Goal: Transaction & Acquisition: Purchase product/service

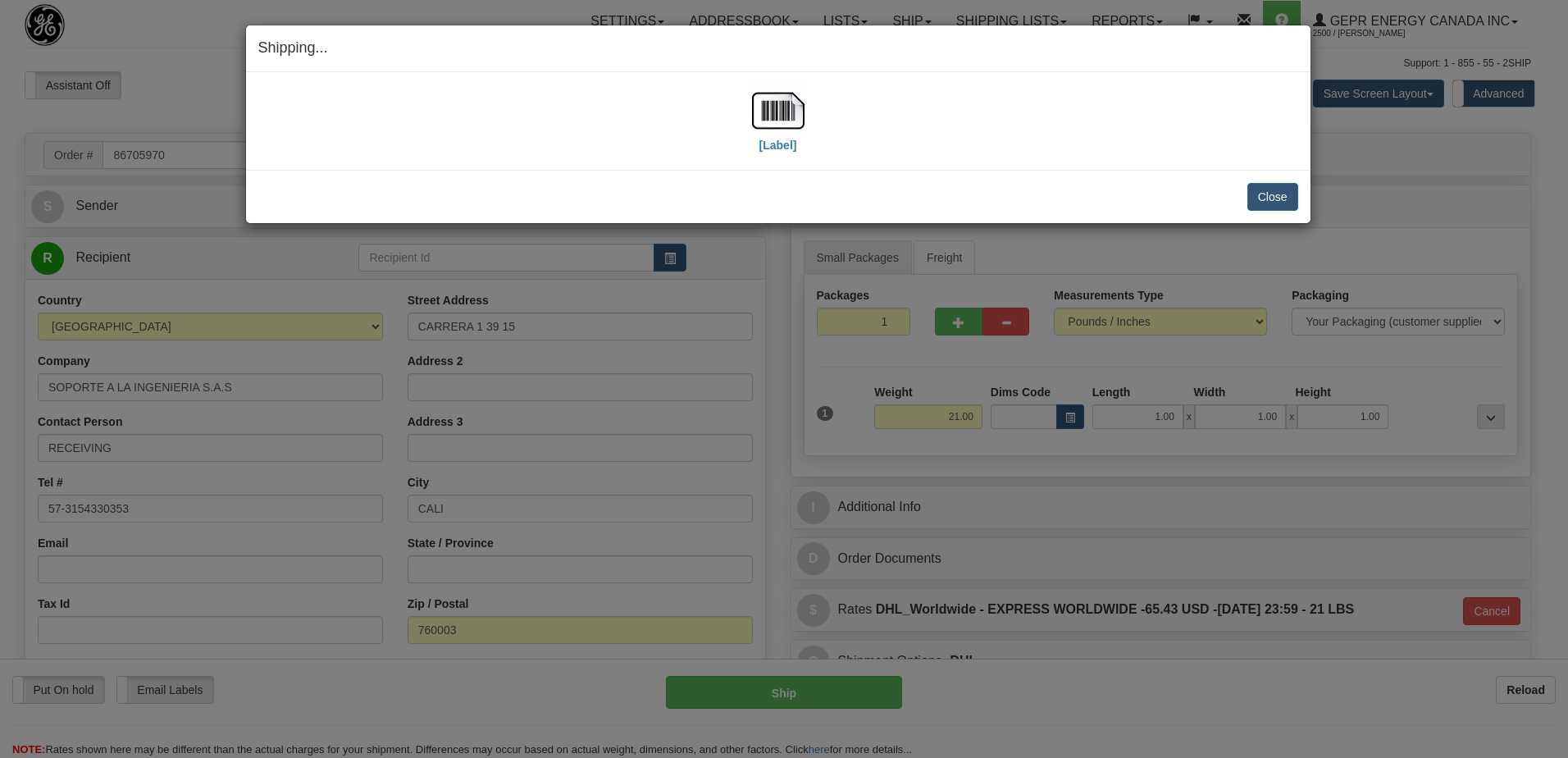
select select "0"
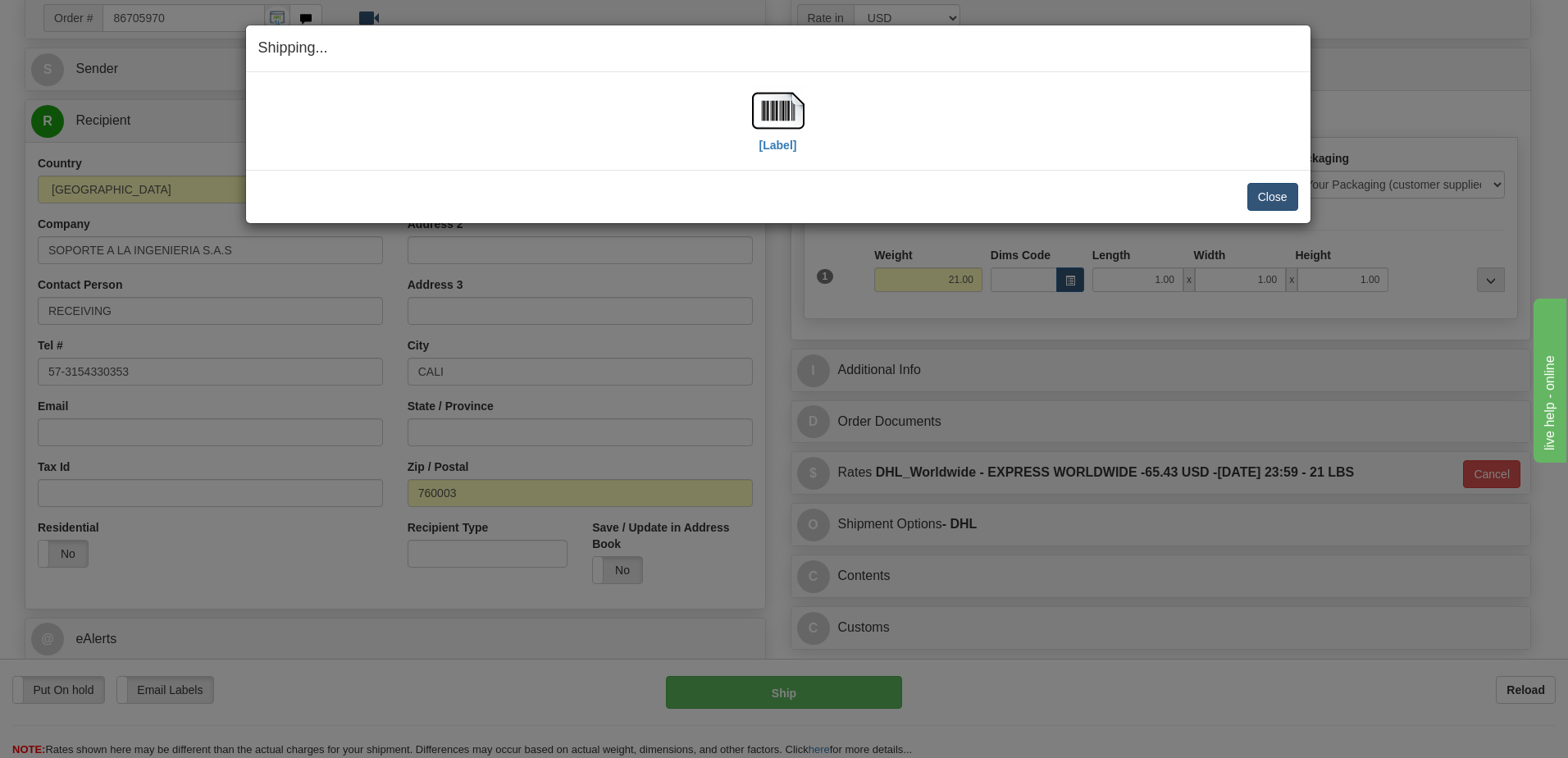
scroll to position [137, 0]
click at [1276, 190] on button "Close" at bounding box center [1273, 196] width 51 height 28
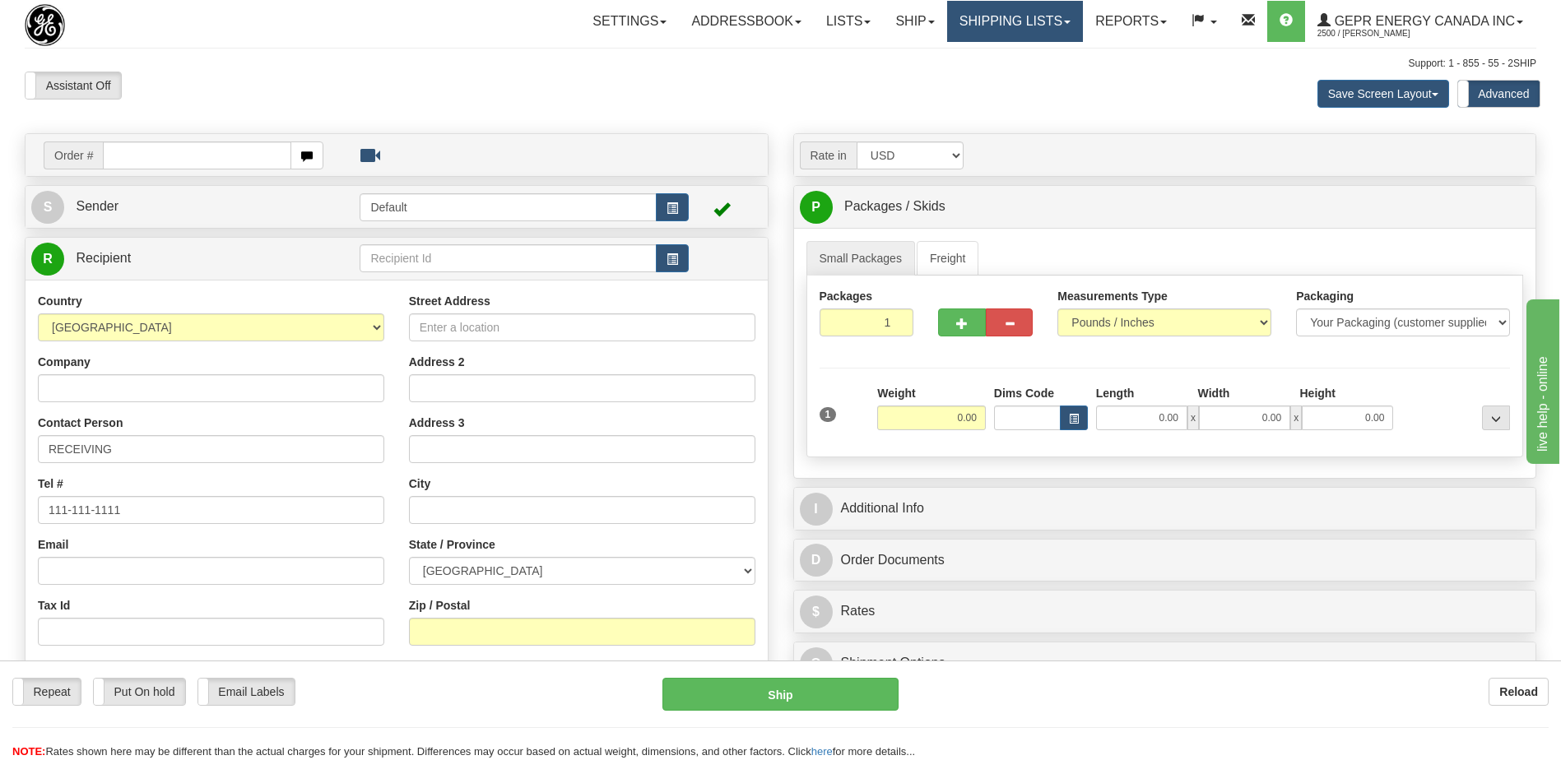
click at [997, 23] on link "Shipping lists" at bounding box center [1015, 21] width 136 height 41
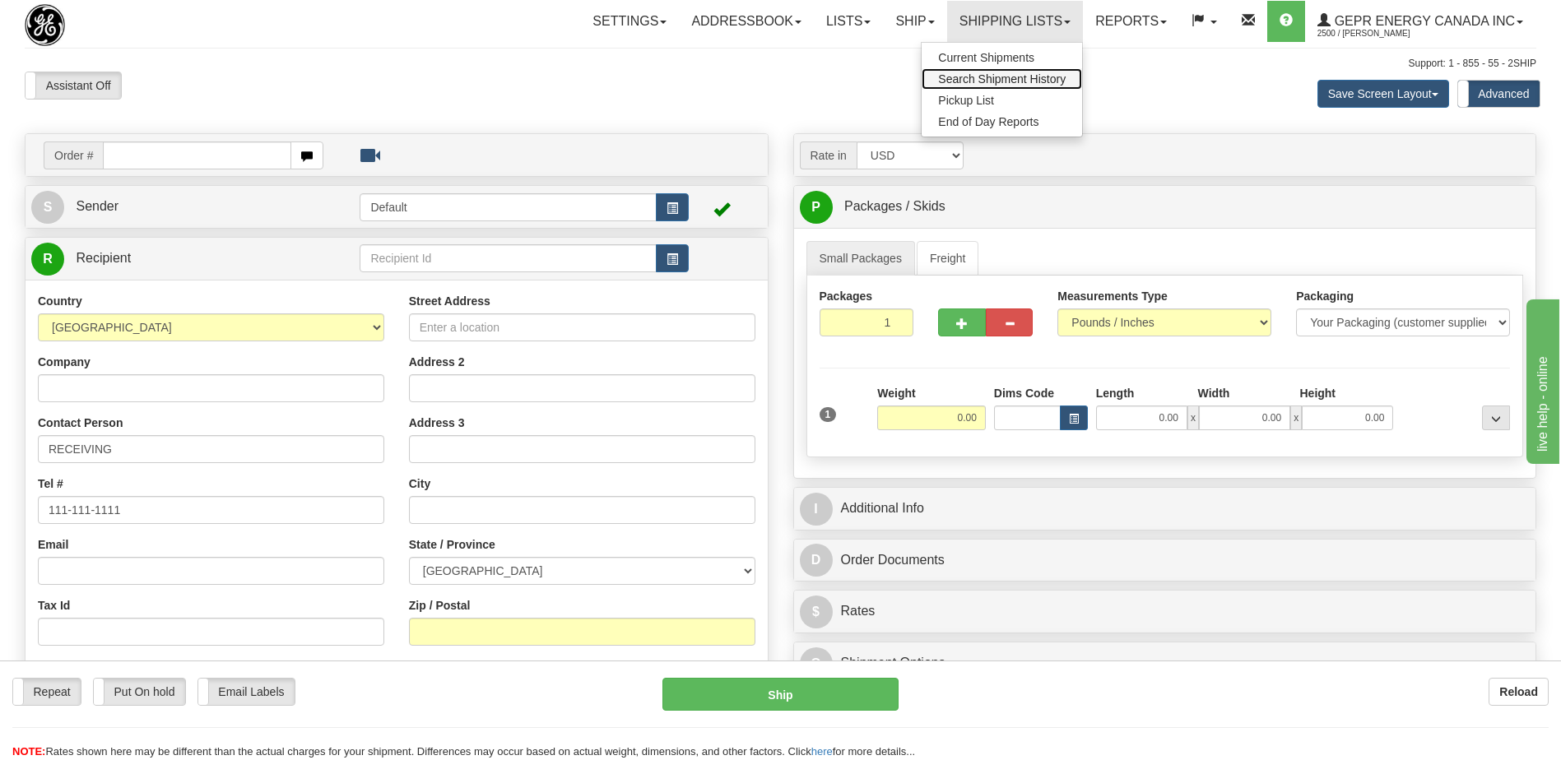
click at [982, 77] on span "Search Shipment History" at bounding box center [1002, 78] width 128 height 13
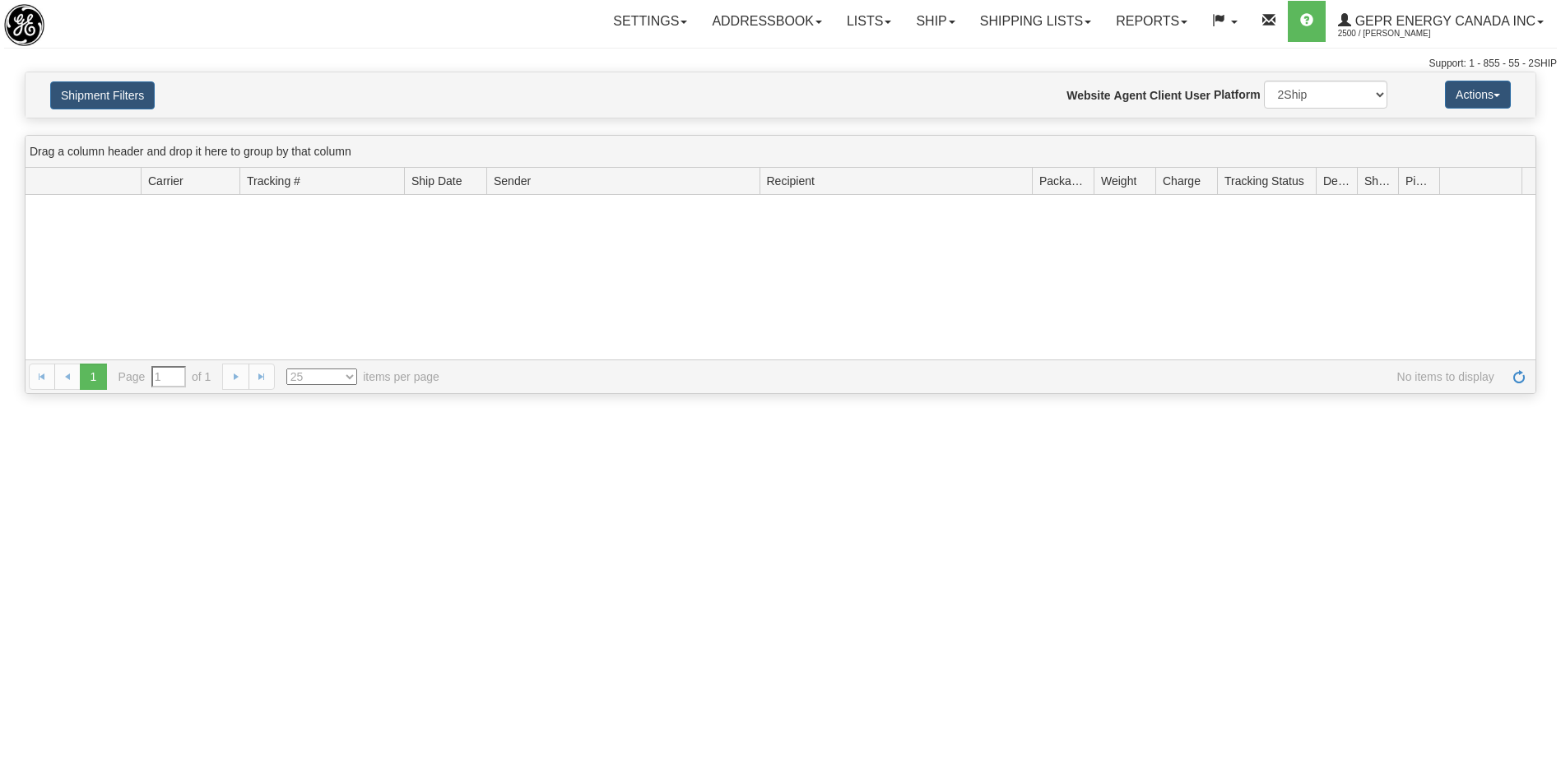
type input "From [DATE] To [DATE]"
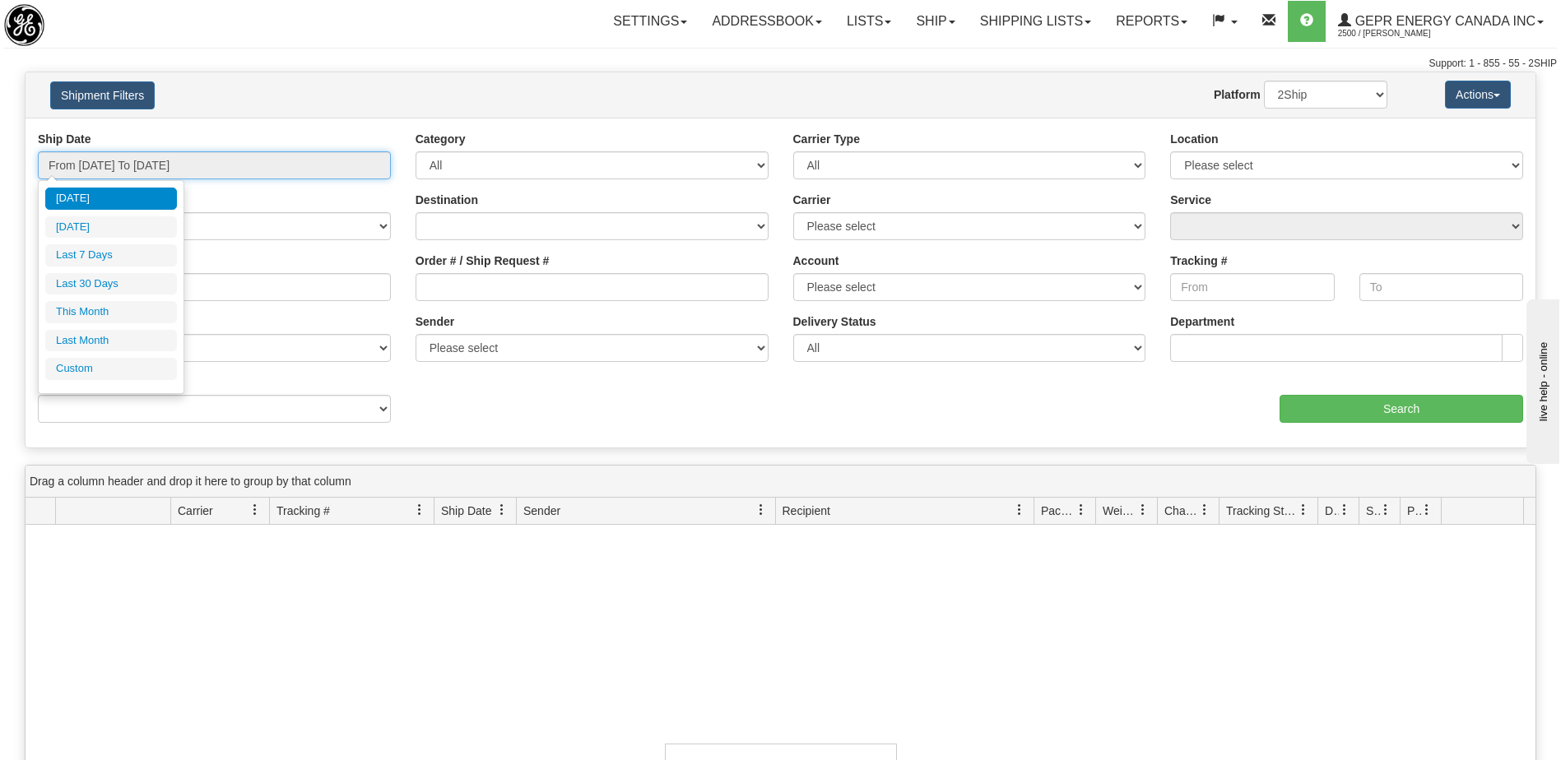
click at [145, 164] on input "From 10/05/2025 To 10/06/2025" at bounding box center [214, 165] width 353 height 28
click at [125, 365] on li "Custom" at bounding box center [111, 369] width 132 height 22
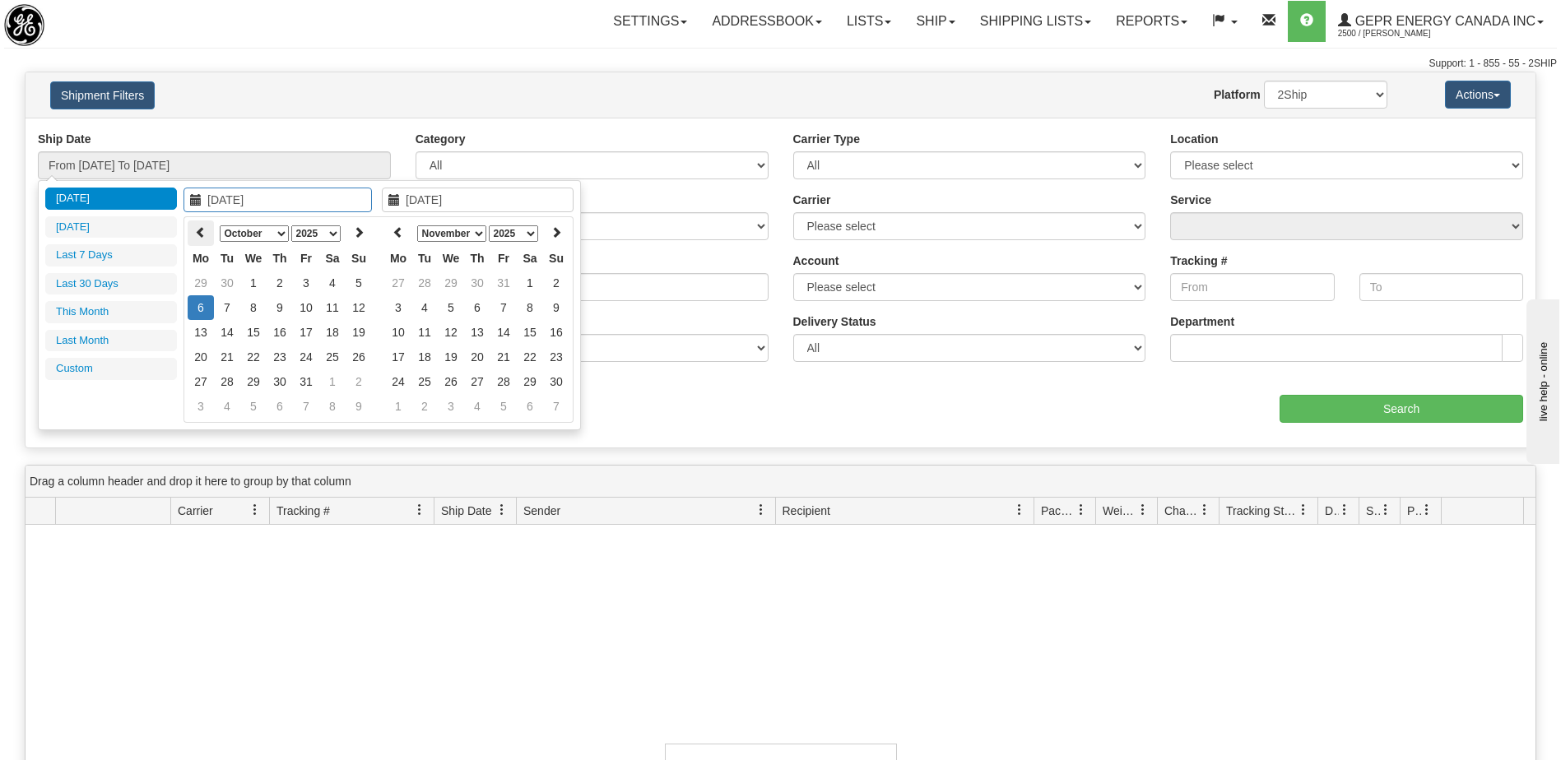
click at [195, 230] on icon at bounding box center [201, 232] width 12 height 12
type input "08/27/2025"
click at [252, 380] on td "27" at bounding box center [253, 381] width 26 height 25
click at [396, 236] on icon at bounding box center [398, 232] width 12 height 12
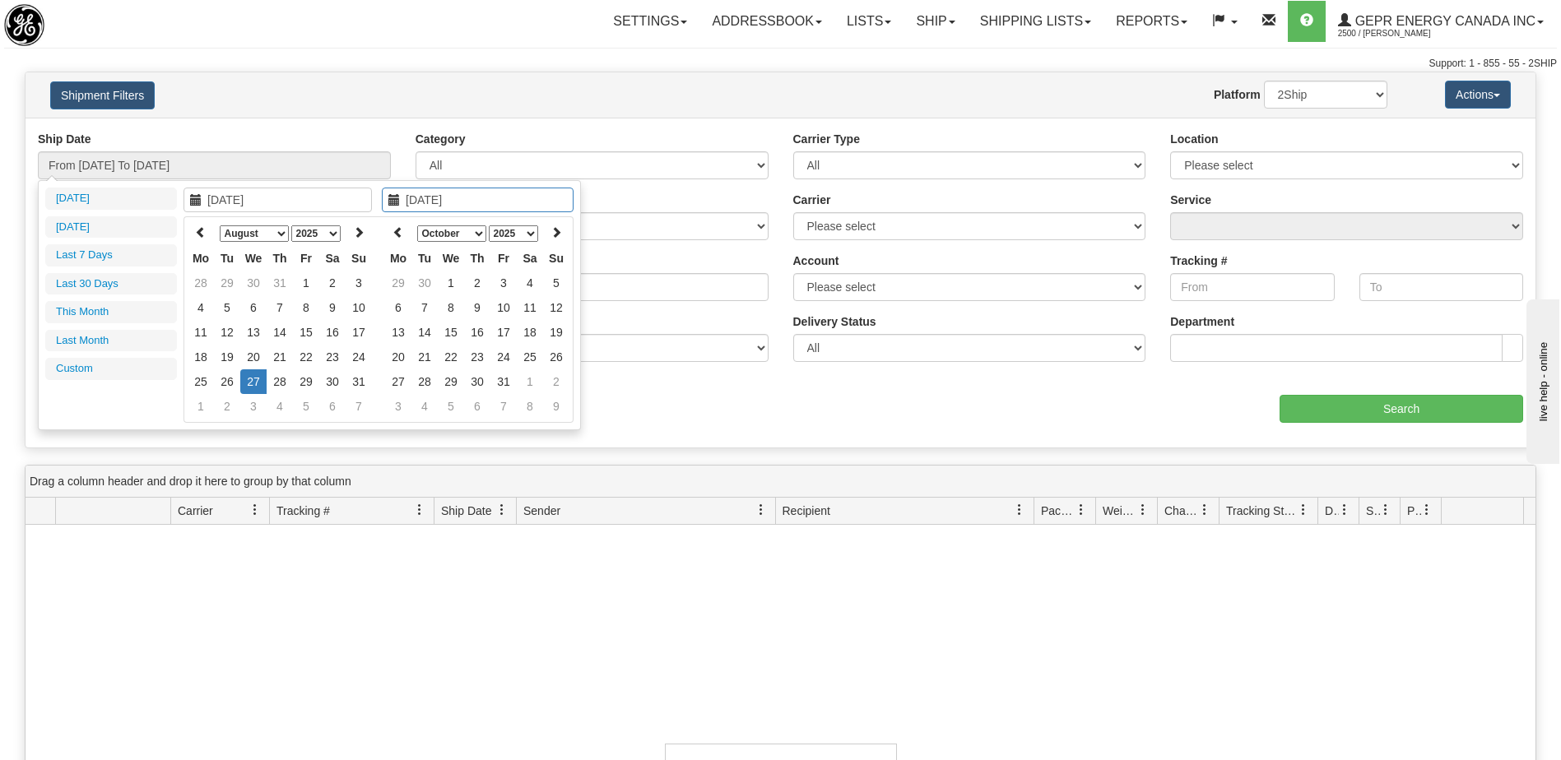
click at [396, 236] on icon at bounding box center [398, 232] width 12 height 12
click at [388, 233] on th at bounding box center [398, 234] width 26 height 26
type input "08/27/2025"
click at [447, 386] on td "27" at bounding box center [451, 381] width 26 height 25
type input "From 08/27/2025 To 08/27/2025"
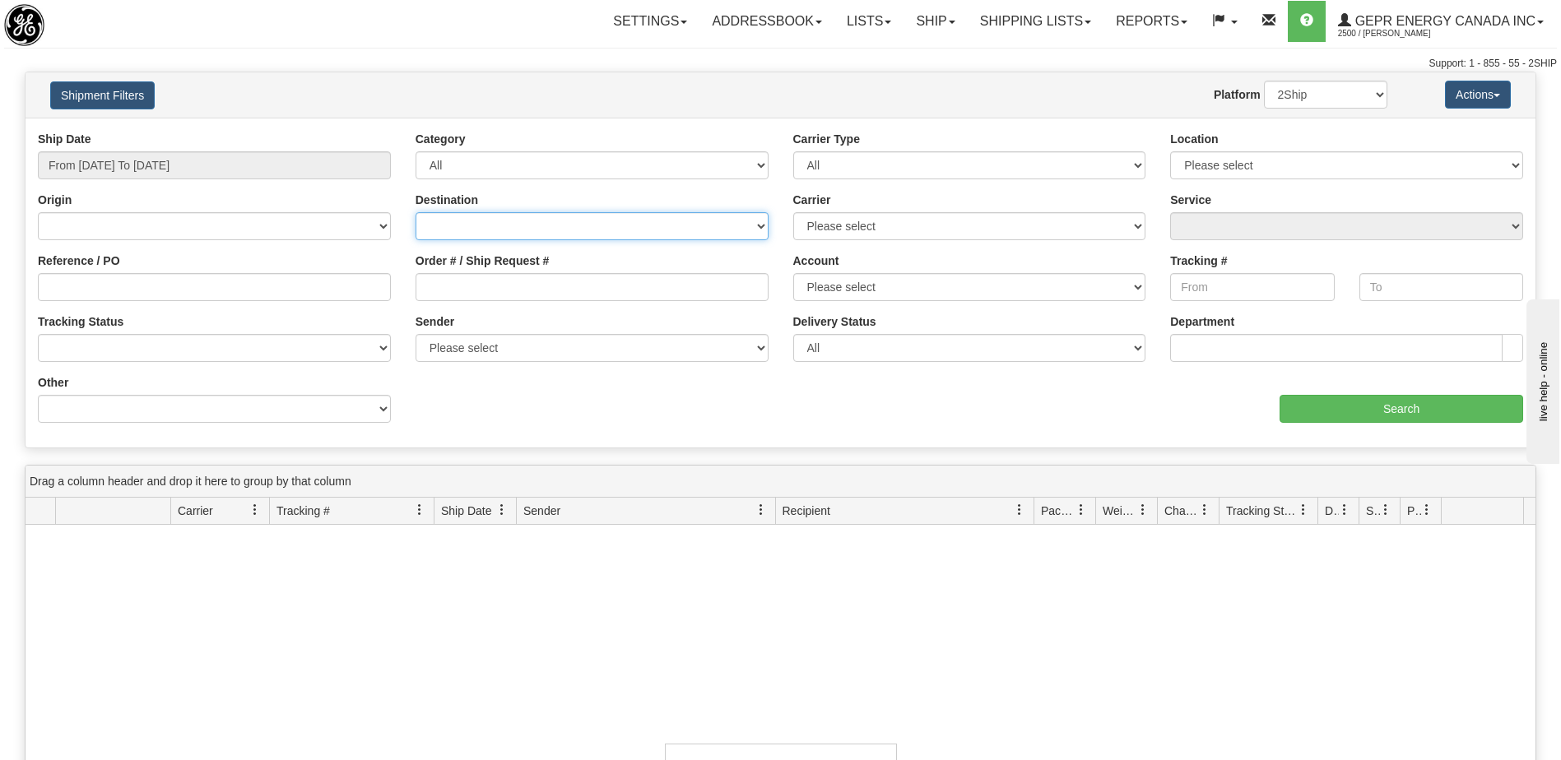
click at [524, 231] on select "Canada United States Mexico Puerto Rico Romania Australia New Zealand SouthAfri…" at bounding box center [592, 226] width 353 height 28
select select "CA"
click at [416, 212] on select "Canada United States Mexico Puerto Rico Romania Australia New Zealand SouthAfri…" at bounding box center [592, 226] width 353 height 28
click at [1303, 418] on input "Search" at bounding box center [1402, 409] width 244 height 28
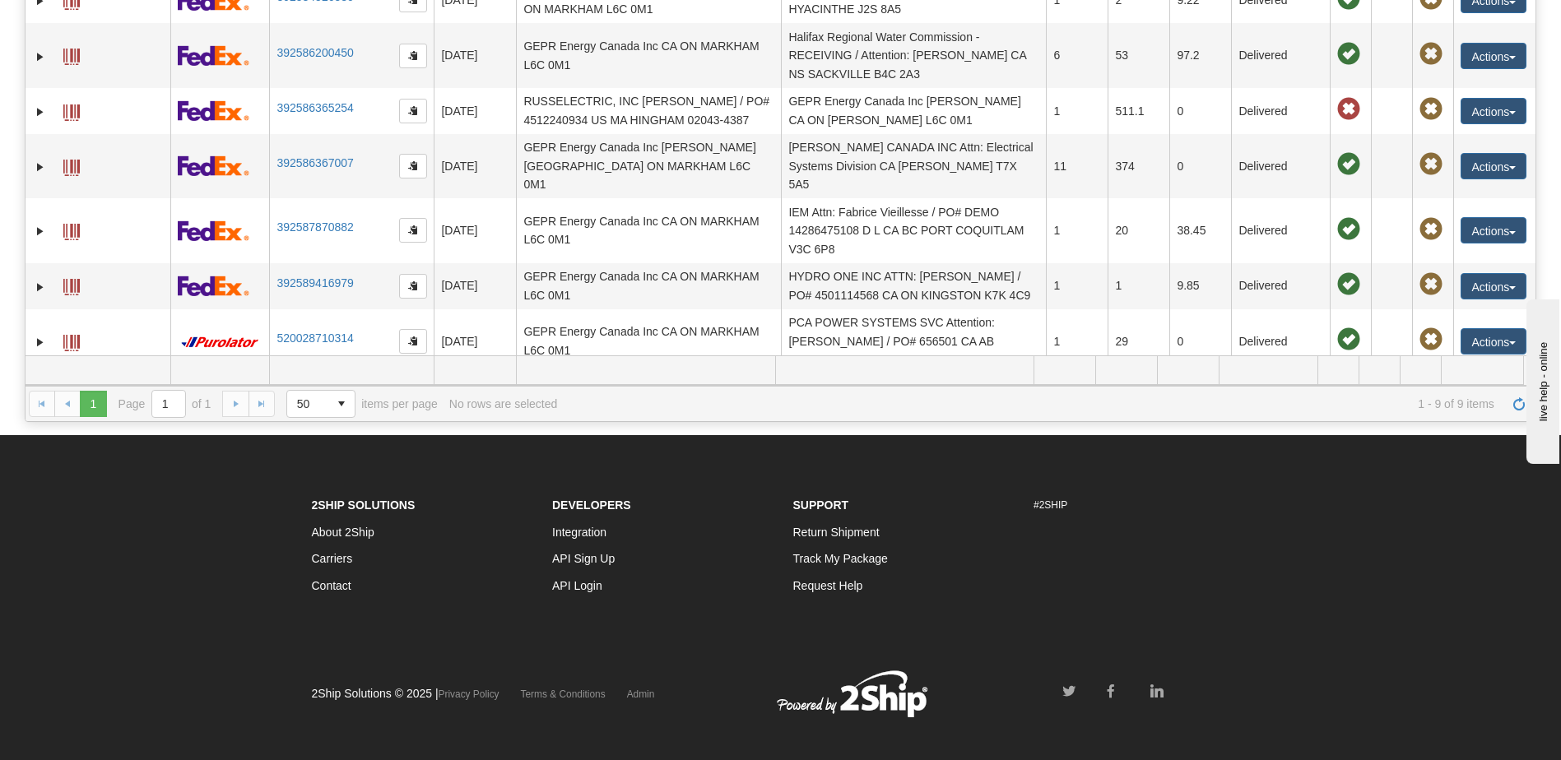
scroll to position [329, 0]
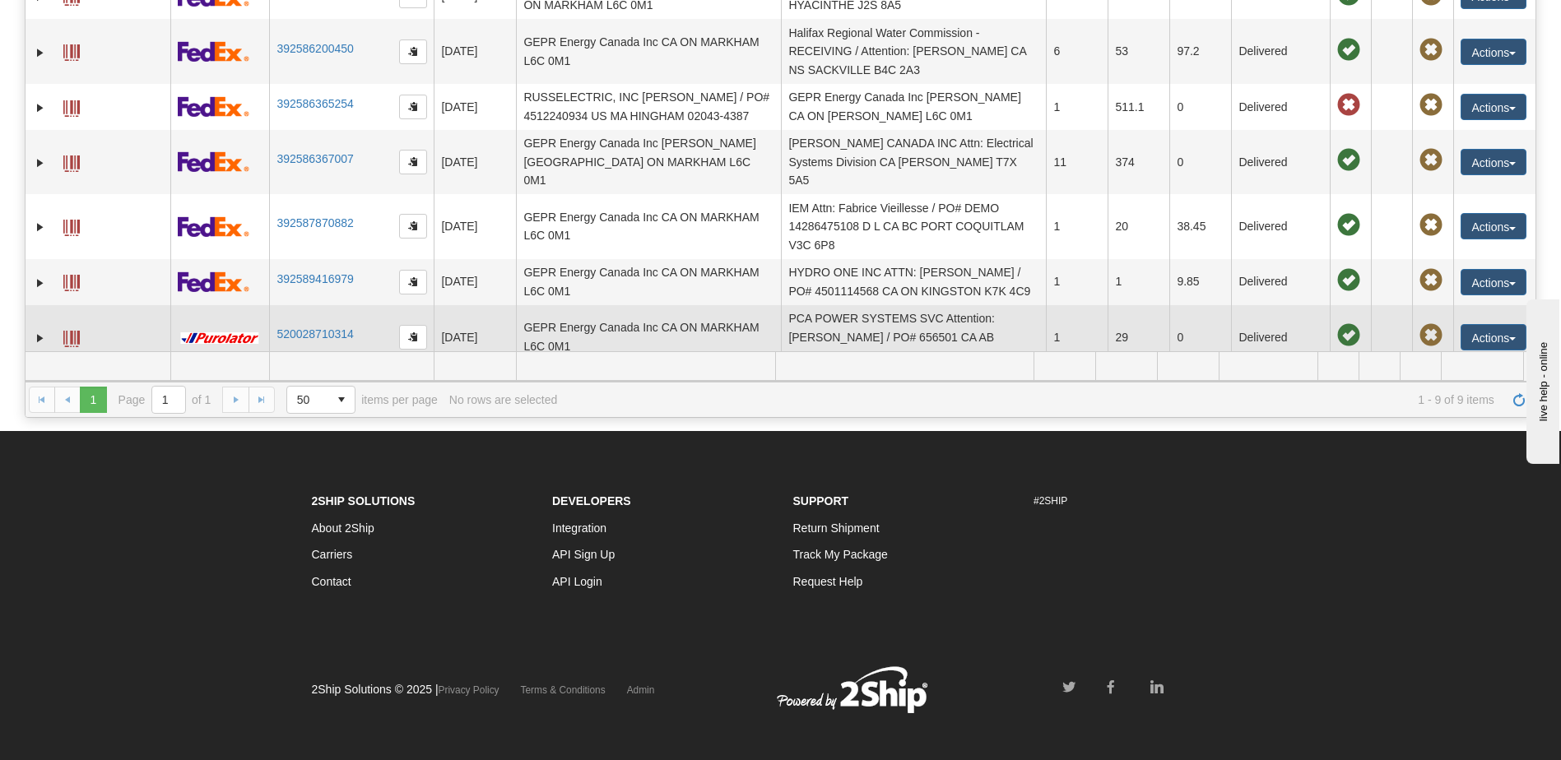
click at [880, 340] on td "PCA POWER SYSTEMS SVC Attention: Jeff Notley / PO# 656501 CA AB CALGARY T2B 3N4" at bounding box center [913, 337] width 265 height 64
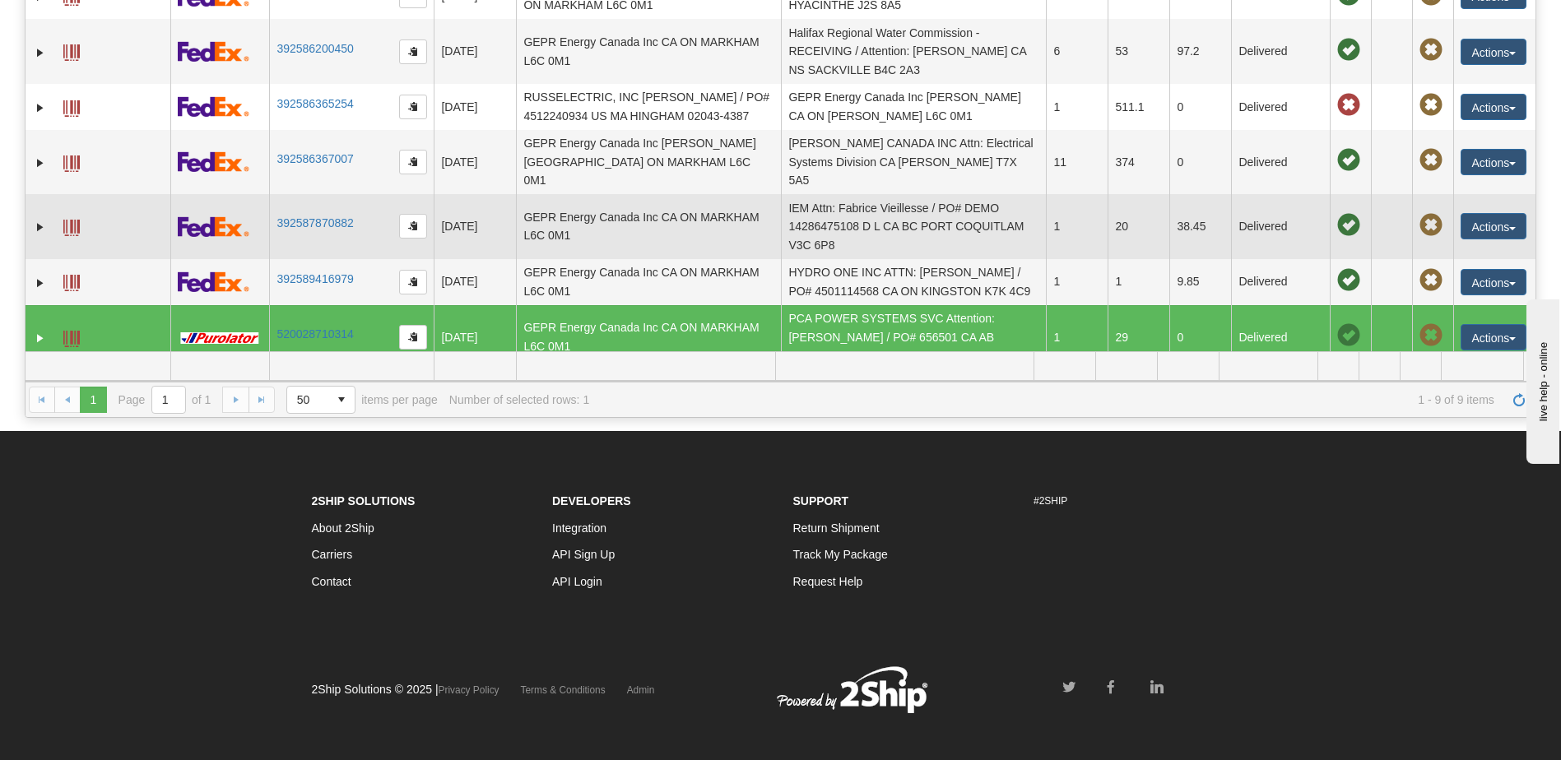
click at [854, 214] on td "IEM Attn: Fabrice Vieillesse / PO# DEMO 14286475108 D L CA BC PORT COQUITLAM V3…" at bounding box center [913, 226] width 265 height 64
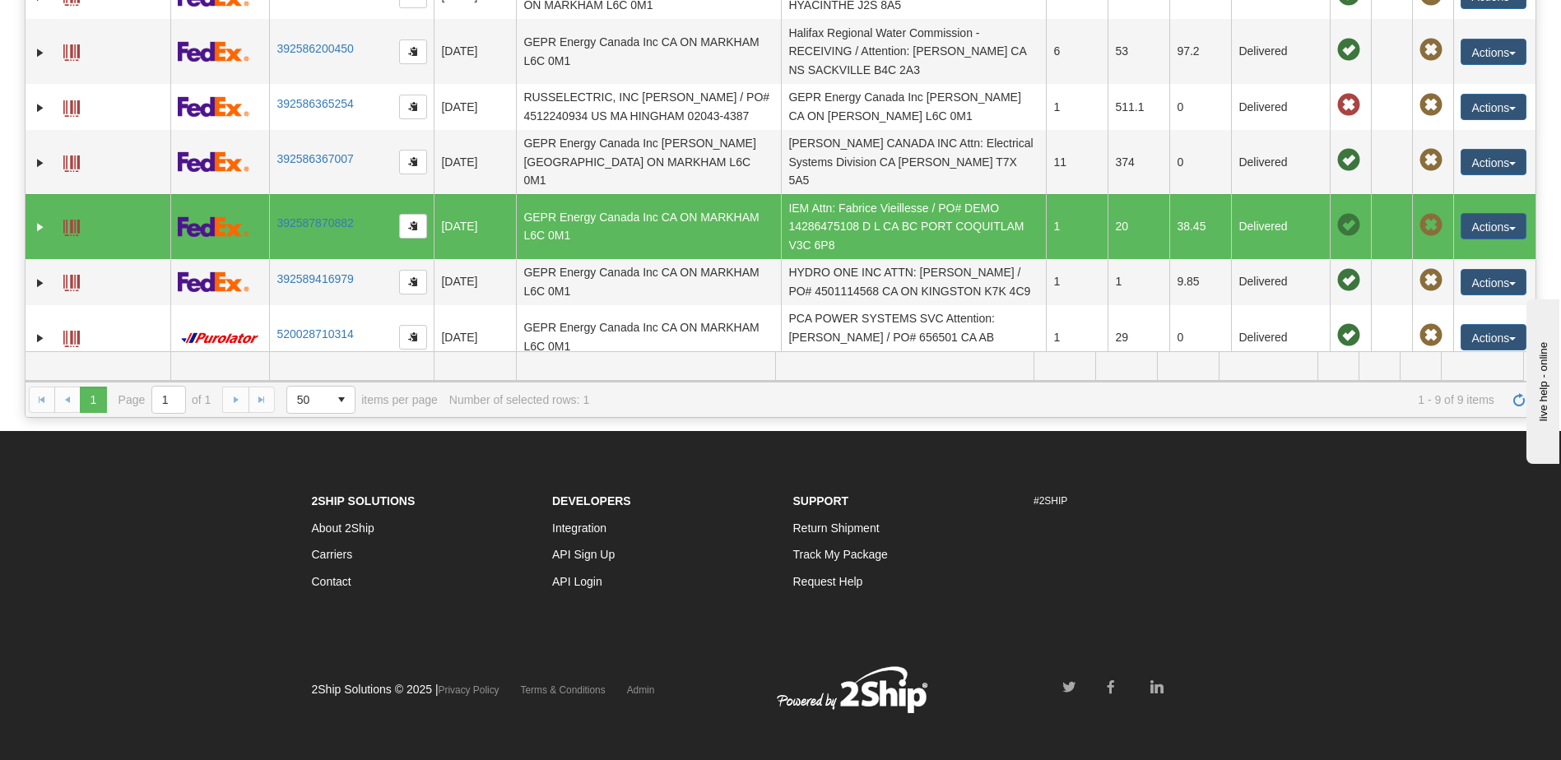
scroll to position [0, 0]
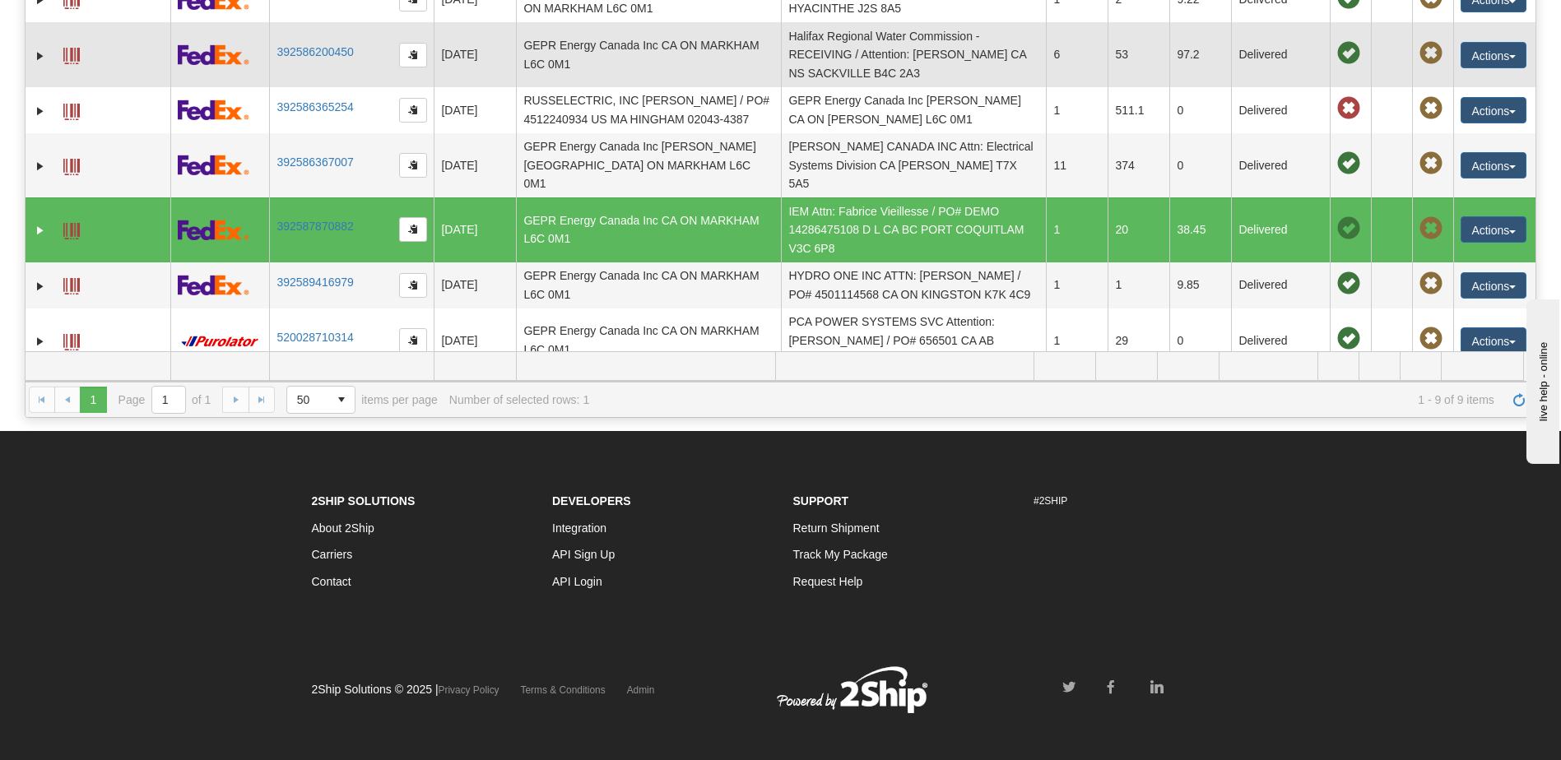
click at [892, 68] on td "Halifax Regional Water Commission - RECEIVING / Attention: Ashley Ward CA NS SA…" at bounding box center [913, 54] width 265 height 64
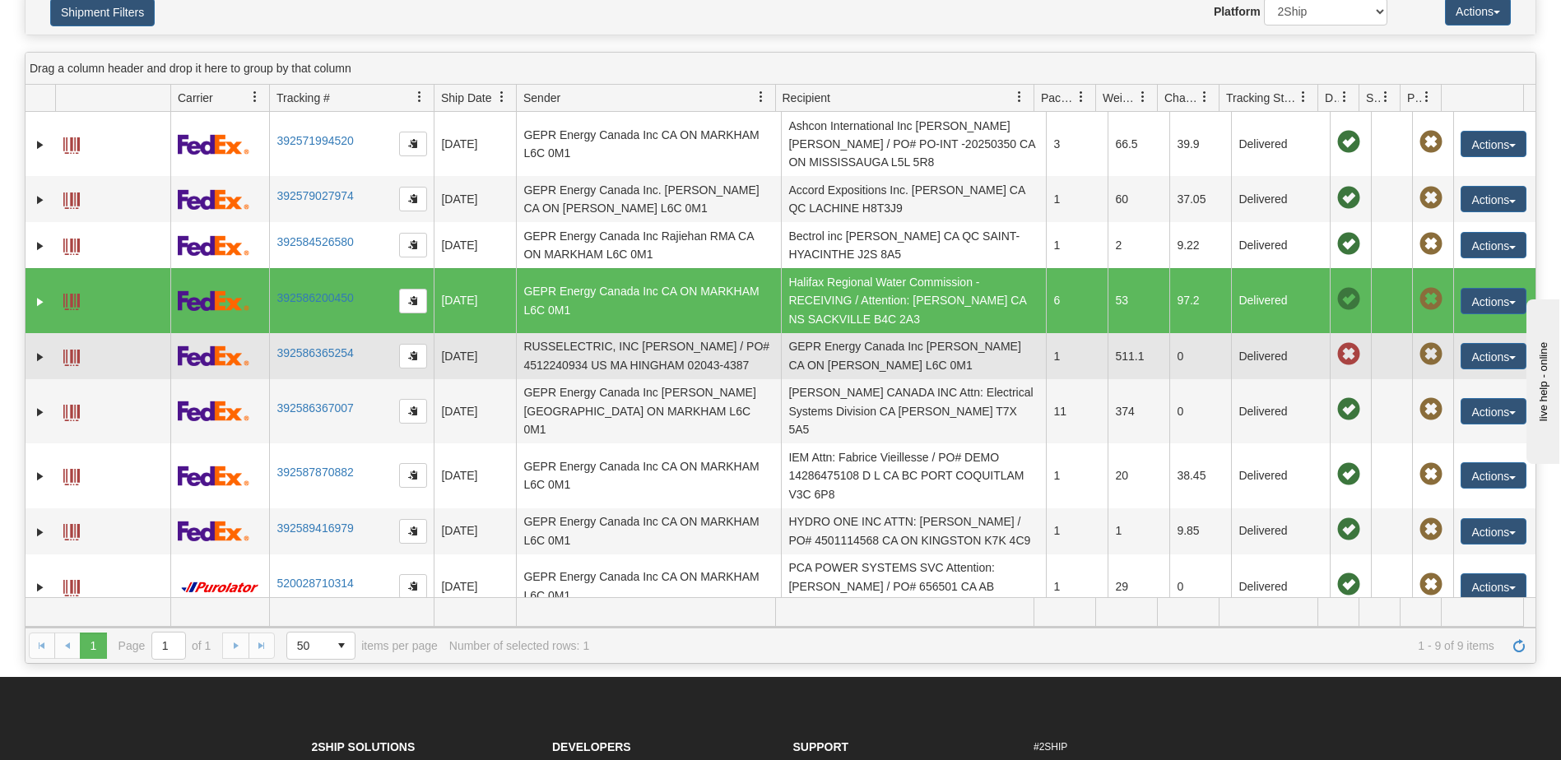
scroll to position [82, 0]
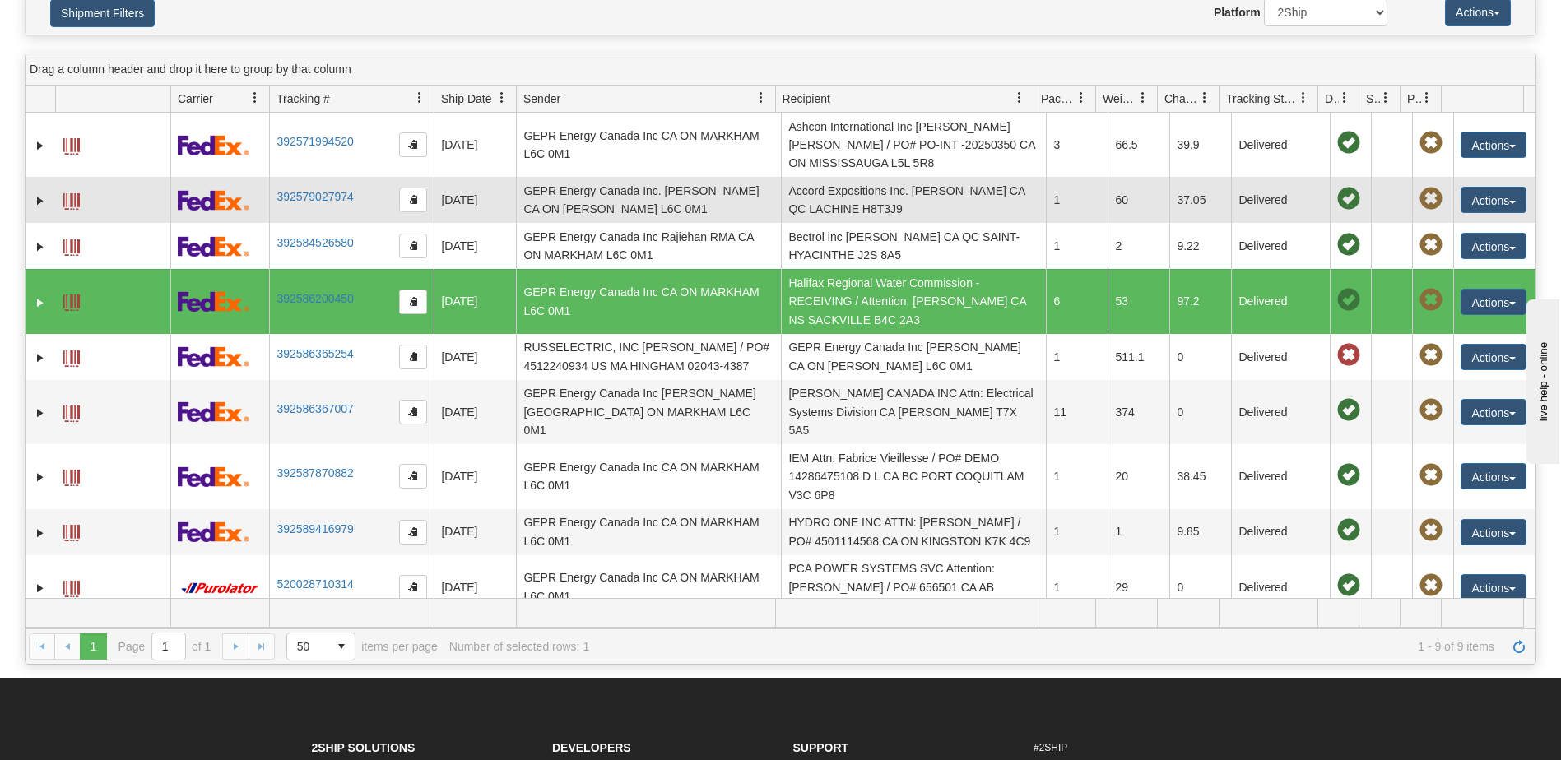
click at [863, 202] on td "Accord Expositions Inc. Brandon Silverman CA QC LACHINE H8T3J9" at bounding box center [913, 200] width 265 height 46
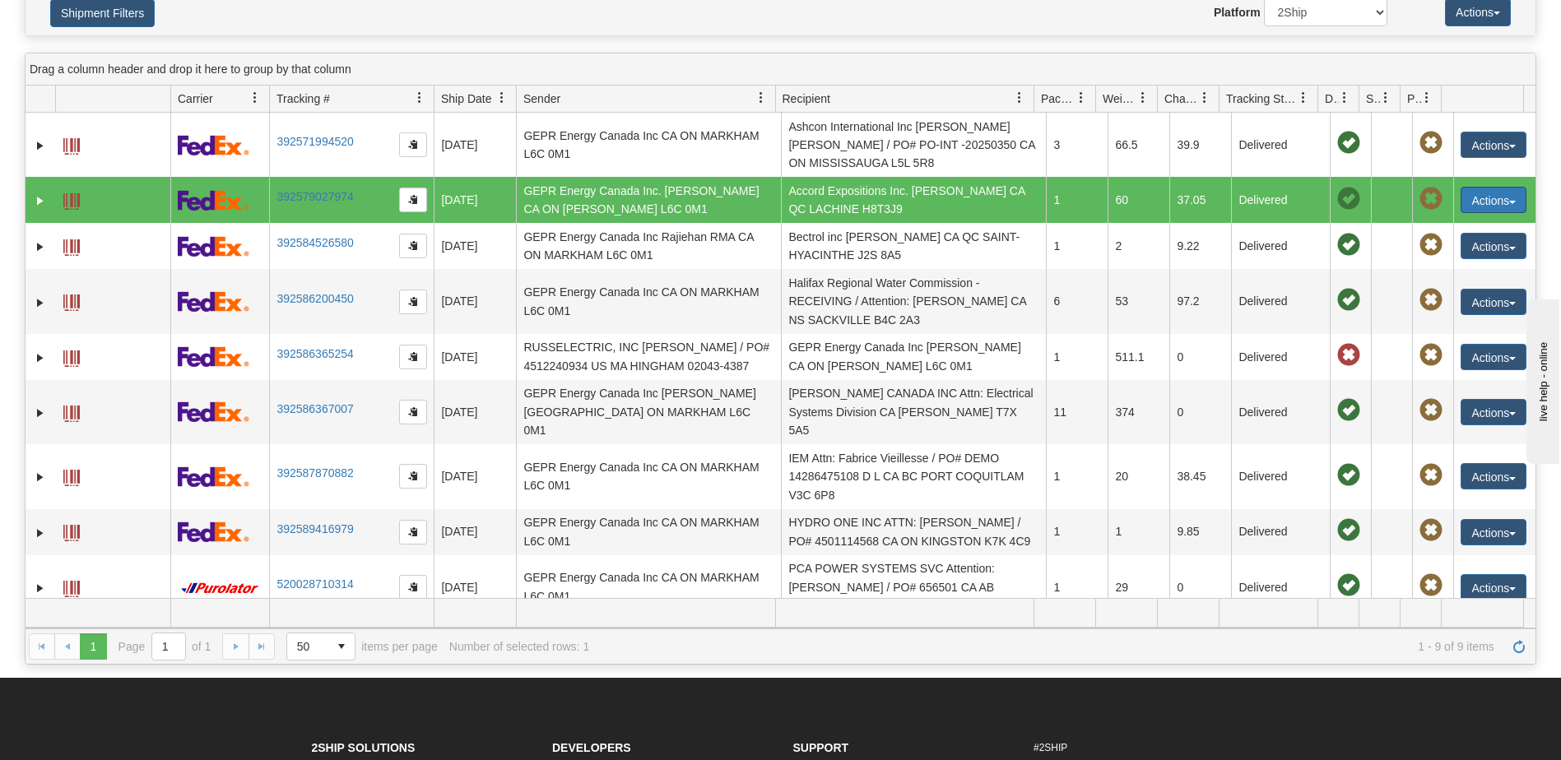
click at [1471, 204] on button "Actions" at bounding box center [1494, 200] width 66 height 26
click at [837, 202] on td "Accord Expositions Inc. Brandon Silverman CA QC LACHINE H8T3J9" at bounding box center [913, 200] width 265 height 46
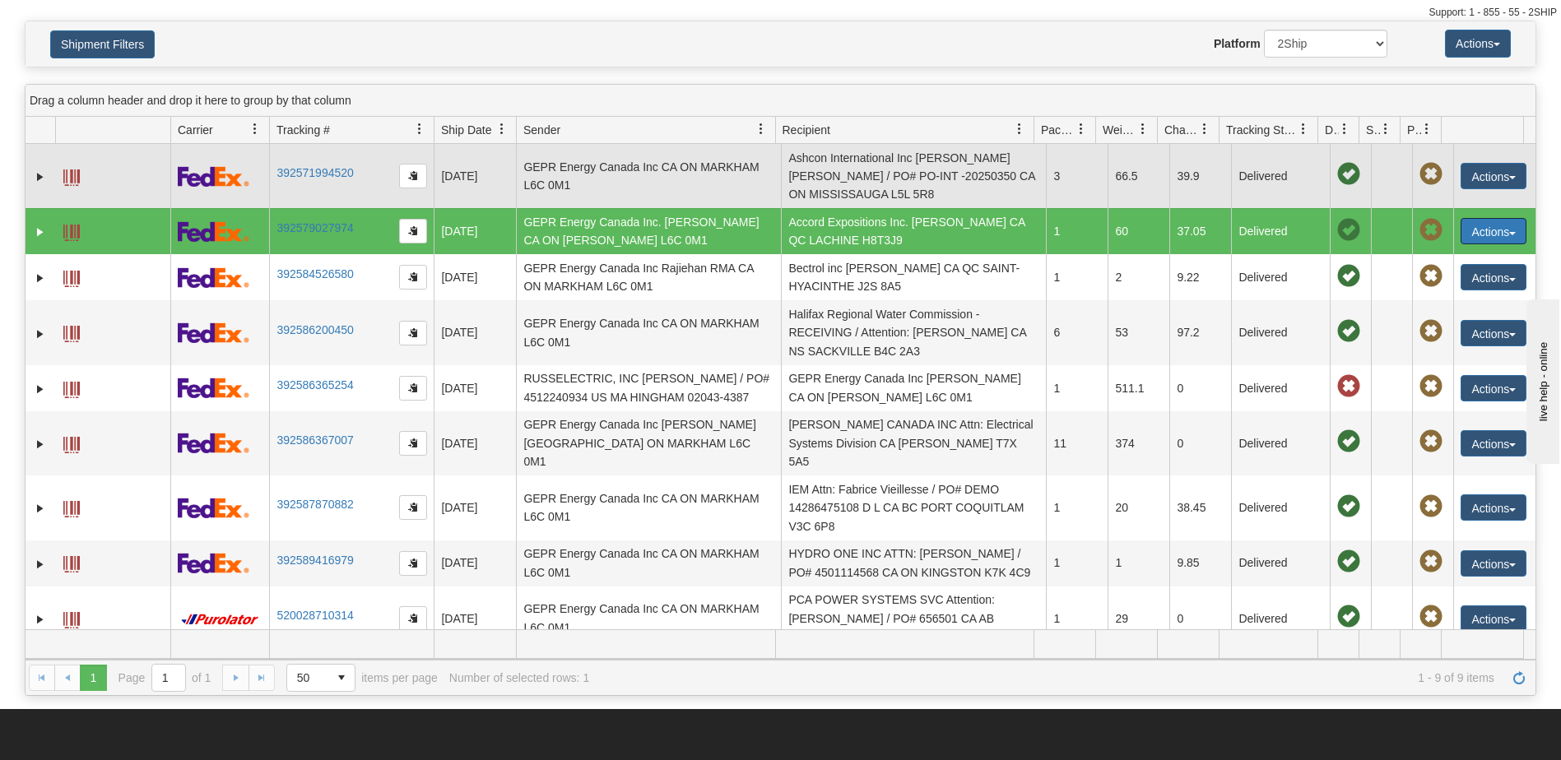
scroll to position [0, 0]
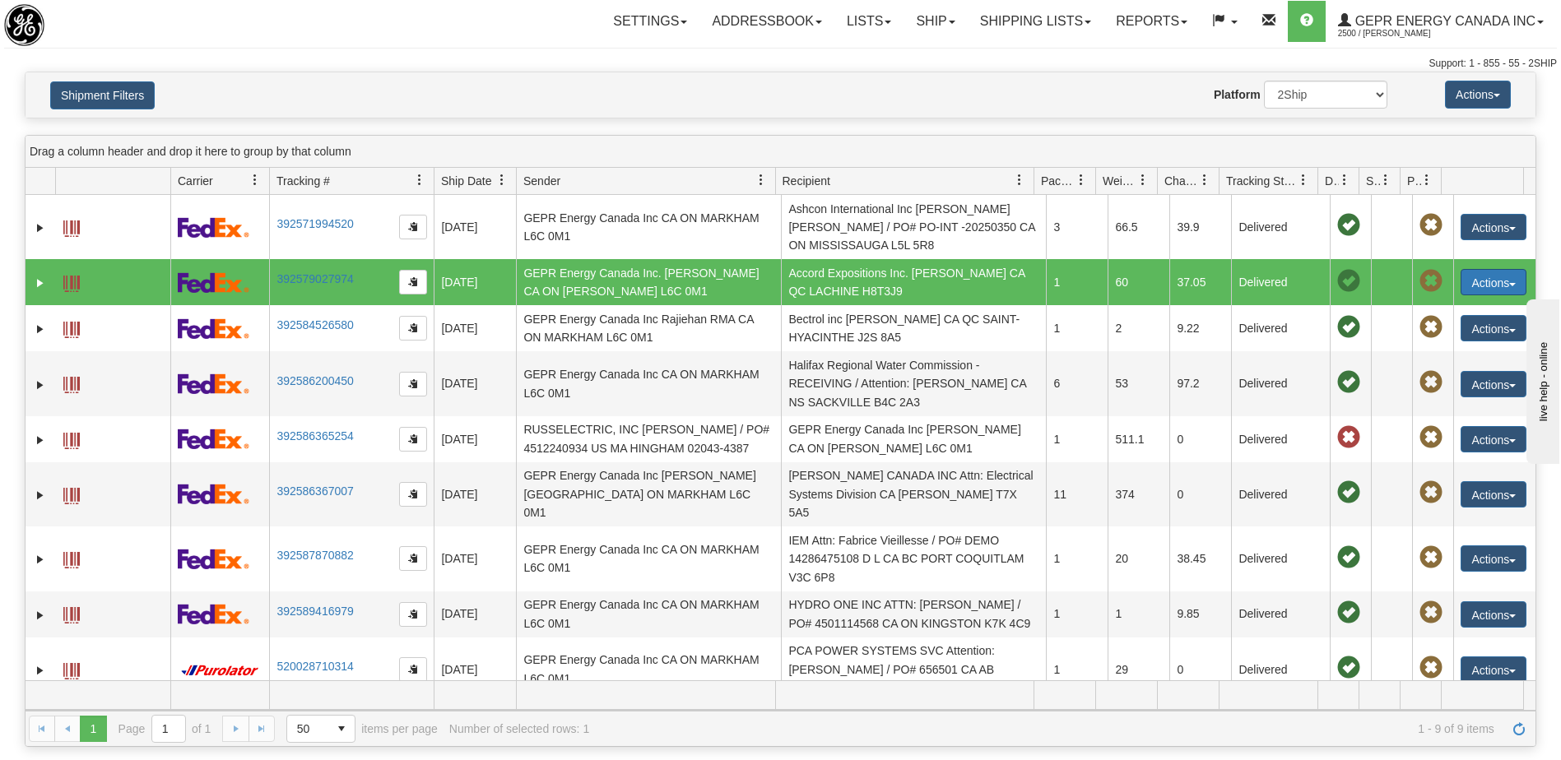
click at [1469, 276] on button "Actions" at bounding box center [1494, 282] width 66 height 26
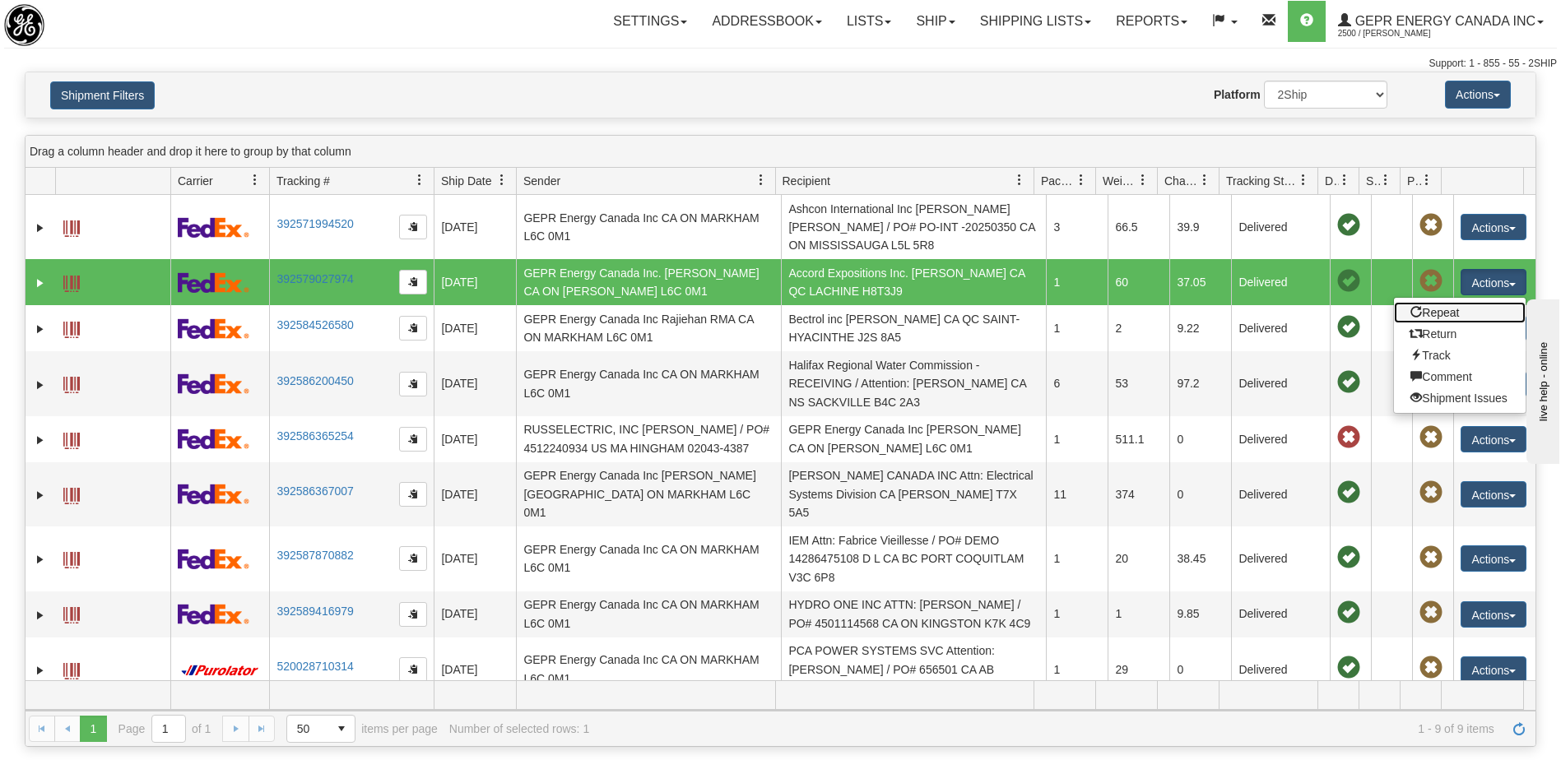
click at [1427, 313] on link "Repeat" at bounding box center [1460, 312] width 132 height 21
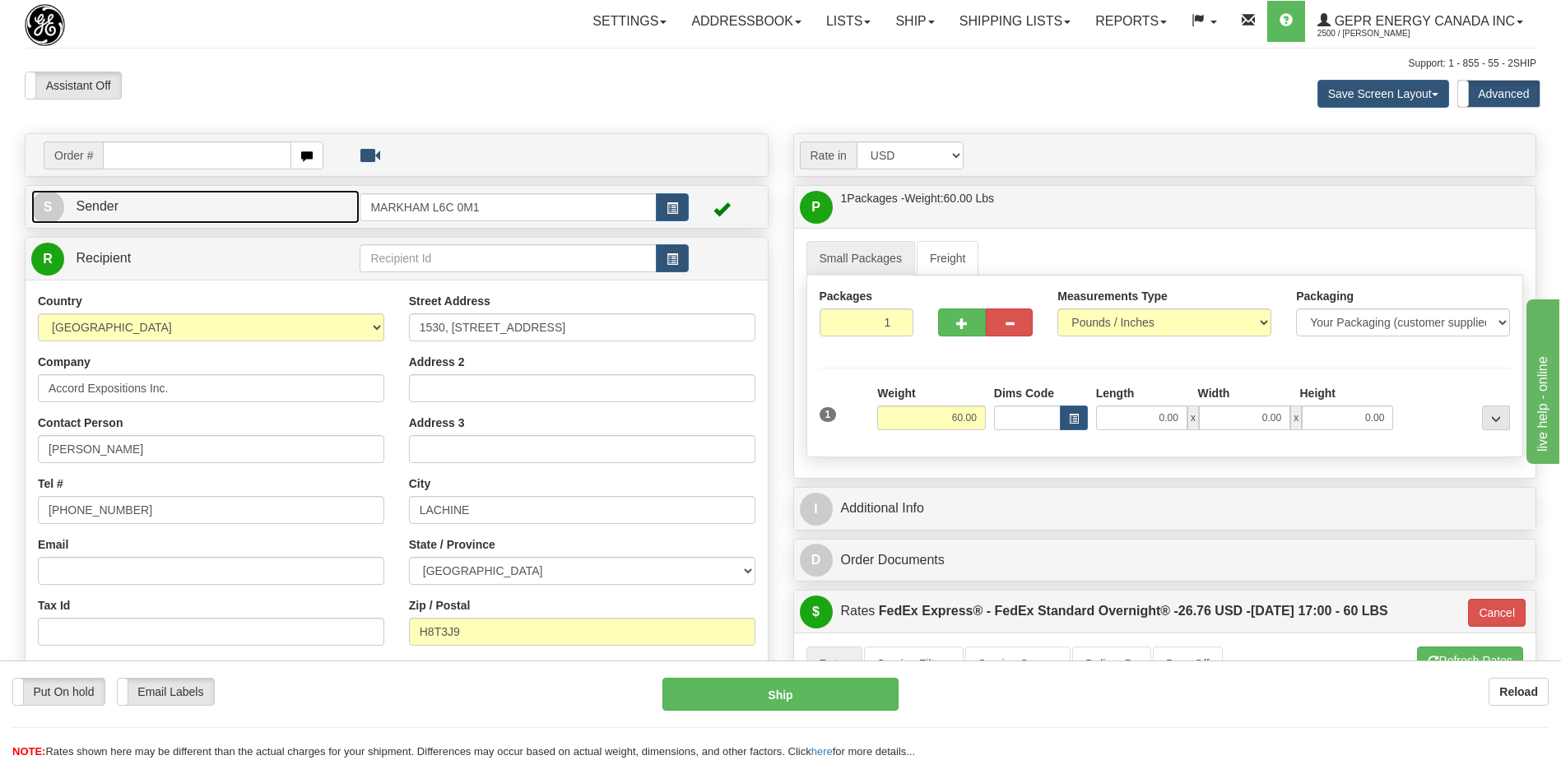
click at [202, 209] on link "S Sender" at bounding box center [195, 207] width 328 height 34
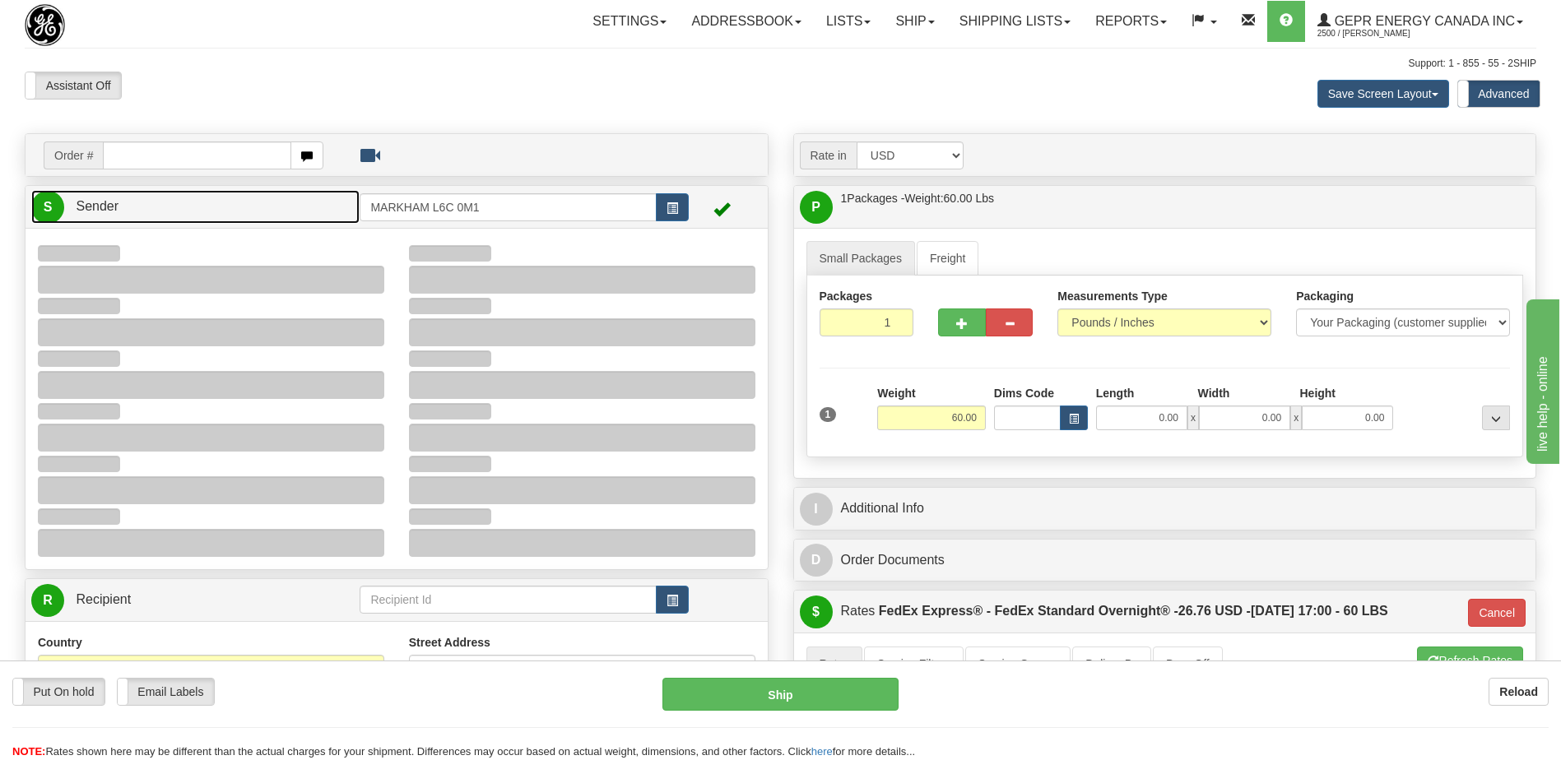
type input "11:49"
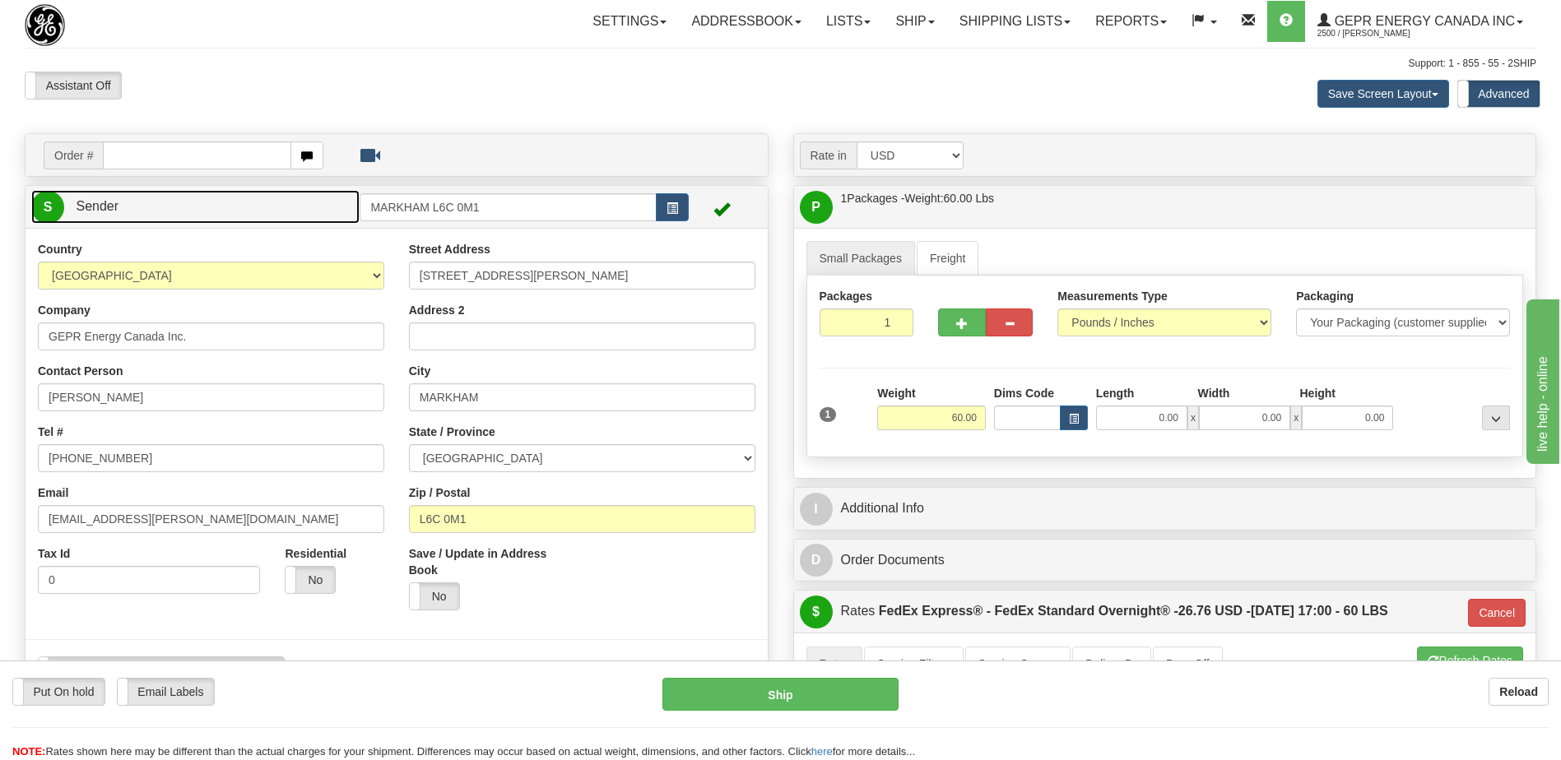
click at [202, 209] on link "S Sender" at bounding box center [195, 207] width 328 height 34
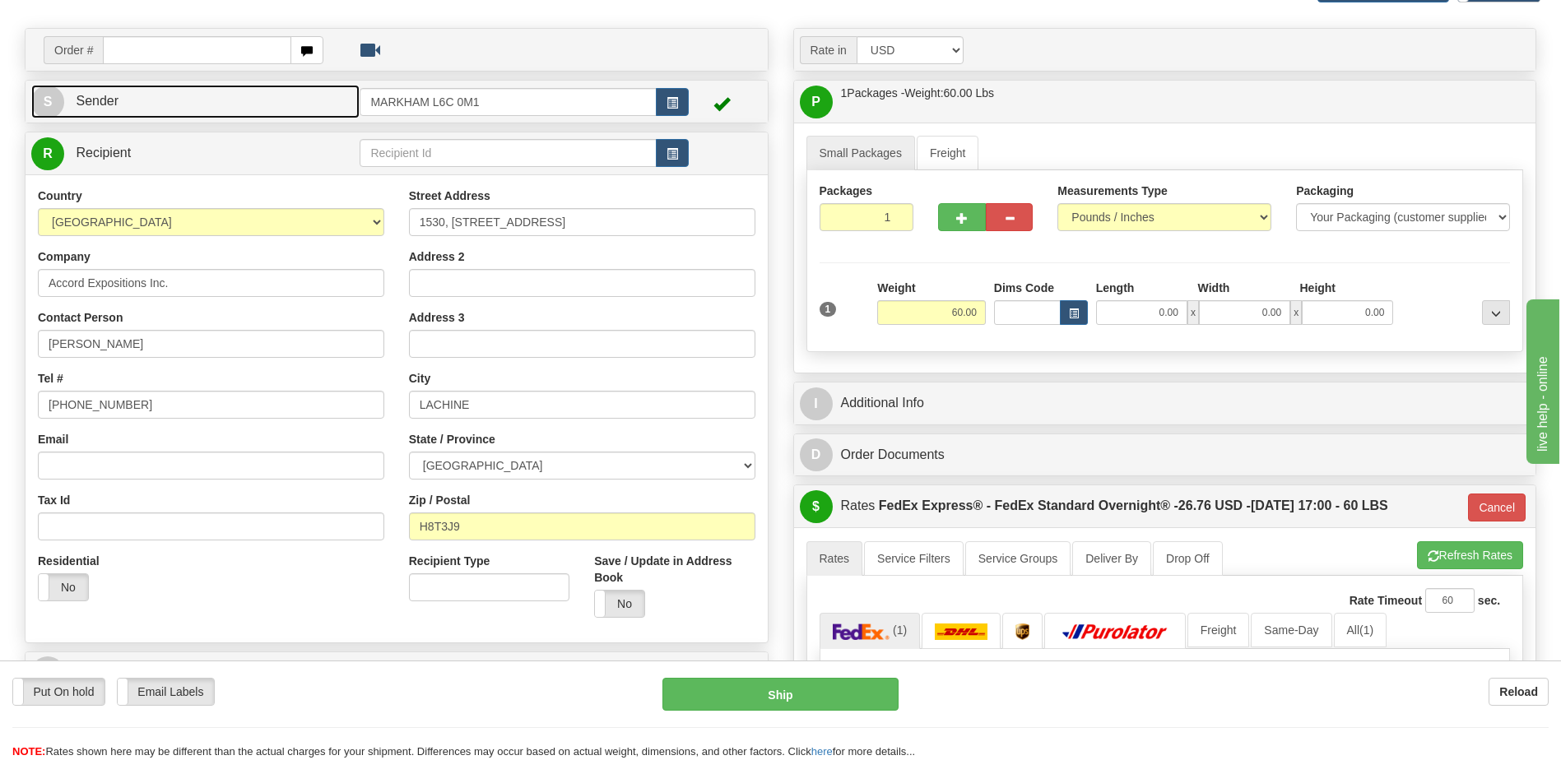
scroll to position [329, 0]
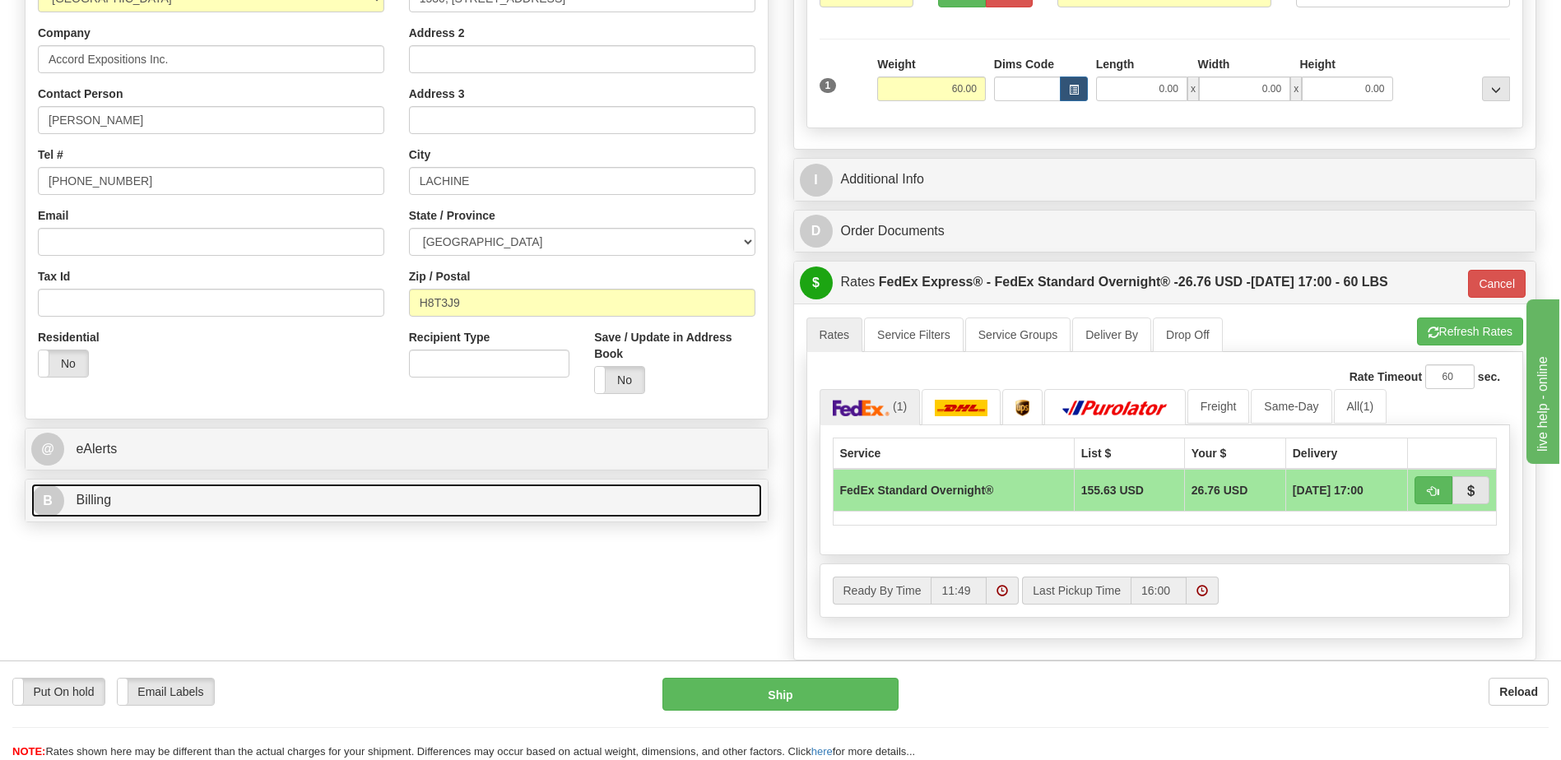
click at [184, 503] on link "B Billing" at bounding box center [396, 501] width 731 height 34
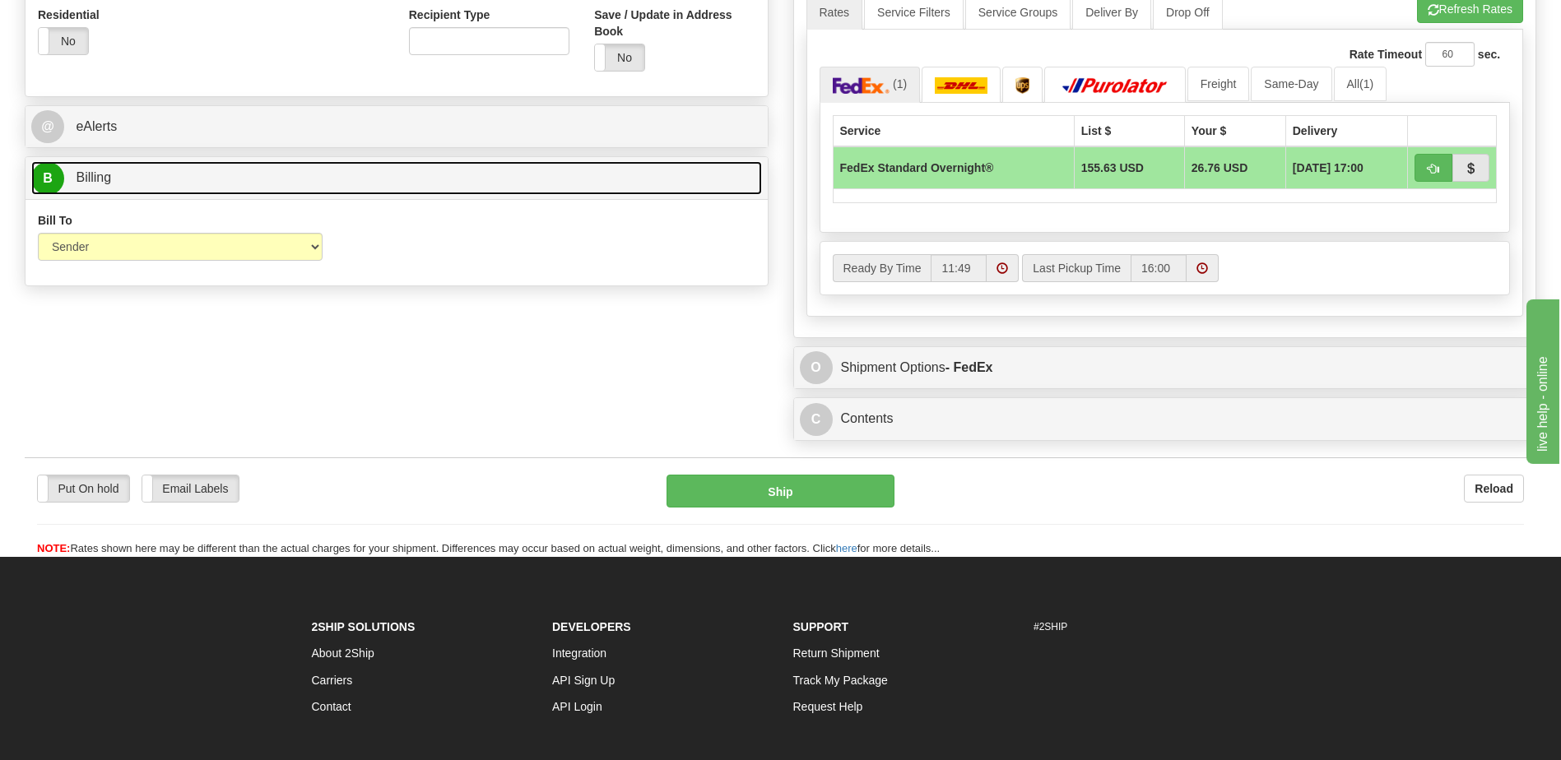
scroll to position [790, 0]
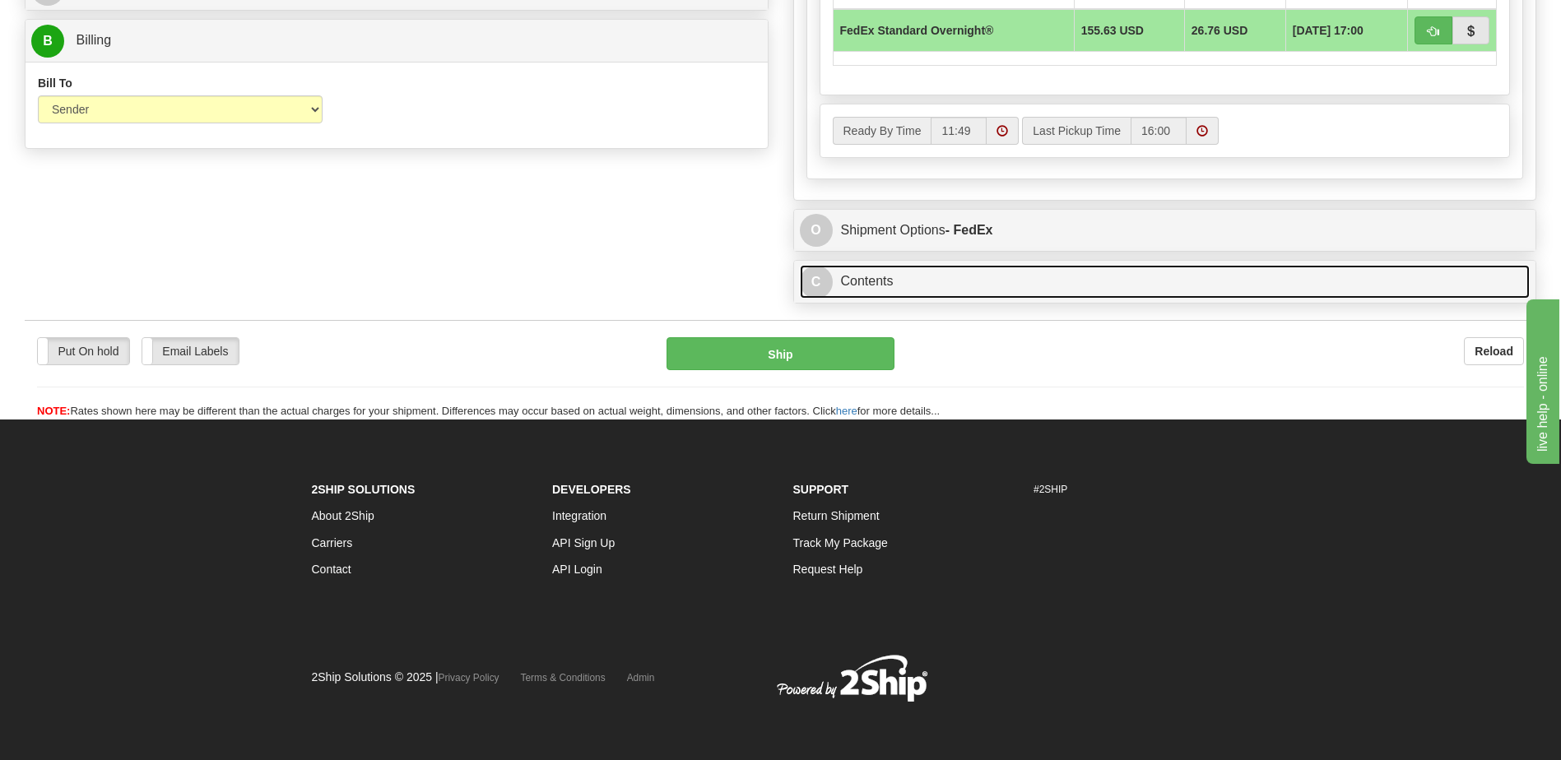
click at [928, 281] on link "C Contents" at bounding box center [1165, 282] width 731 height 34
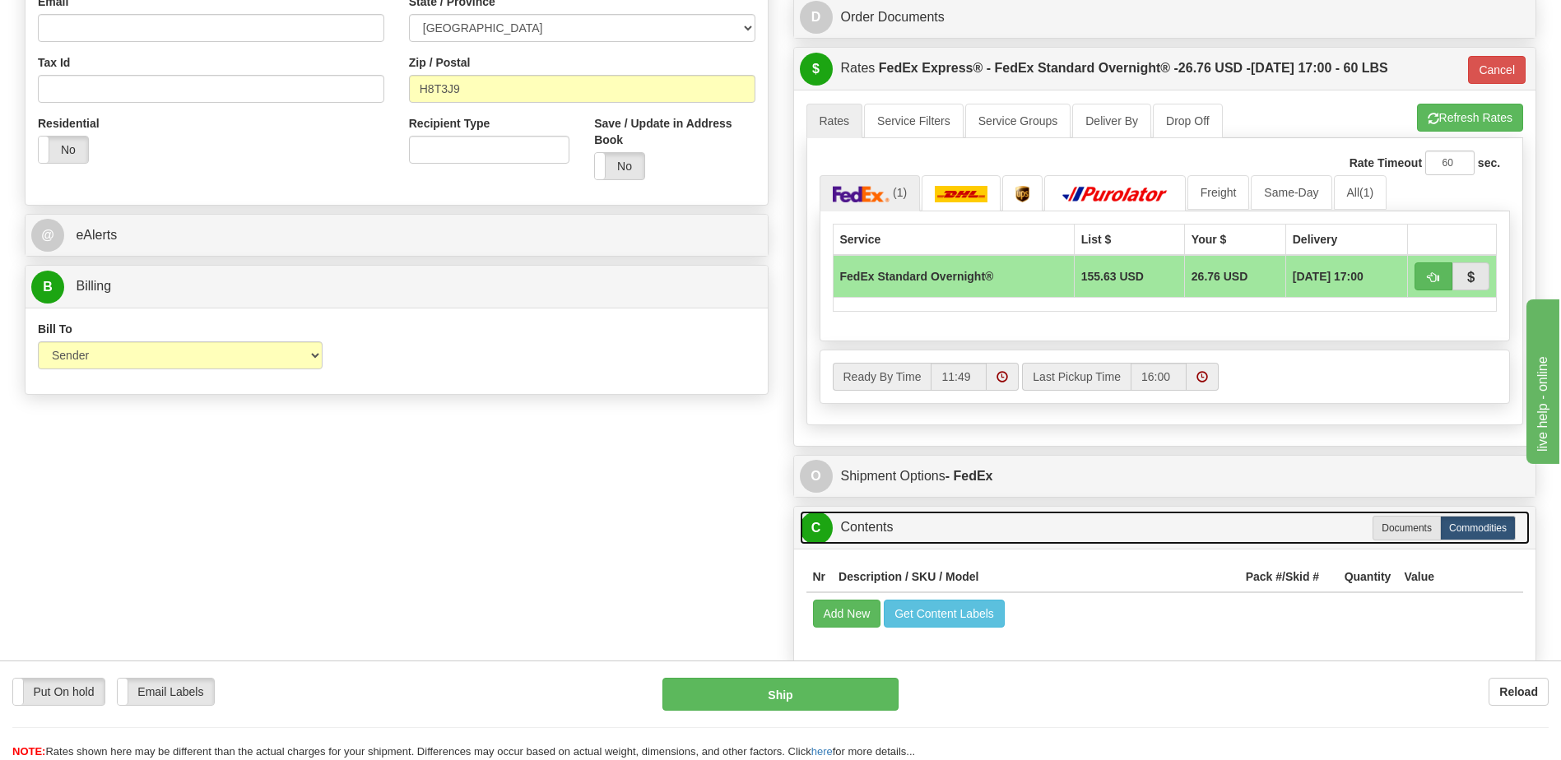
scroll to position [214, 0]
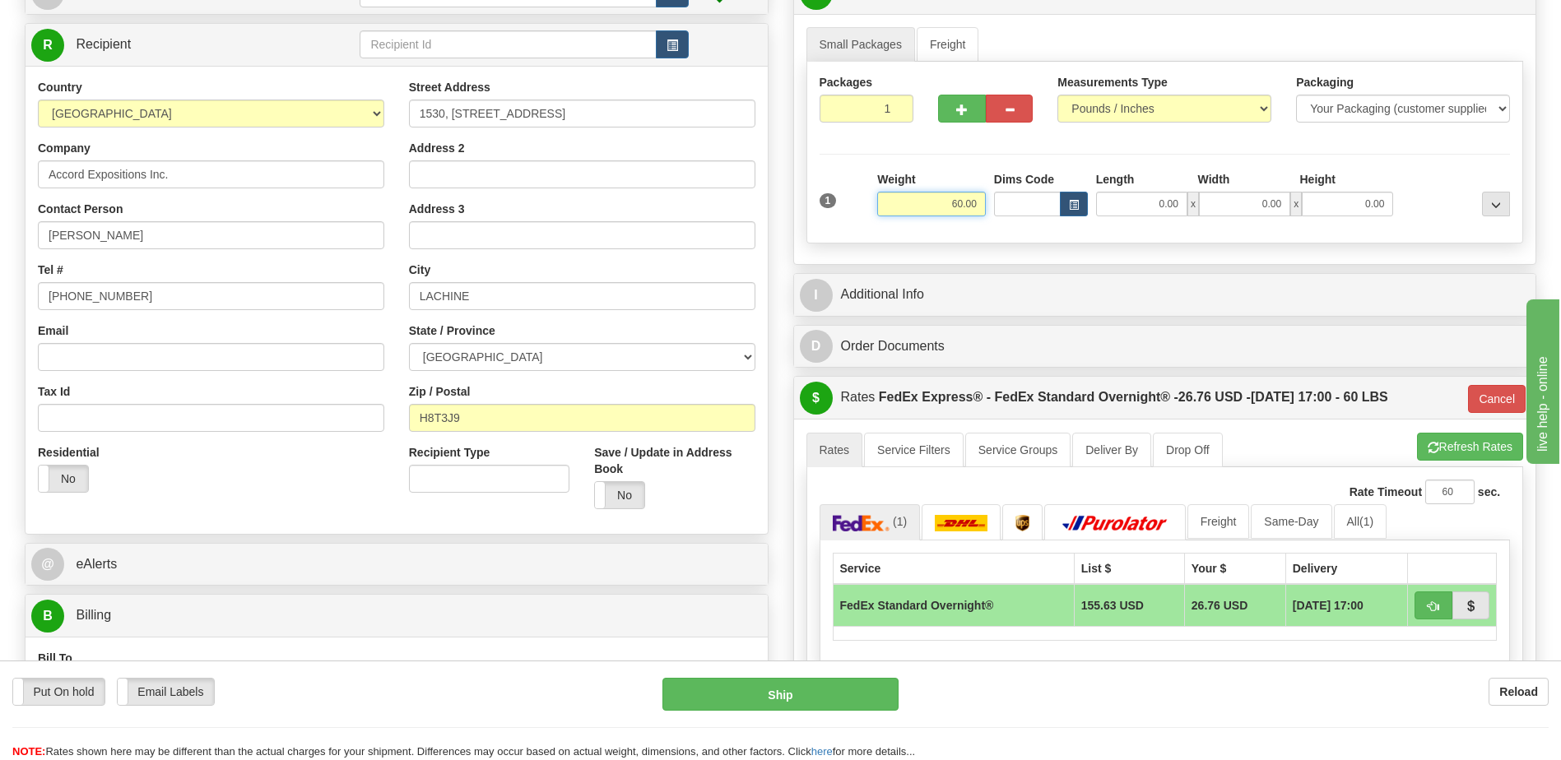
click at [964, 202] on input "60.00" at bounding box center [931, 204] width 109 height 25
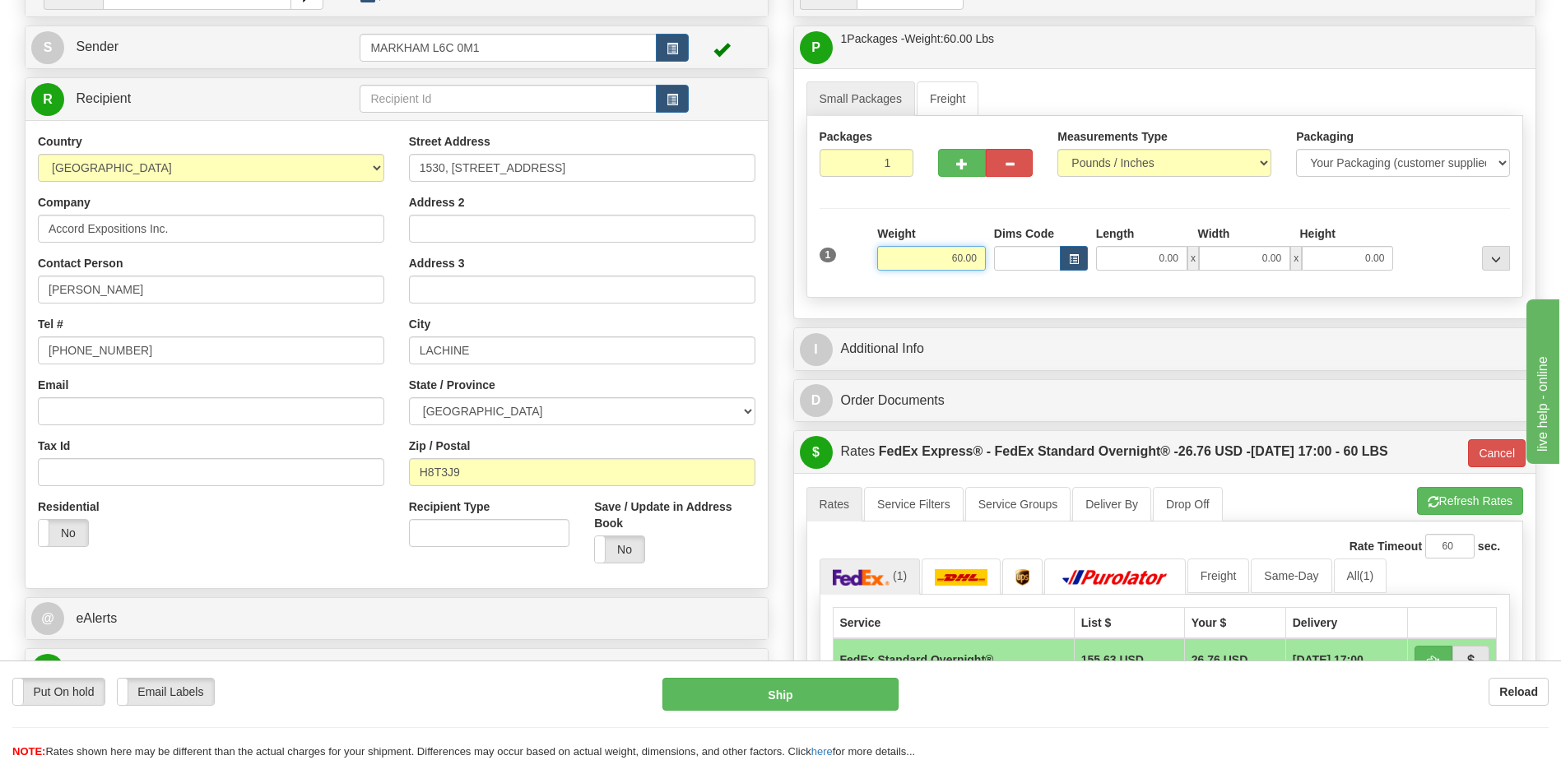
scroll to position [0, 0]
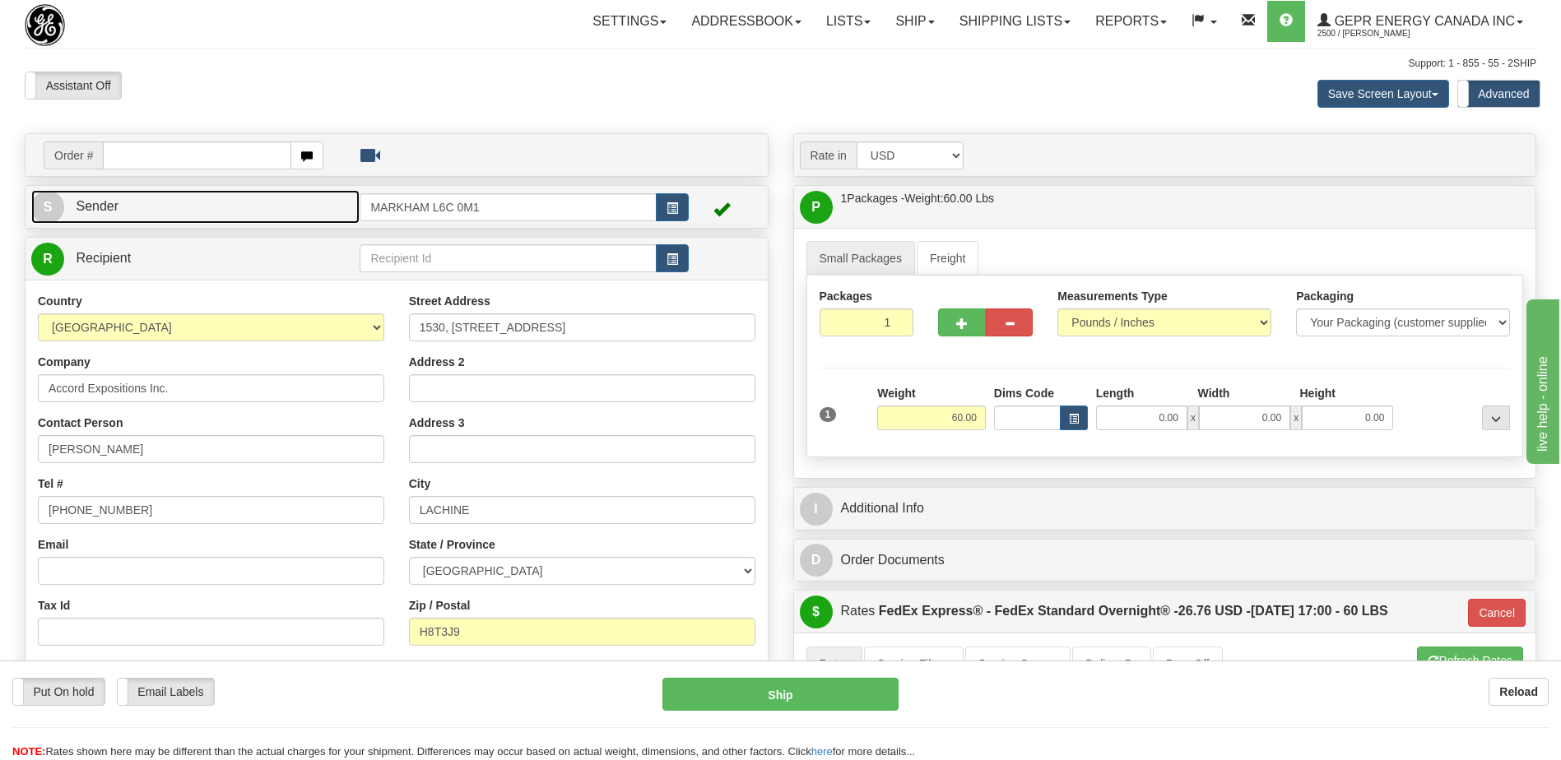
click at [146, 213] on link "S Sender" at bounding box center [195, 207] width 328 height 34
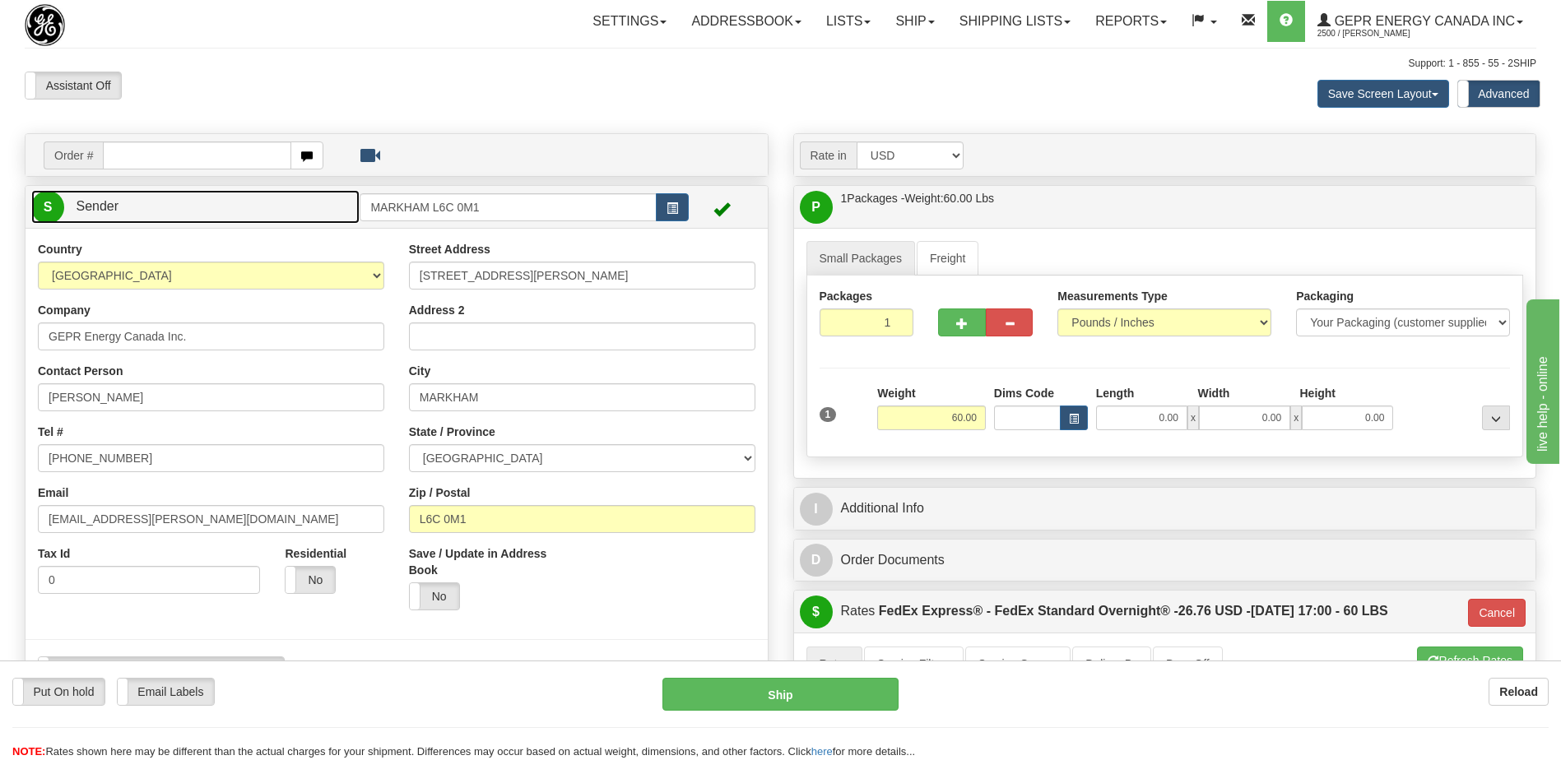
click at [146, 213] on link "S Sender" at bounding box center [195, 207] width 328 height 34
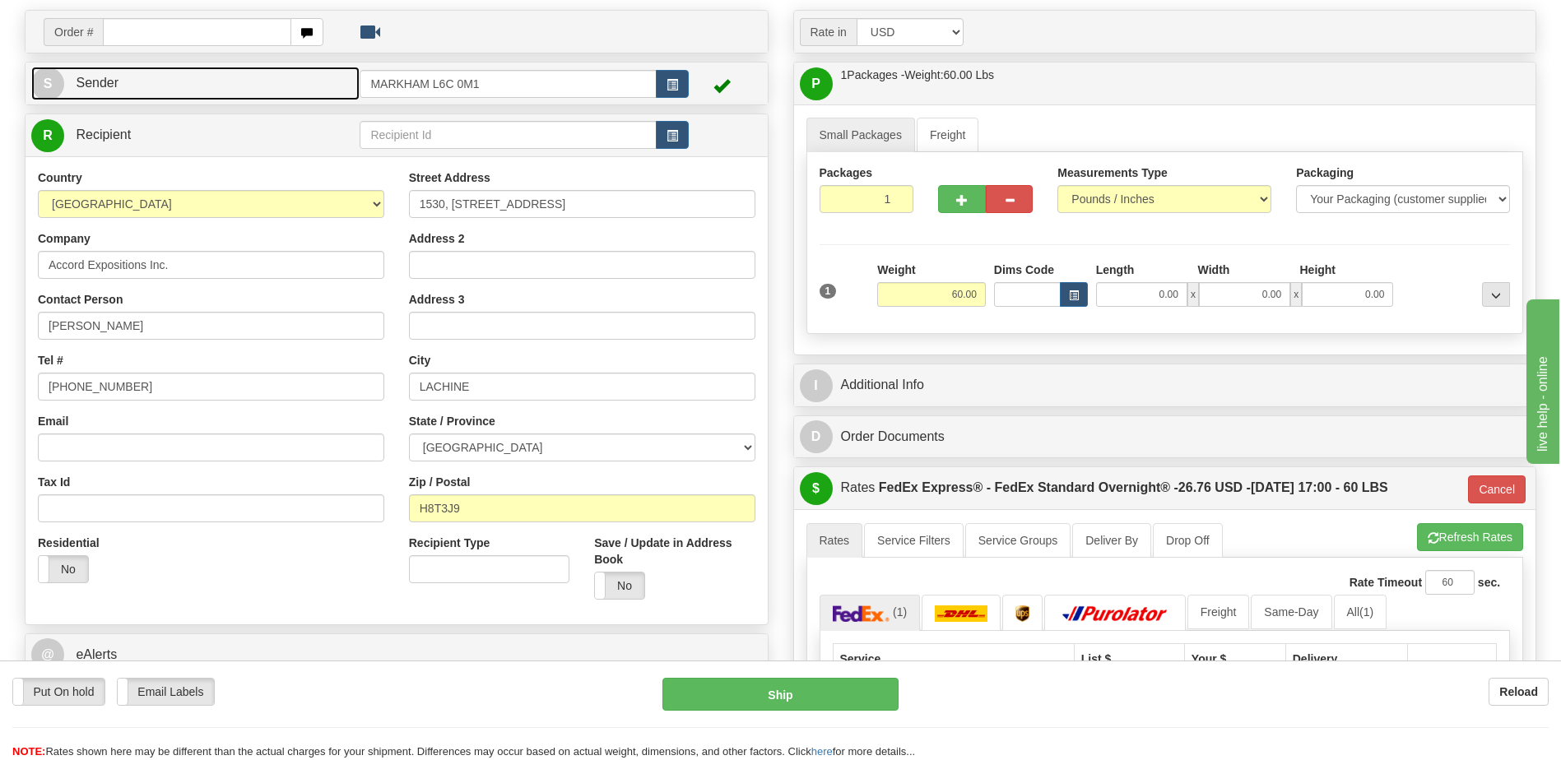
scroll to position [165, 0]
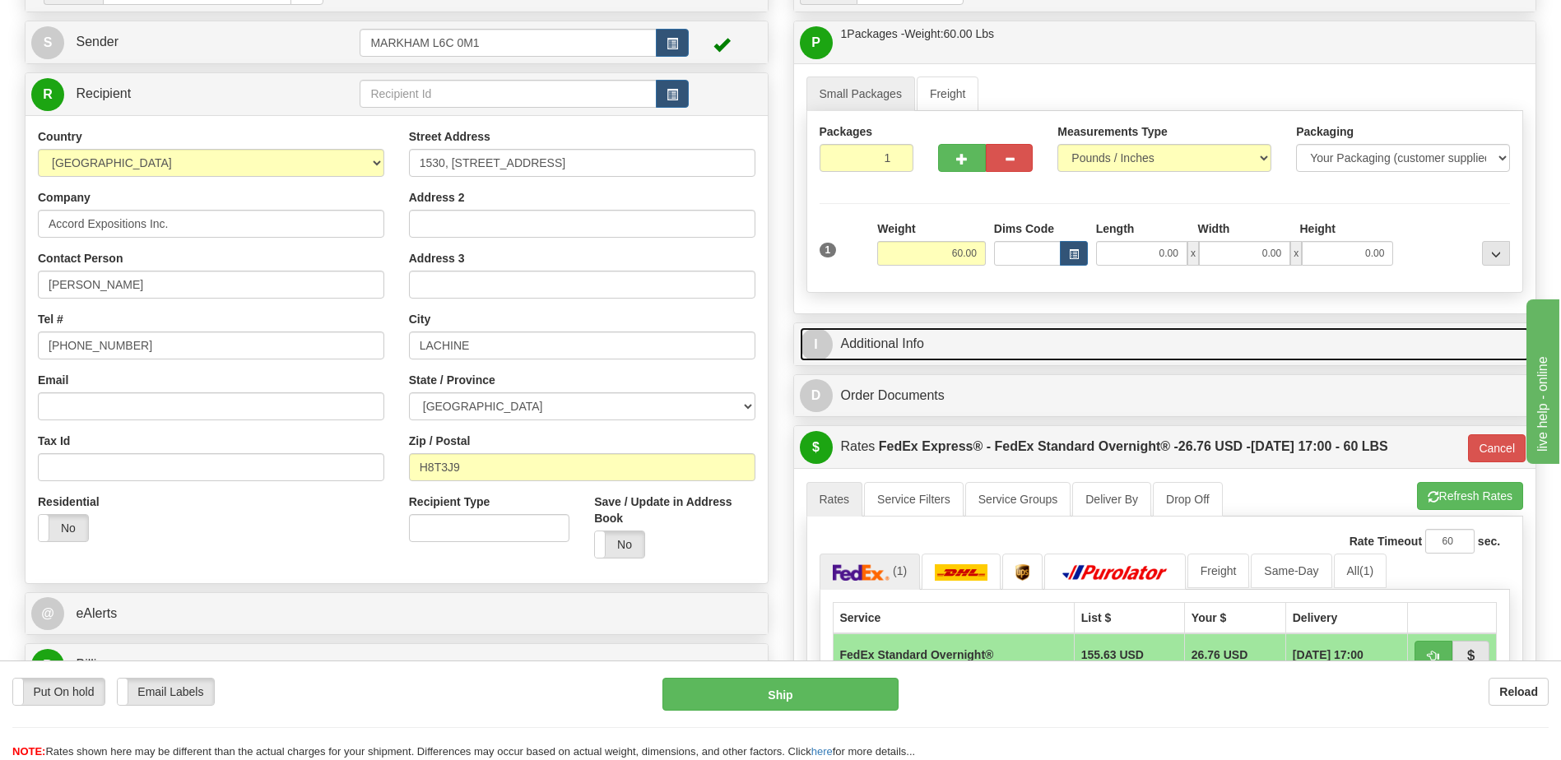
click at [947, 341] on link "I Additional Info" at bounding box center [1165, 344] width 731 height 34
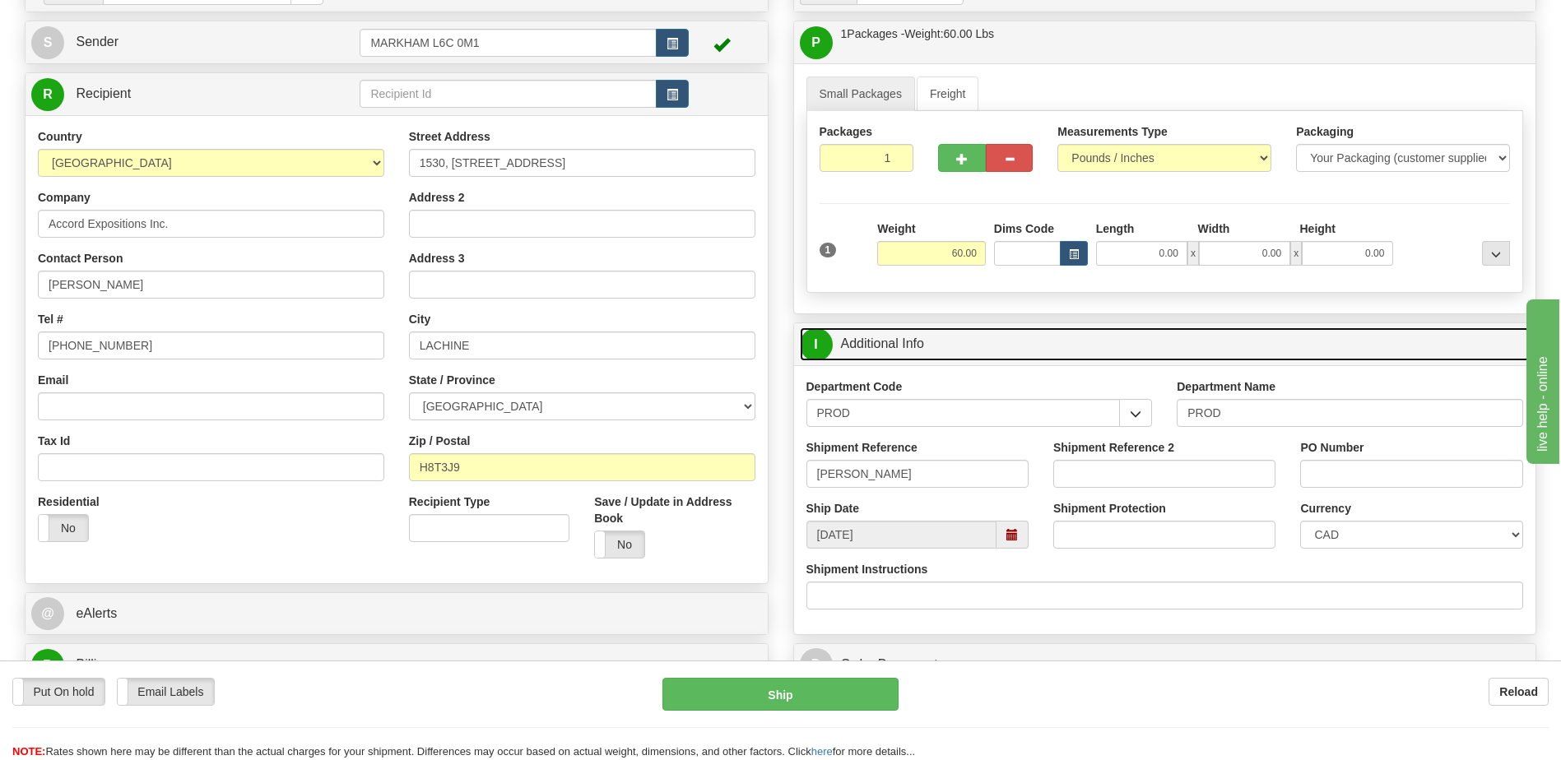
scroll to position [0, 0]
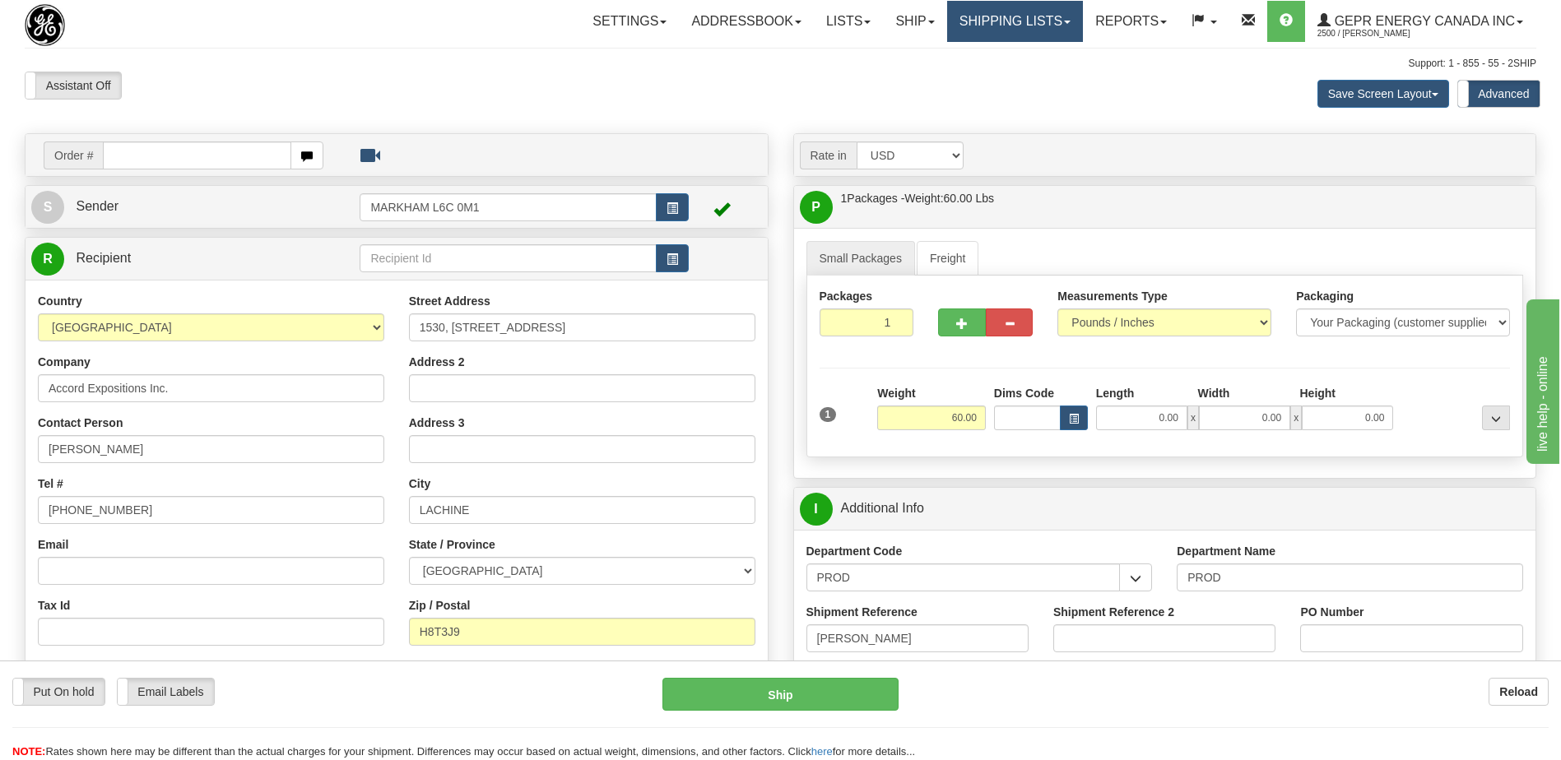
click at [981, 26] on link "Shipping lists" at bounding box center [1015, 21] width 136 height 41
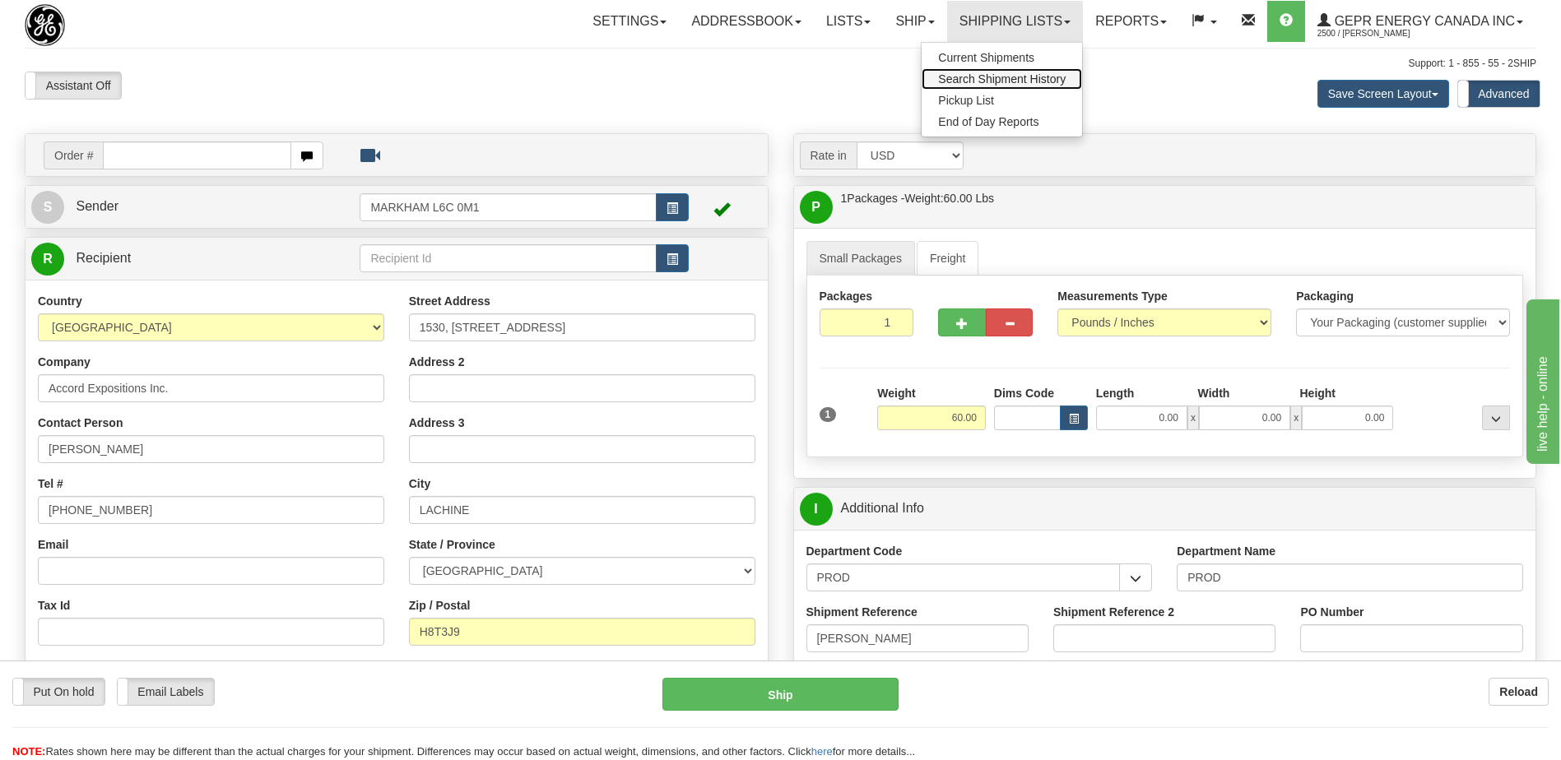
click at [969, 68] on link "Search Shipment History" at bounding box center [1002, 78] width 160 height 21
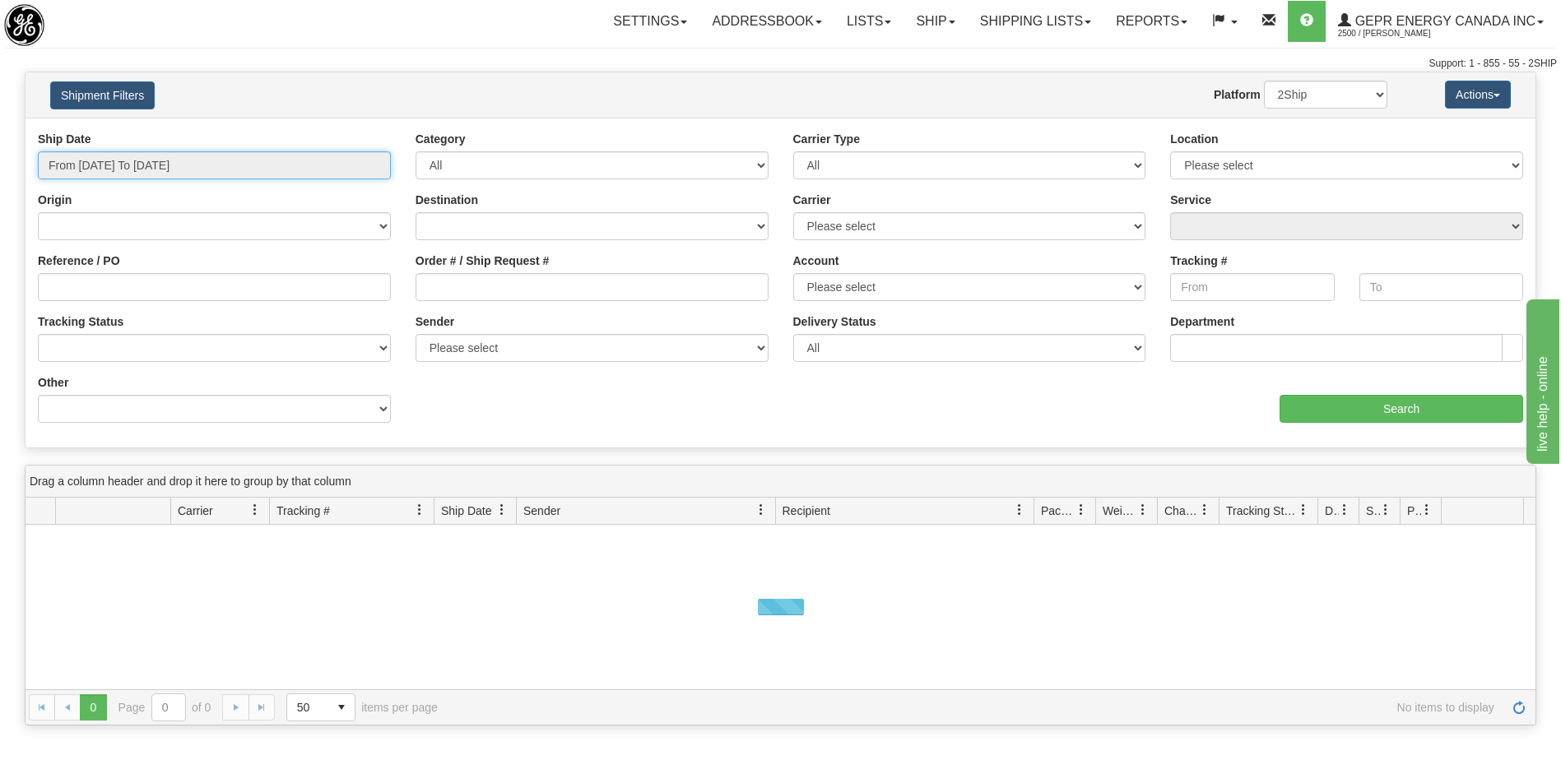
type input "[DATE]"
click at [151, 168] on input "From [DATE] To [DATE]" at bounding box center [214, 165] width 353 height 28
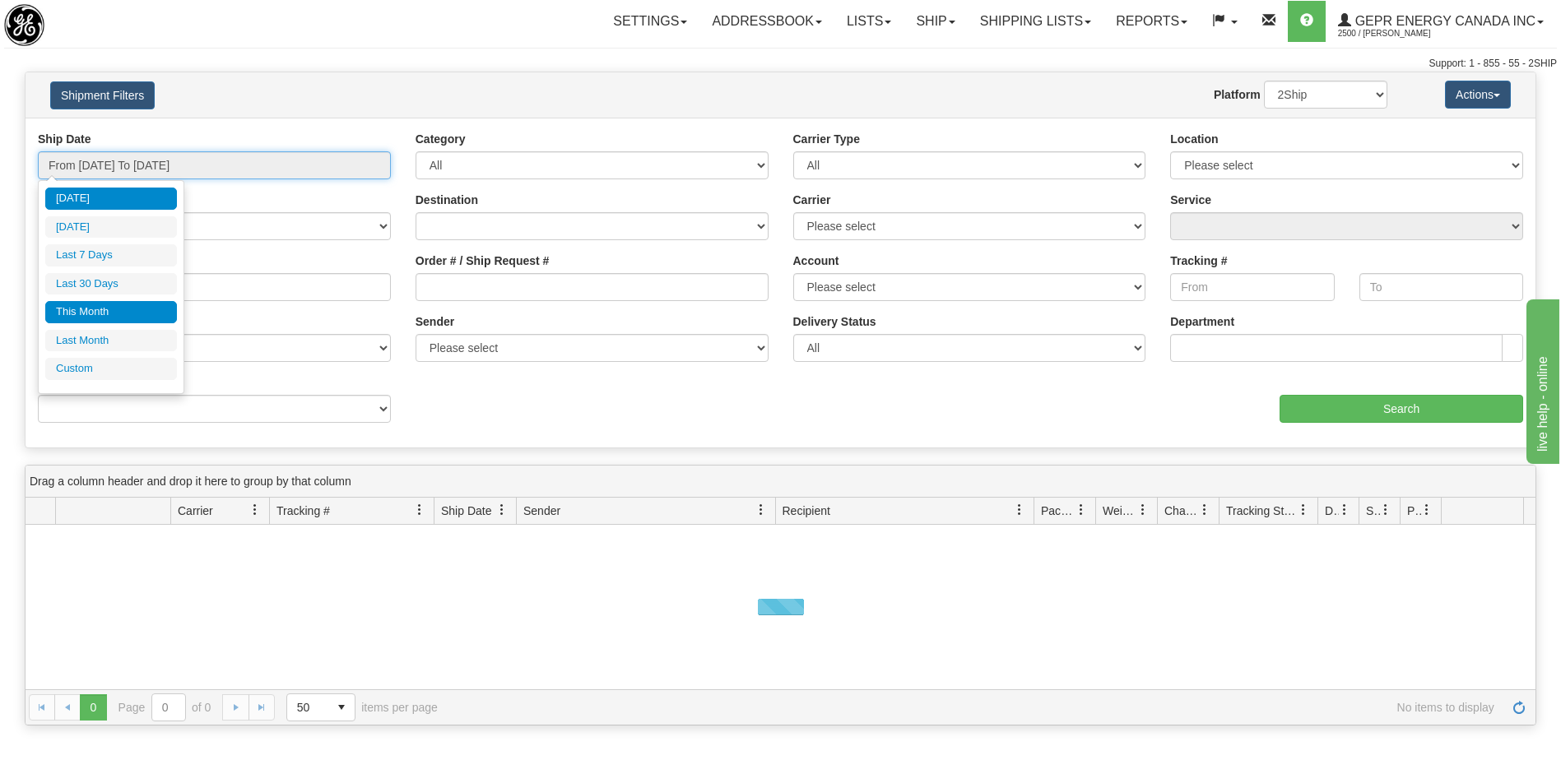
type input "[DATE]"
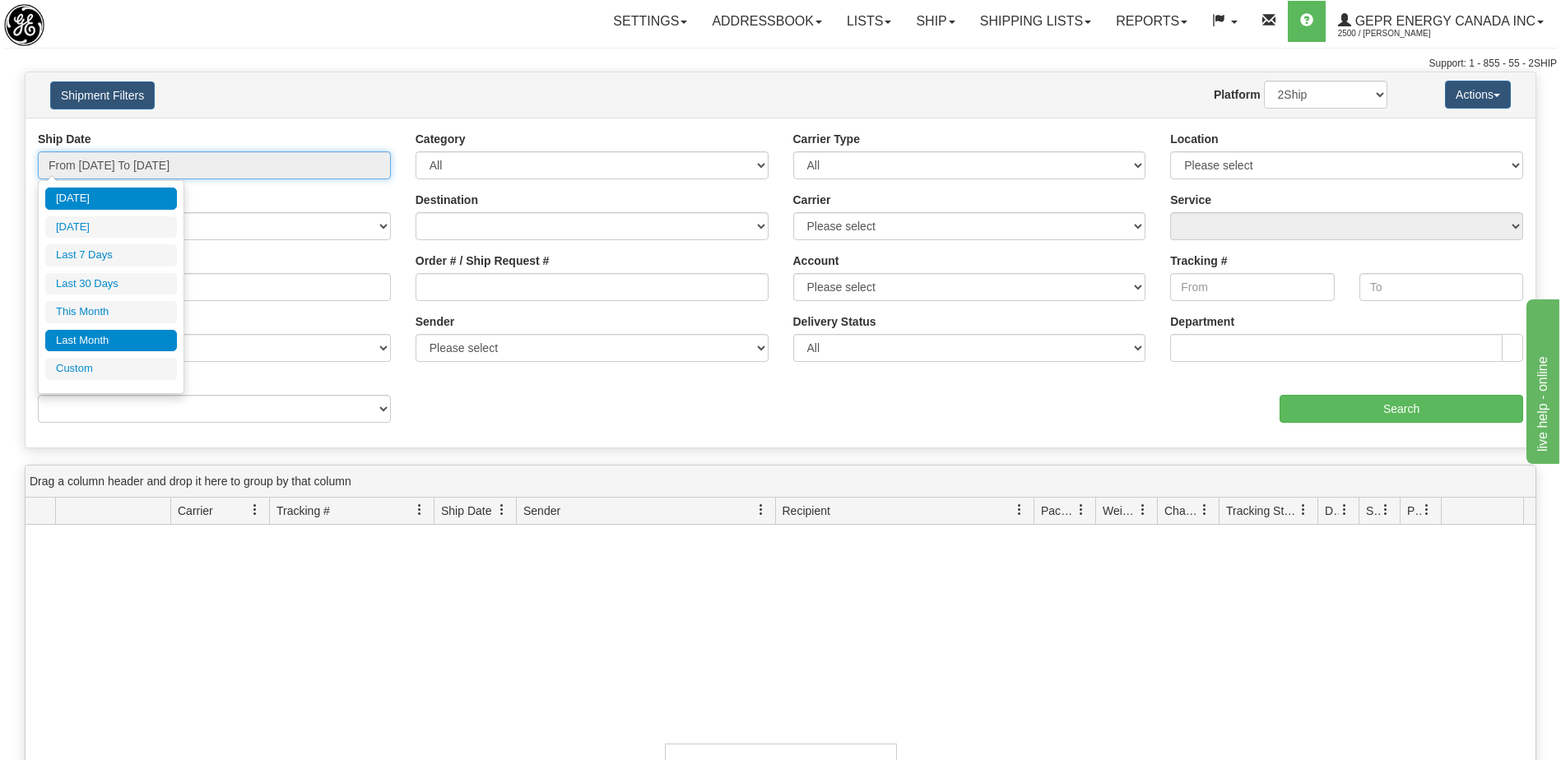
type input "[DATE]"
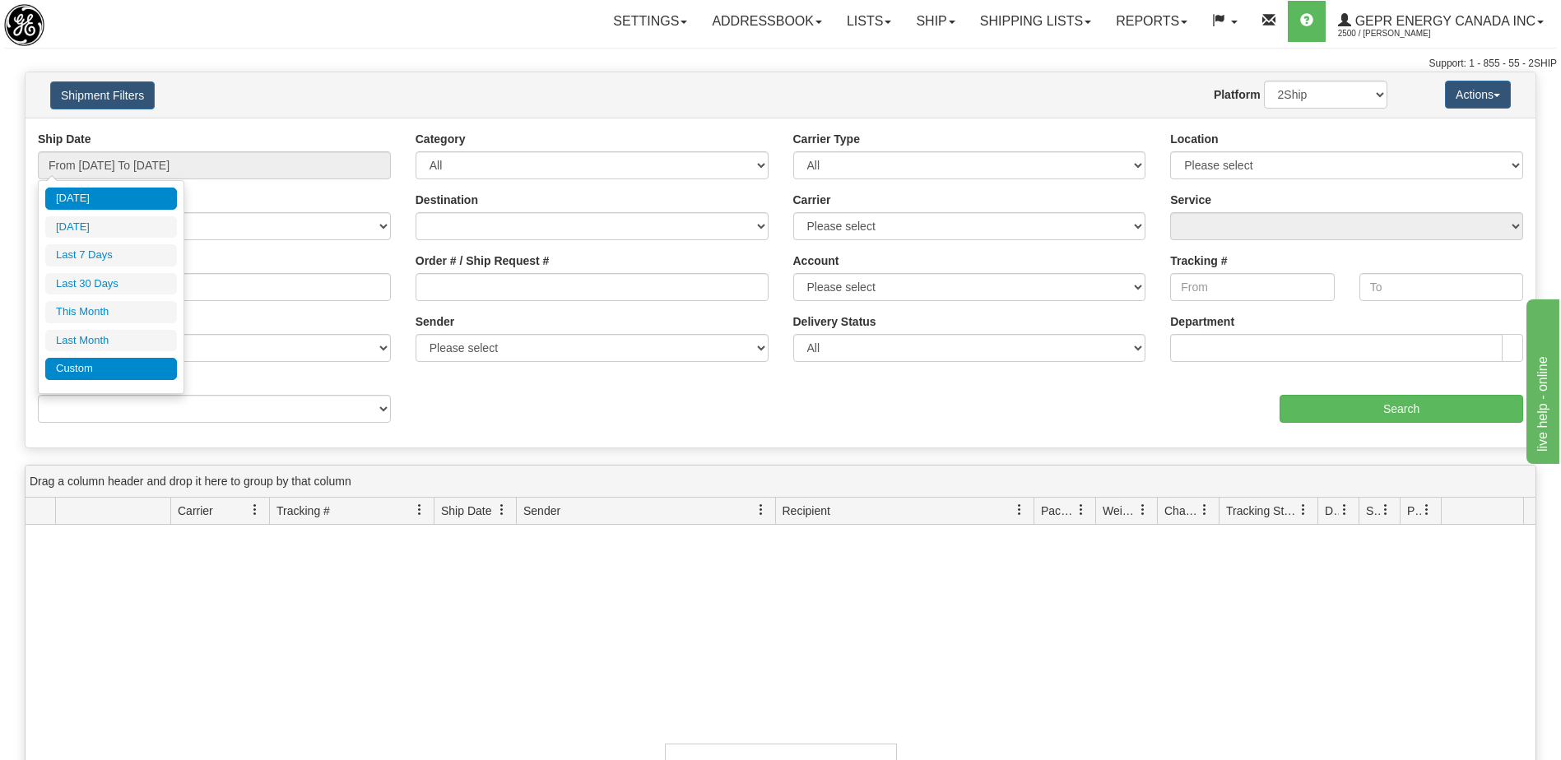
click at [118, 365] on li "Custom" at bounding box center [111, 369] width 132 height 22
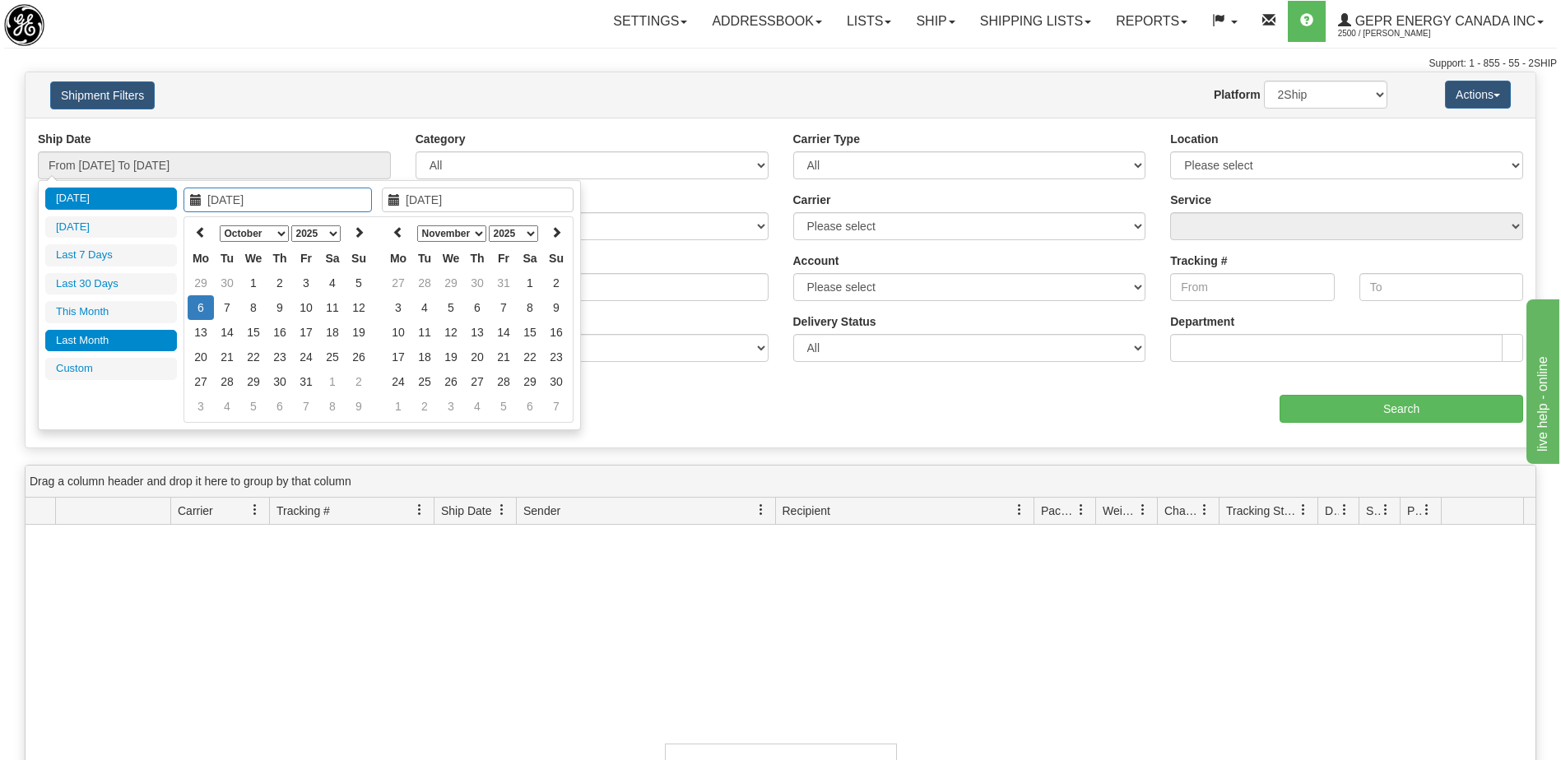
type input "[DATE]"
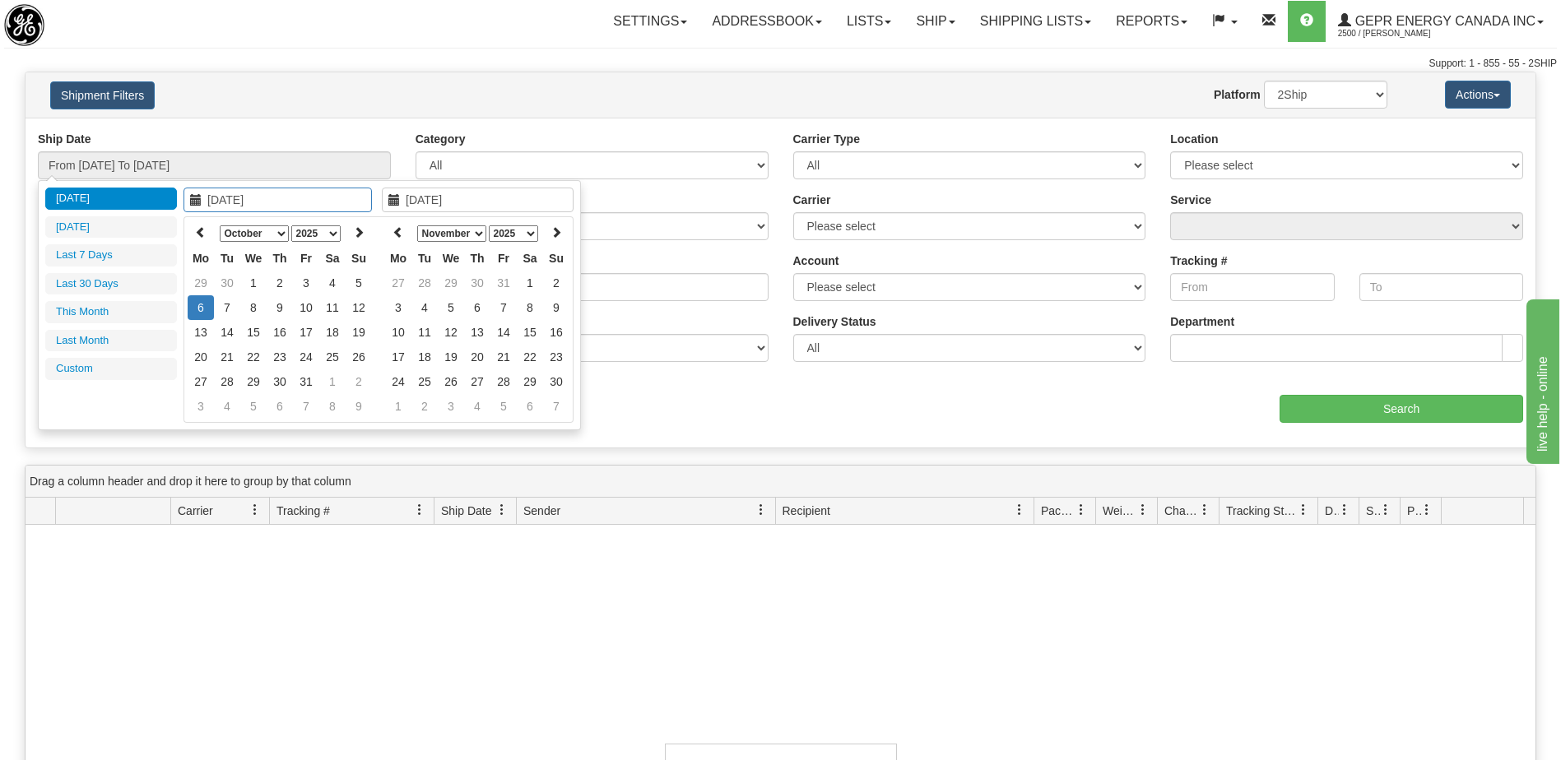
type input "[DATE]"
click at [202, 235] on icon at bounding box center [201, 232] width 12 height 12
type input "[DATE]"
click at [309, 284] on td "1" at bounding box center [306, 283] width 26 height 25
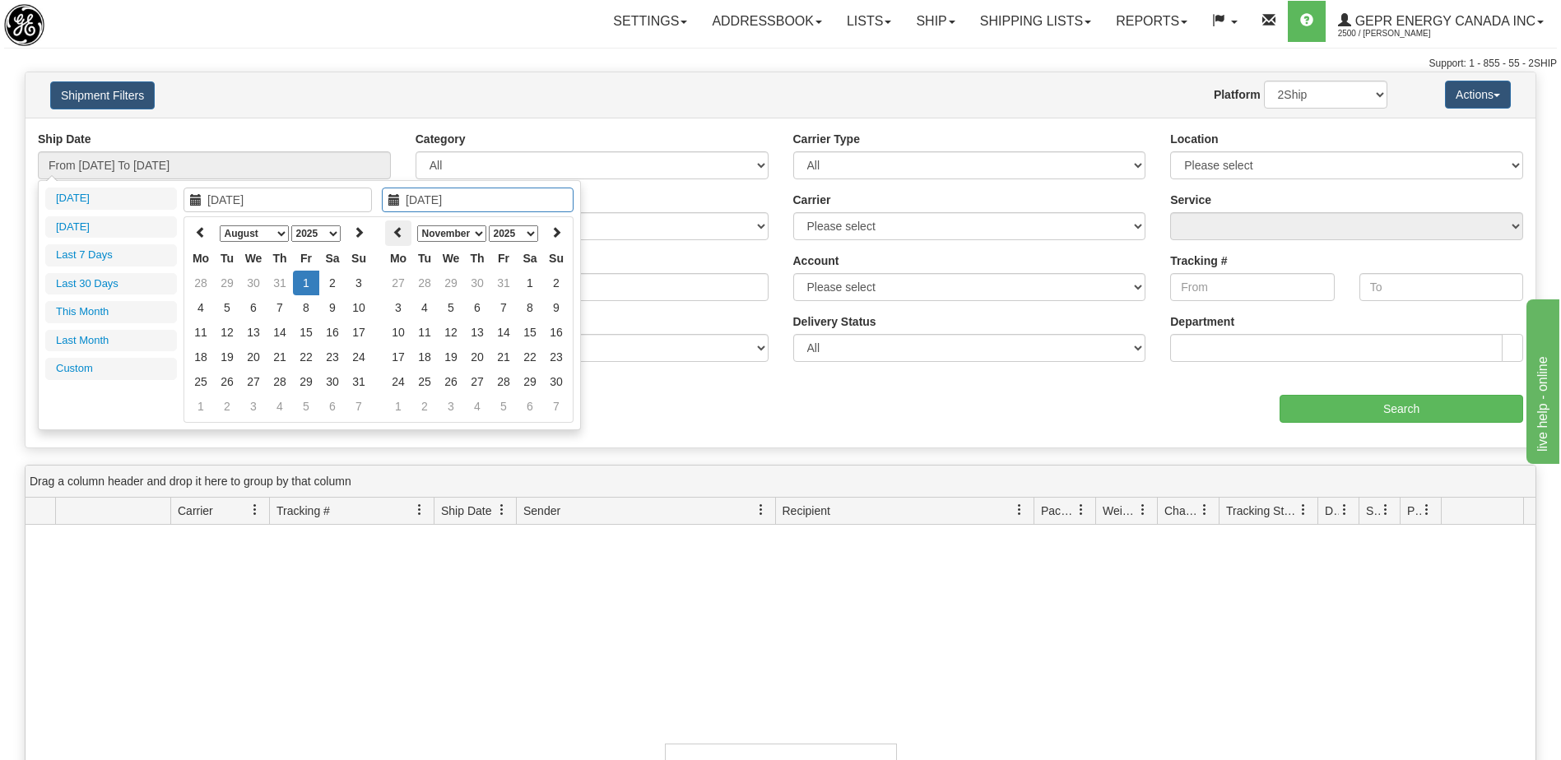
click at [403, 230] on icon at bounding box center [398, 232] width 12 height 12
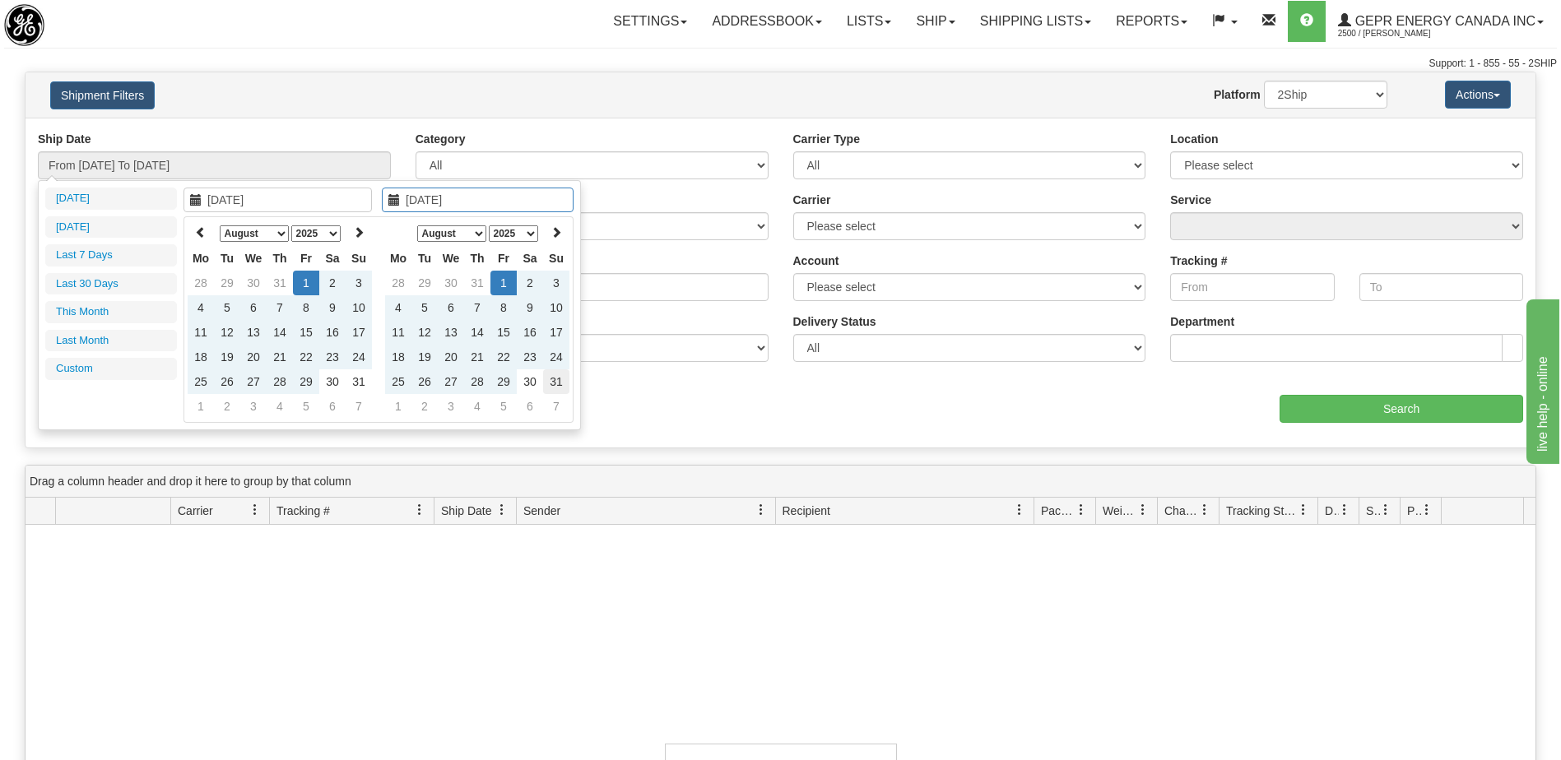
type input "08/31/2025"
click at [555, 379] on td "31" at bounding box center [556, 381] width 26 height 25
type input "From 08/01/2025 To 08/31/2025"
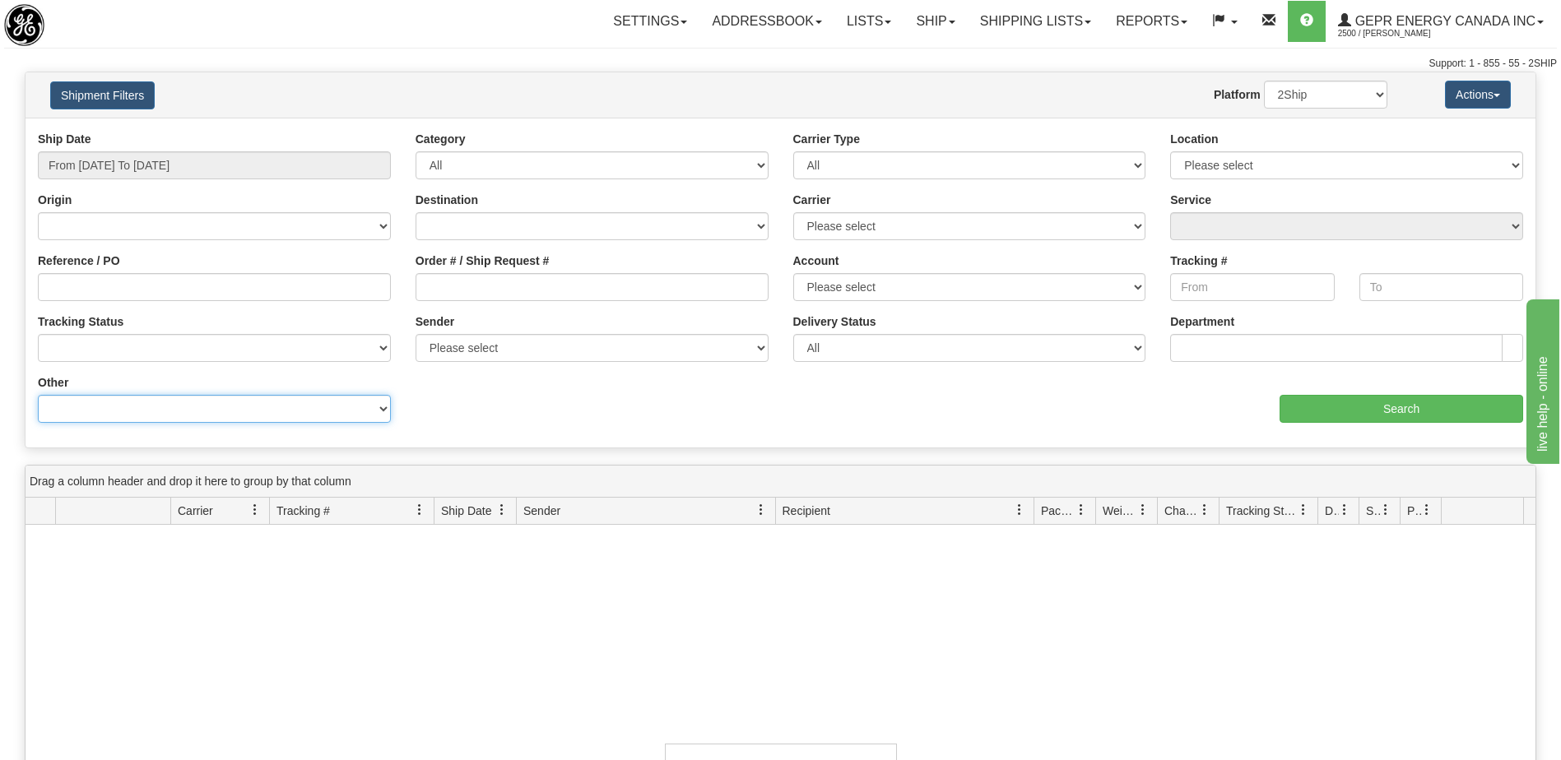
click at [303, 408] on select "Billing Account # Billing Type BOL # (LTL) Commodity Or Documents Consolidation…" at bounding box center [214, 409] width 353 height 28
select select "Recipient_ZIP"
click at [38, 395] on select "Billing Account # Billing Type BOL # (LTL) Commodity Or Documents Consolidation…" at bounding box center [214, 409] width 353 height 28
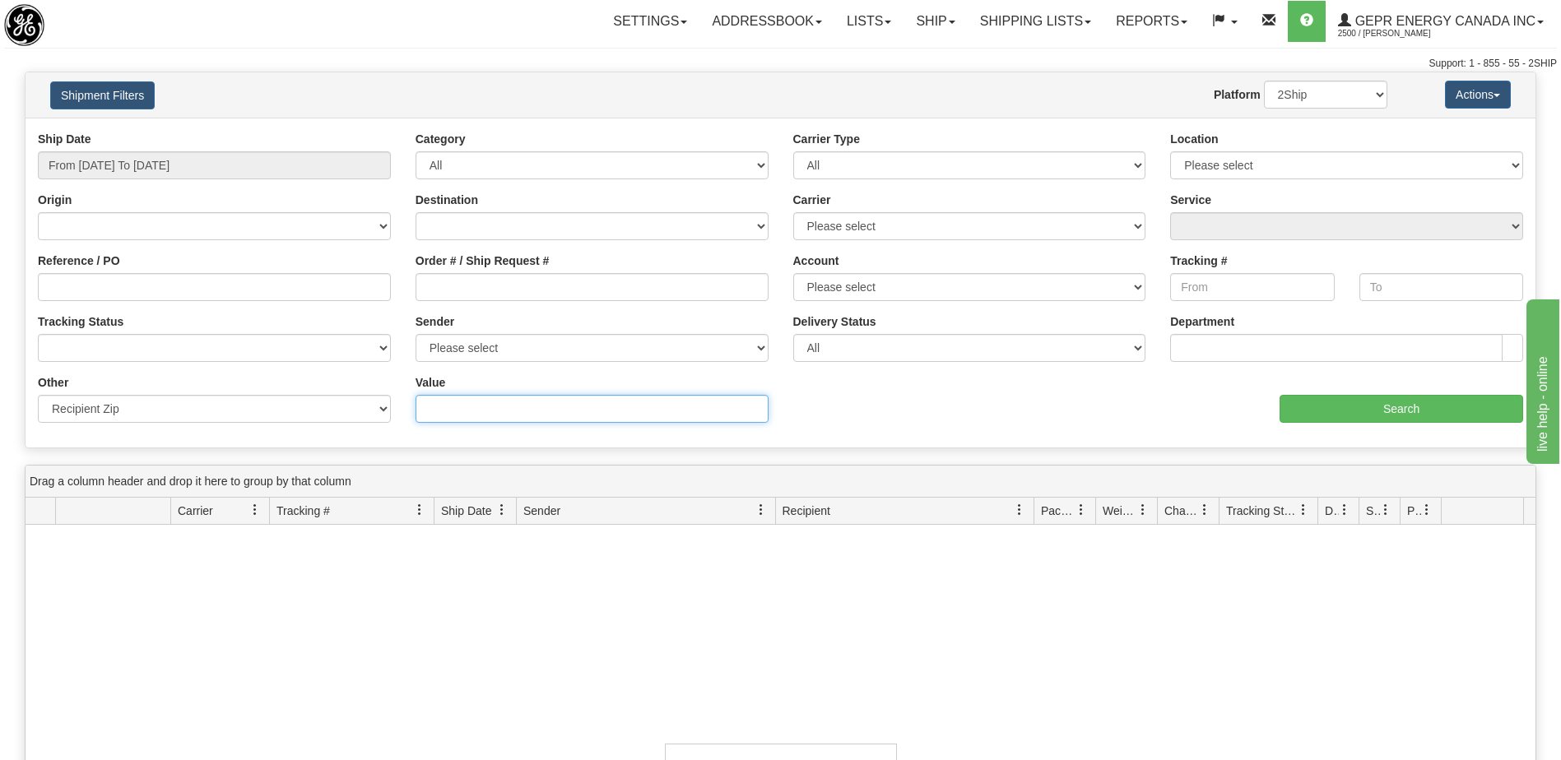
click at [440, 406] on input "Value" at bounding box center [592, 409] width 353 height 28
paste input "H8T 3J9"
type input "H8T 3J9"
click at [1285, 393] on div "aaa Search" at bounding box center [1158, 398] width 755 height 49
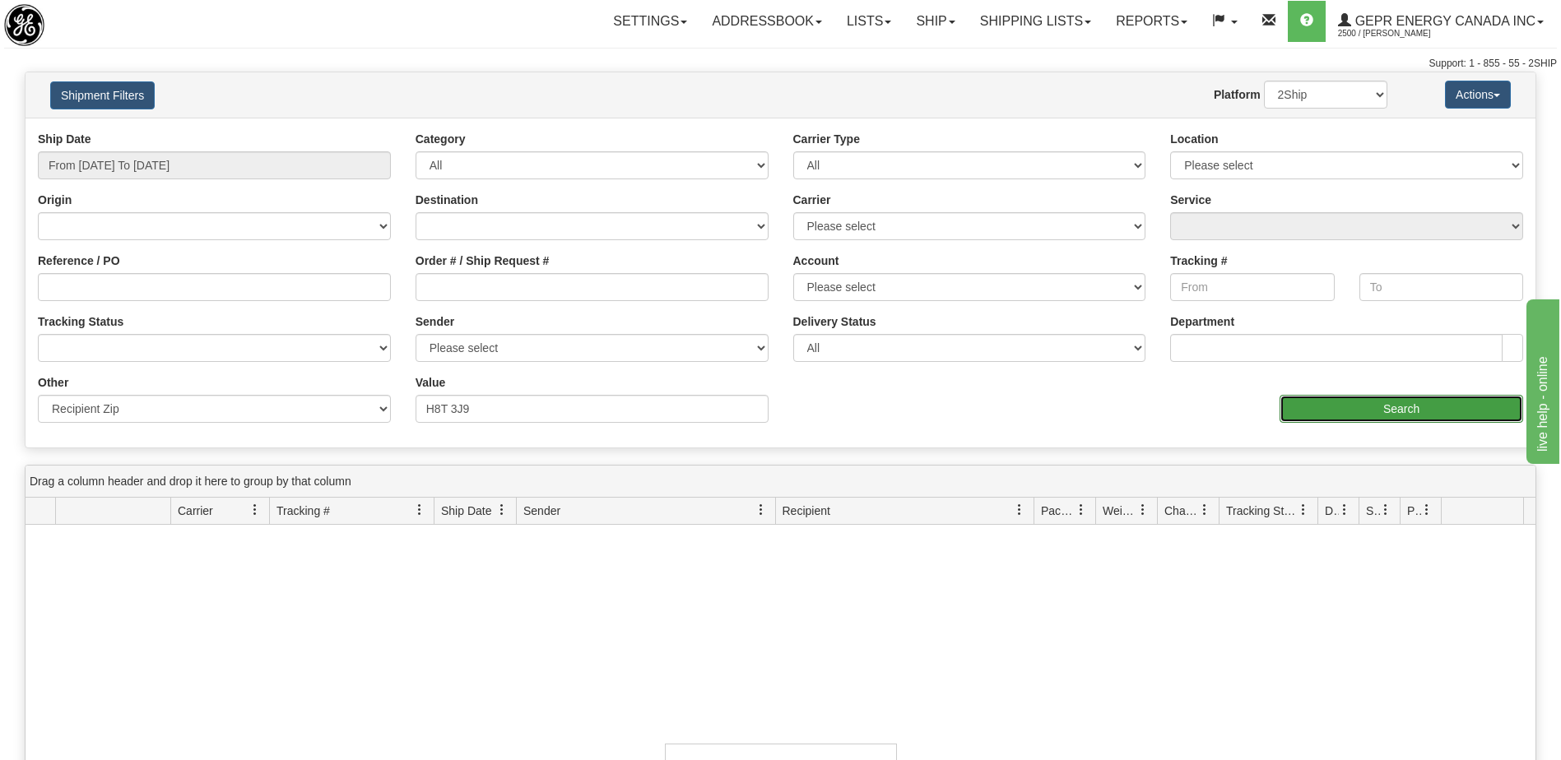
click at [1294, 406] on input "Search" at bounding box center [1402, 409] width 244 height 28
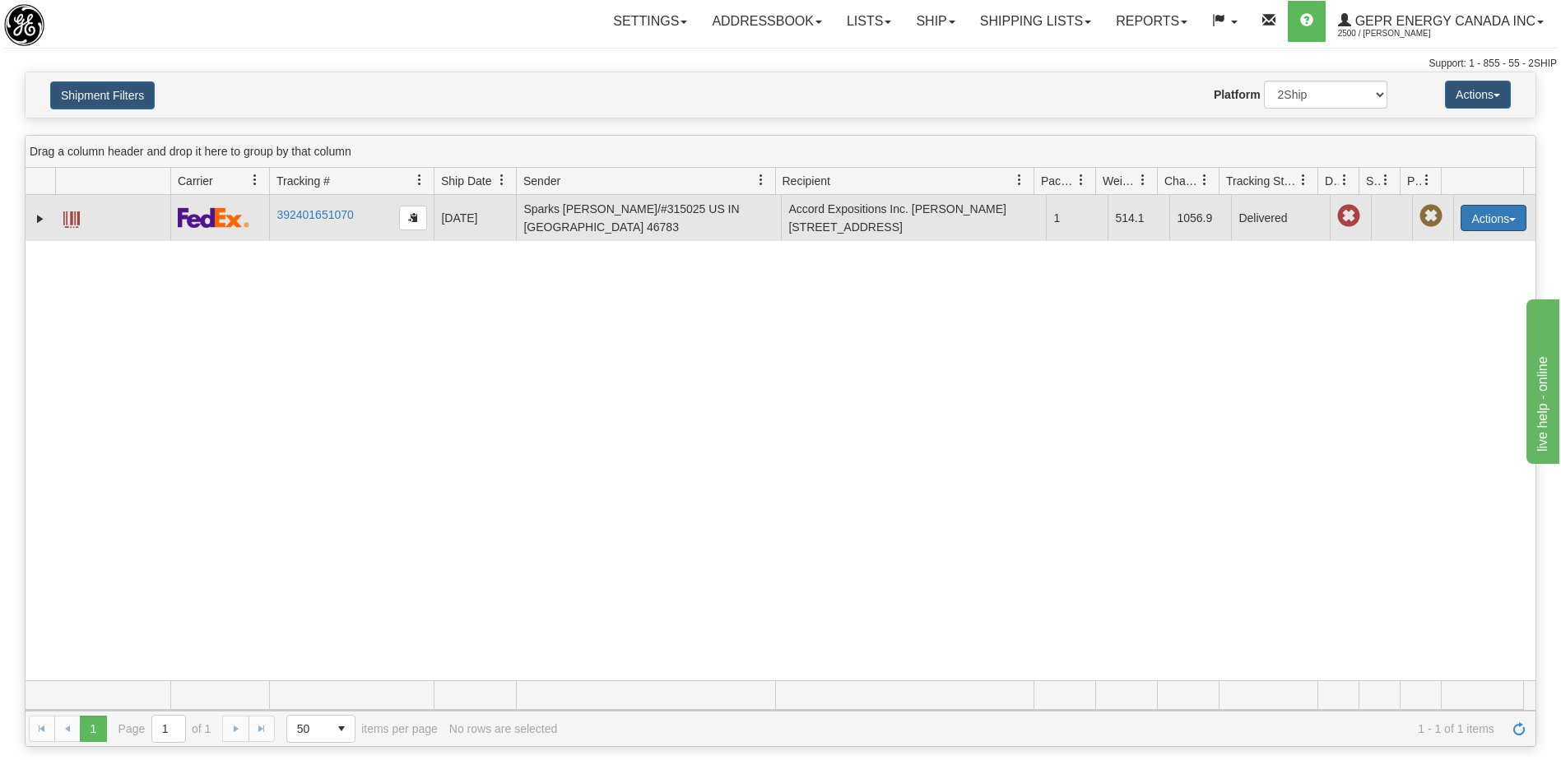
click at [1481, 224] on button "Actions" at bounding box center [1494, 218] width 66 height 26
click at [328, 216] on link "392401651070" at bounding box center [314, 214] width 77 height 13
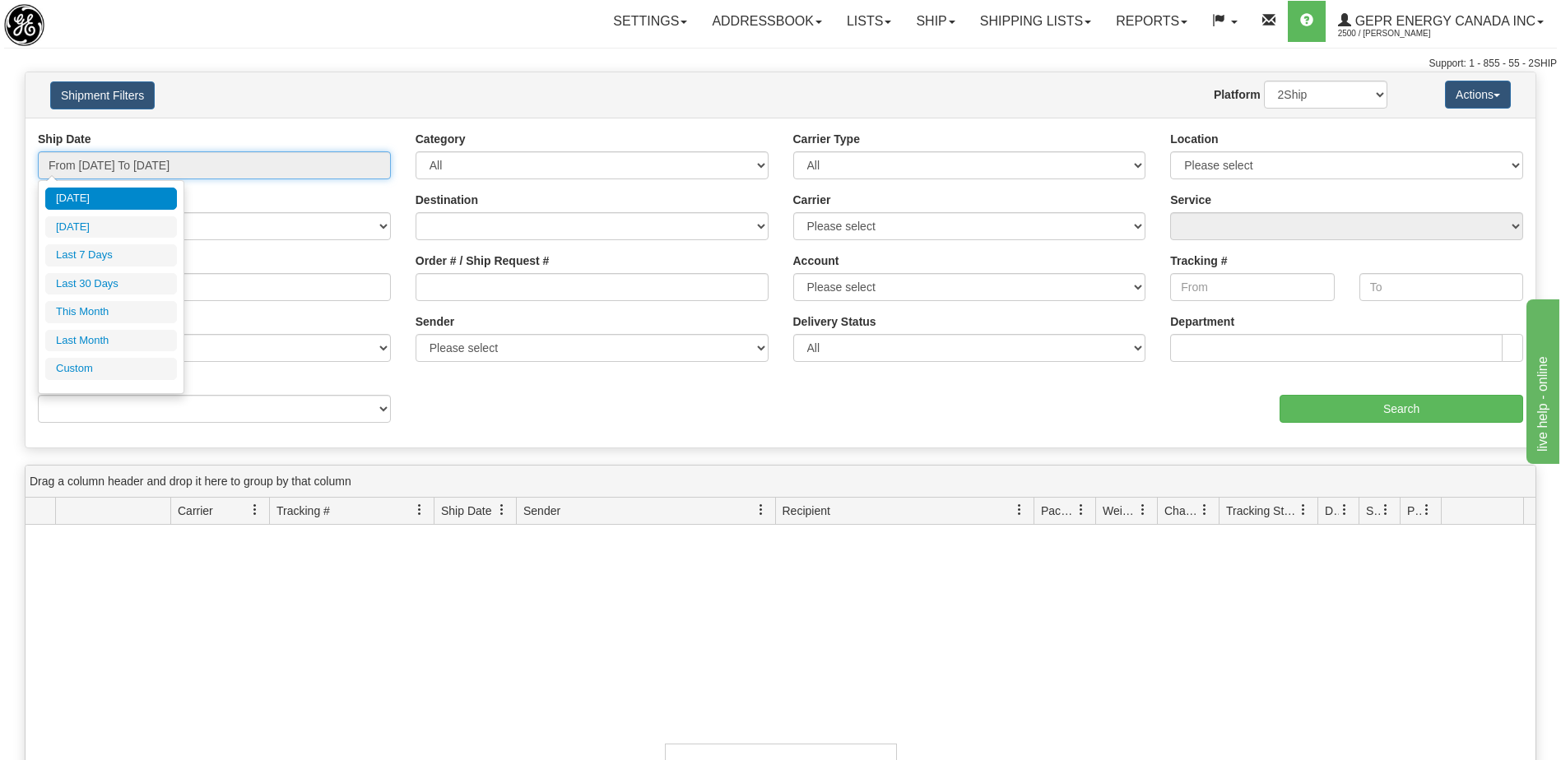
click at [266, 166] on input "From [DATE] To [DATE]" at bounding box center [214, 165] width 353 height 28
click at [237, 167] on input "From [DATE] To [DATE]" at bounding box center [214, 165] width 353 height 28
type input "[DATE]"
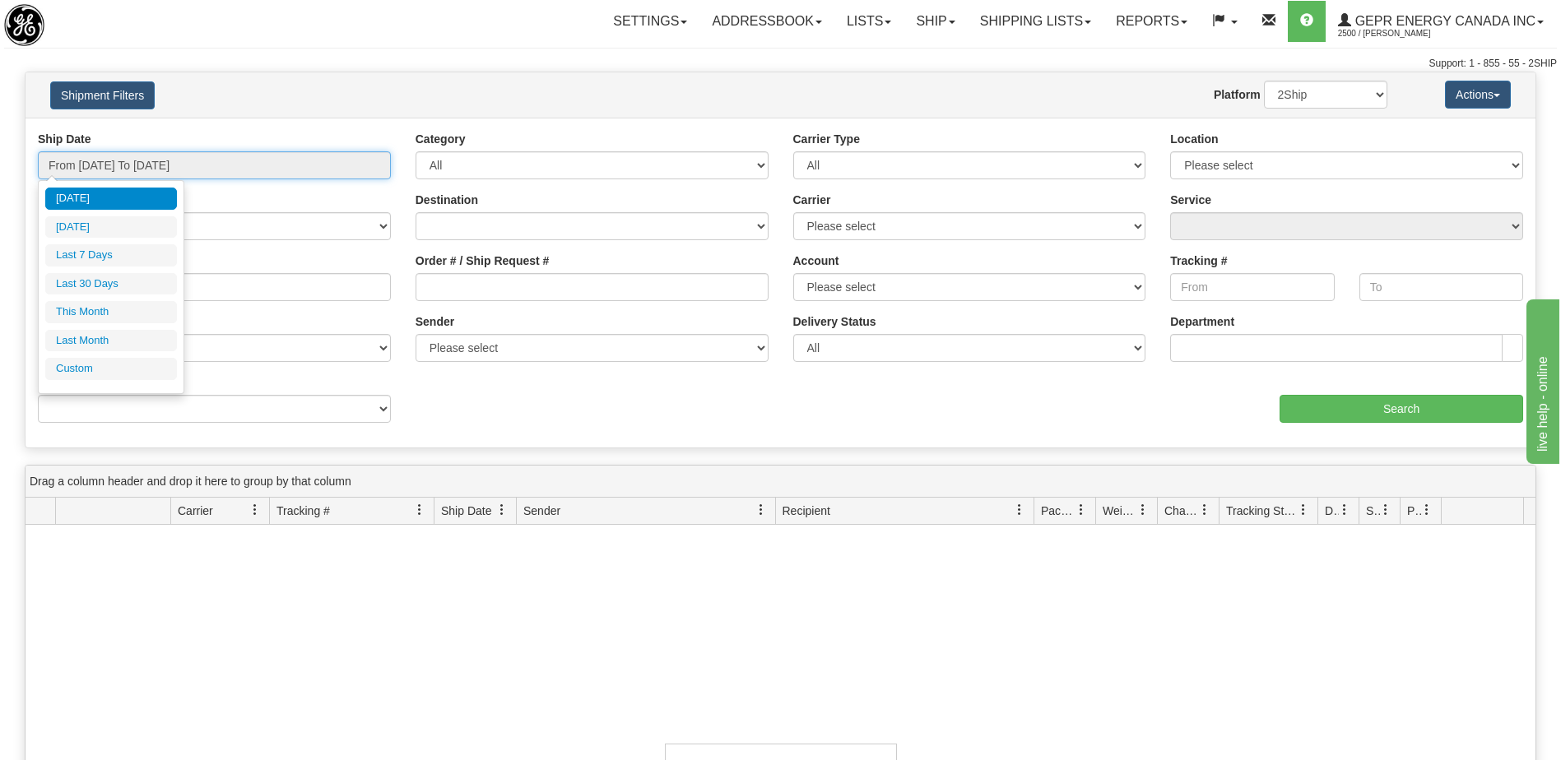
type input "[DATE]"
click at [137, 374] on li "Custom" at bounding box center [111, 369] width 132 height 22
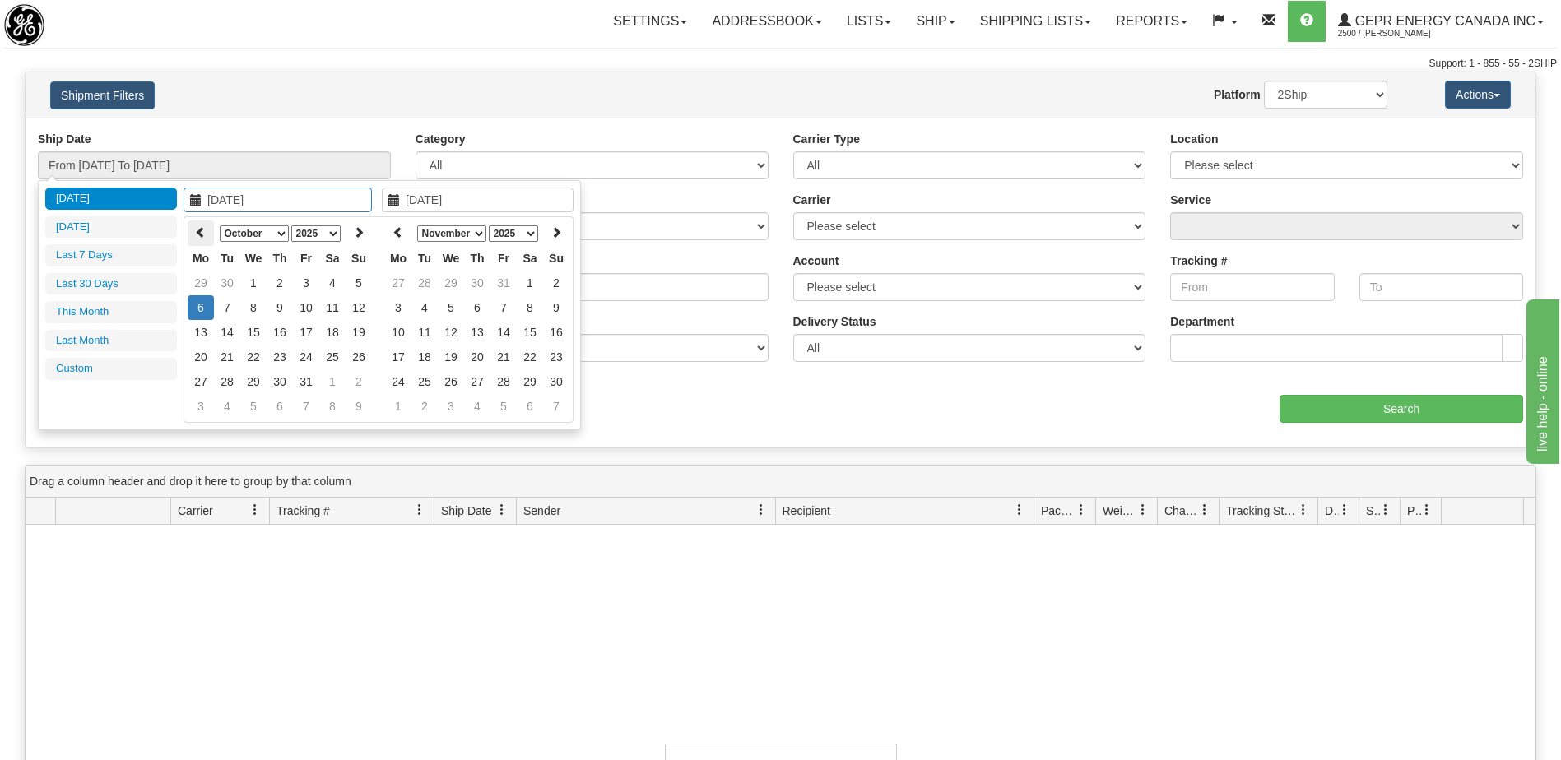
click at [206, 237] on icon at bounding box center [201, 232] width 12 height 12
type input "[DATE]"
click at [252, 383] on td "27" at bounding box center [253, 381] width 26 height 25
click at [400, 234] on icon at bounding box center [398, 232] width 12 height 12
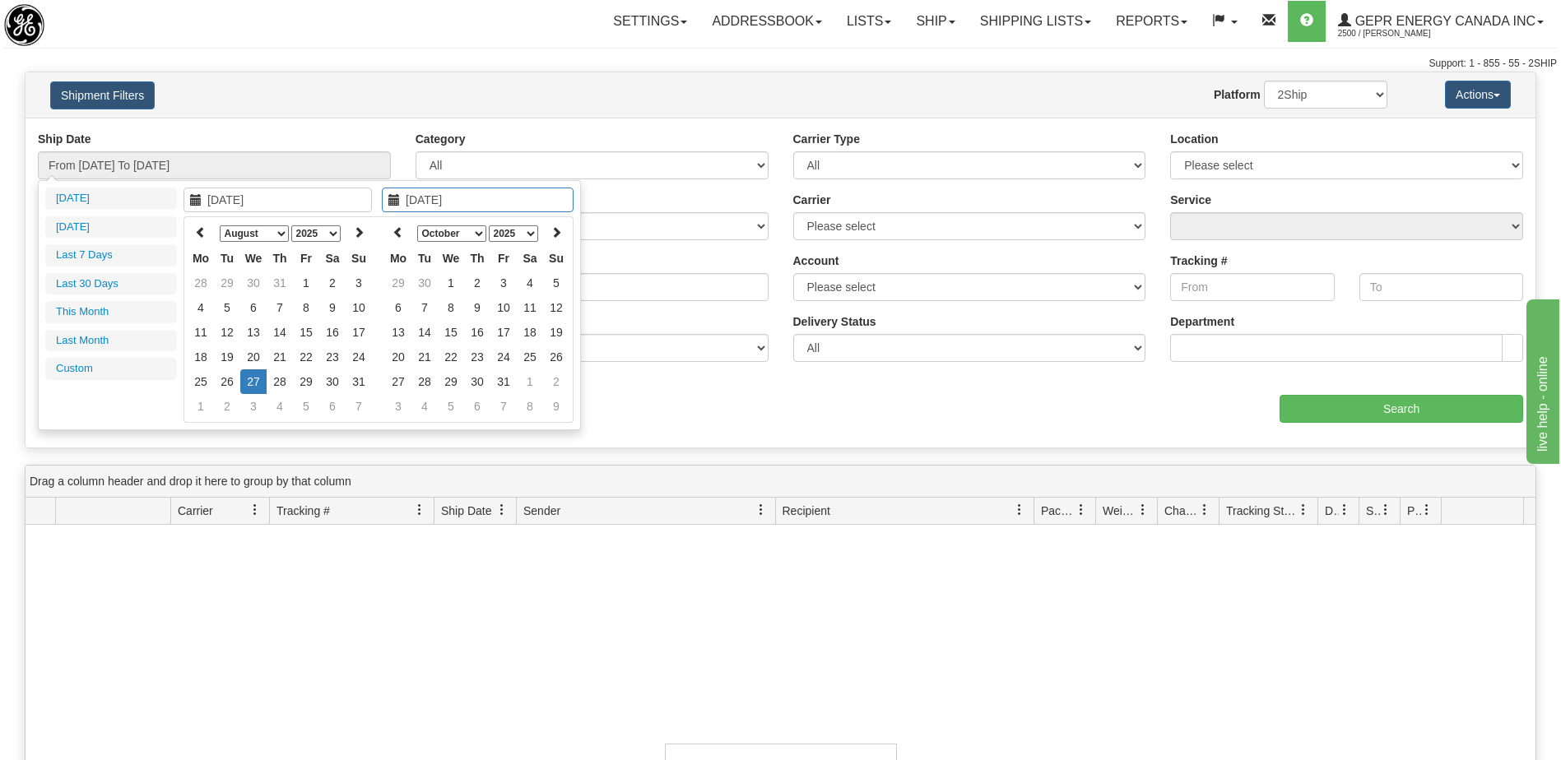
click at [400, 234] on icon at bounding box center [398, 232] width 12 height 12
click at [400, 235] on icon at bounding box center [398, 232] width 12 height 12
type input "08/27/2025"
click at [453, 386] on td "27" at bounding box center [451, 381] width 26 height 25
type input "From 08/27/2025 To 08/27/2025"
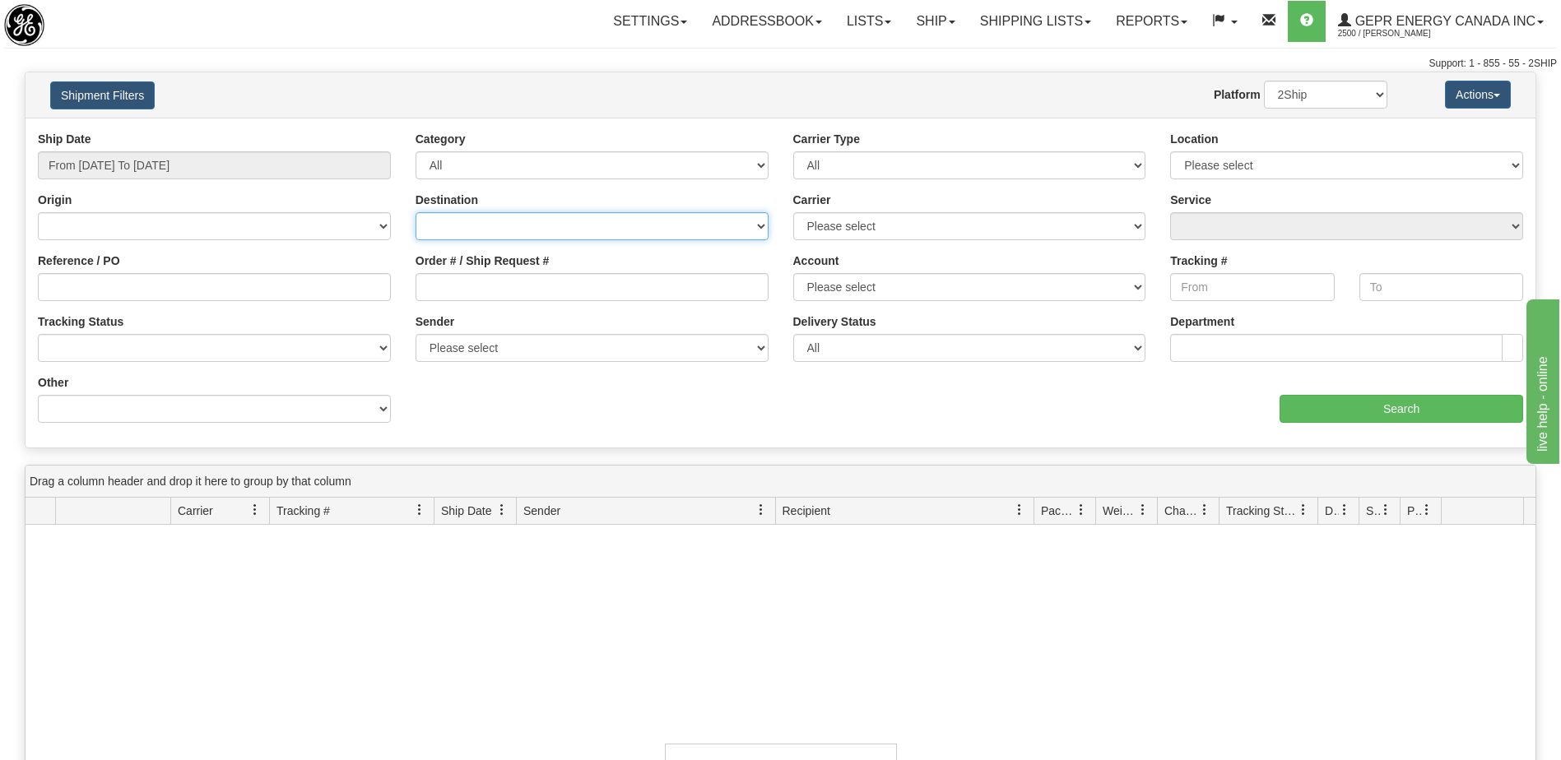
click at [530, 231] on select "Canada United States Mexico Puerto Rico Romania Australia New Zealand SouthAfri…" at bounding box center [592, 226] width 353 height 28
select select "CA"
click at [416, 212] on select "Canada United States Mexico Puerto Rico Romania Australia New Zealand SouthAfri…" at bounding box center [592, 226] width 353 height 28
click at [1339, 421] on input "Search" at bounding box center [1402, 409] width 244 height 28
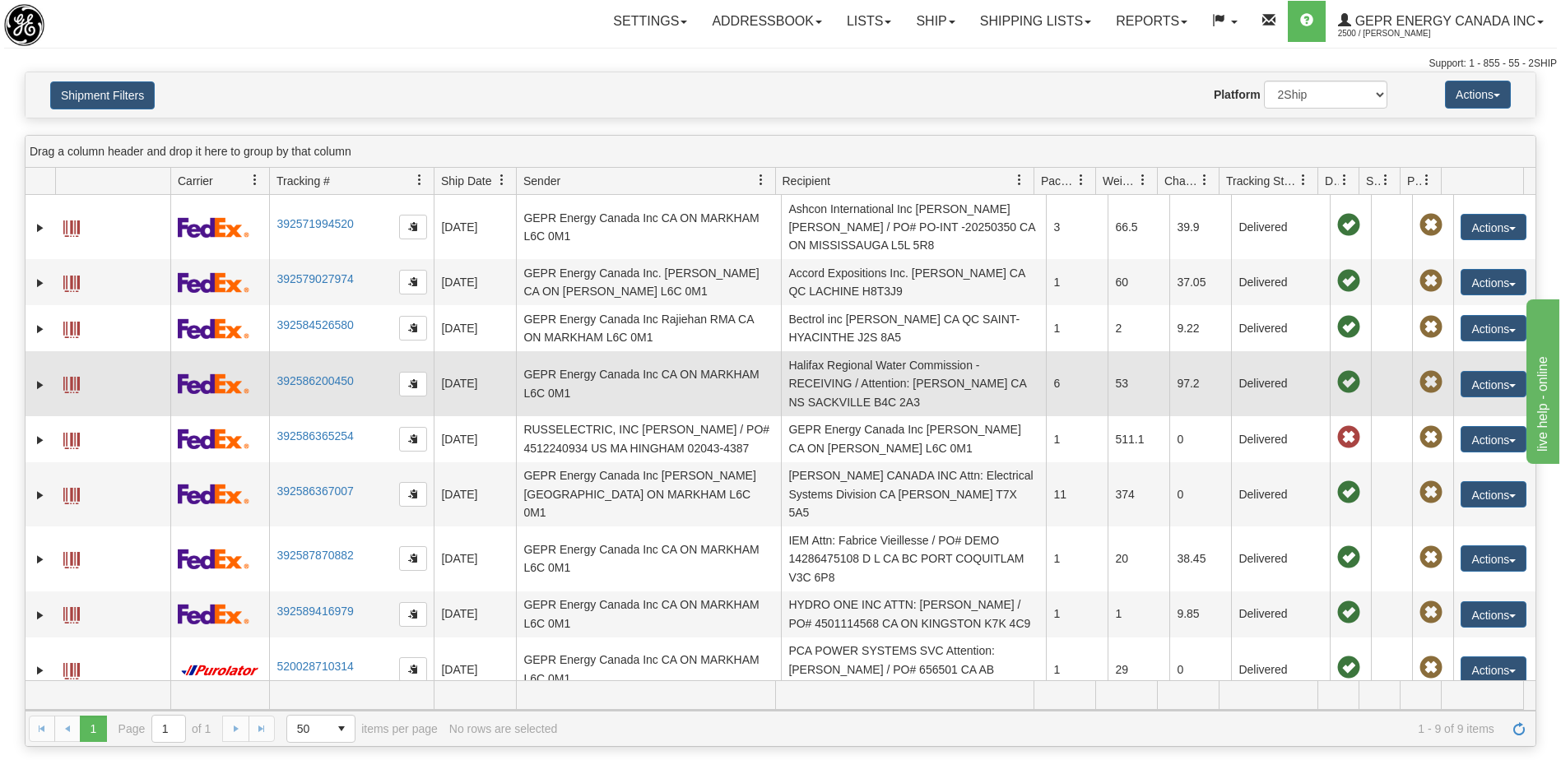
click at [867, 372] on td "Halifax Regional Water Commission - RECEIVING / Attention: Ashley Ward CA NS SA…" at bounding box center [913, 383] width 265 height 64
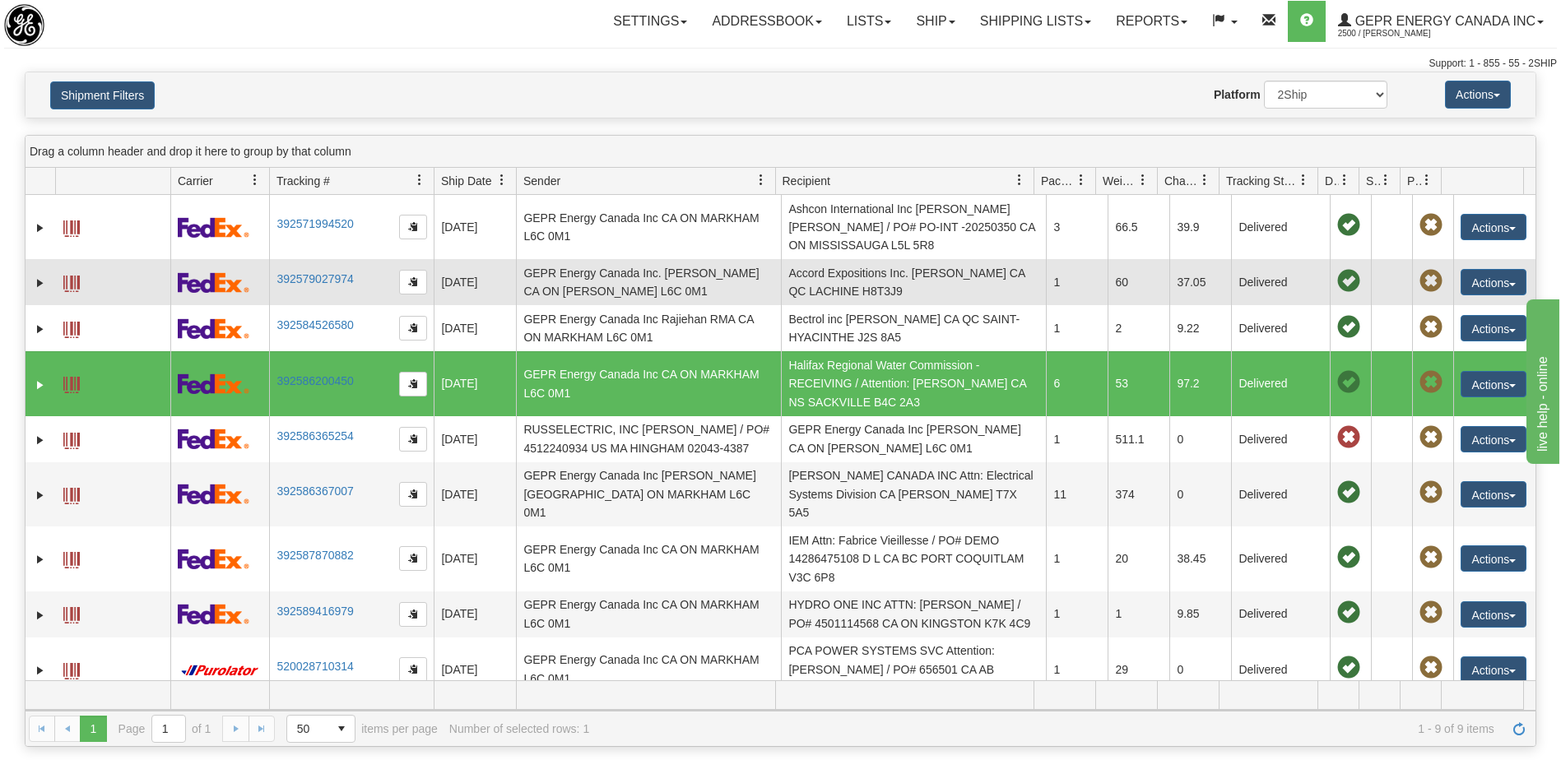
click at [896, 291] on td "Accord Expositions Inc. Brandon Silverman CA QC LACHINE H8T3J9" at bounding box center [913, 282] width 265 height 46
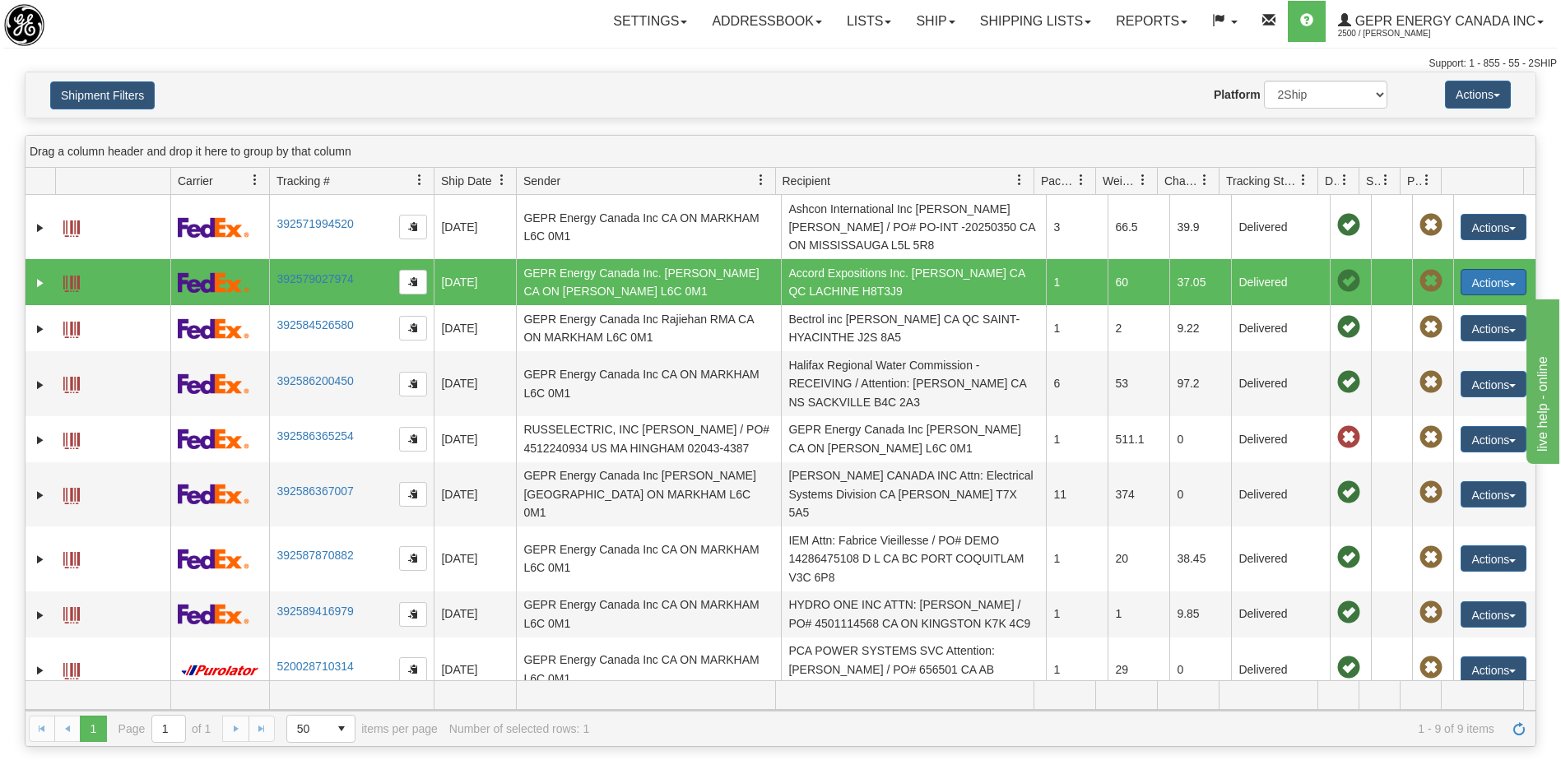
click at [1485, 290] on button "Actions" at bounding box center [1494, 282] width 66 height 26
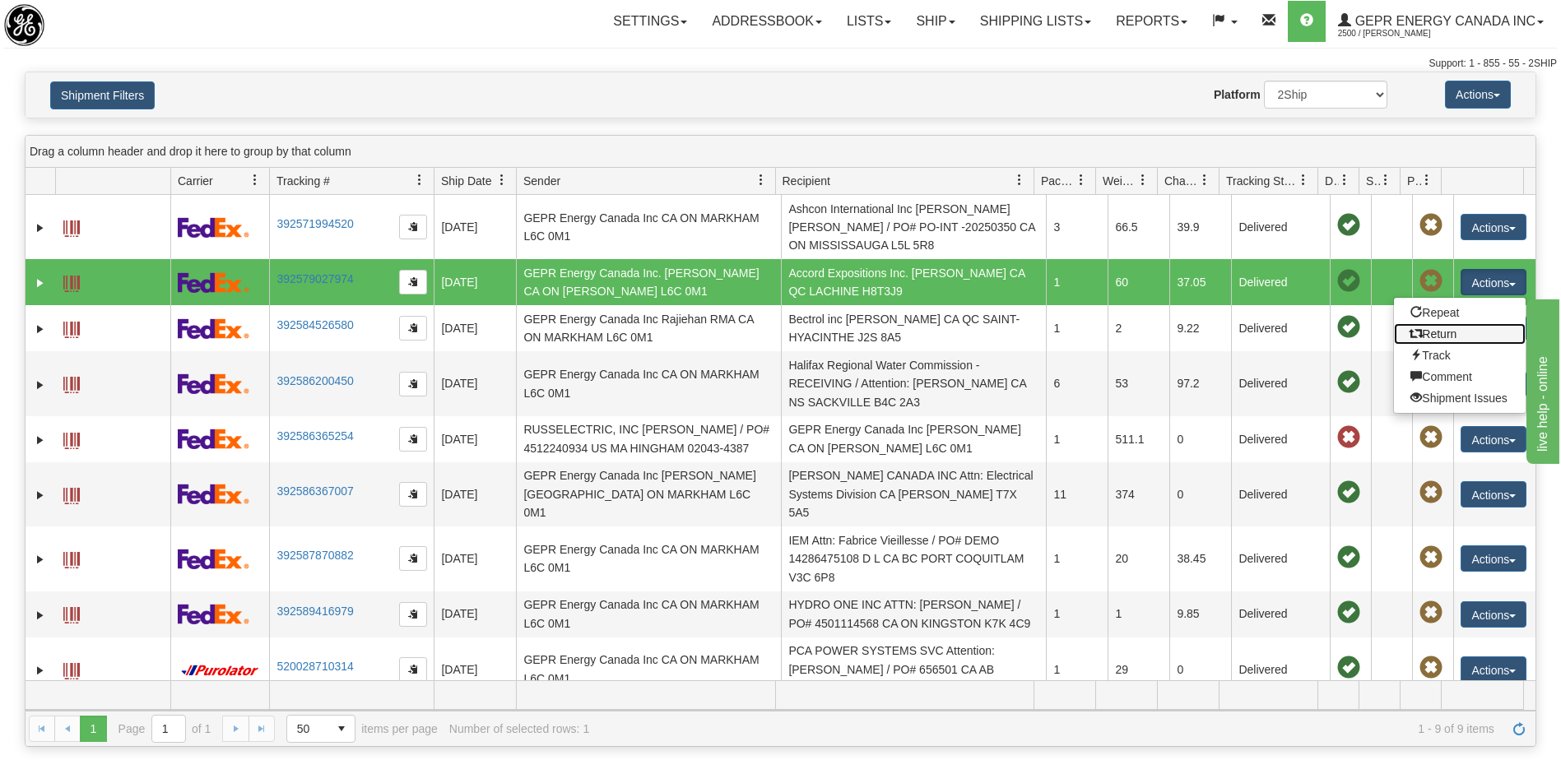
click at [1434, 336] on link "Return" at bounding box center [1460, 333] width 132 height 21
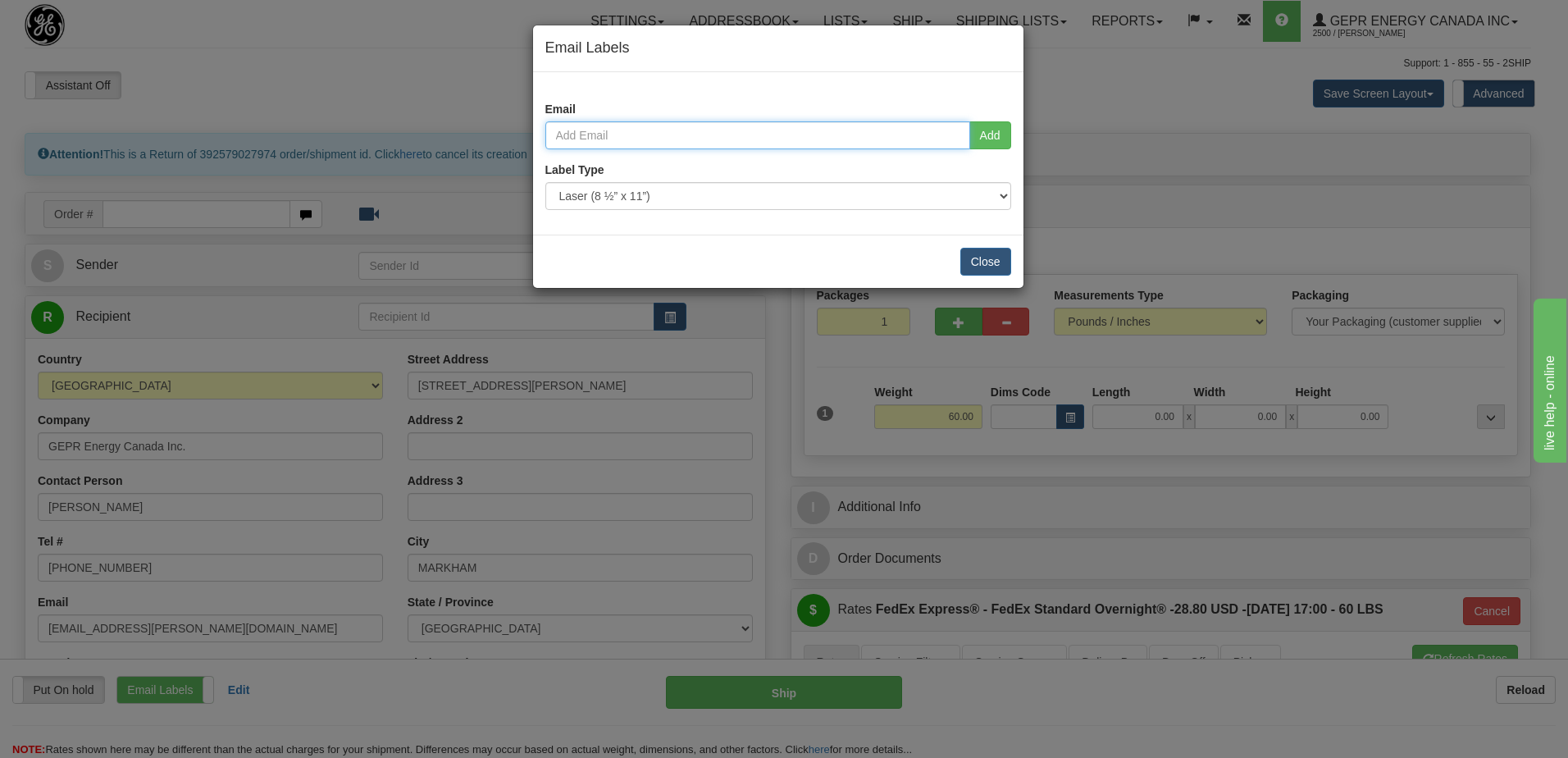
click at [619, 139] on input "email" at bounding box center [758, 136] width 425 height 28
type input "glenn.s.apura@ge.com"
click at [979, 133] on button "Add" at bounding box center [991, 136] width 42 height 28
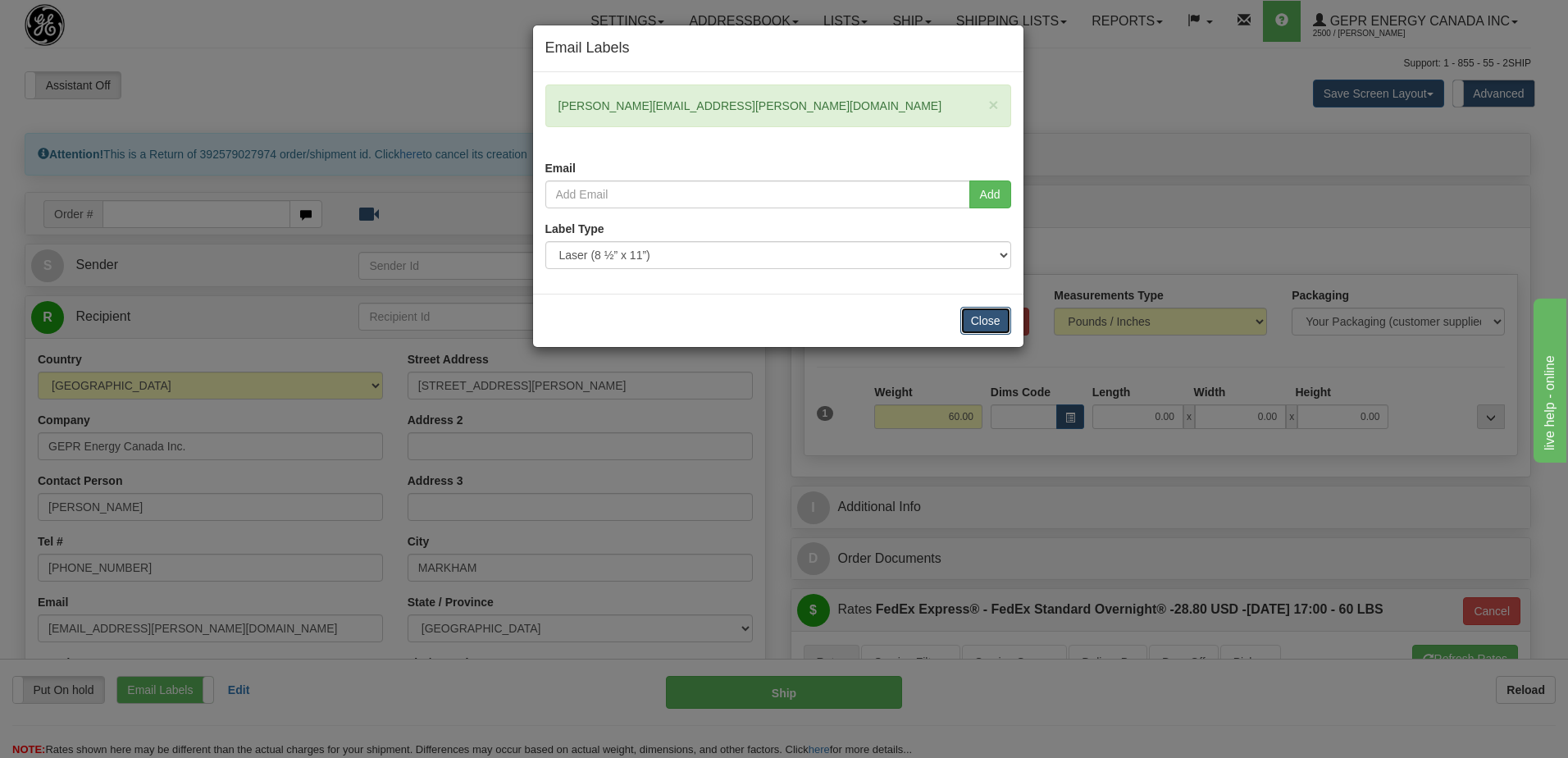
click at [993, 325] on button "Close" at bounding box center [986, 321] width 51 height 28
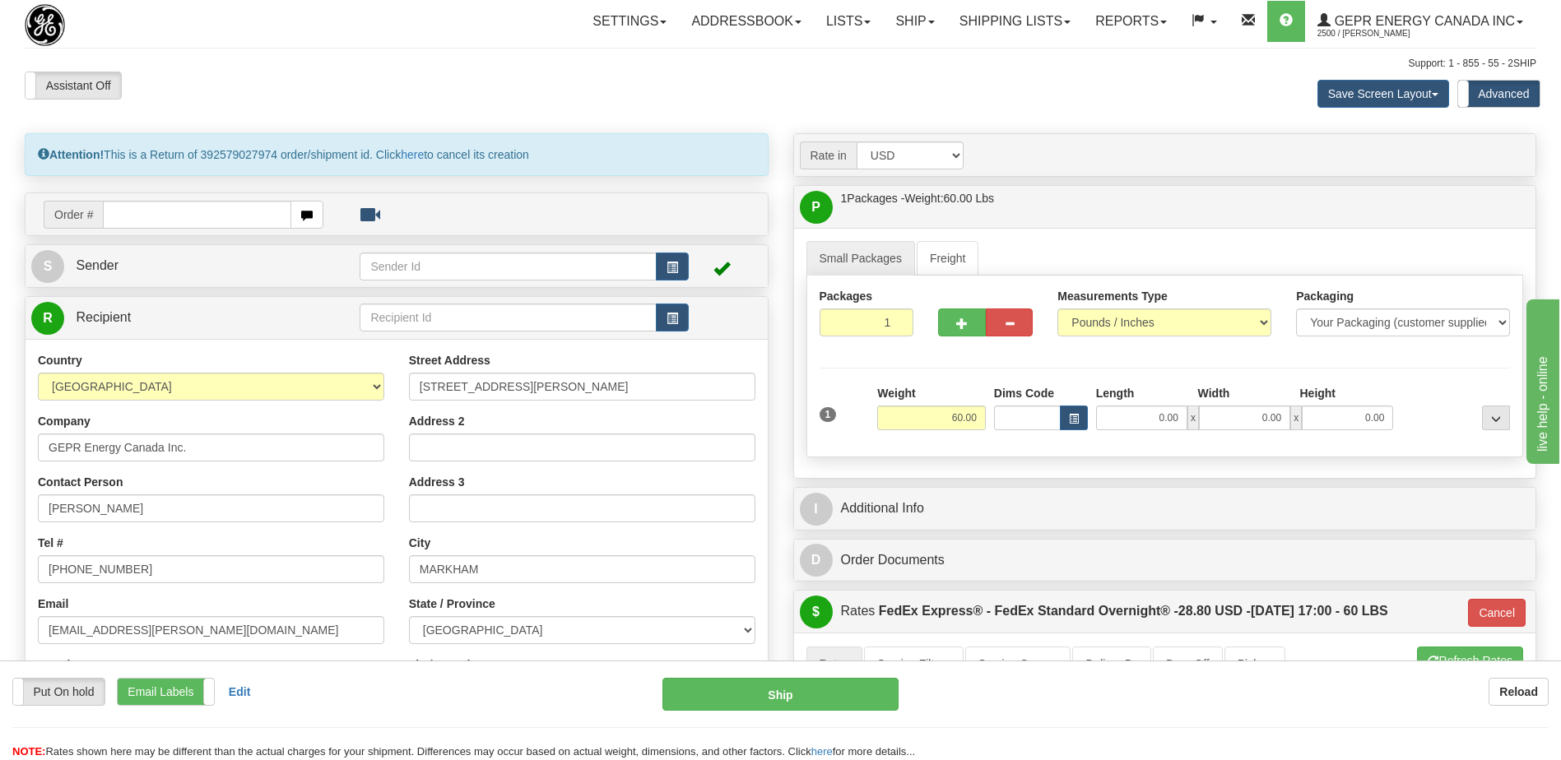
click at [391, 46] on div at bounding box center [781, 46] width 1512 height 1
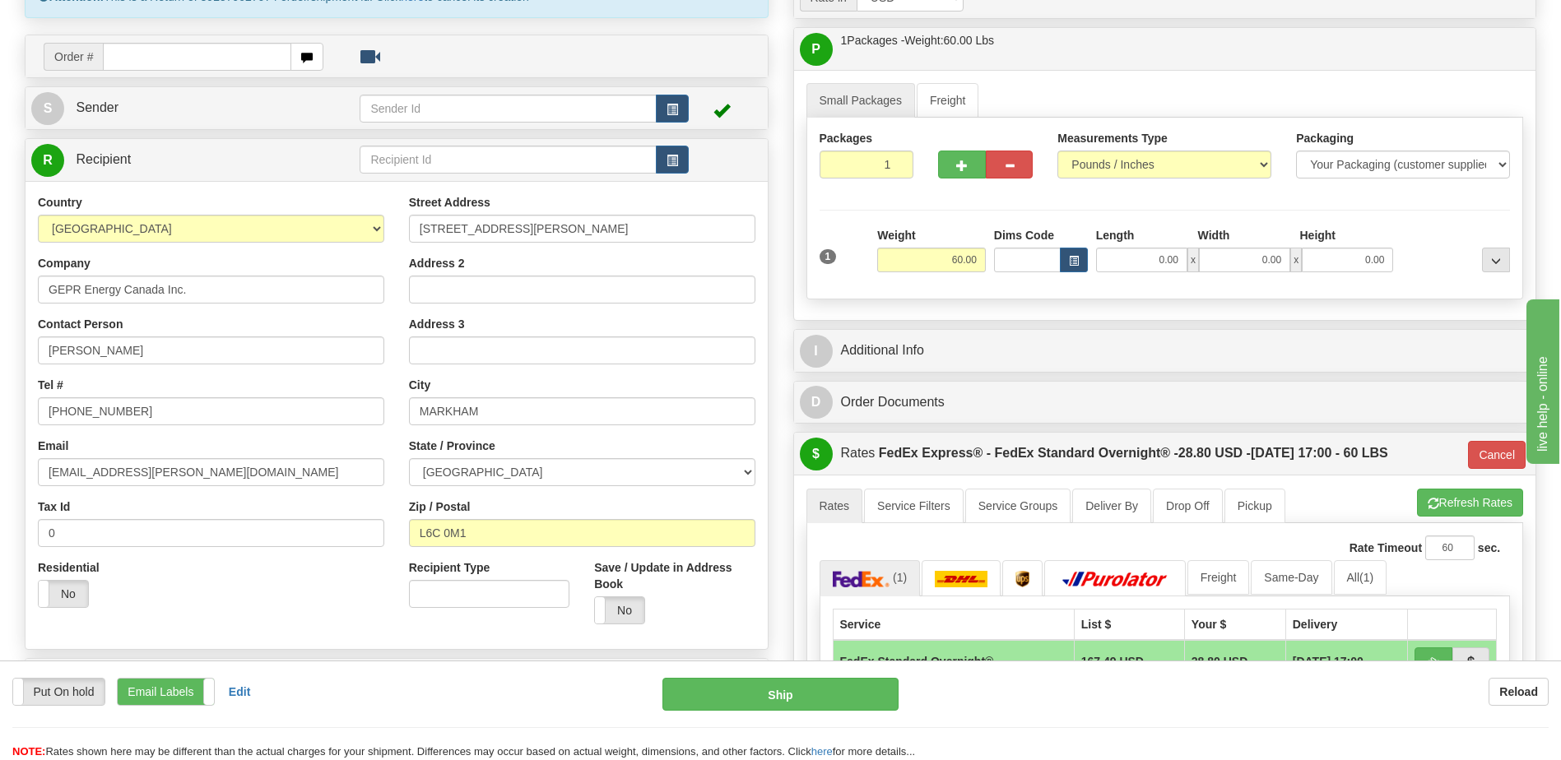
scroll to position [165, 0]
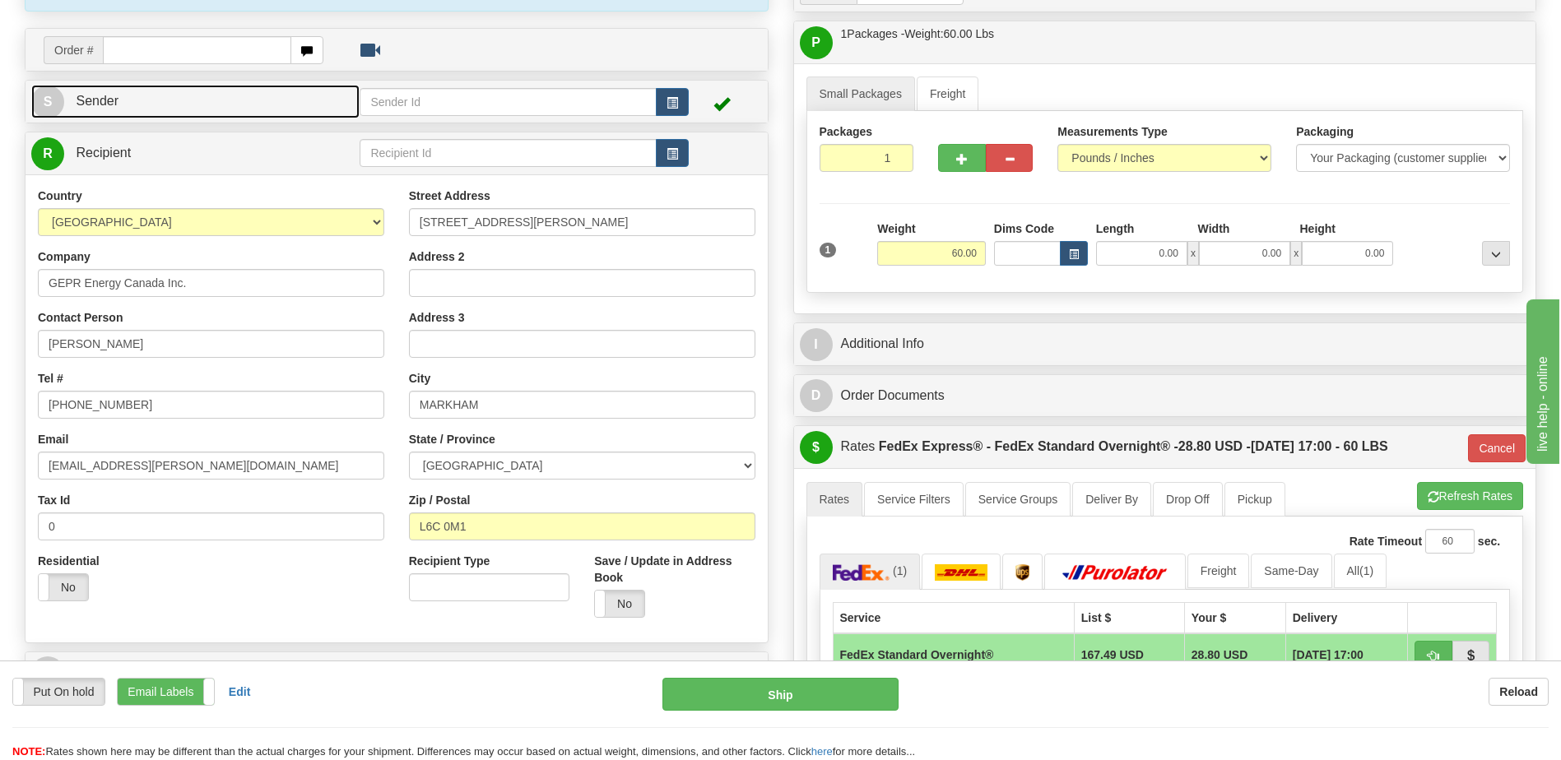
click at [136, 100] on link "S Sender" at bounding box center [195, 102] width 328 height 34
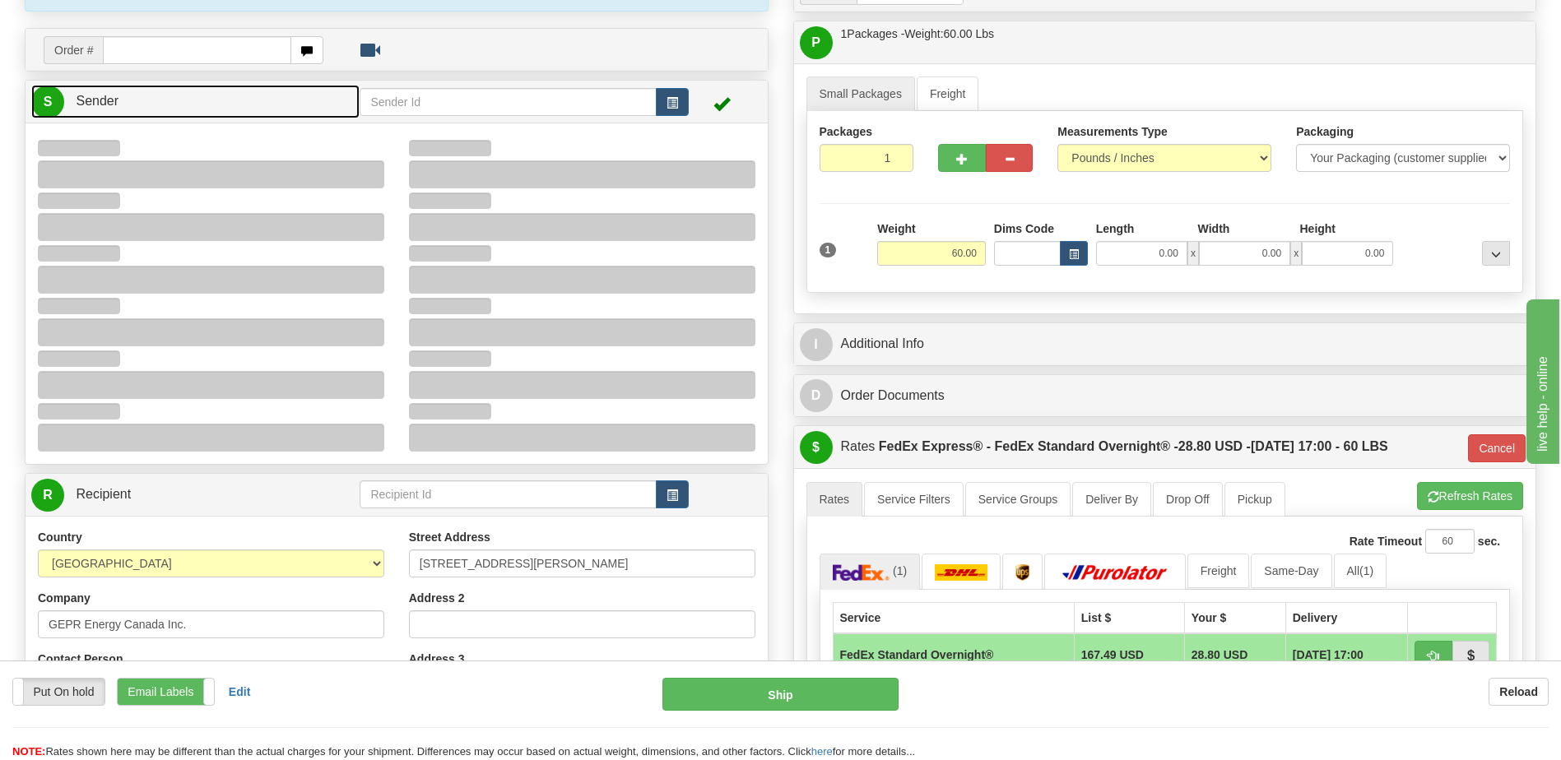
type input "11:58"
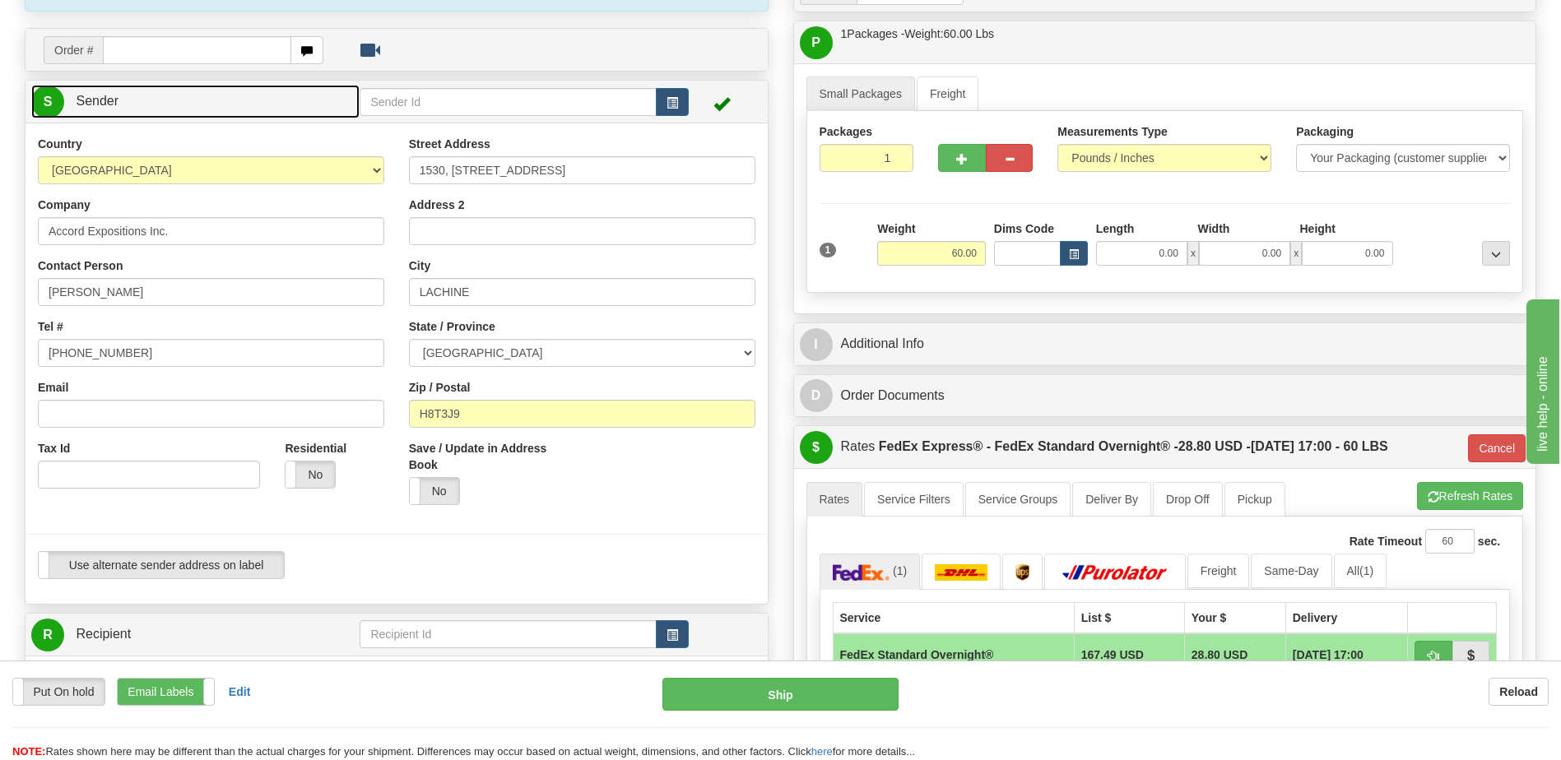
click at [136, 100] on link "S Sender" at bounding box center [195, 102] width 328 height 34
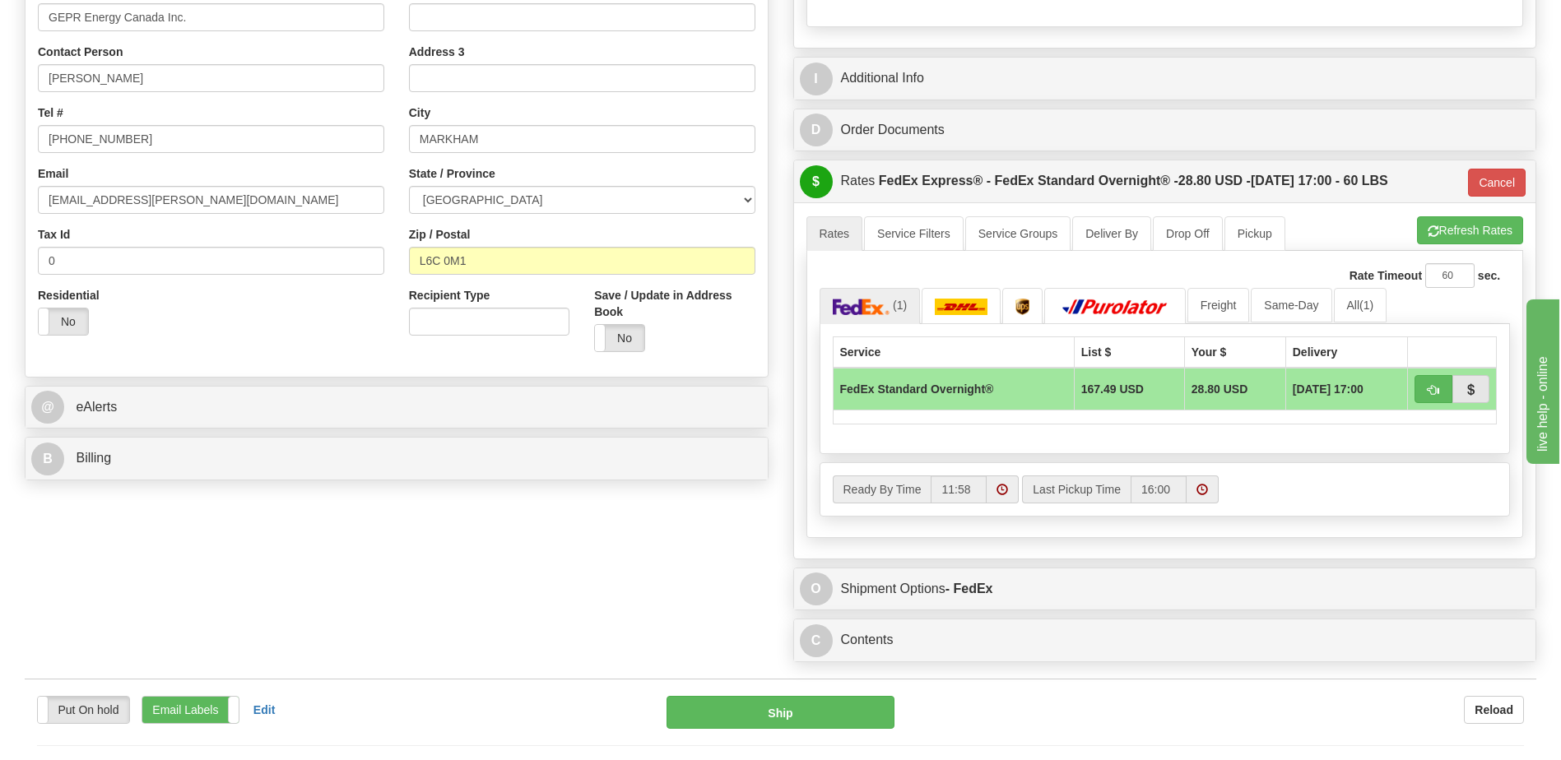
scroll to position [494, 0]
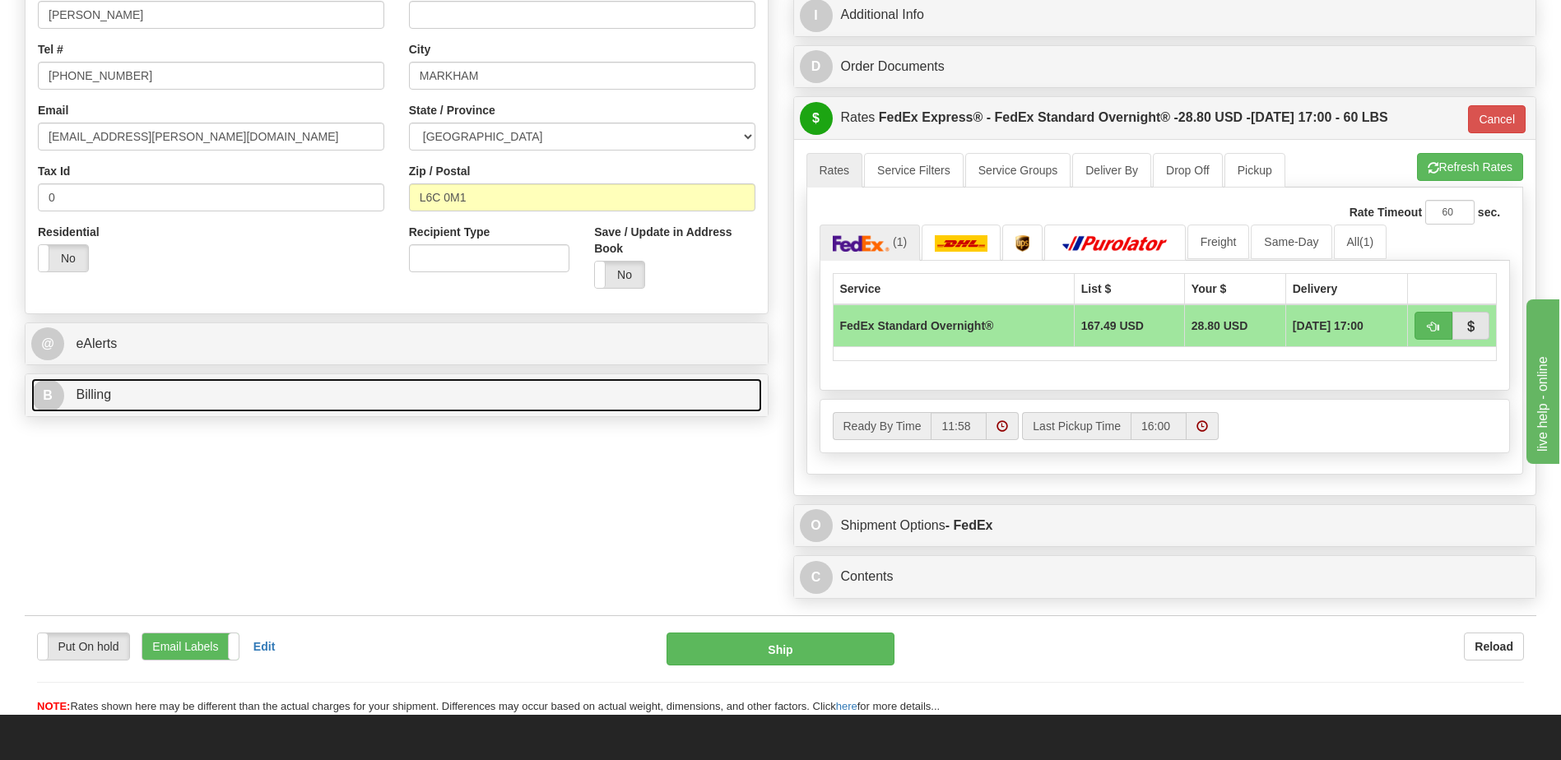
click at [151, 397] on link "B Billing" at bounding box center [396, 396] width 731 height 34
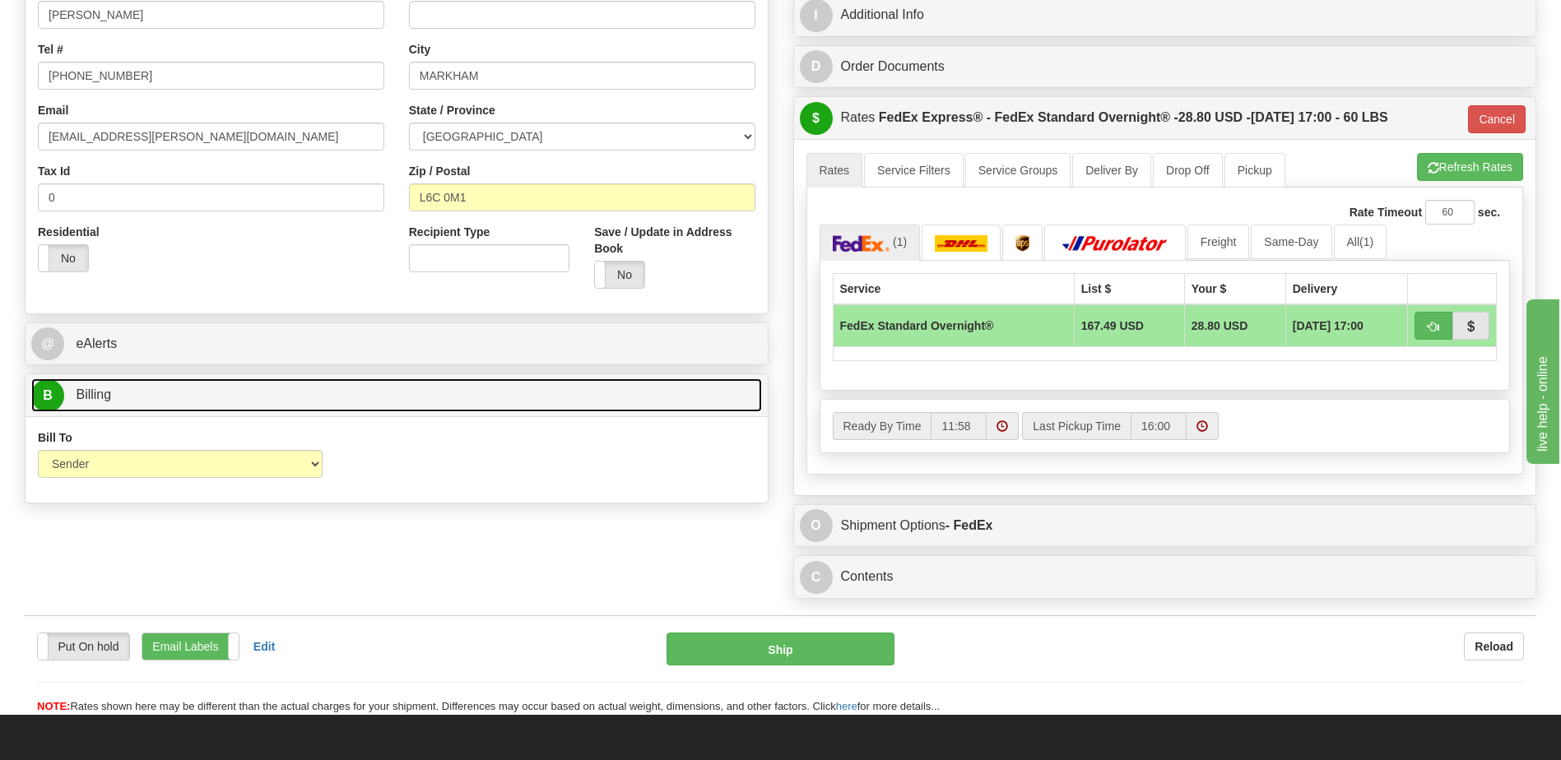
click at [147, 397] on link "B Billing" at bounding box center [396, 396] width 731 height 34
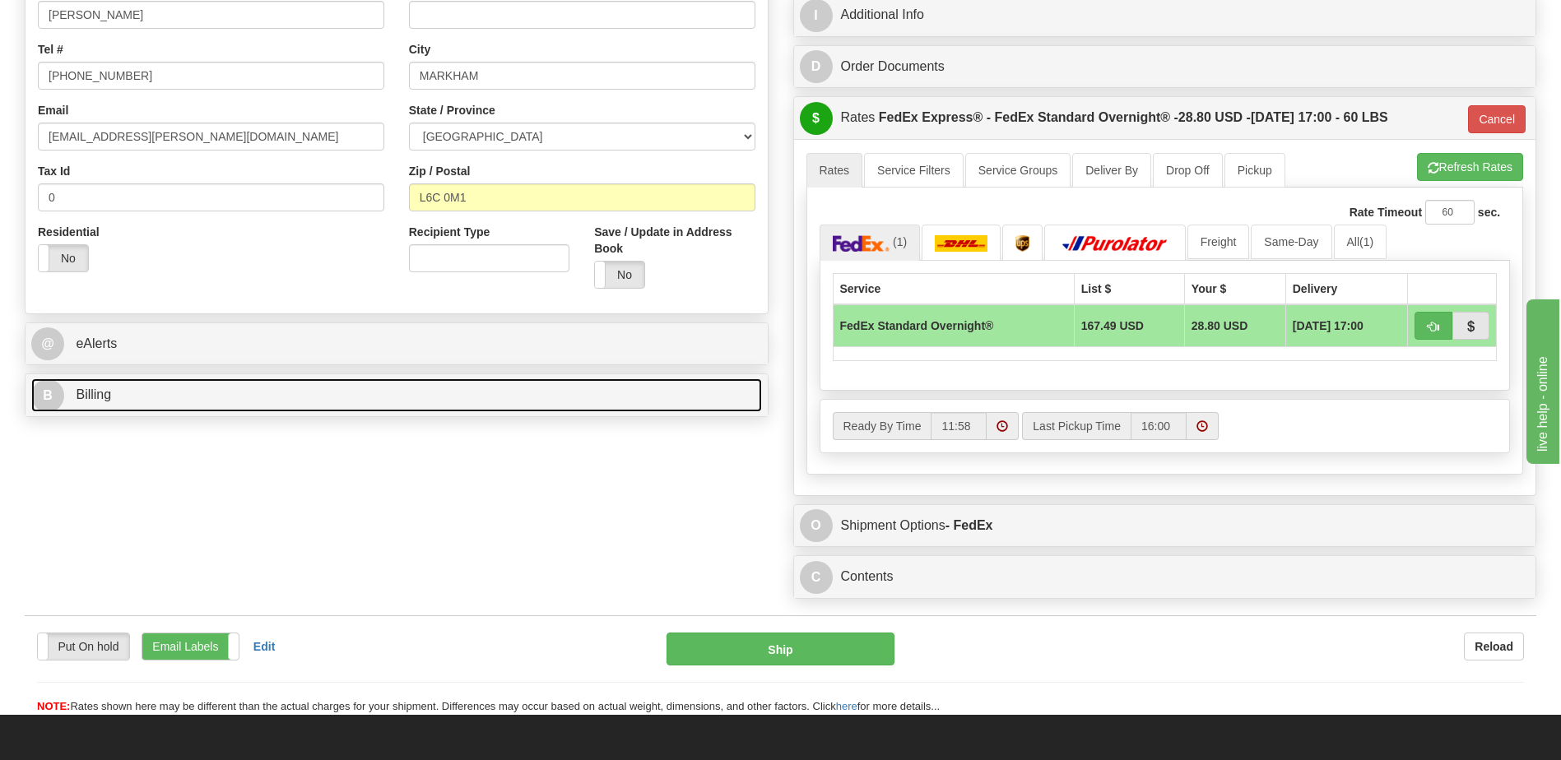
click at [147, 397] on link "B Billing" at bounding box center [396, 396] width 731 height 34
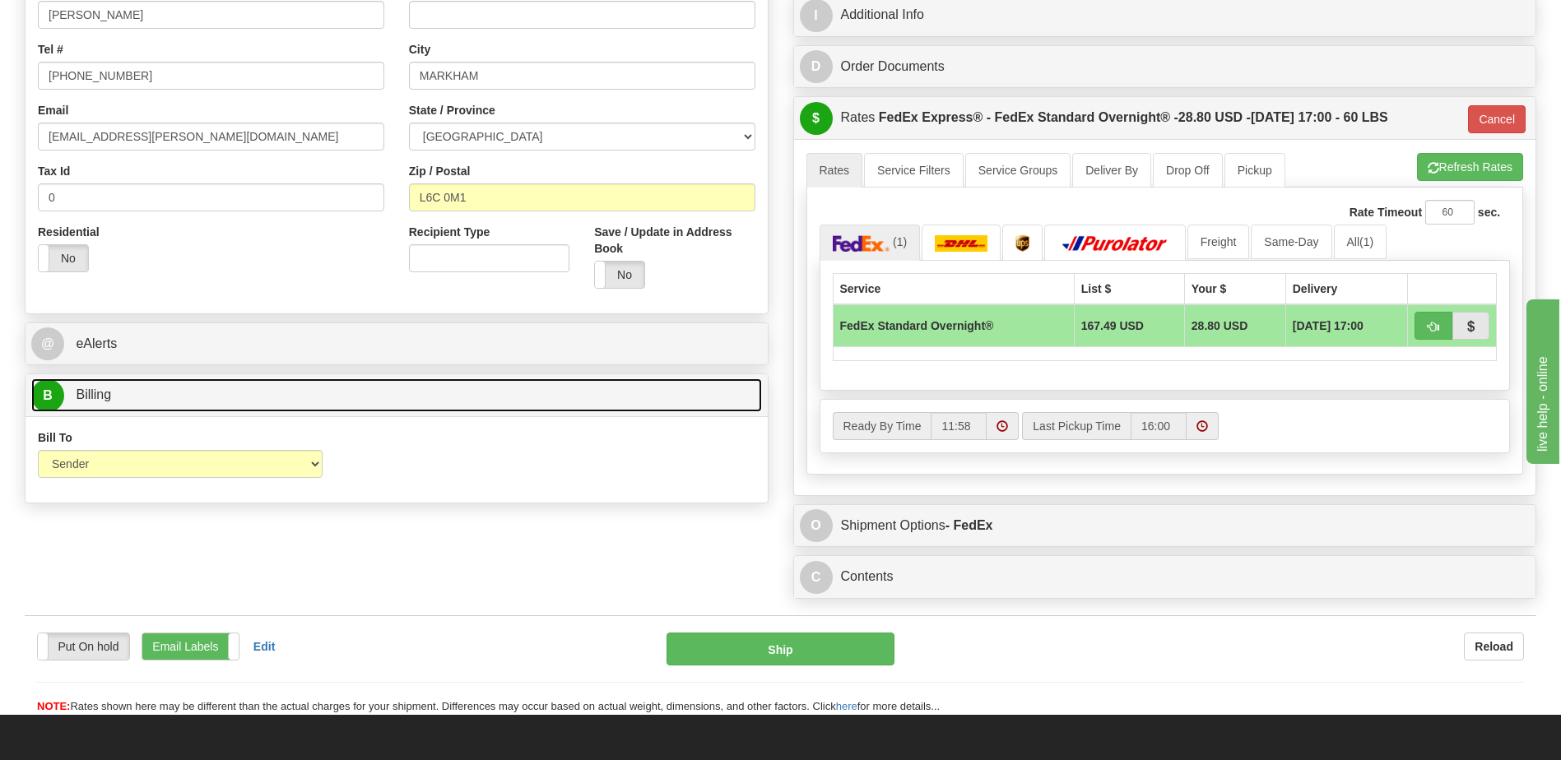
click at [147, 397] on link "B Billing" at bounding box center [396, 396] width 731 height 34
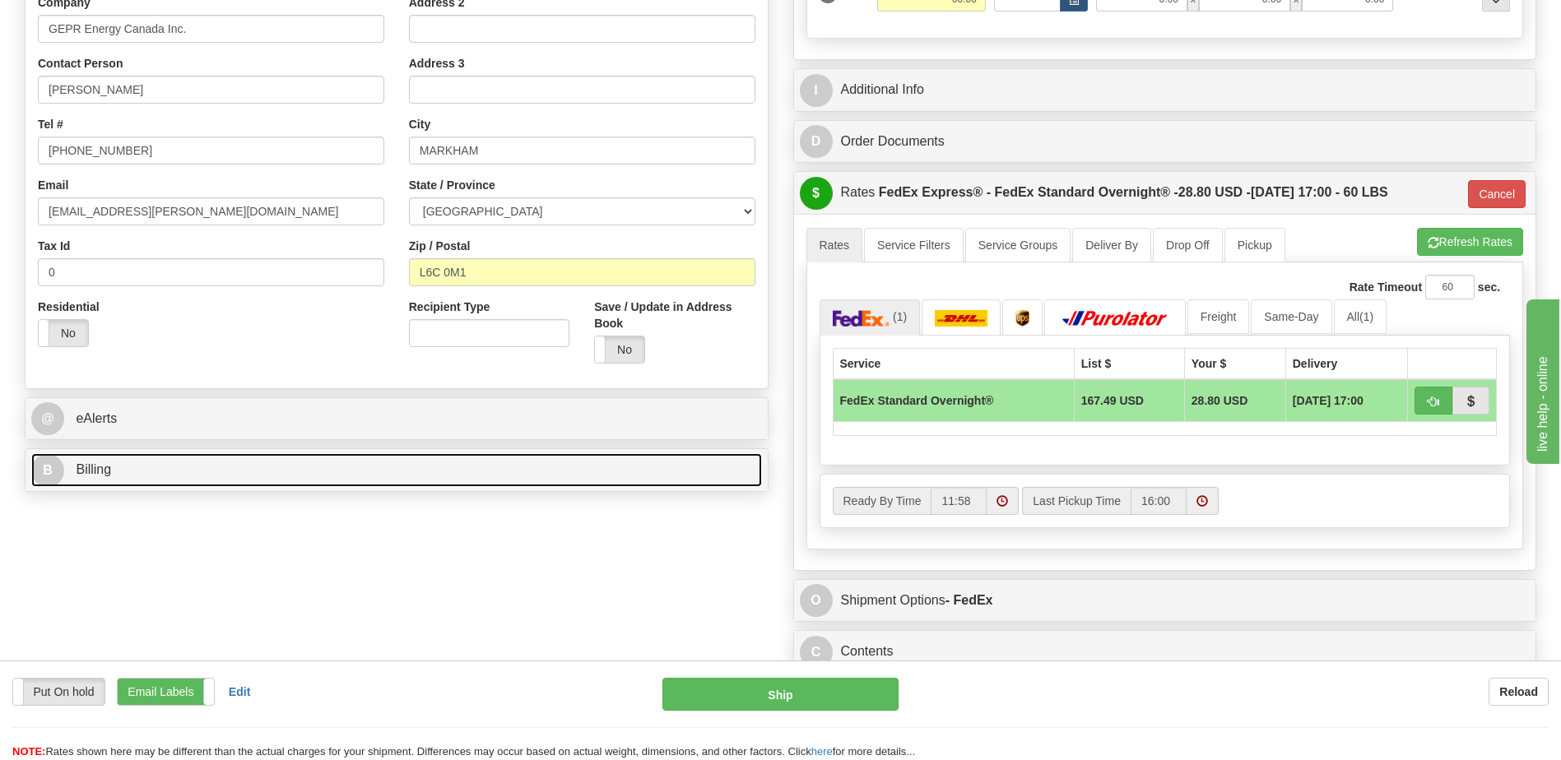
scroll to position [247, 0]
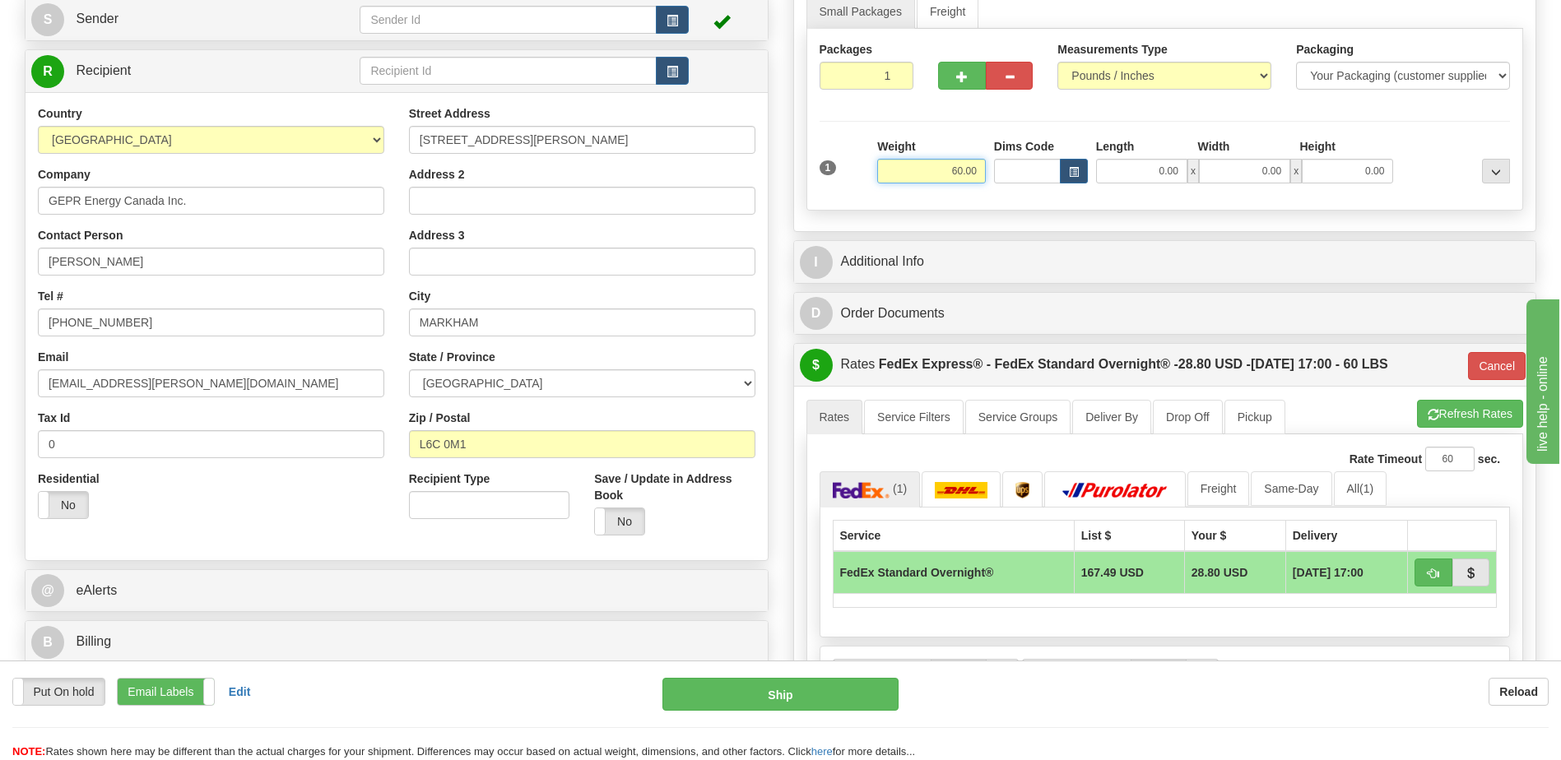
click at [964, 172] on input "60.00" at bounding box center [931, 171] width 109 height 25
type input "10.00"
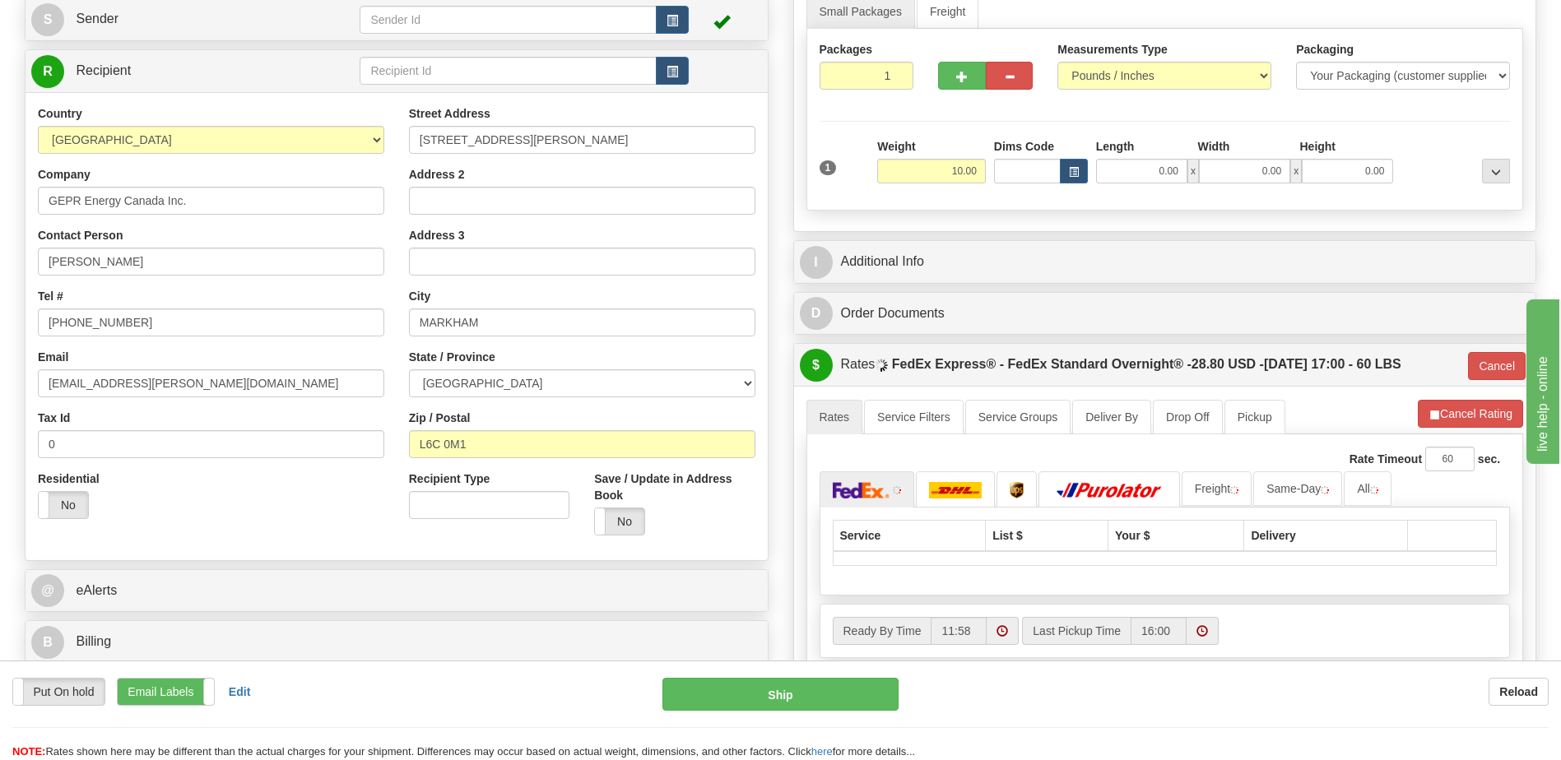
click at [326, 520] on div "Residential Yes No" at bounding box center [211, 501] width 371 height 61
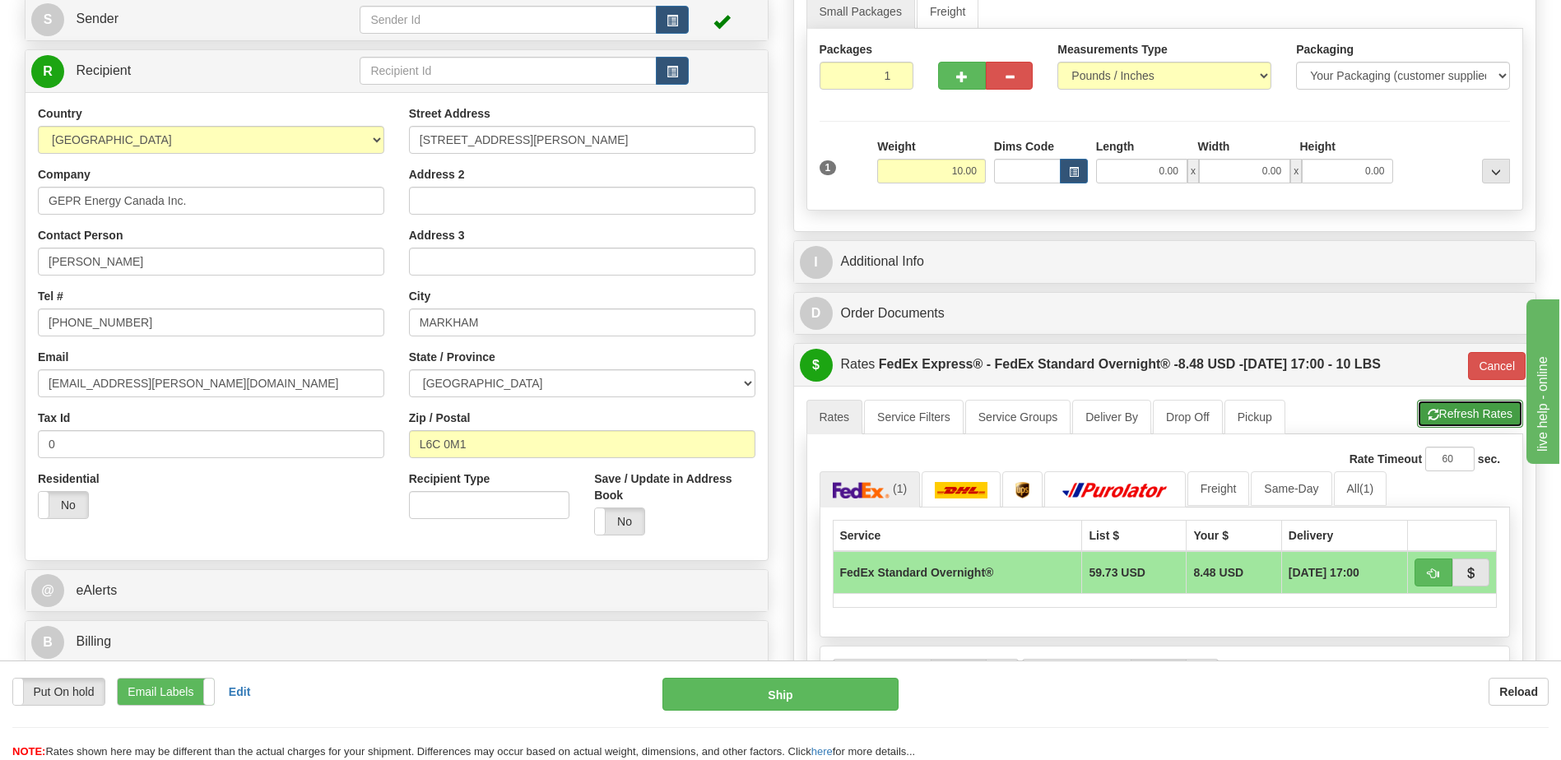
click at [1429, 427] on button "Refresh Rates" at bounding box center [1470, 414] width 106 height 28
type input "05"
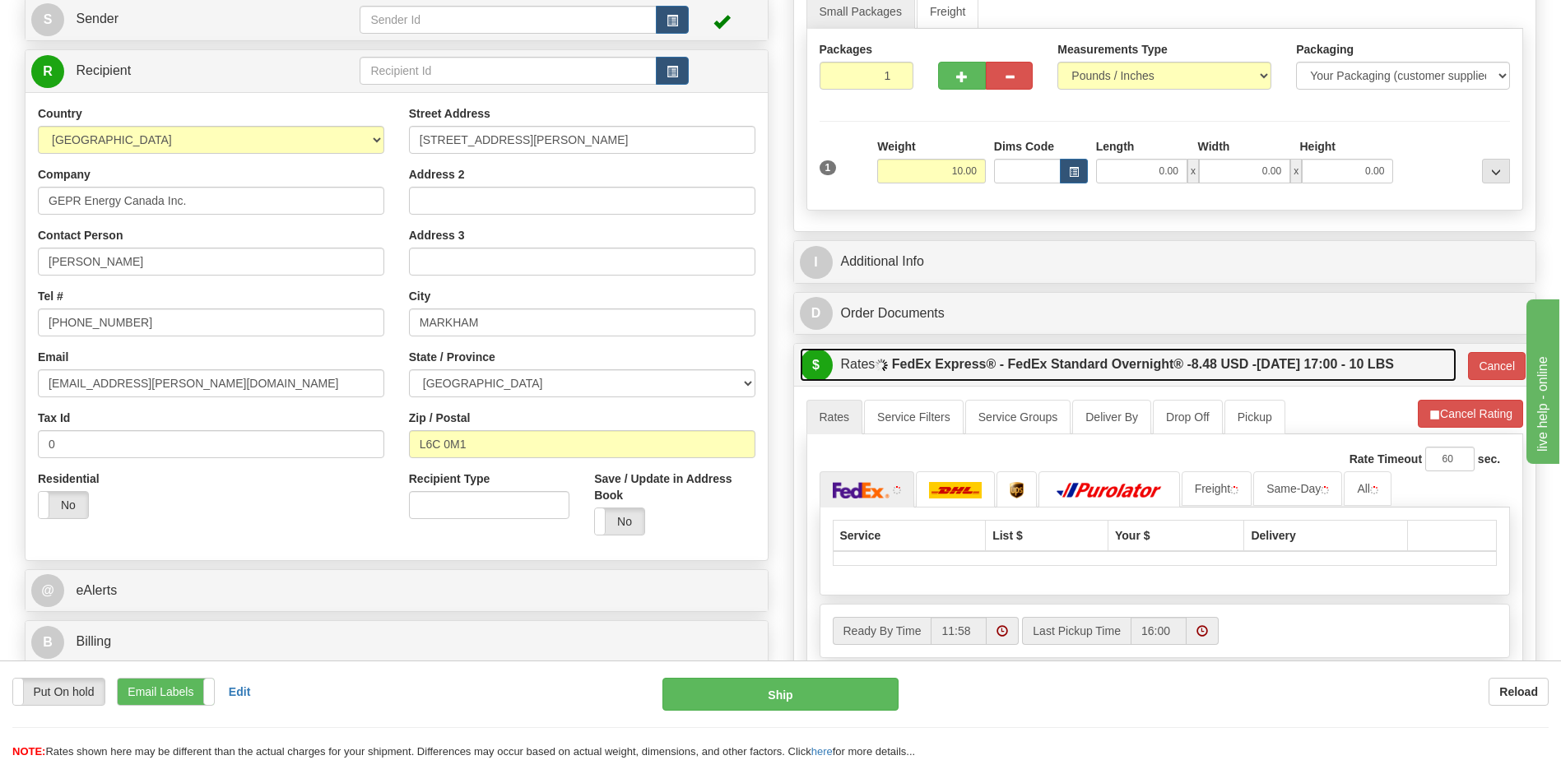
click at [1159, 363] on label "FedEx Express® - FedEx Standard Overnight® - 8.48 USD - 10/07/2025 17:00 - 10 L…" at bounding box center [1143, 364] width 502 height 33
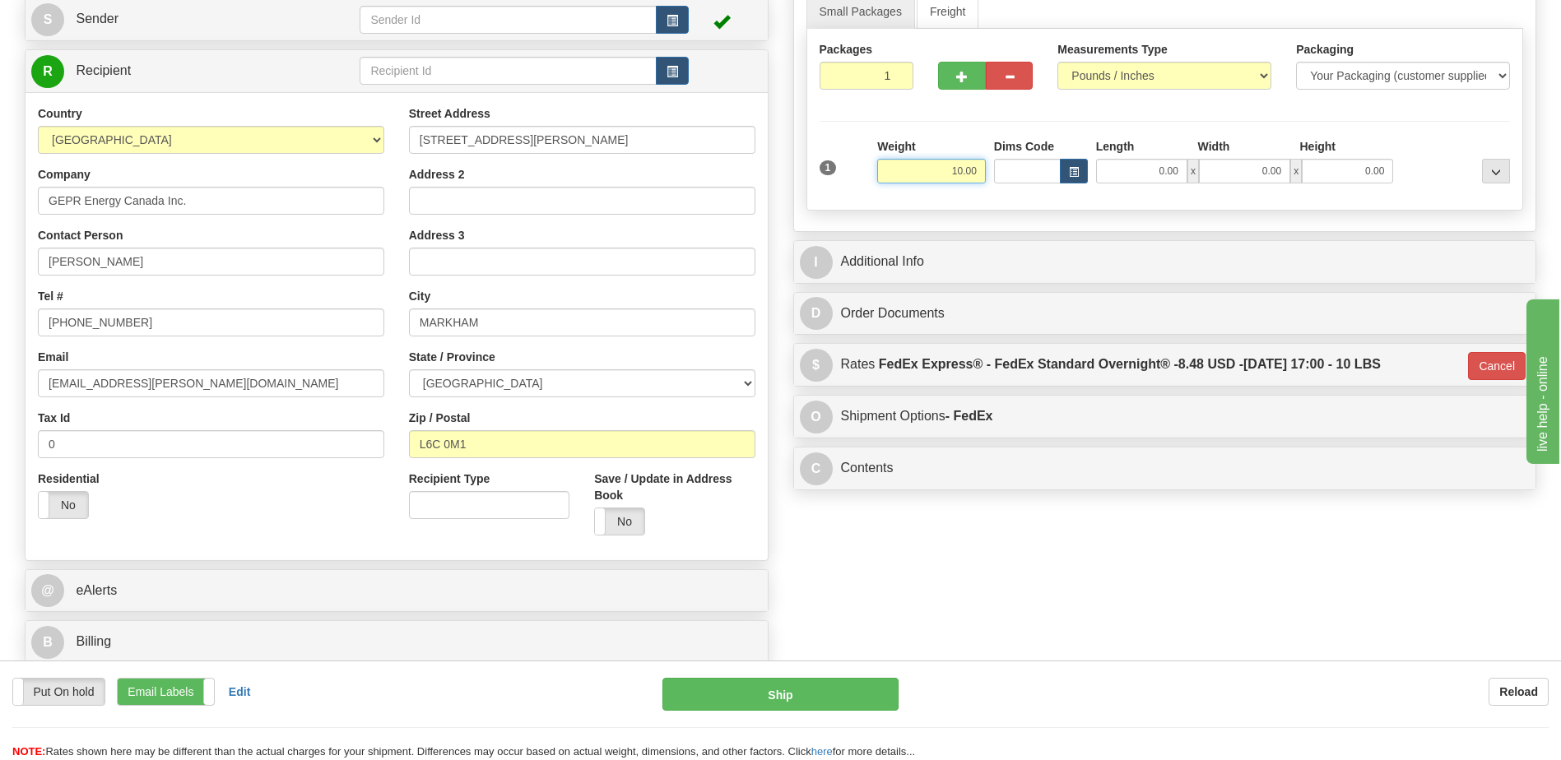
click at [959, 171] on input "10.00" at bounding box center [931, 171] width 109 height 25
type input "20.00"
type input "05"
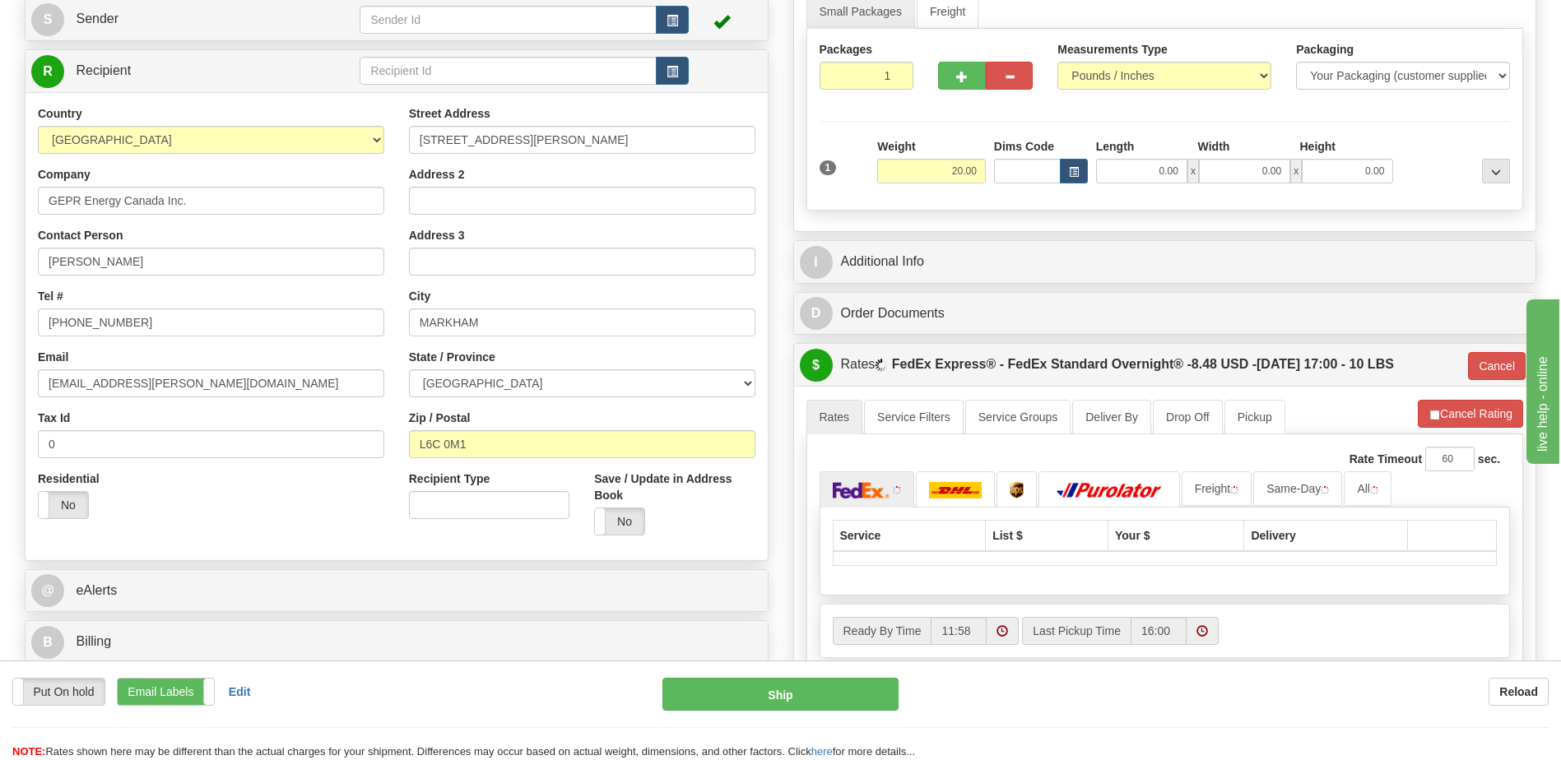
click at [1112, 555] on div "Attention! This is a Return of 392579027974 order/shipment id. Click here to ca…" at bounding box center [780, 370] width 1536 height 968
click at [1499, 363] on button "Cancel" at bounding box center [1497, 366] width 58 height 28
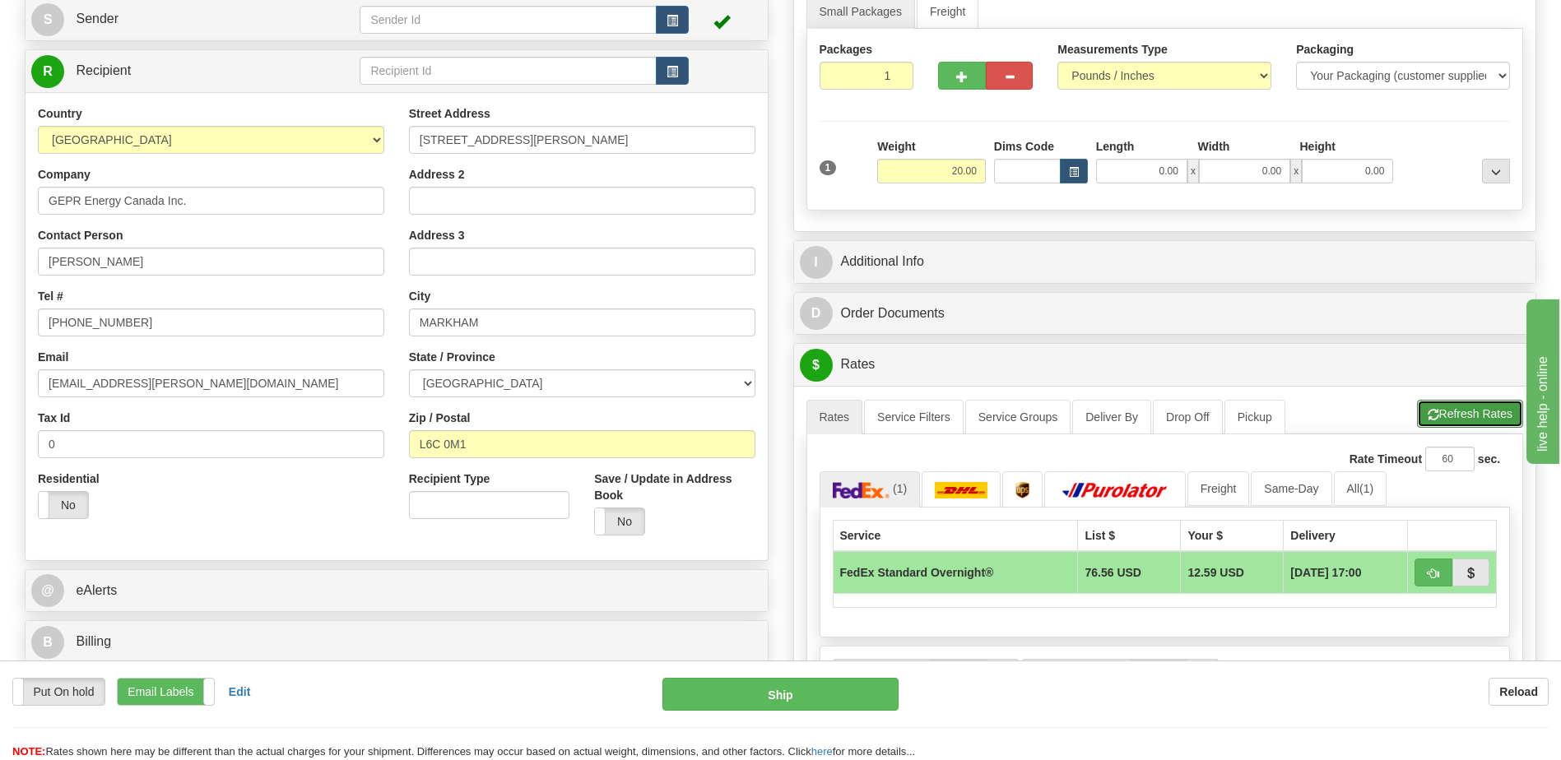
click at [1482, 411] on button "Refresh Rates" at bounding box center [1470, 414] width 106 height 28
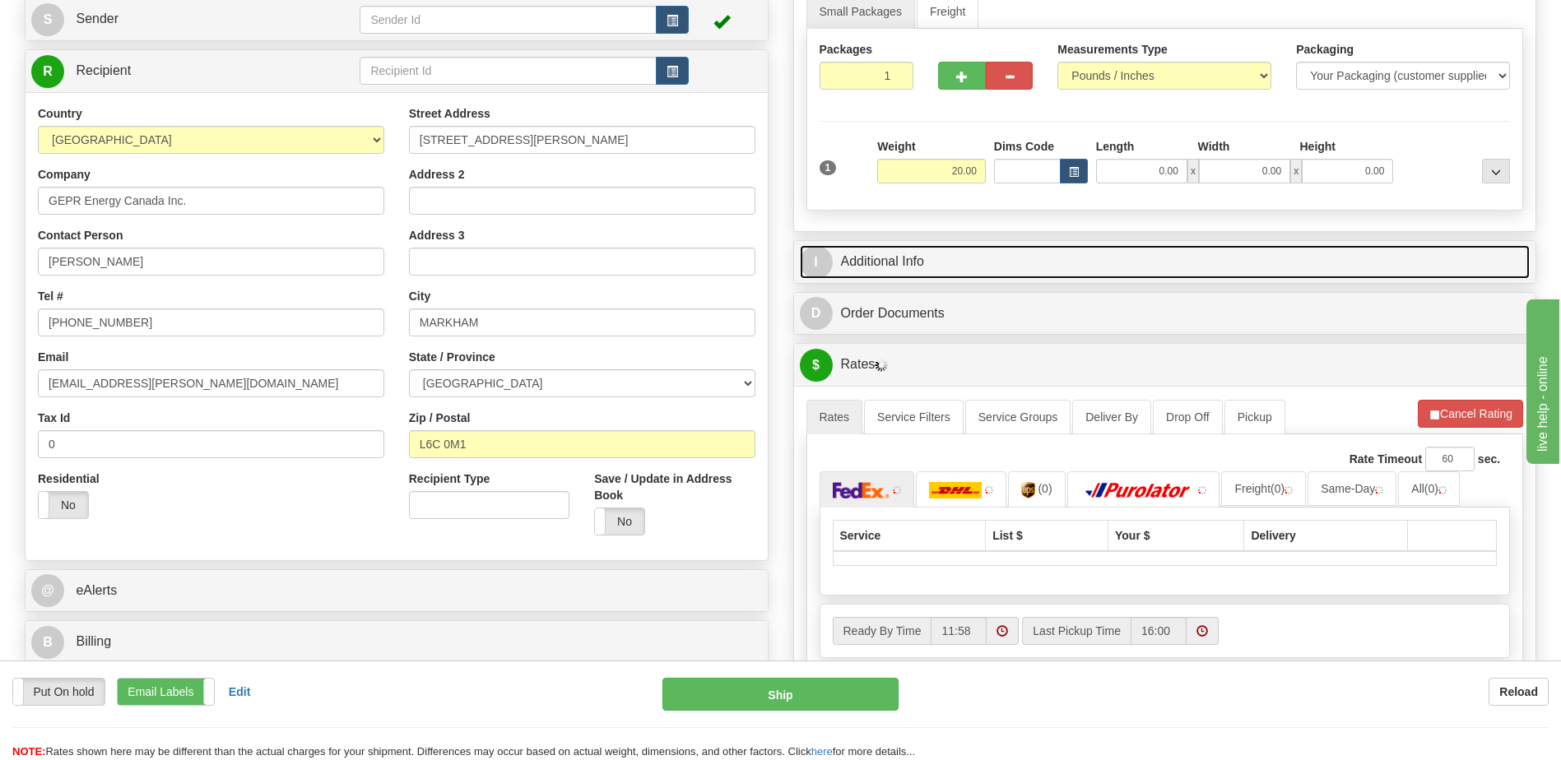
click at [1057, 258] on link "I Additional Info" at bounding box center [1165, 262] width 731 height 34
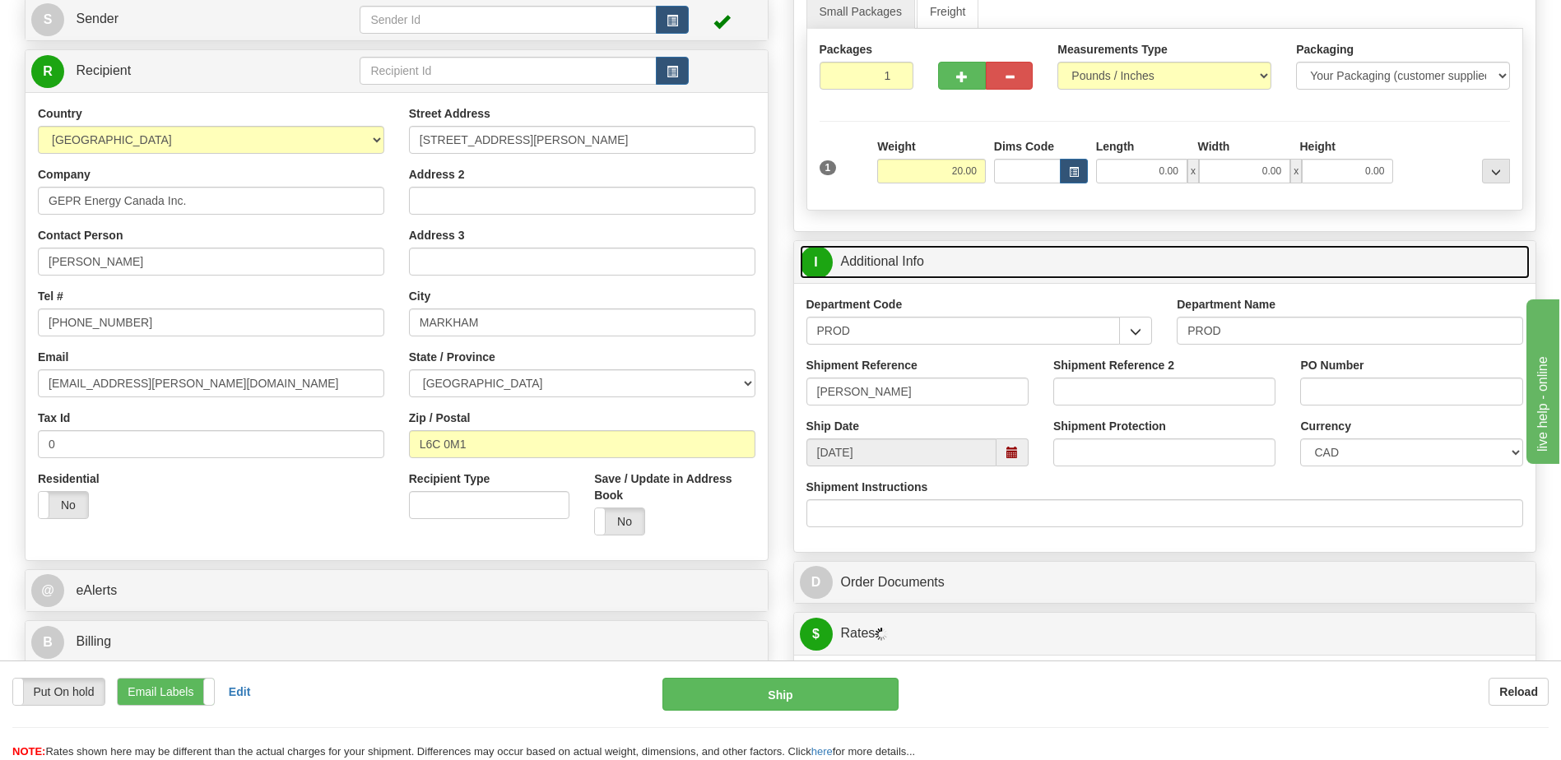
click at [1057, 258] on link "I Additional Info" at bounding box center [1165, 262] width 731 height 34
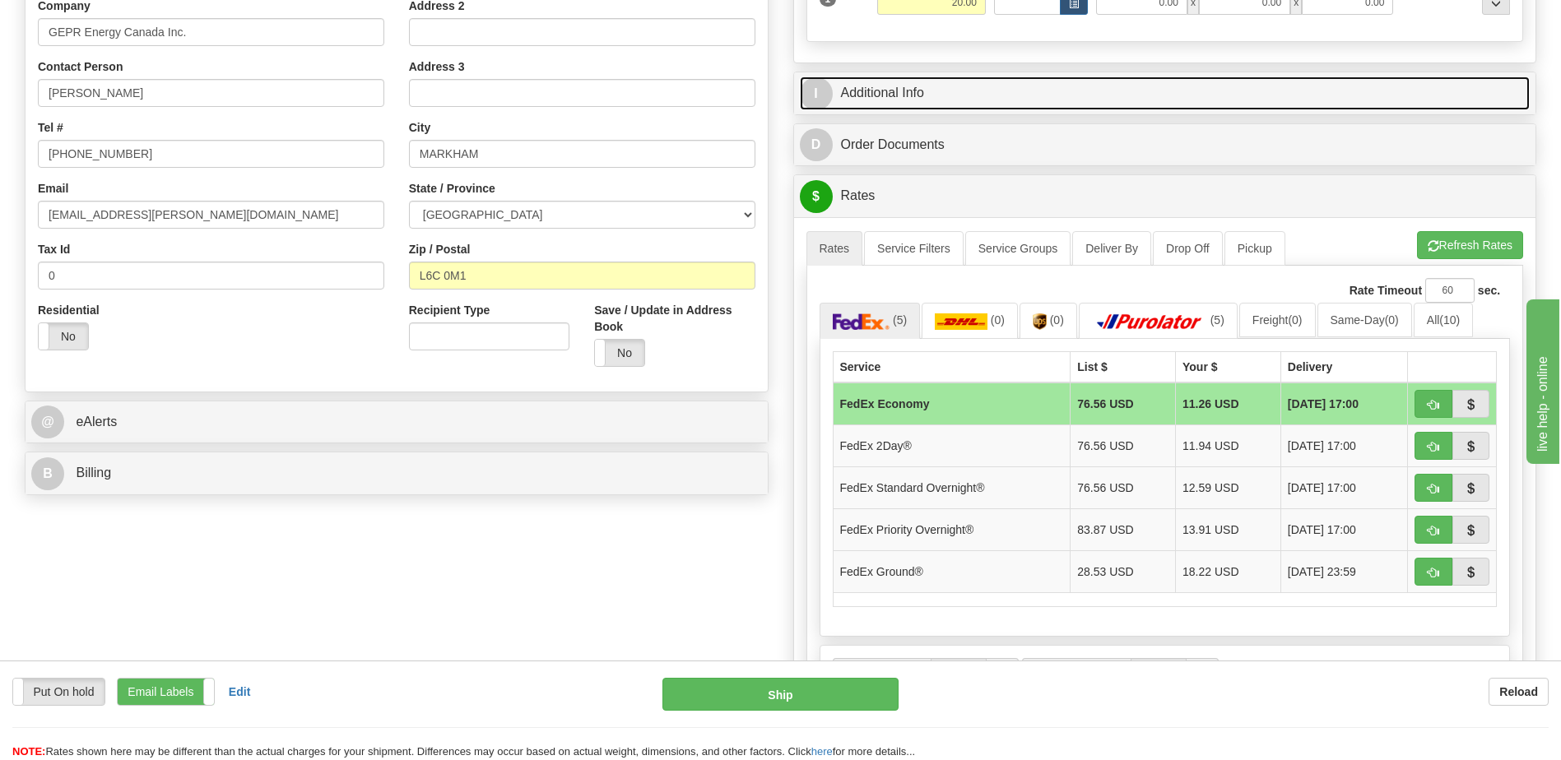
scroll to position [494, 0]
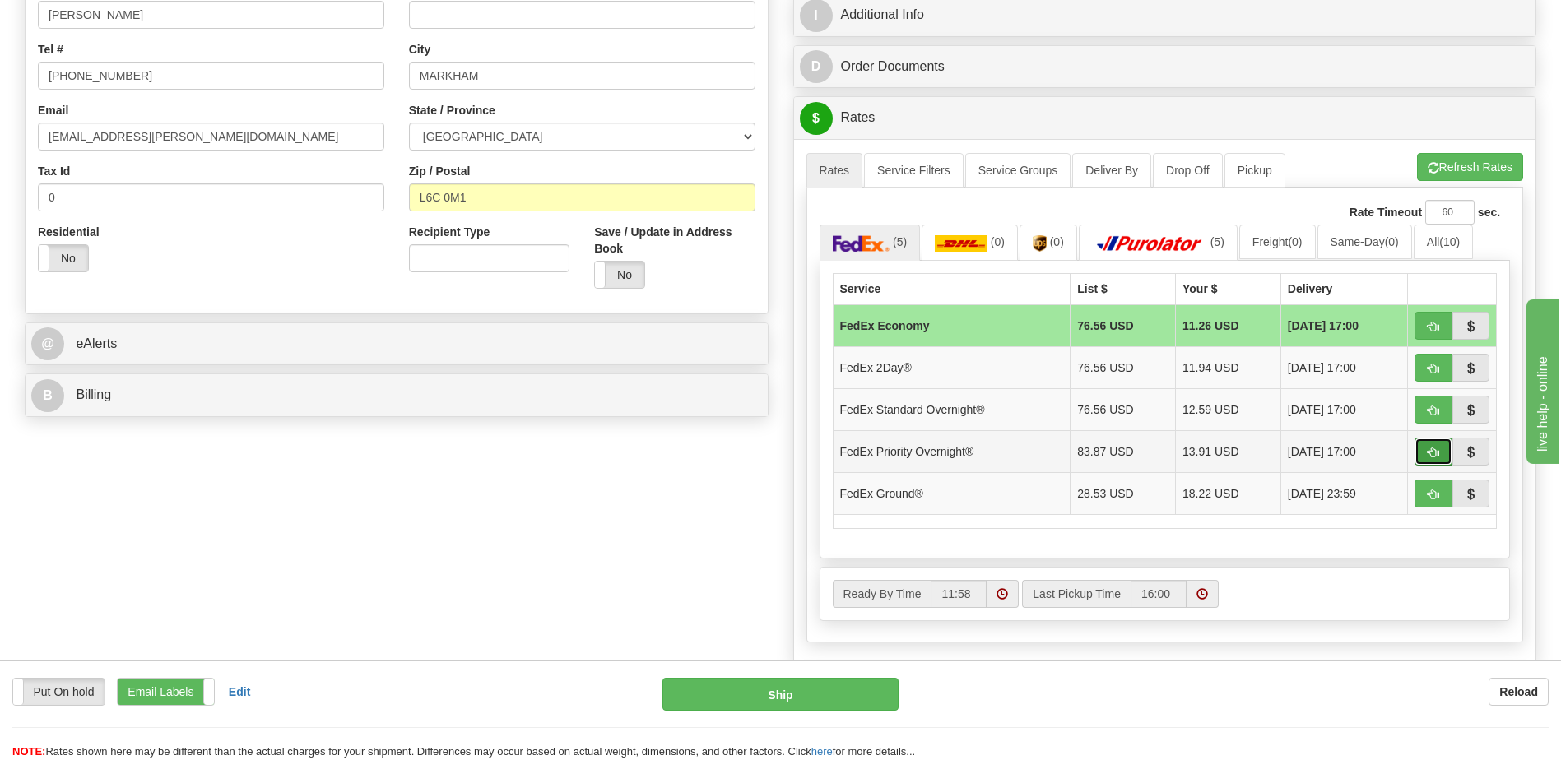
click at [1418, 451] on button "button" at bounding box center [1433, 452] width 38 height 28
type input "01"
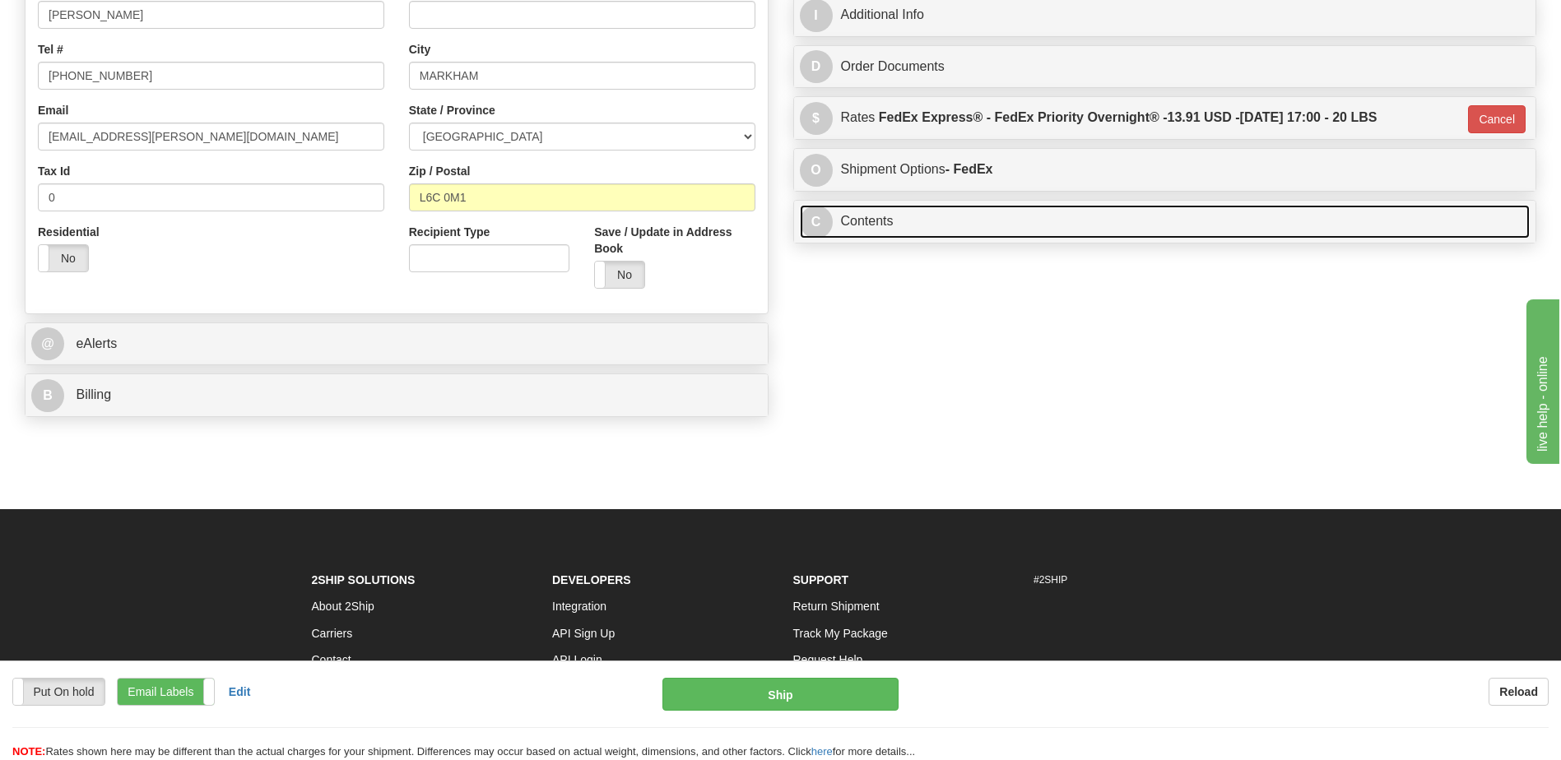
click at [885, 214] on link "C Contents" at bounding box center [1165, 222] width 731 height 34
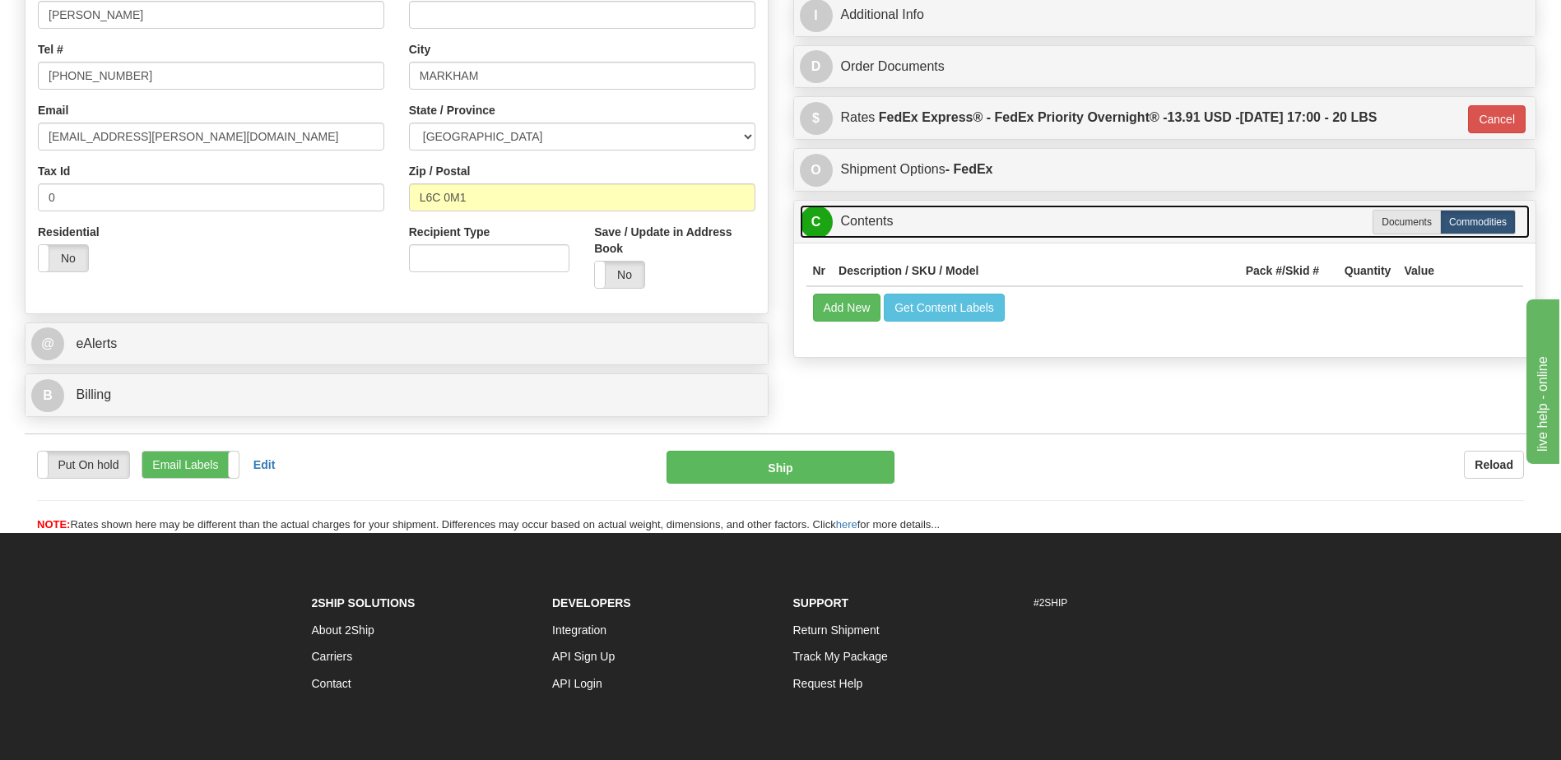
click at [885, 214] on link "C Contents" at bounding box center [1165, 222] width 731 height 34
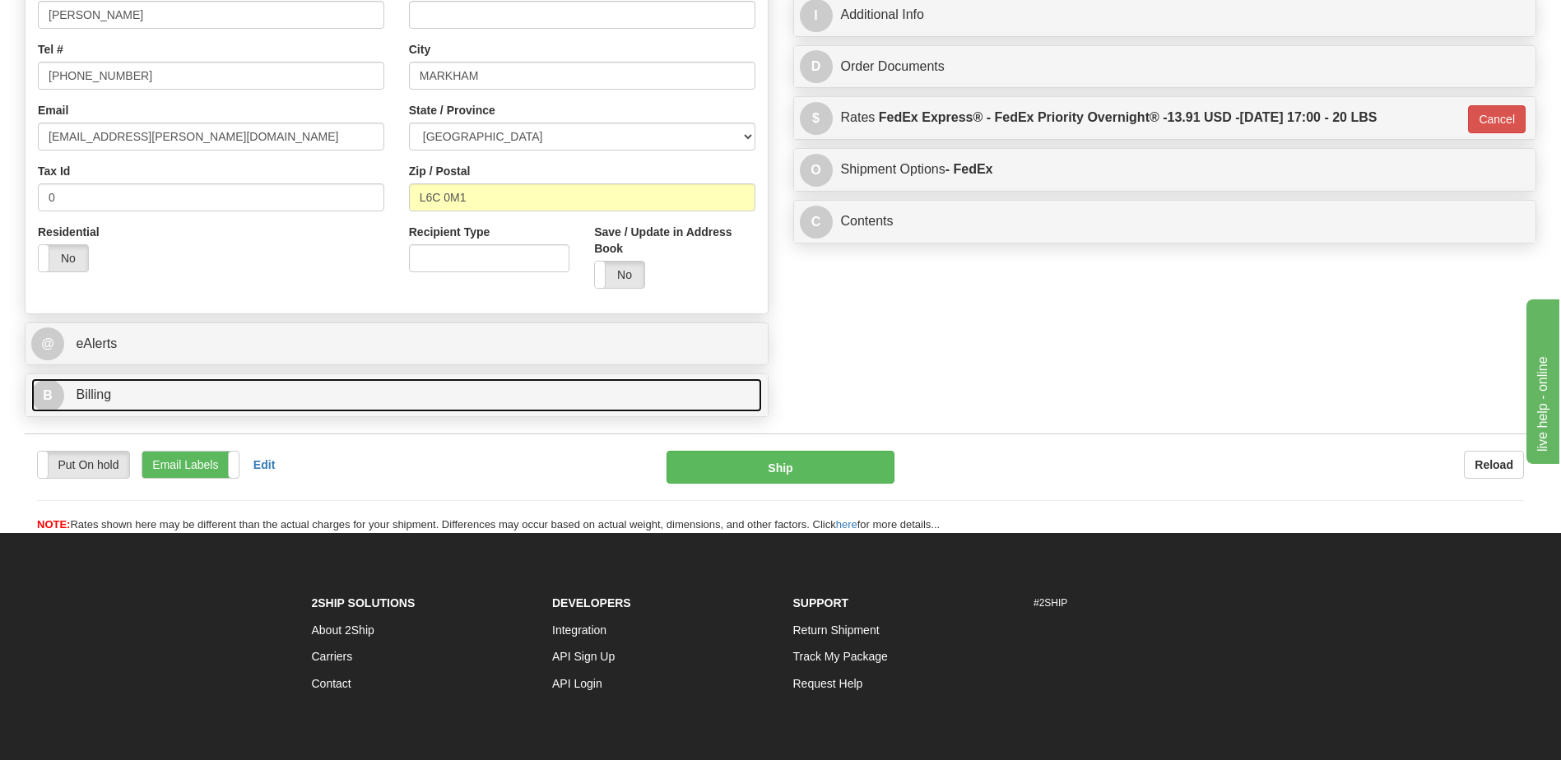
click at [275, 386] on link "B Billing" at bounding box center [396, 396] width 731 height 34
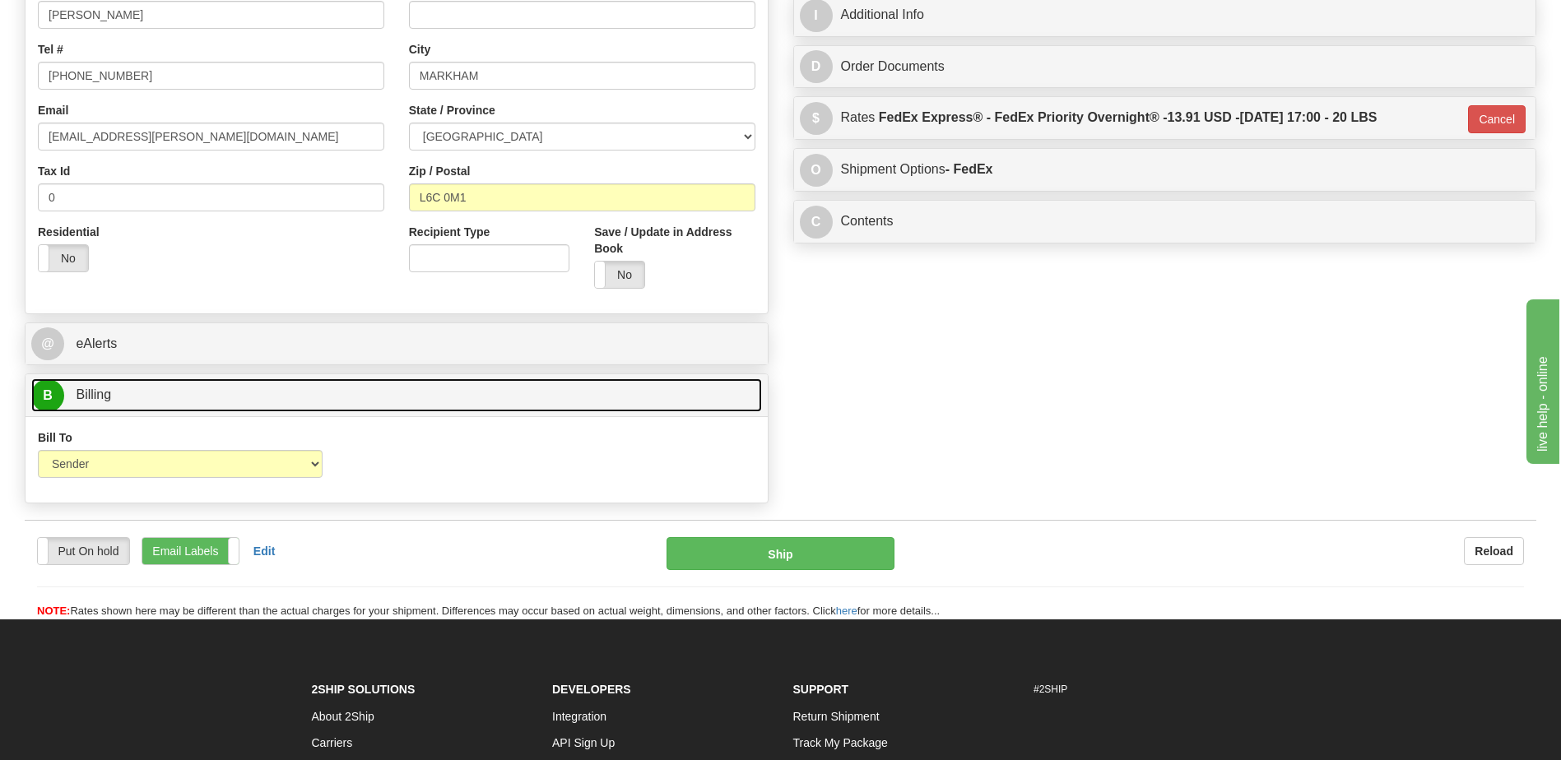
click at [275, 386] on link "B Billing" at bounding box center [396, 396] width 731 height 34
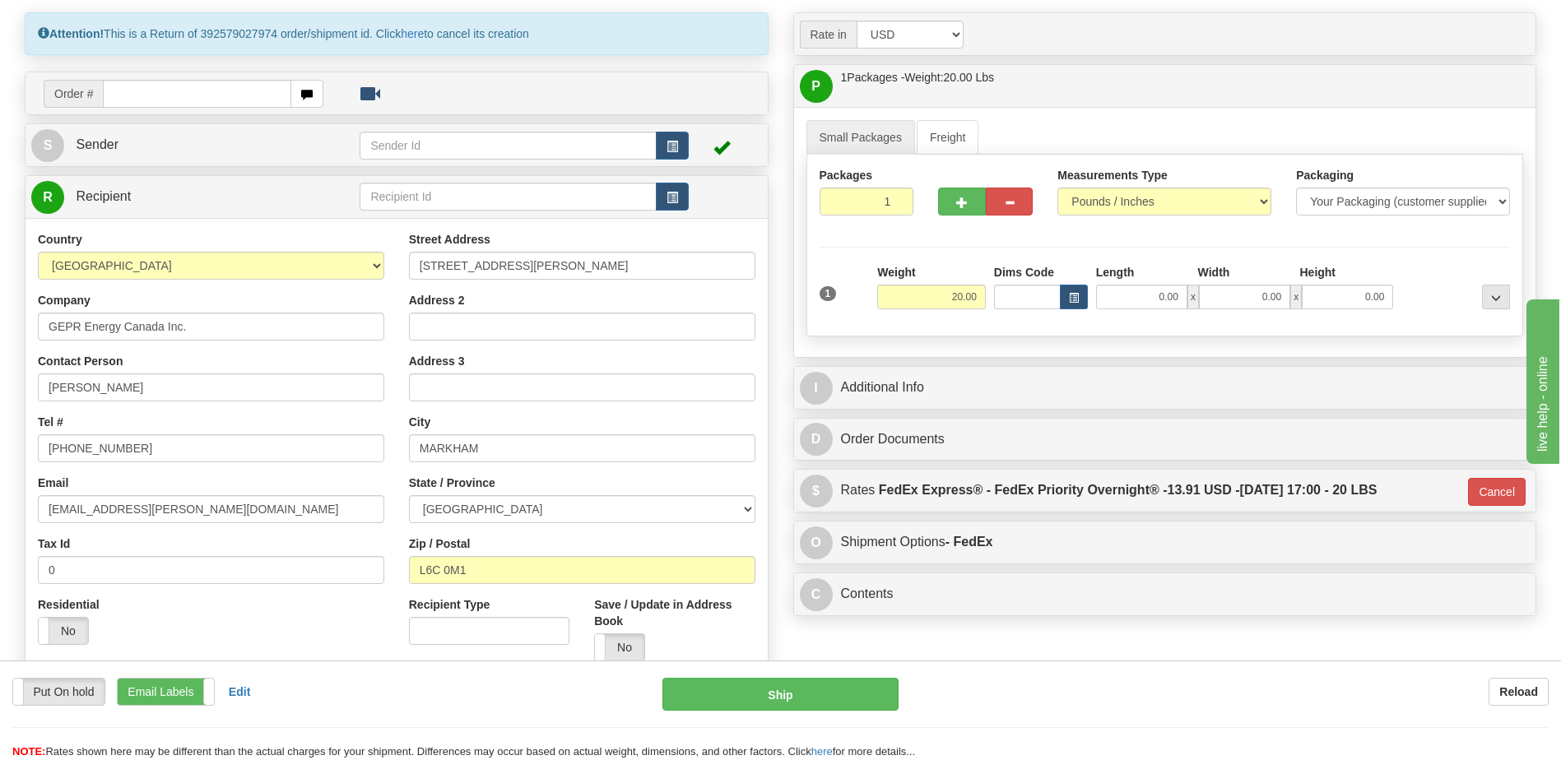
scroll to position [82, 0]
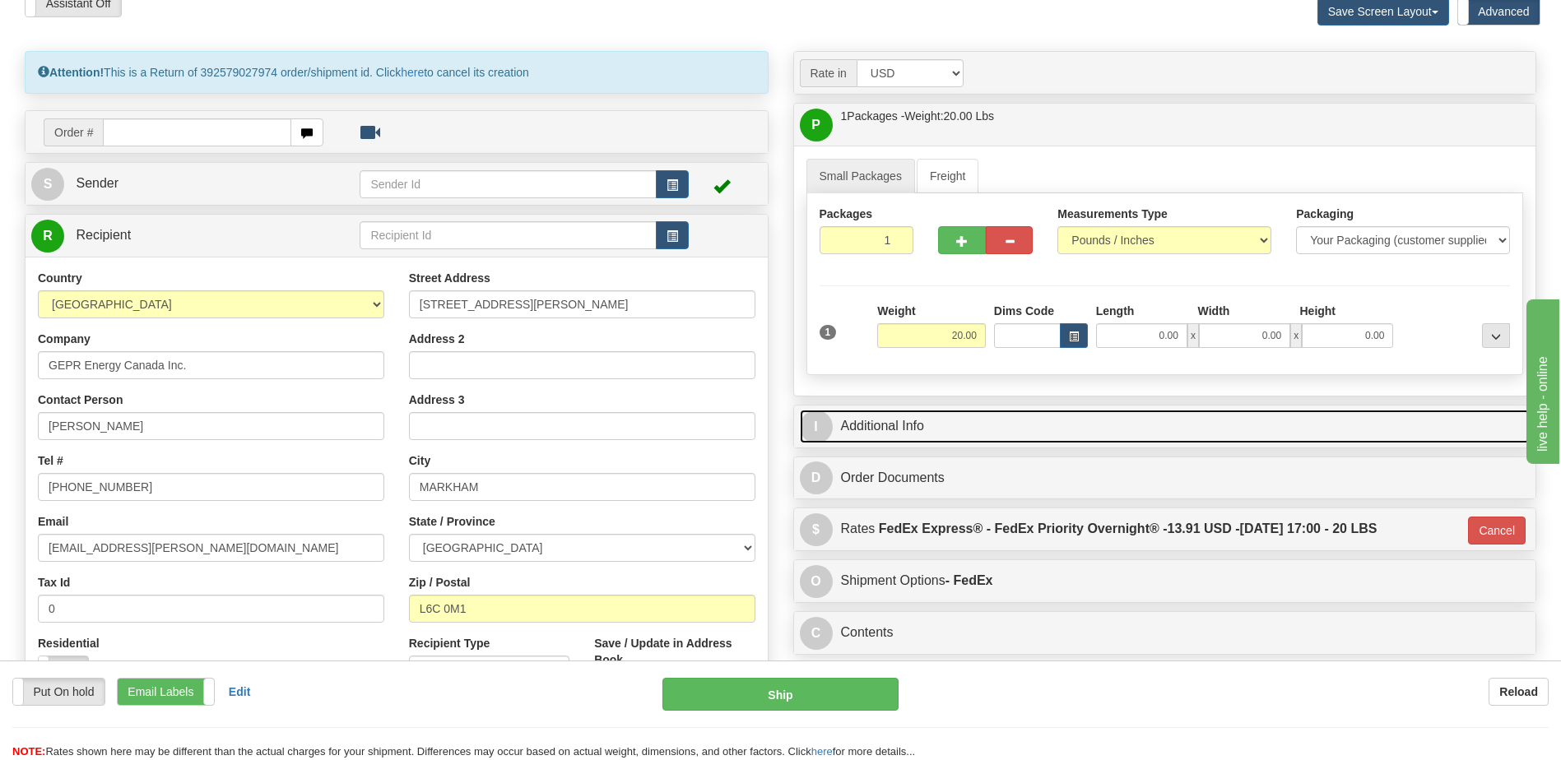
click at [930, 423] on link "I Additional Info" at bounding box center [1165, 427] width 731 height 34
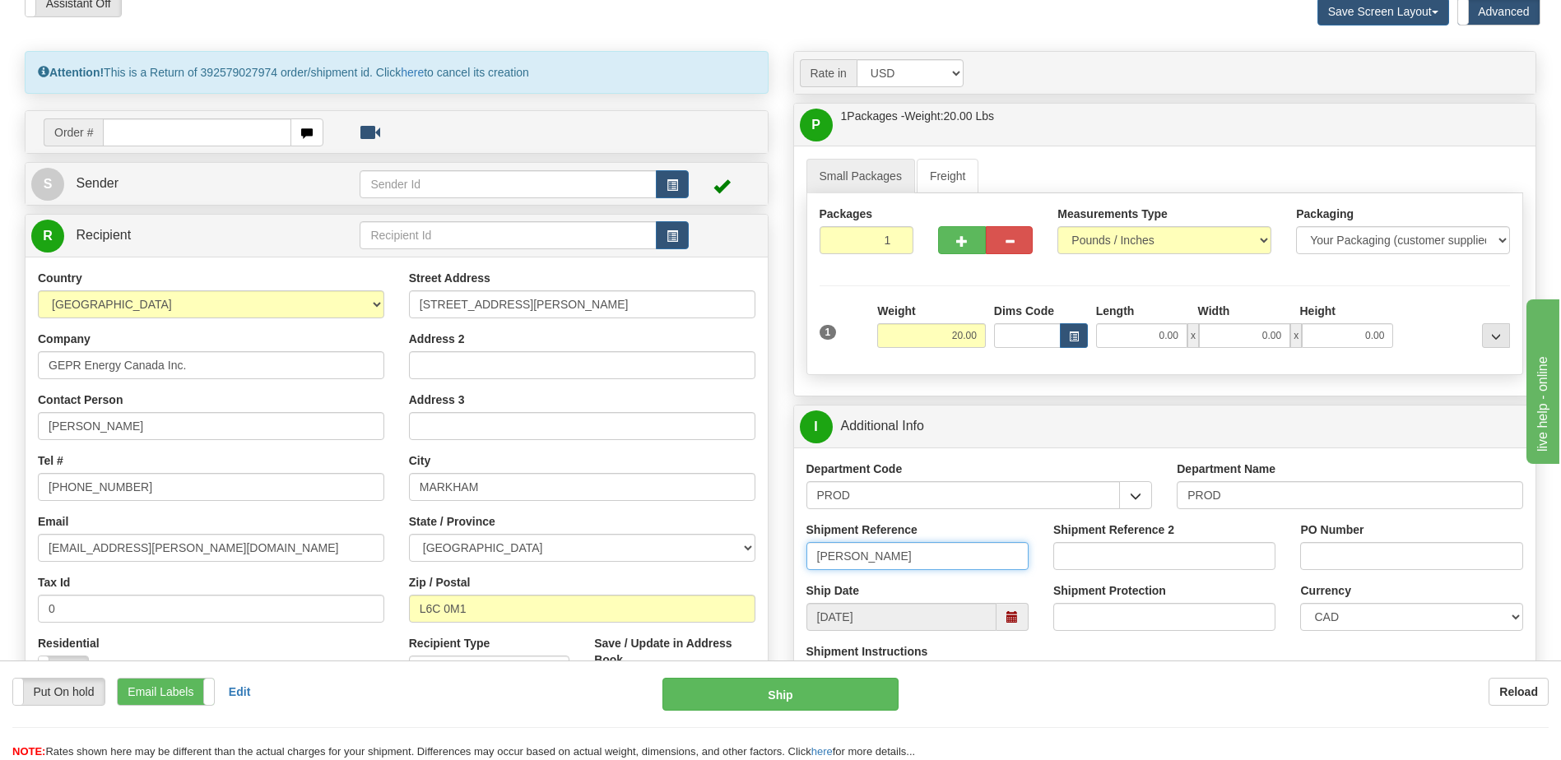
drag, startPoint x: 977, startPoint y: 558, endPoint x: 721, endPoint y: 541, distance: 256.5
click at [714, 51] on div "Attention! This is a Return of 392579027974 order/shipment id. Click here to ca…" at bounding box center [780, 51] width 1536 height 0
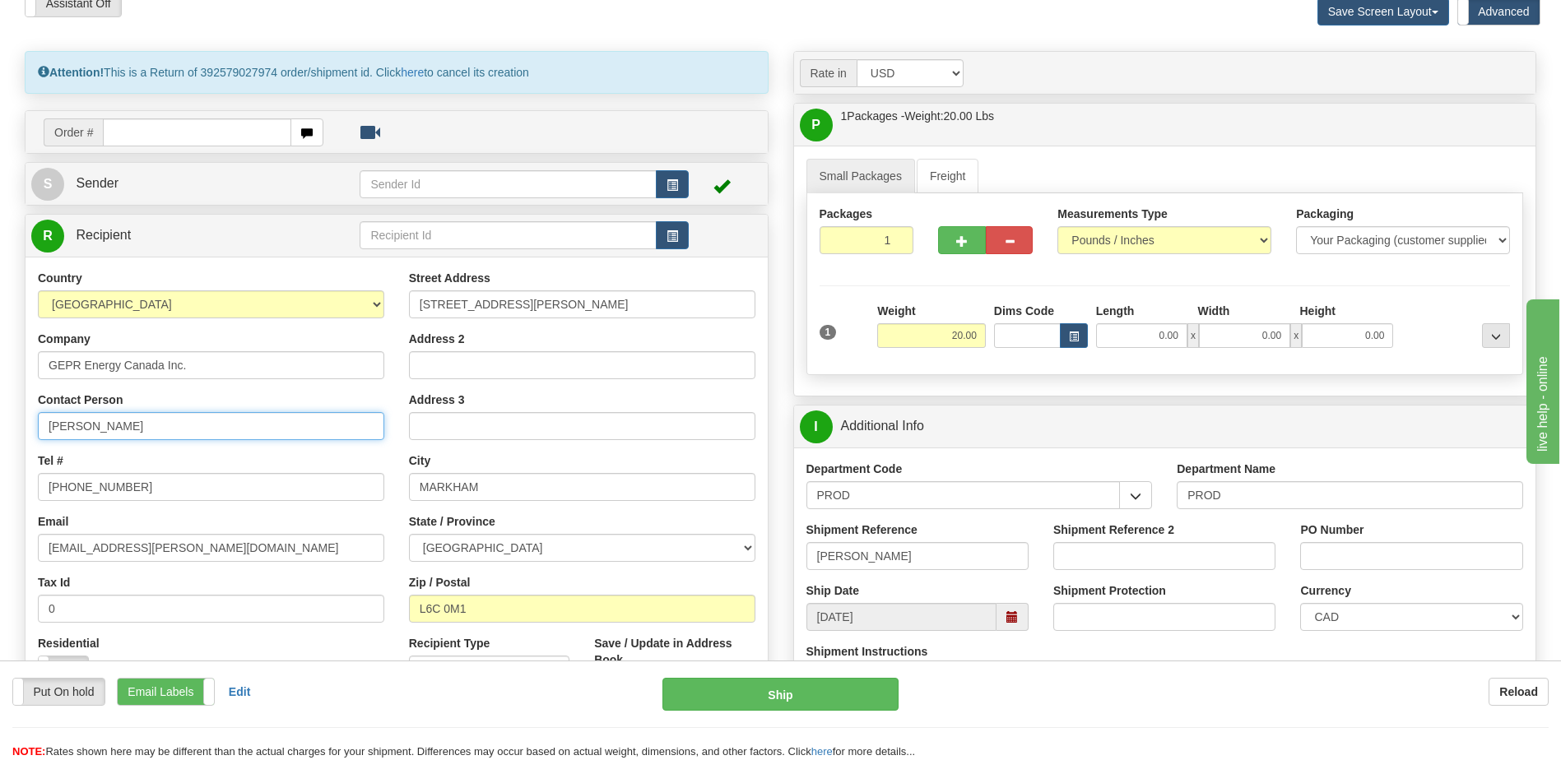
drag, startPoint x: 174, startPoint y: 432, endPoint x: 5, endPoint y: 427, distance: 168.8
click at [12, 427] on div "Attention! This is a Return of 392579027974 order/shipment id. Click here to ca…" at bounding box center [396, 444] width 769 height 786
paste input "CRISTINE TOSSANR"
type input "CRISTINE TOSSAN"
click at [242, 276] on div "Country AFGHANISTAN ALAND ISLANDS ALBANIA ALGERIA AMERICAN SAMOA ANDORRA ANGOLA…" at bounding box center [211, 294] width 346 height 49
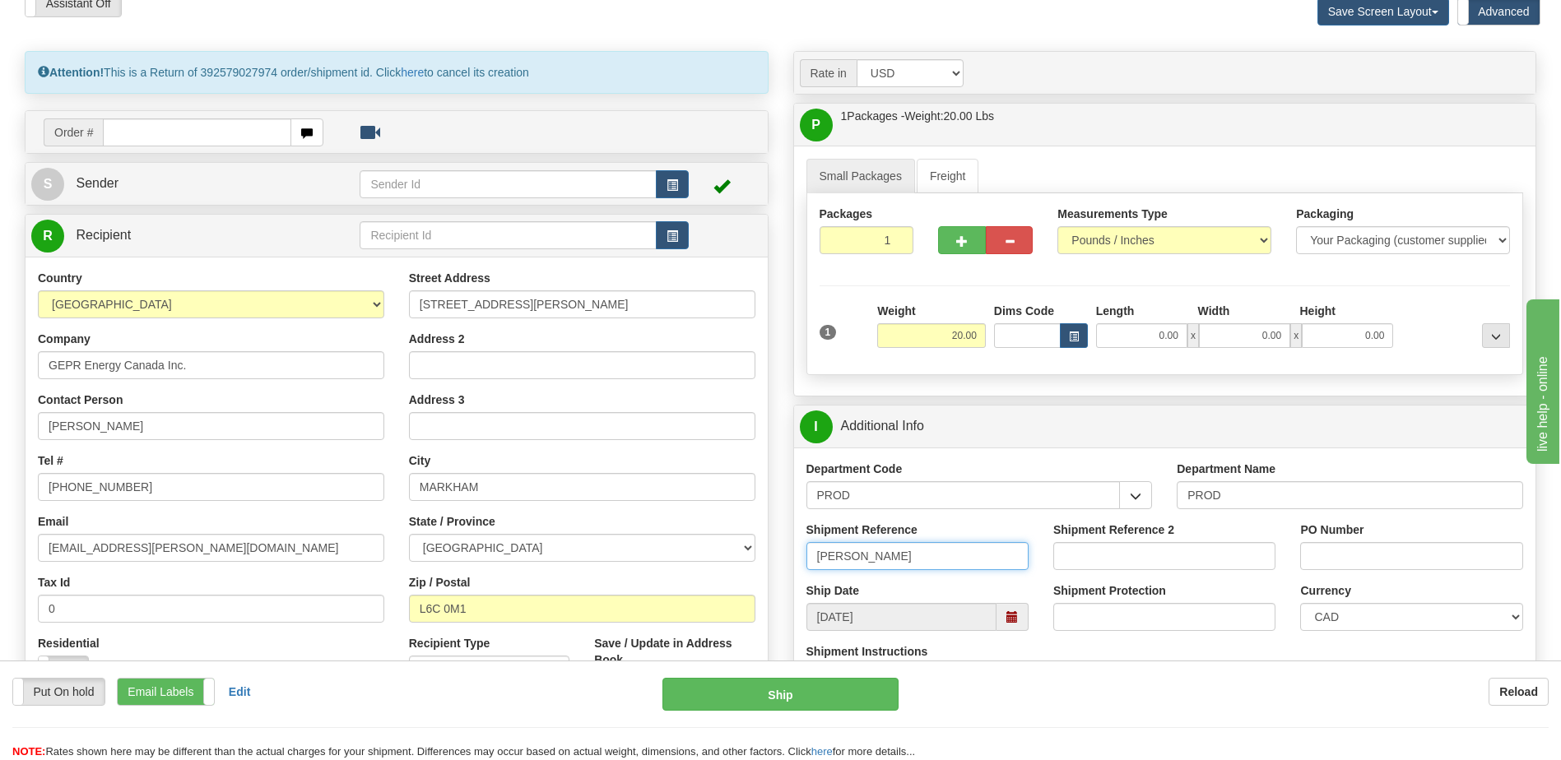
click at [962, 560] on input "CRISTINE TOSSANR" at bounding box center [917, 556] width 222 height 28
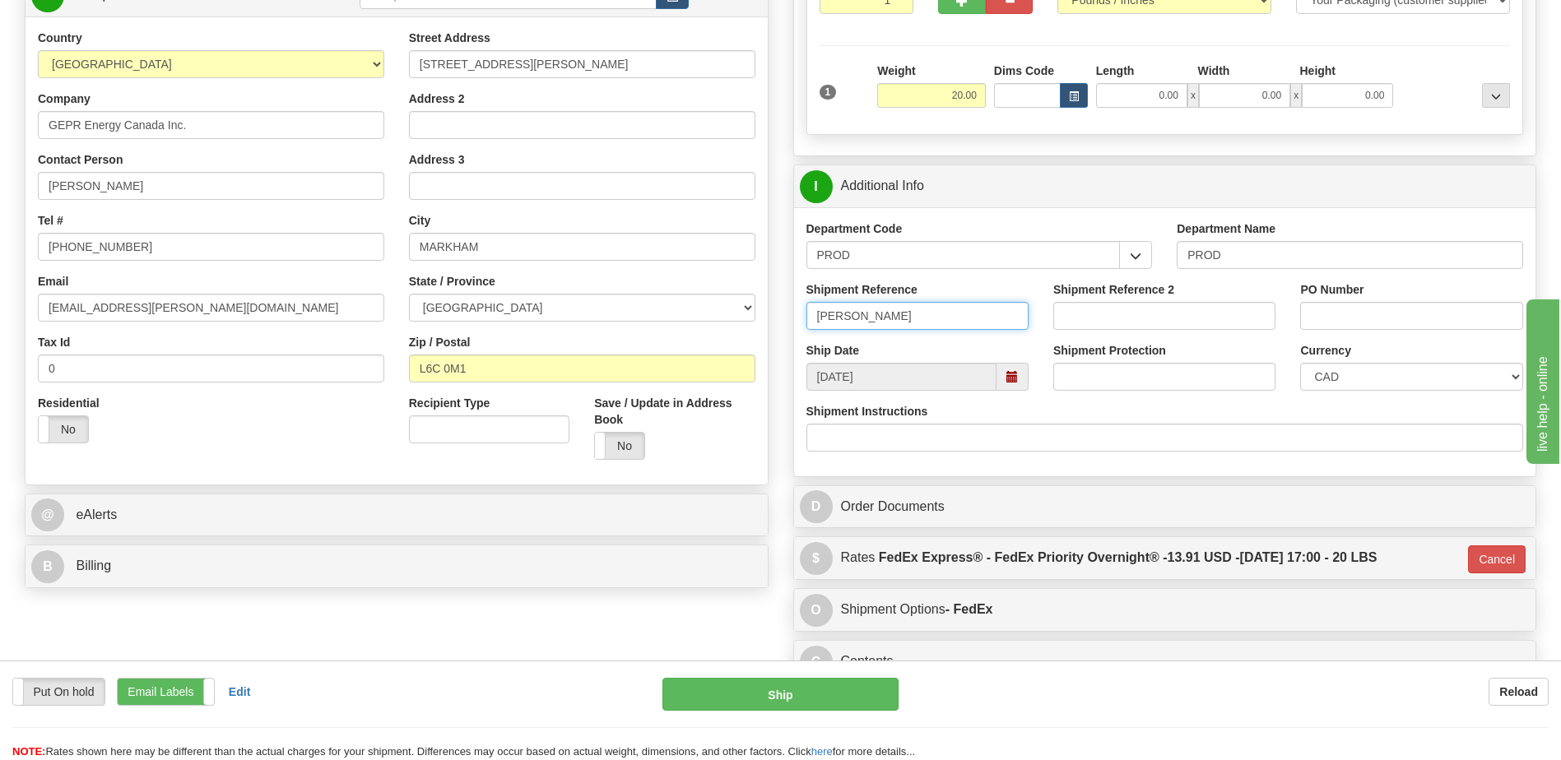
scroll to position [329, 0]
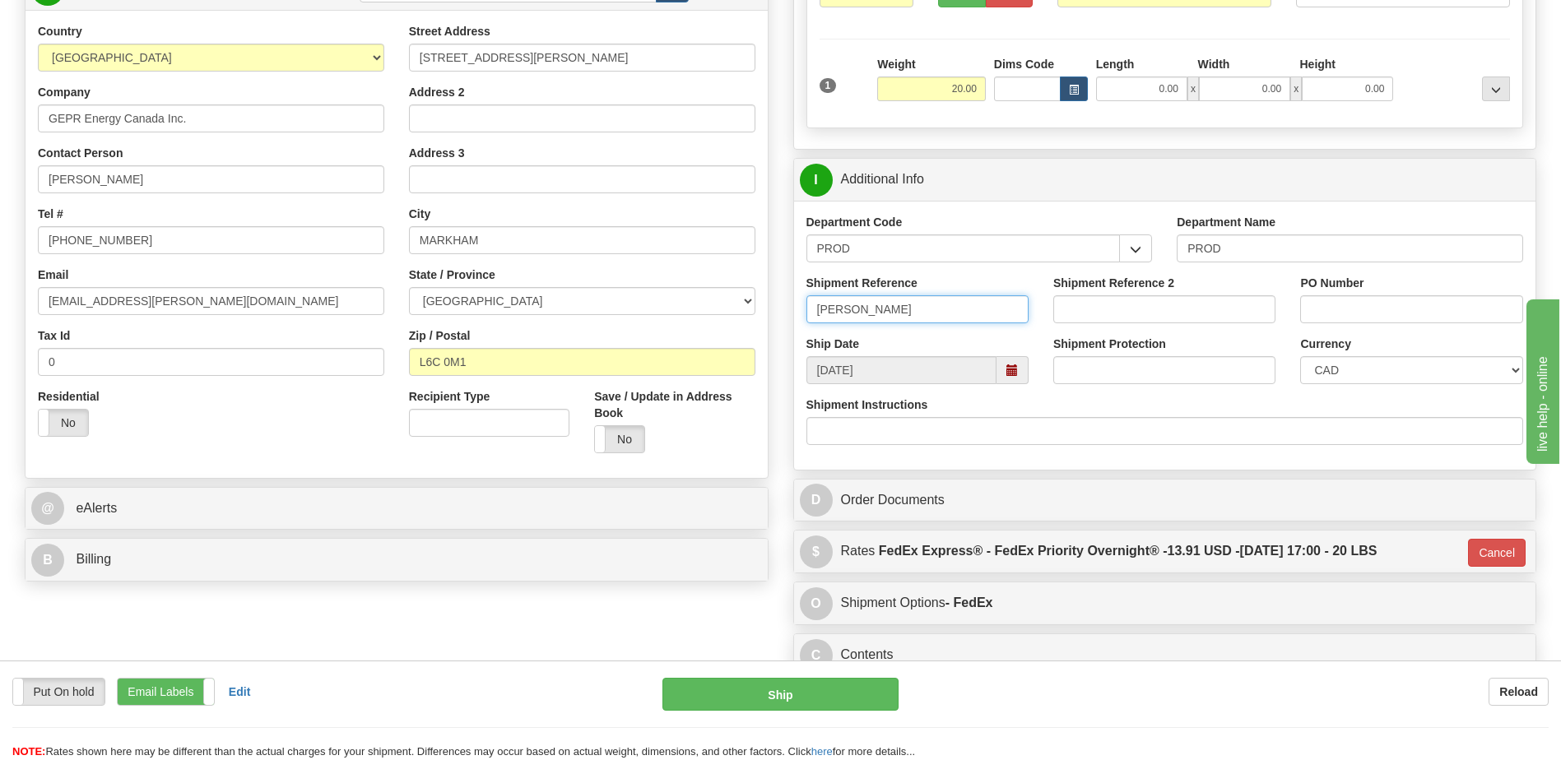
type input "CRISTINE TOSSAN"
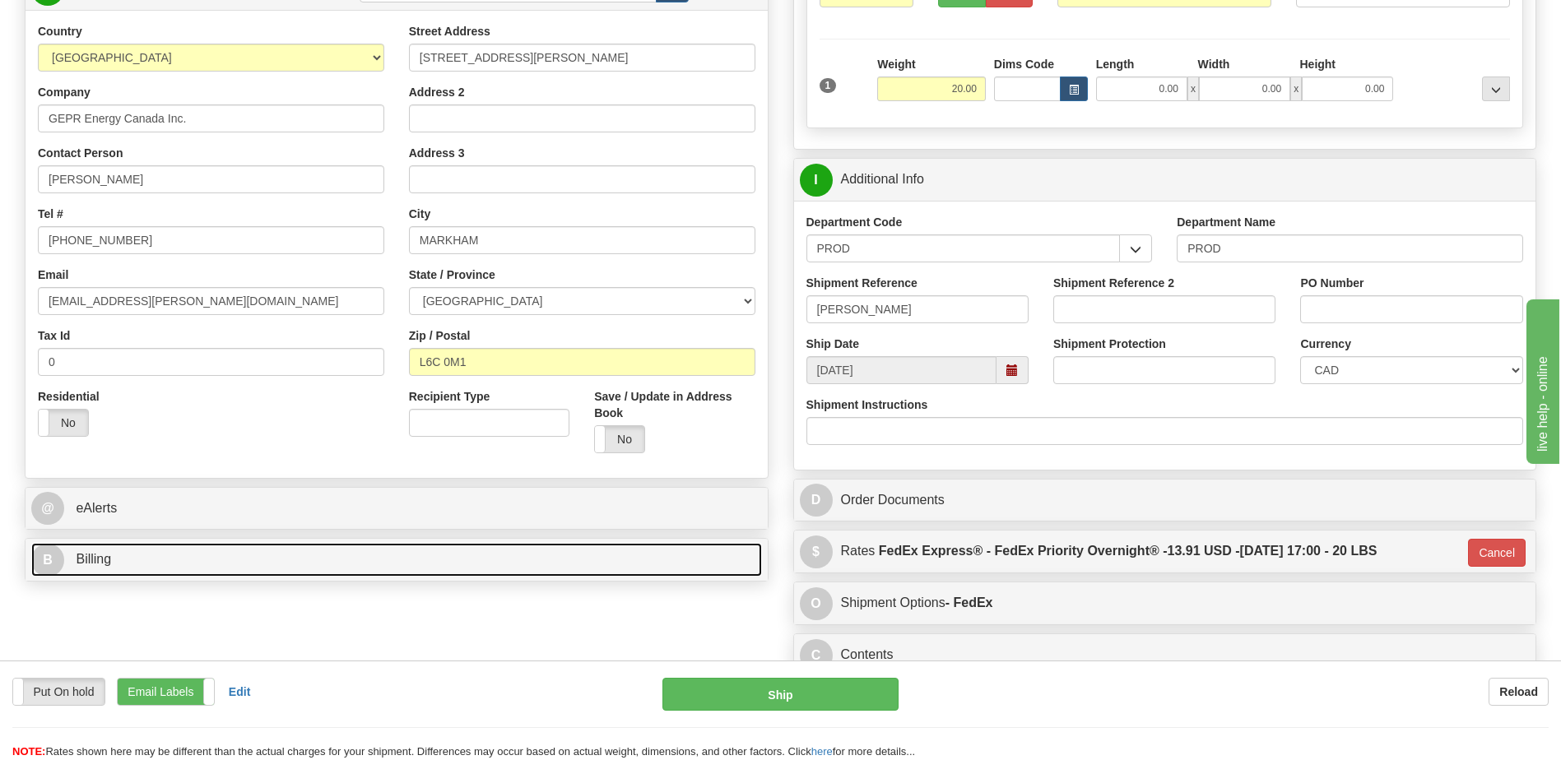
click at [305, 560] on link "B Billing" at bounding box center [396, 560] width 731 height 34
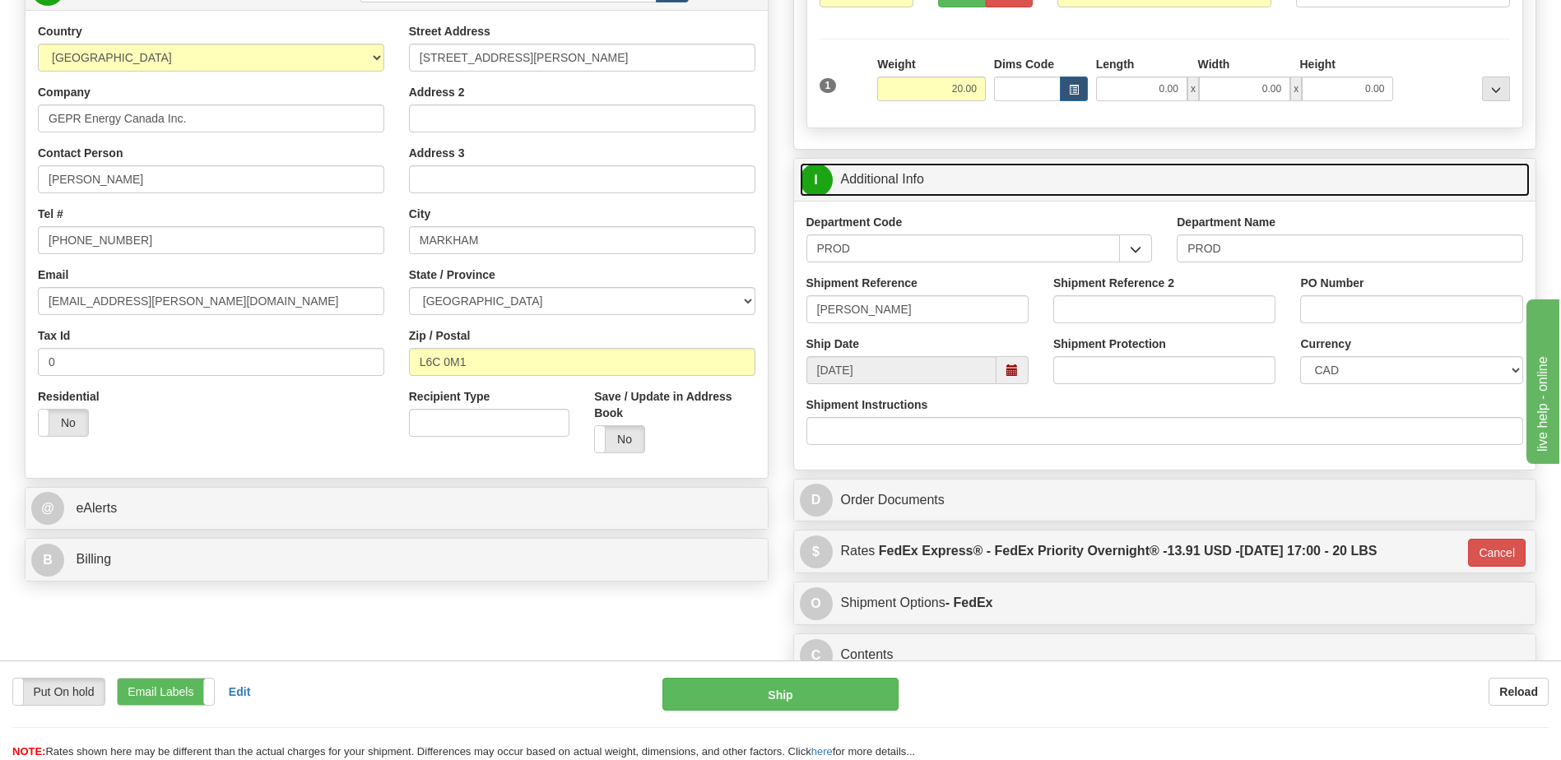
click at [939, 186] on link "I Additional Info" at bounding box center [1165, 180] width 731 height 34
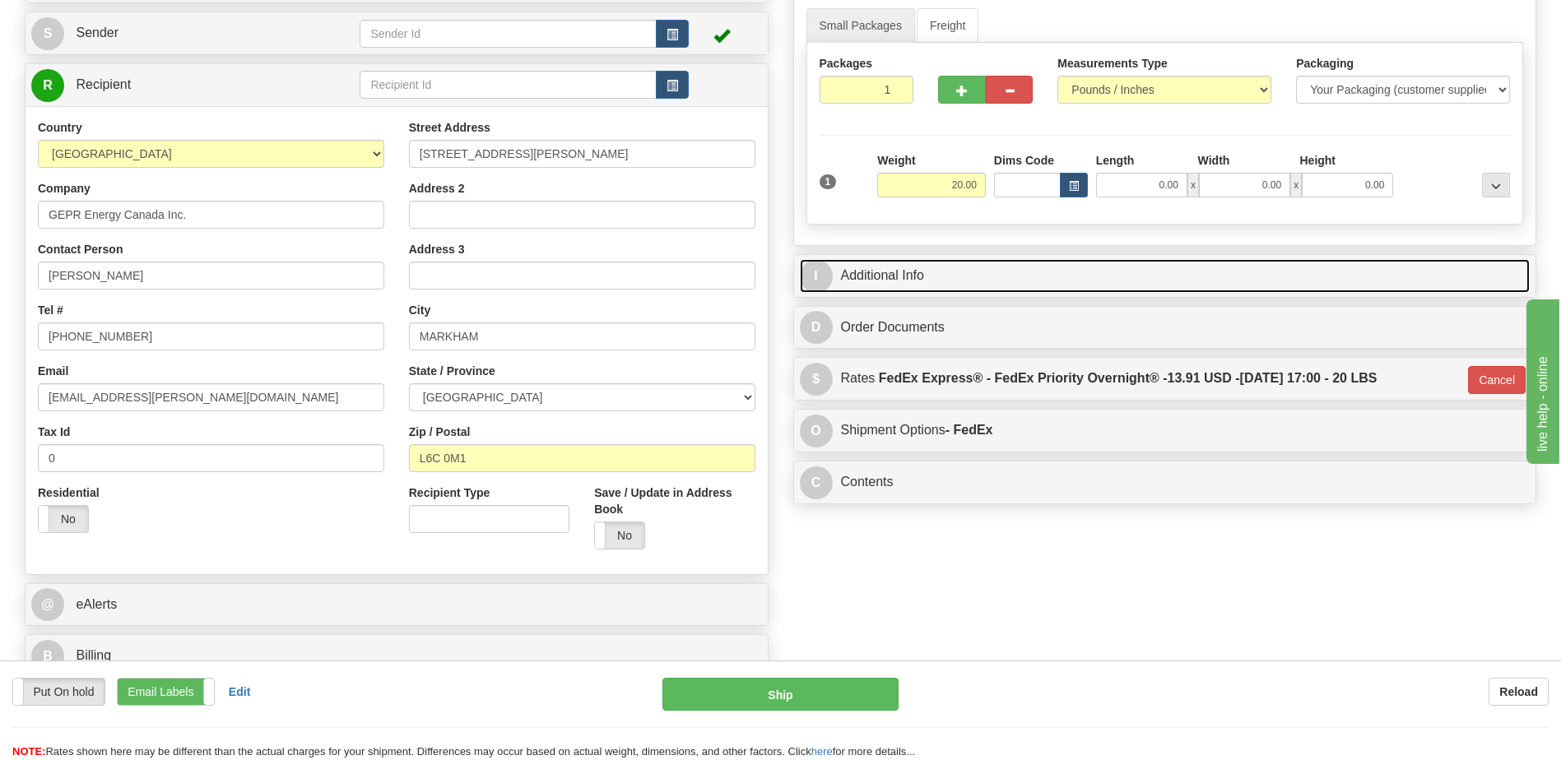
scroll to position [82, 0]
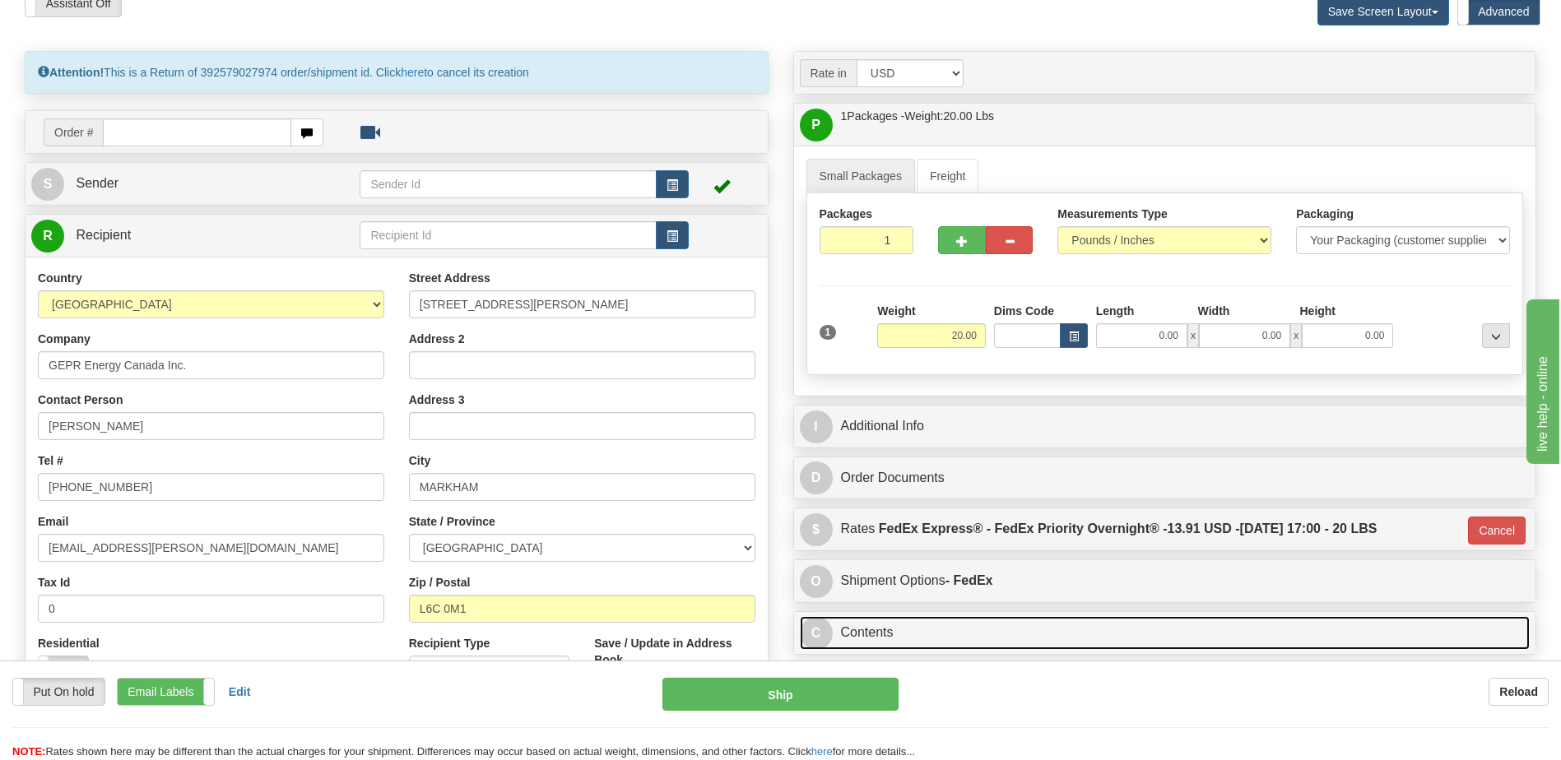
click at [888, 642] on link "C Contents" at bounding box center [1165, 633] width 731 height 34
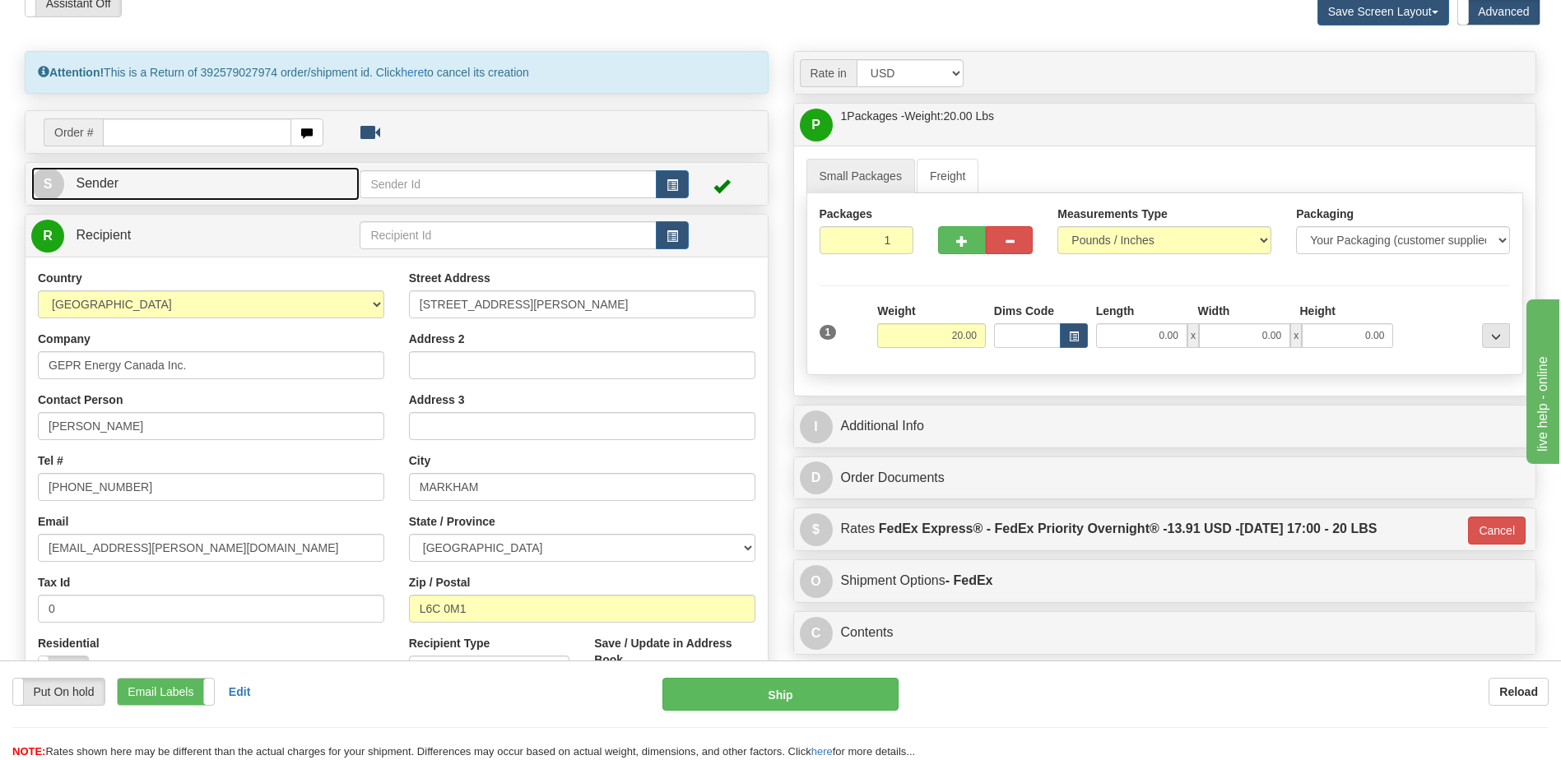
drag, startPoint x: 136, startPoint y: 187, endPoint x: 151, endPoint y: 211, distance: 29.2
click at [136, 187] on link "S Sender" at bounding box center [195, 184] width 328 height 34
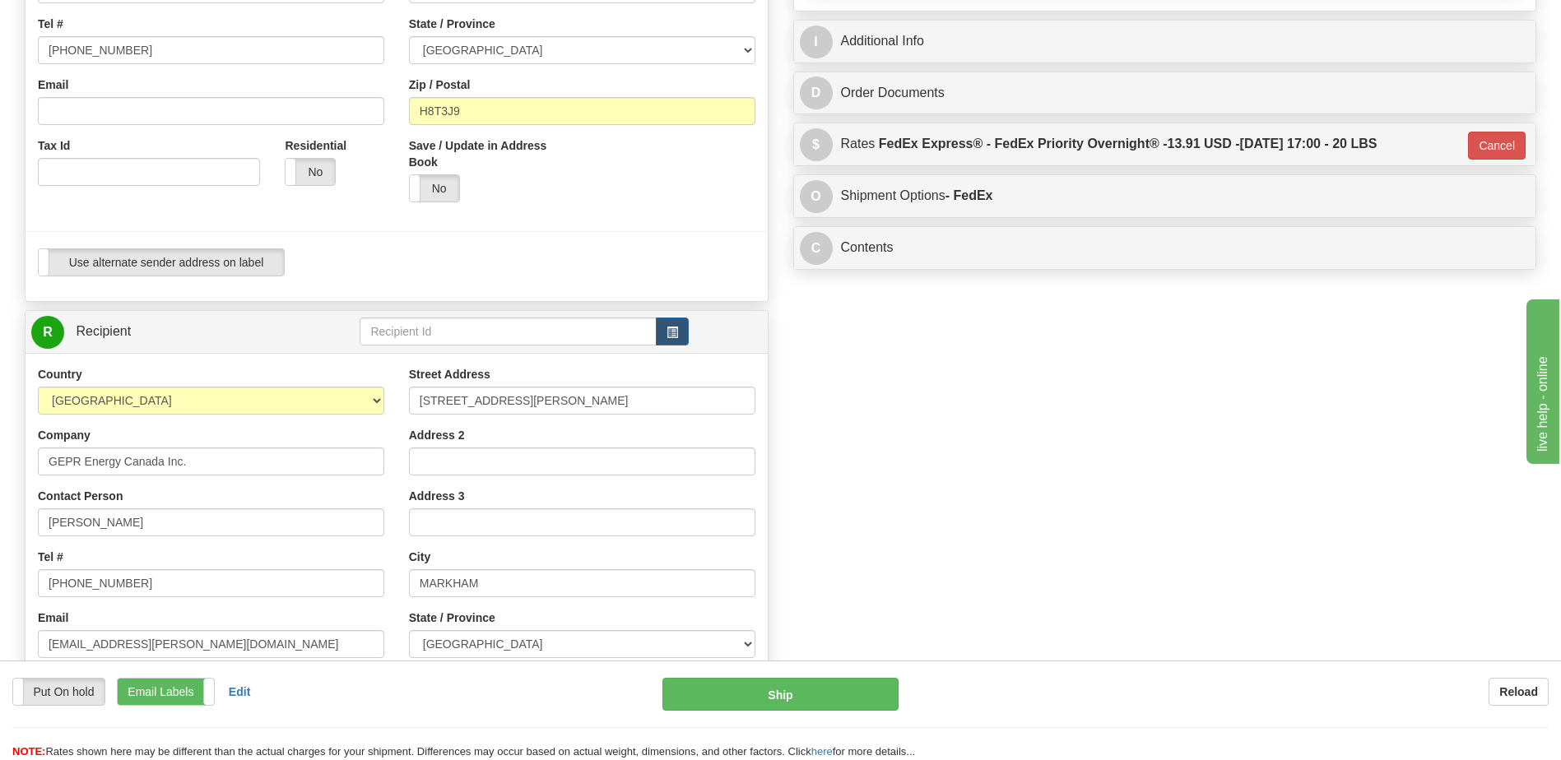
scroll to position [576, 0]
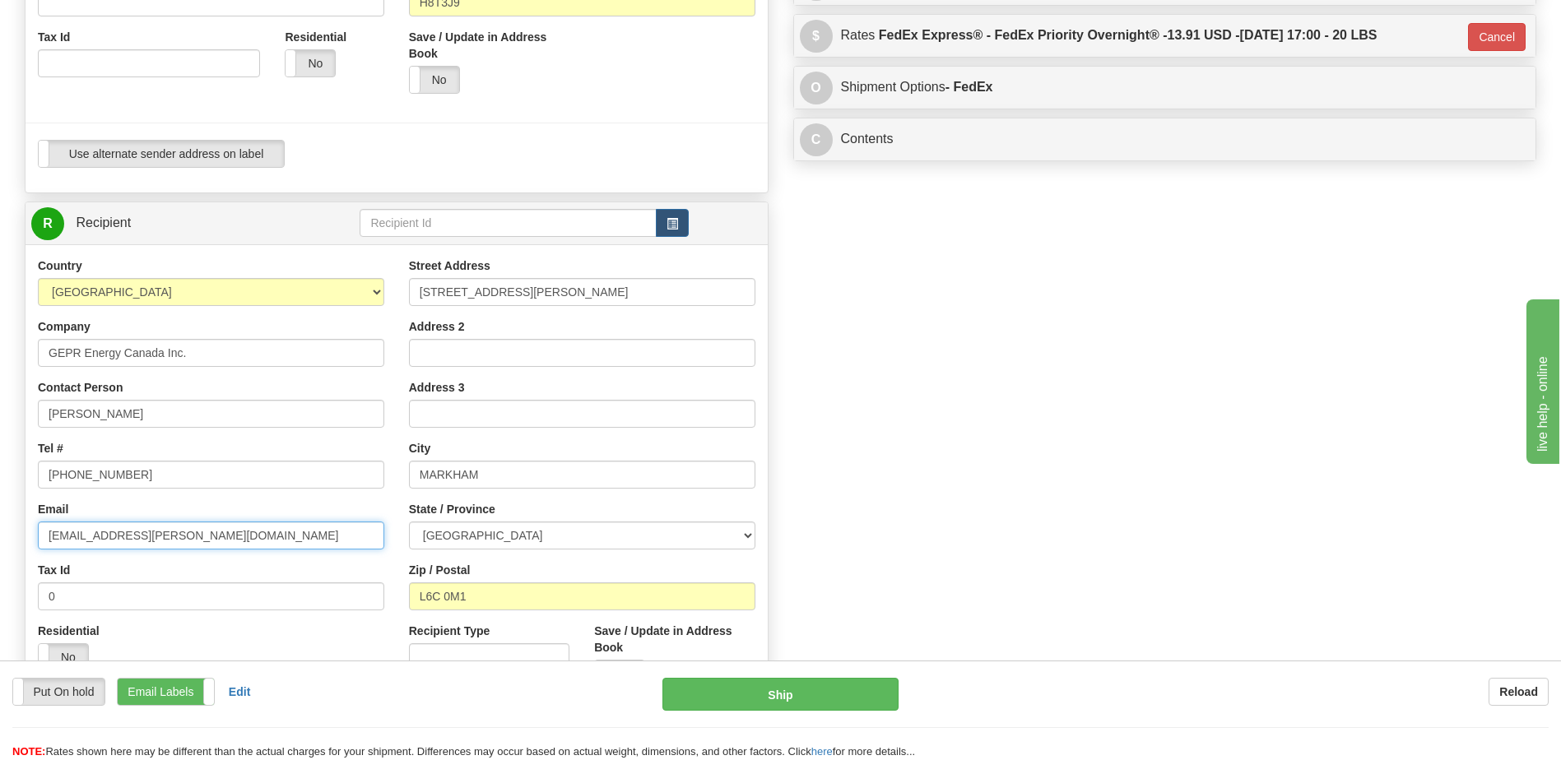
drag, startPoint x: 211, startPoint y: 544, endPoint x: -3, endPoint y: 513, distance: 217.0
drag, startPoint x: 91, startPoint y: 588, endPoint x: 5, endPoint y: 579, distance: 86.9
click at [5, 579] on div "Toggle navigation Settings Shipping Preferences Fields Preferences New" at bounding box center [780, 166] width 1561 height 1484
click at [1126, 461] on div "Attention! This is a Return of 392579027974 order/shipment id. Click here to ca…" at bounding box center [780, 190] width 1536 height 1267
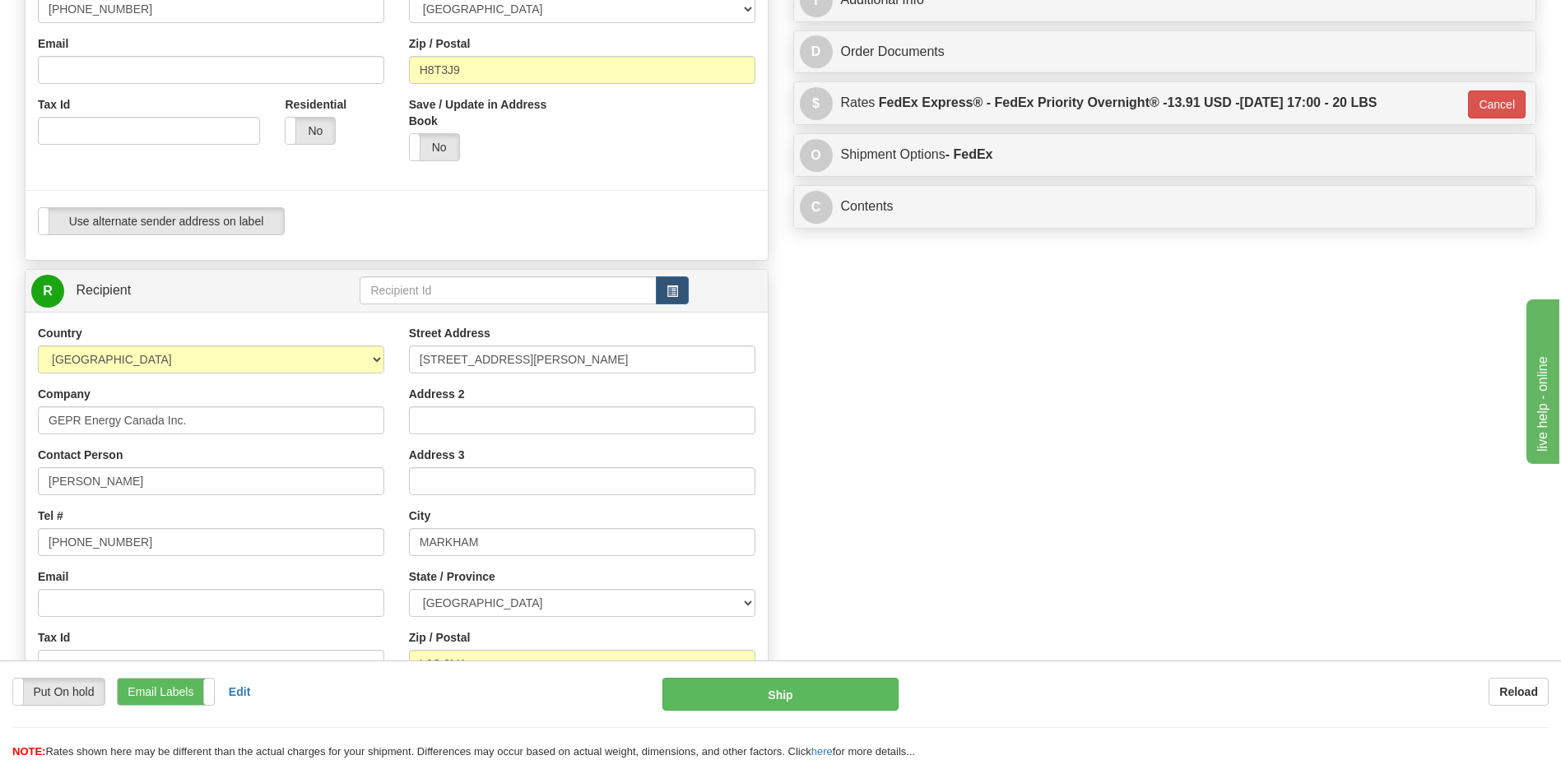
scroll to position [494, 0]
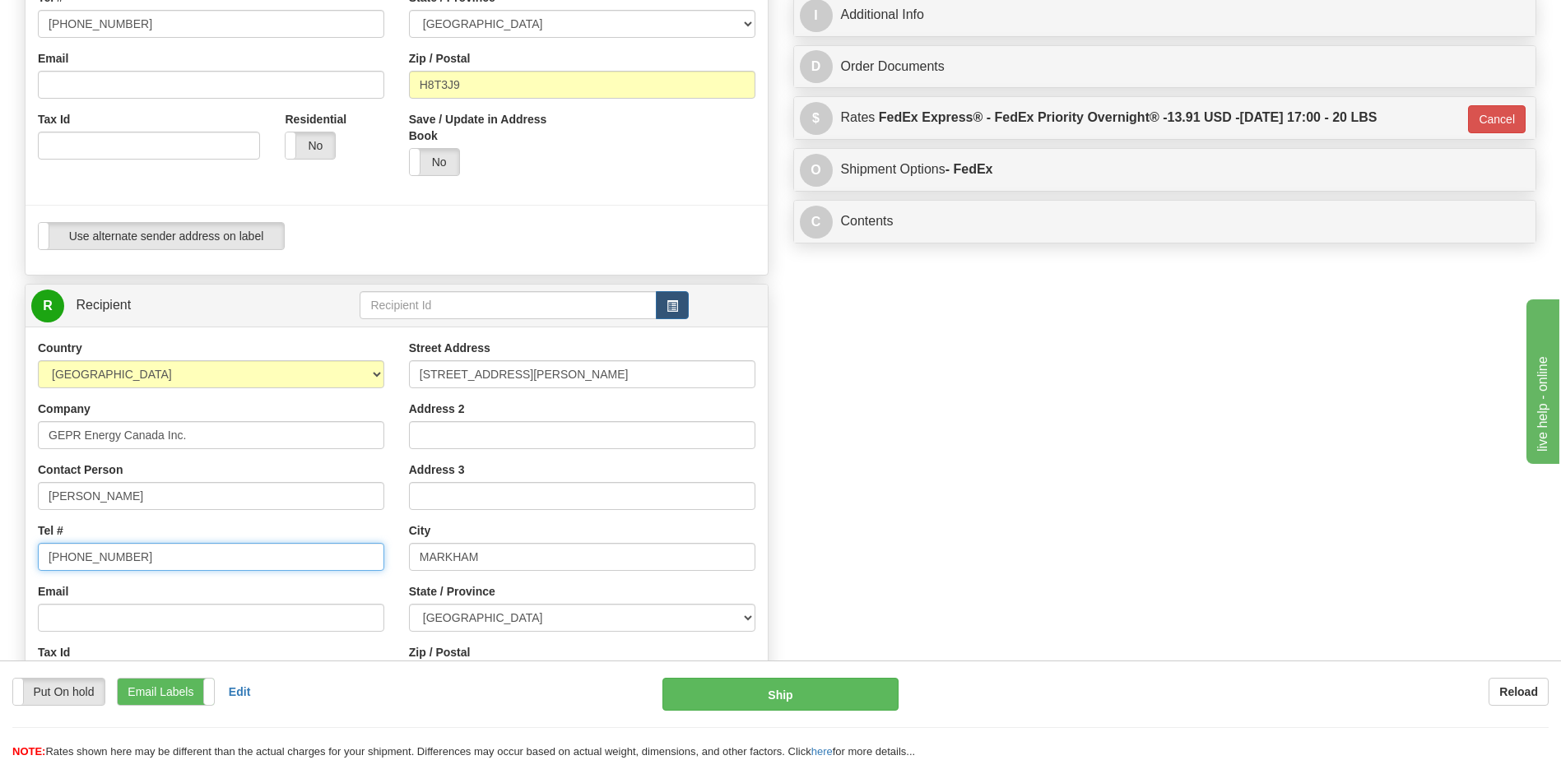
click at [167, 550] on input "905-927-5013" at bounding box center [211, 557] width 346 height 28
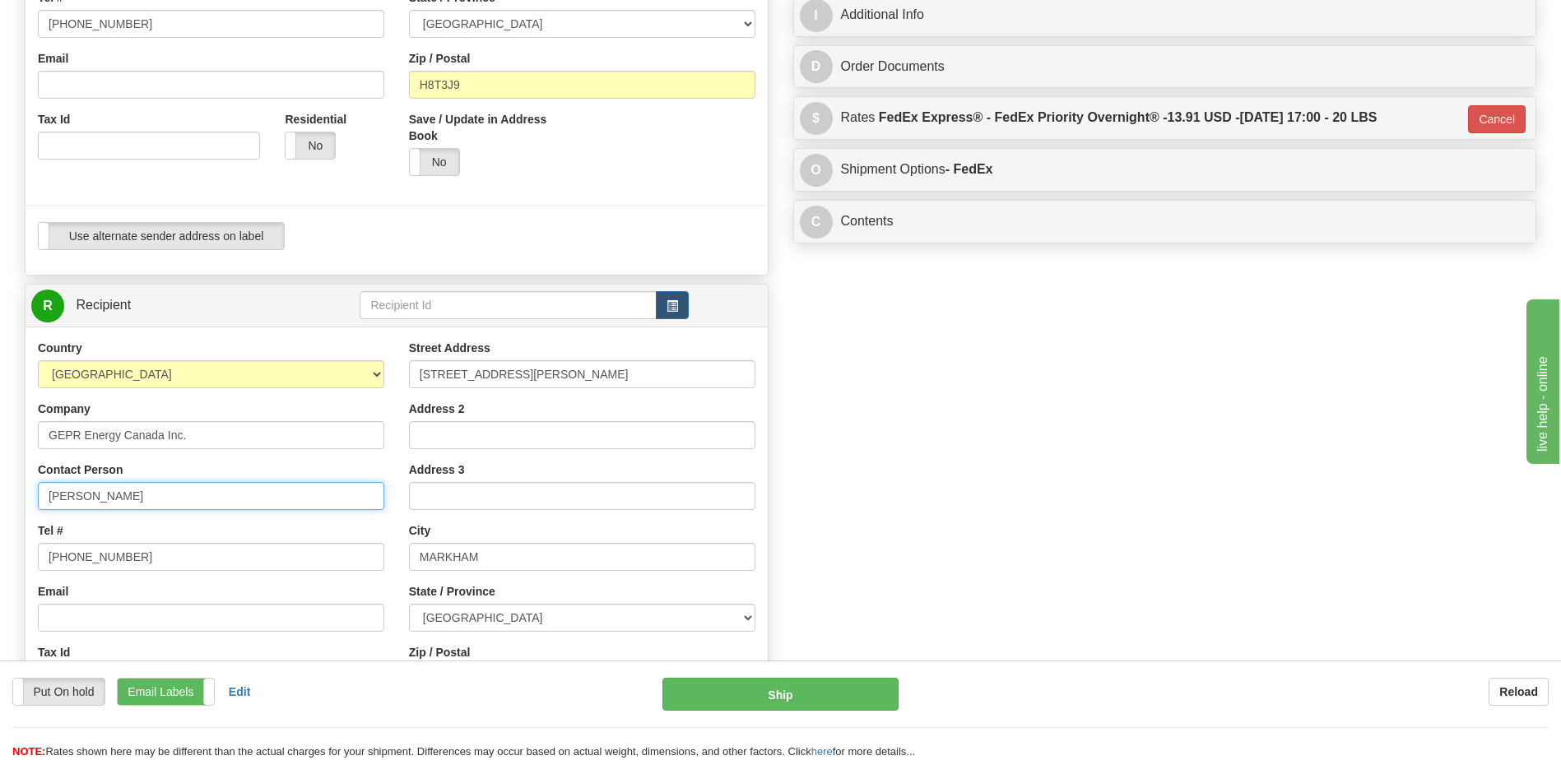
click at [48, 493] on input "CRISTINE TOSSAN" at bounding box center [211, 496] width 346 height 28
type input "ATTN: CRISTINE TOSSAN"
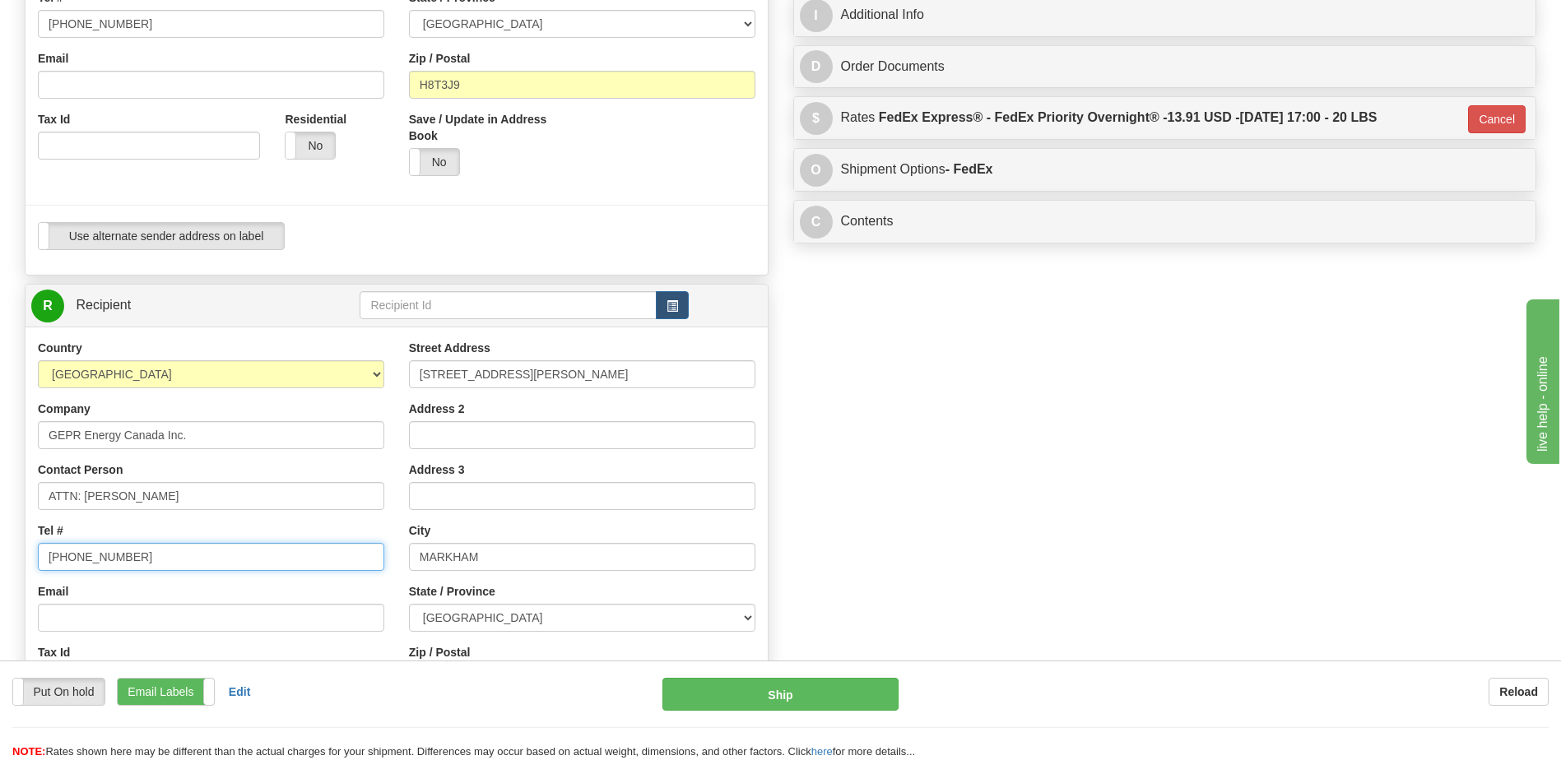
drag, startPoint x: 141, startPoint y: 543, endPoint x: 146, endPoint y: 557, distance: 14.8
click at [142, 549] on input "905-927-5013" at bounding box center [211, 557] width 346 height 28
type input "905-927-5364"
click at [972, 418] on div "Attention! This is a Return of 392579027974 order/shipment id. Click here to ca…" at bounding box center [780, 273] width 1536 height 1267
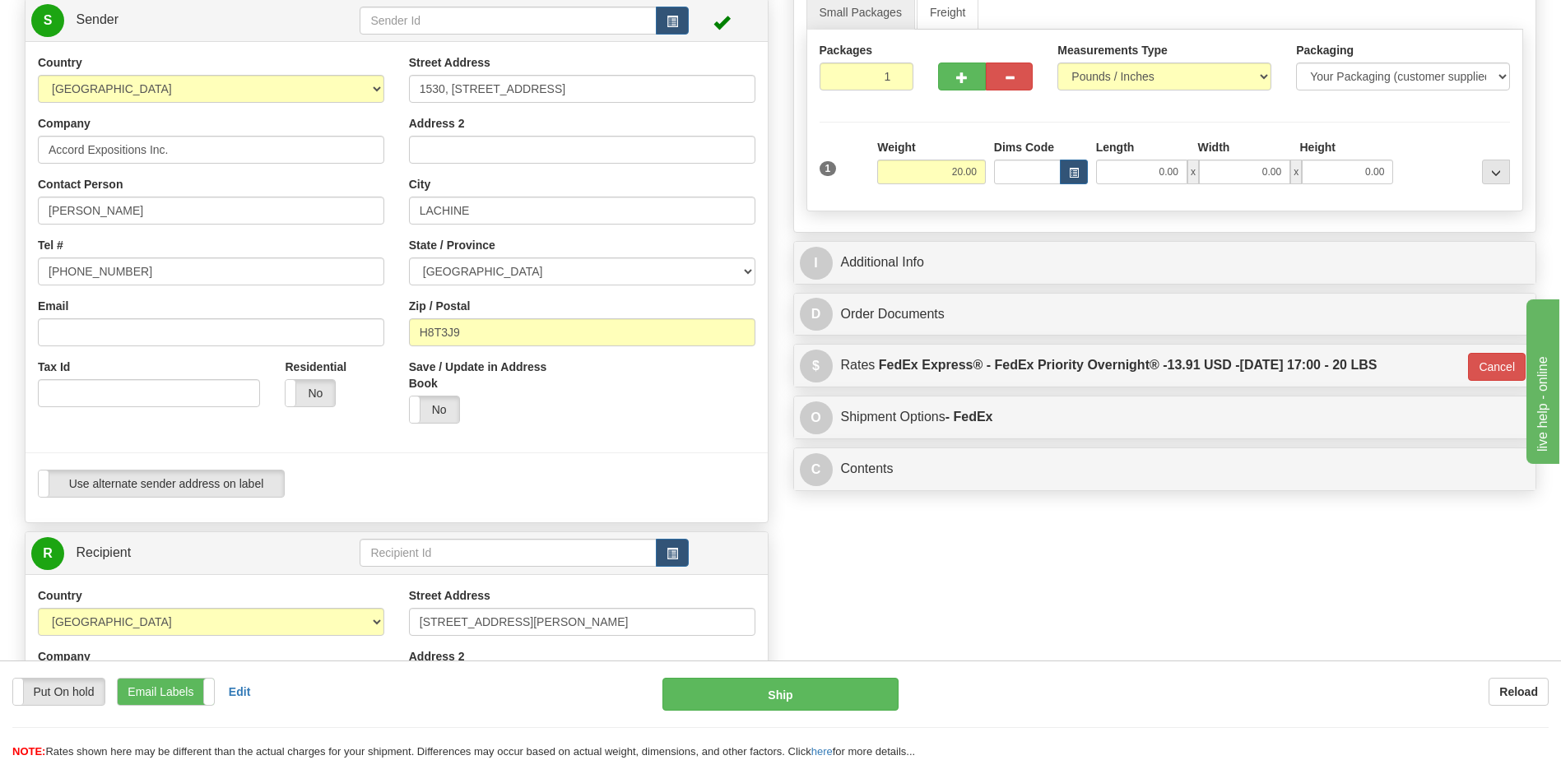
scroll to position [0, 0]
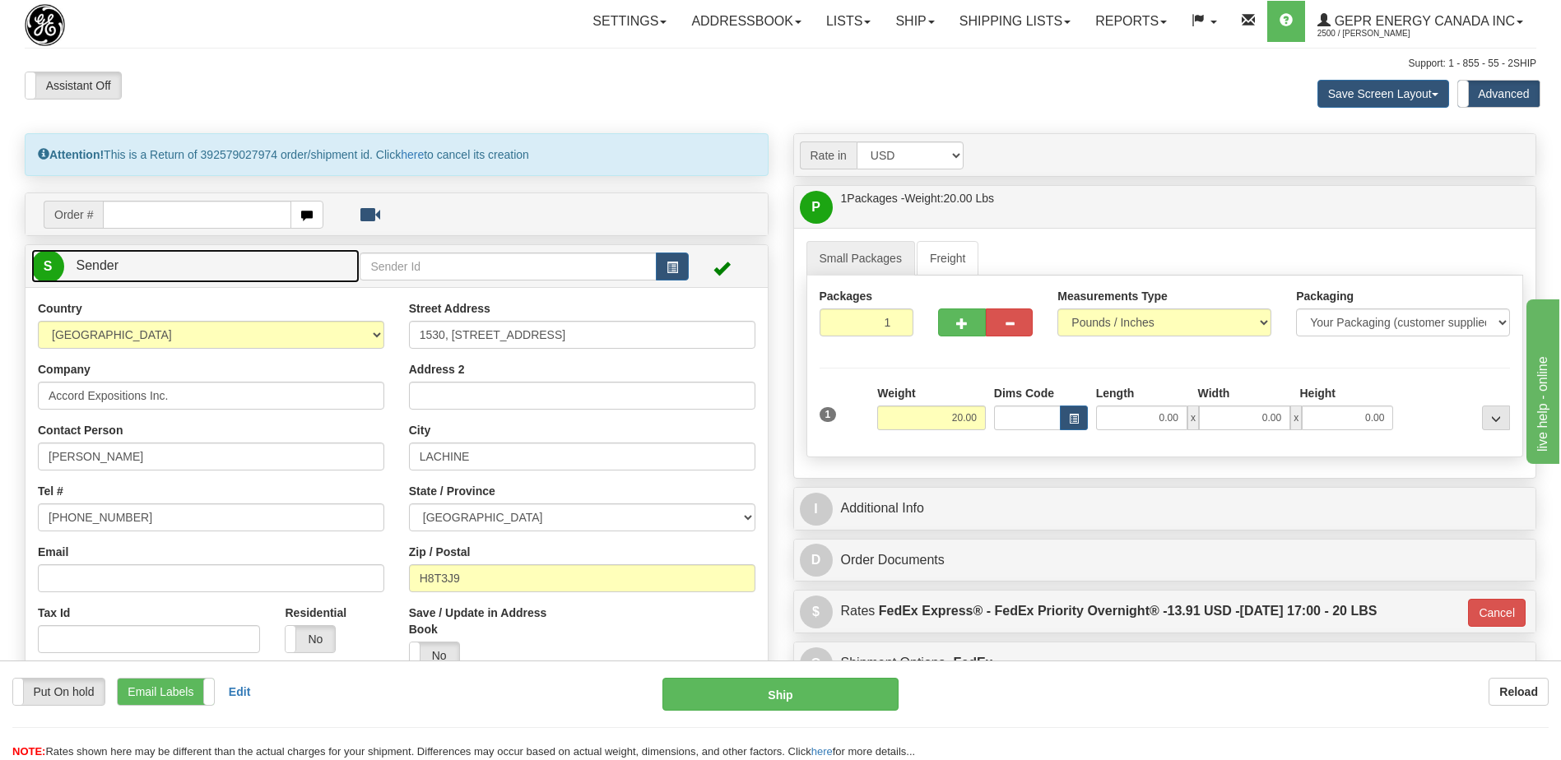
click at [195, 270] on link "S Sender" at bounding box center [195, 266] width 328 height 34
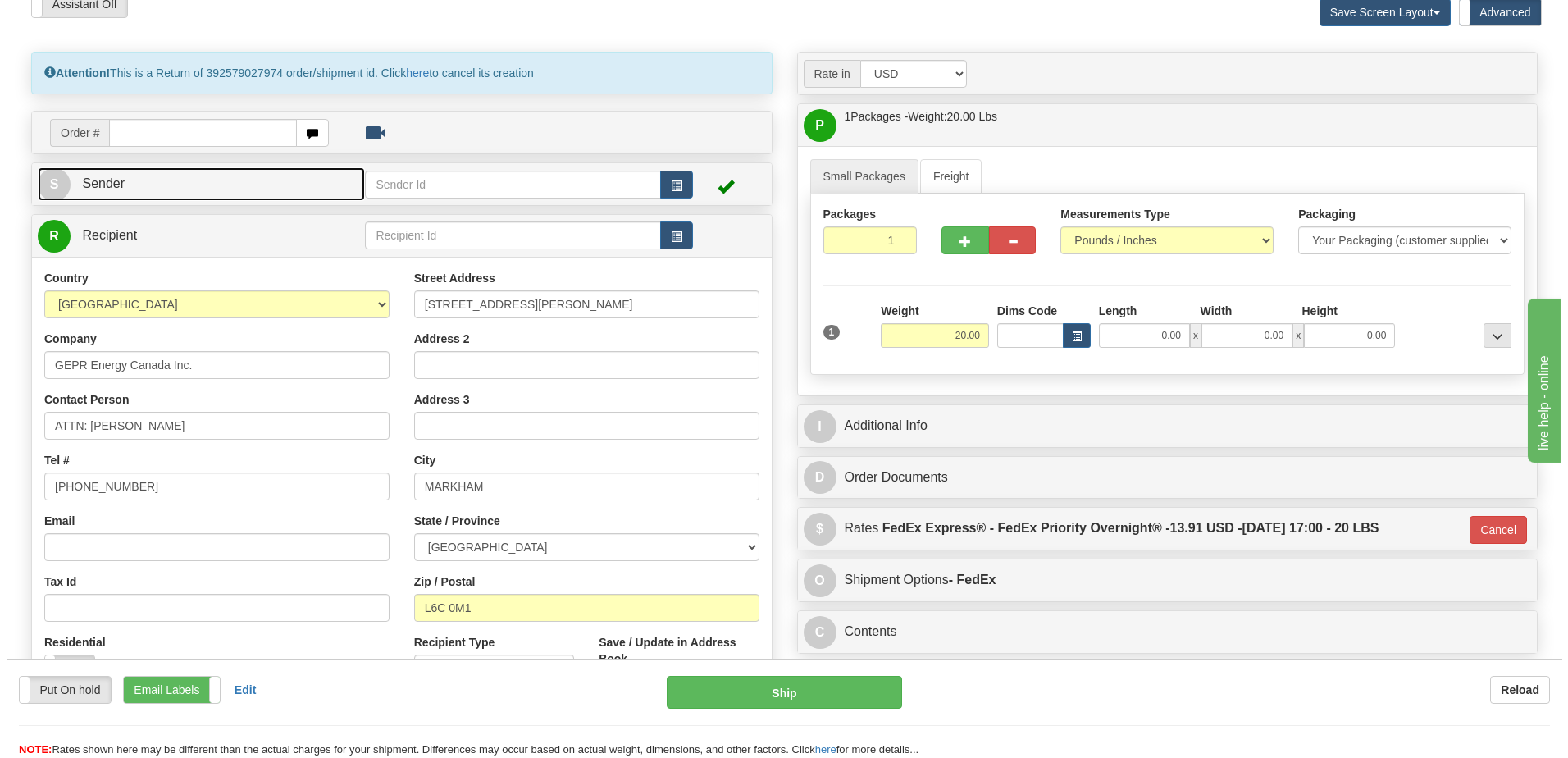
scroll to position [82, 0]
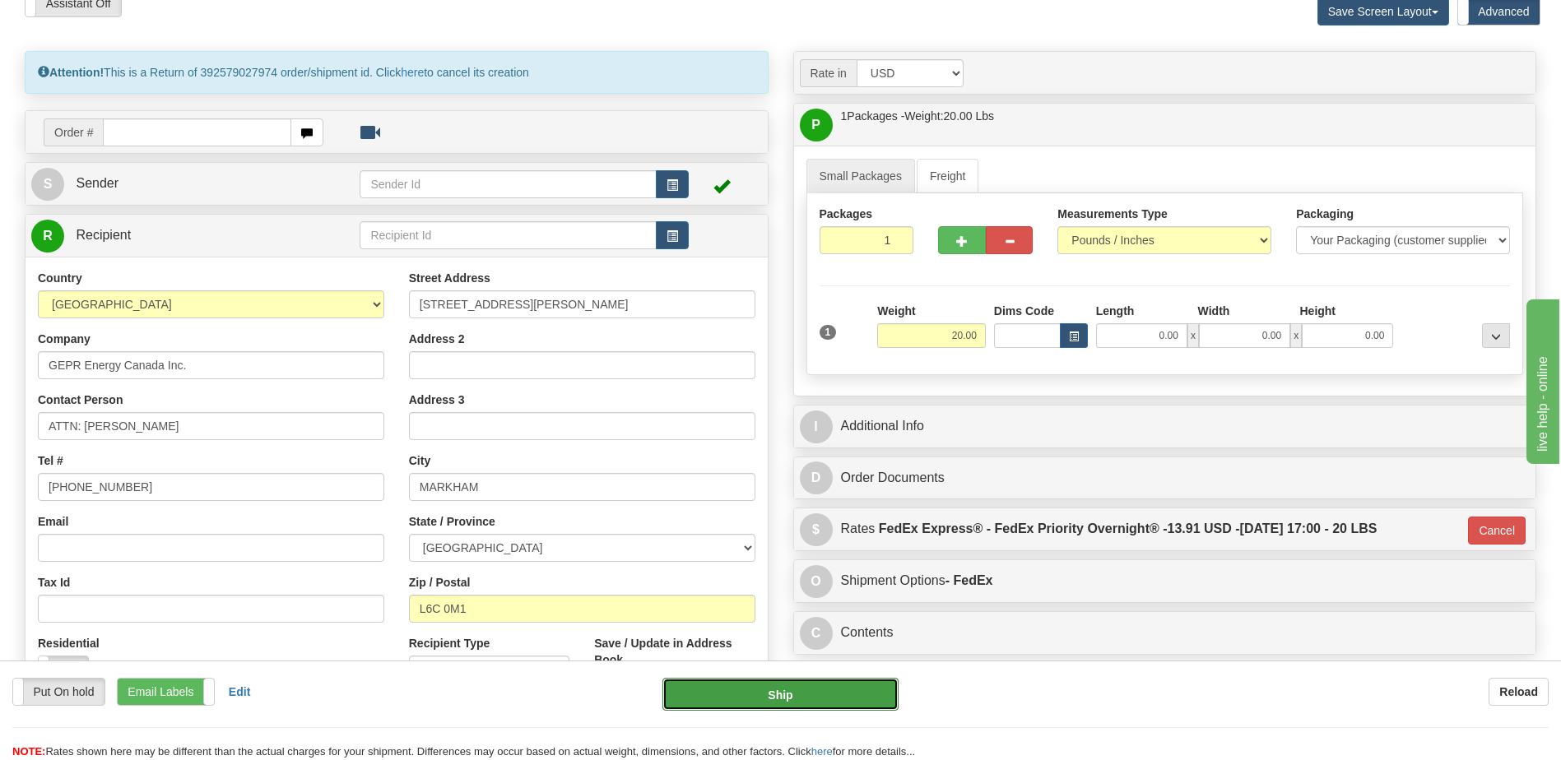
click at [813, 694] on button "Ship" at bounding box center [779, 694] width 235 height 33
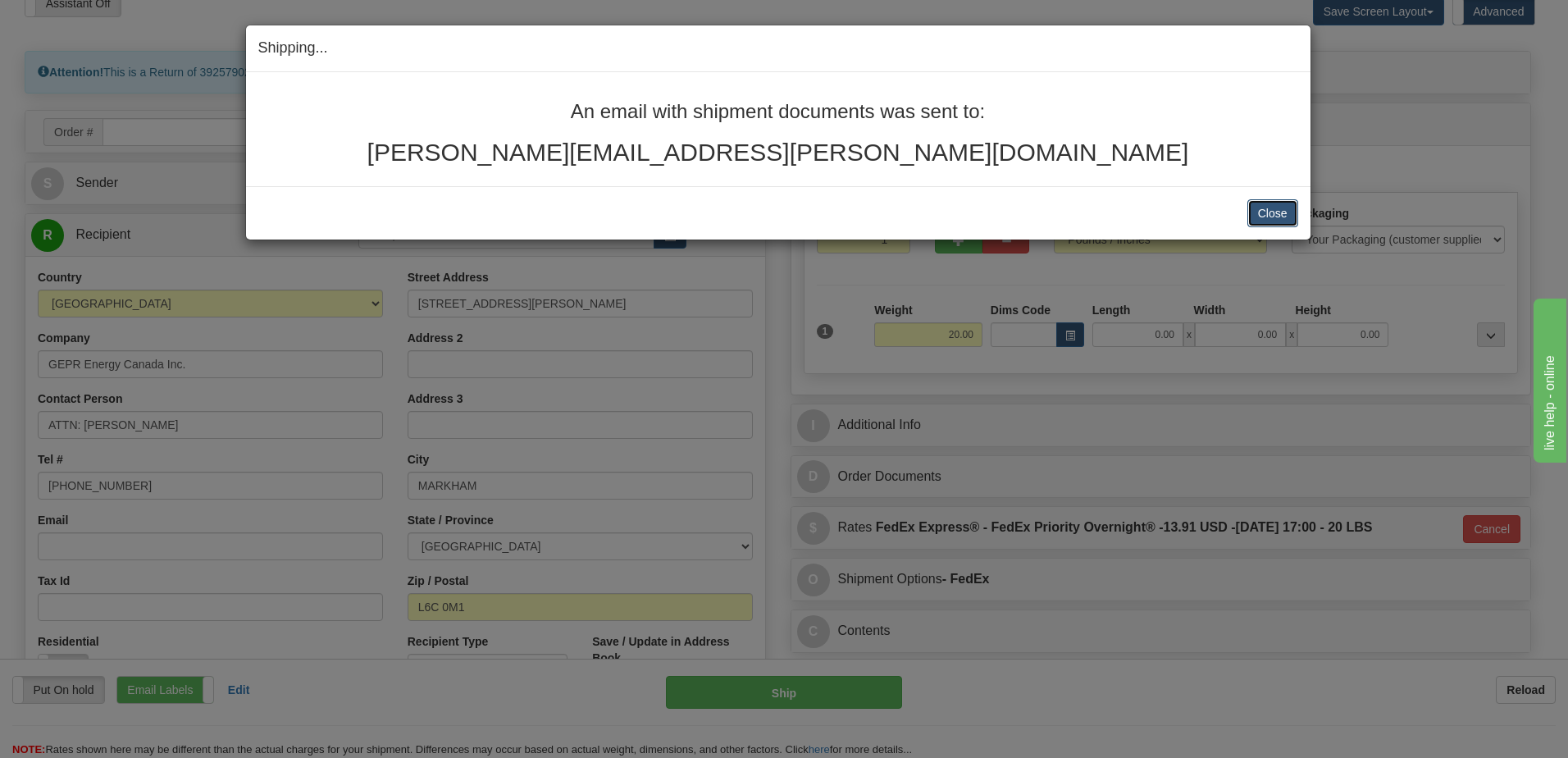
click at [1263, 217] on button "Close" at bounding box center [1273, 213] width 51 height 28
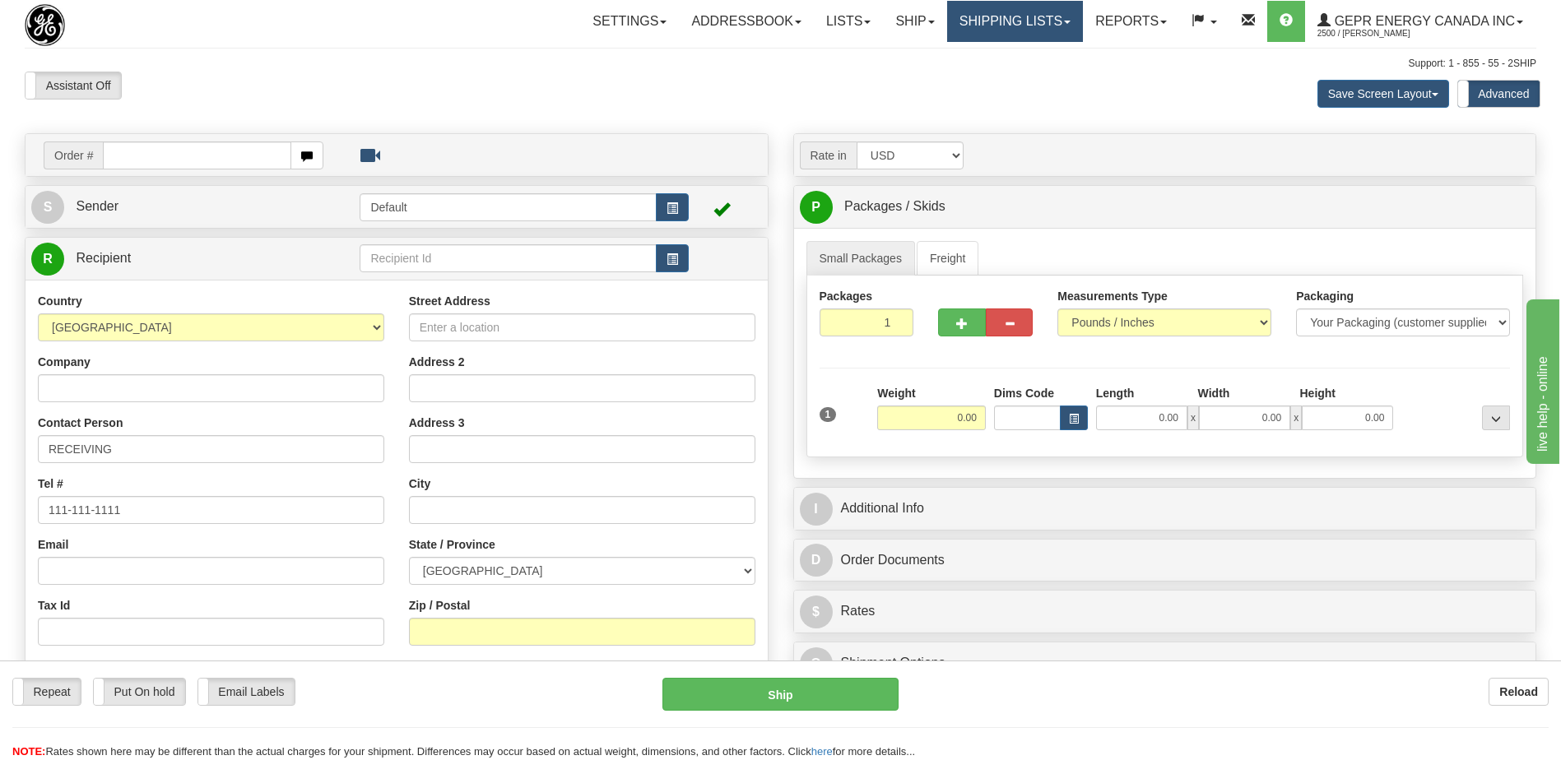
click at [1013, 19] on link "Shipping lists" at bounding box center [1015, 21] width 136 height 41
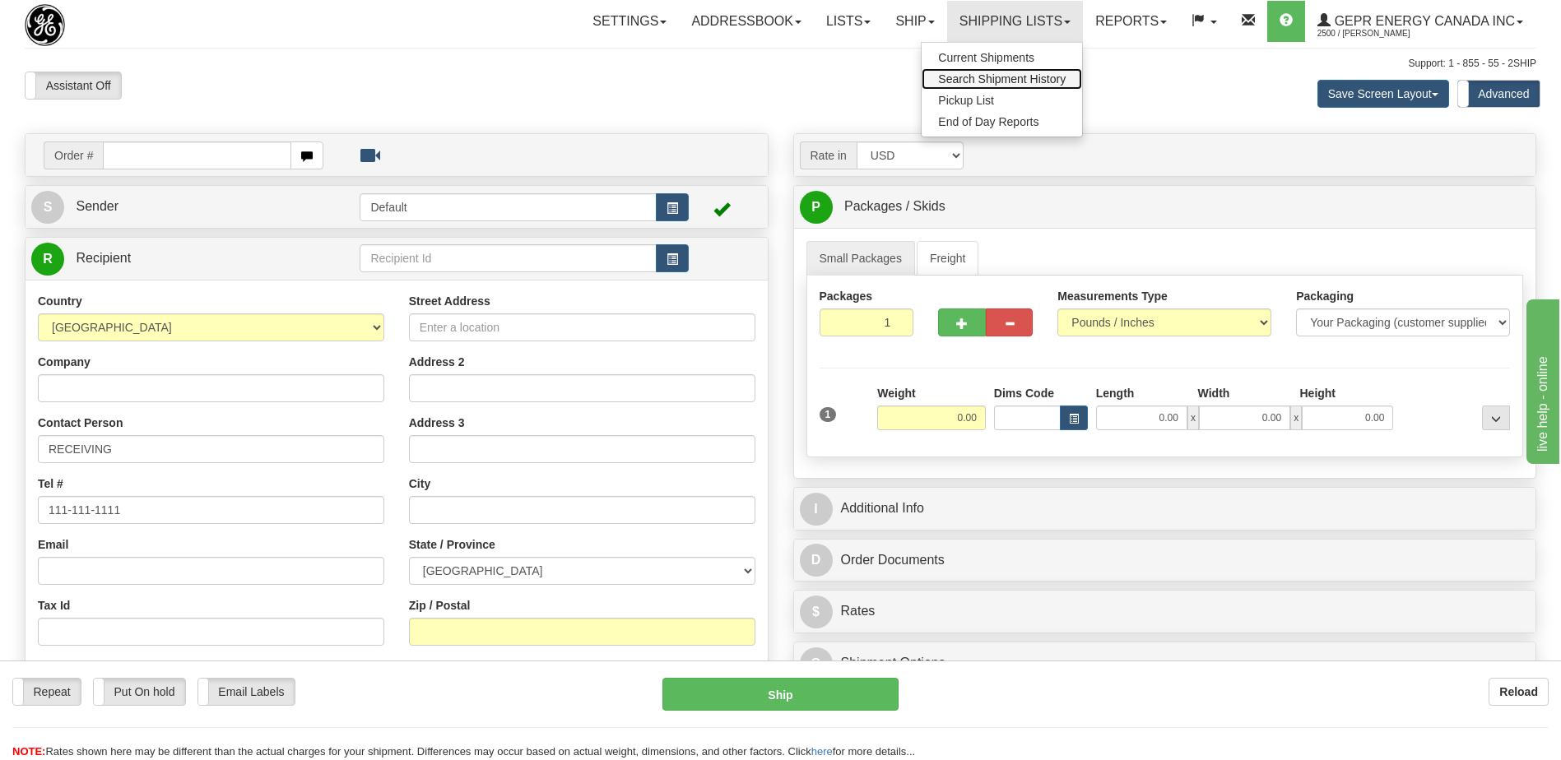
click at [979, 78] on span "Search Shipment History" at bounding box center [1002, 78] width 128 height 13
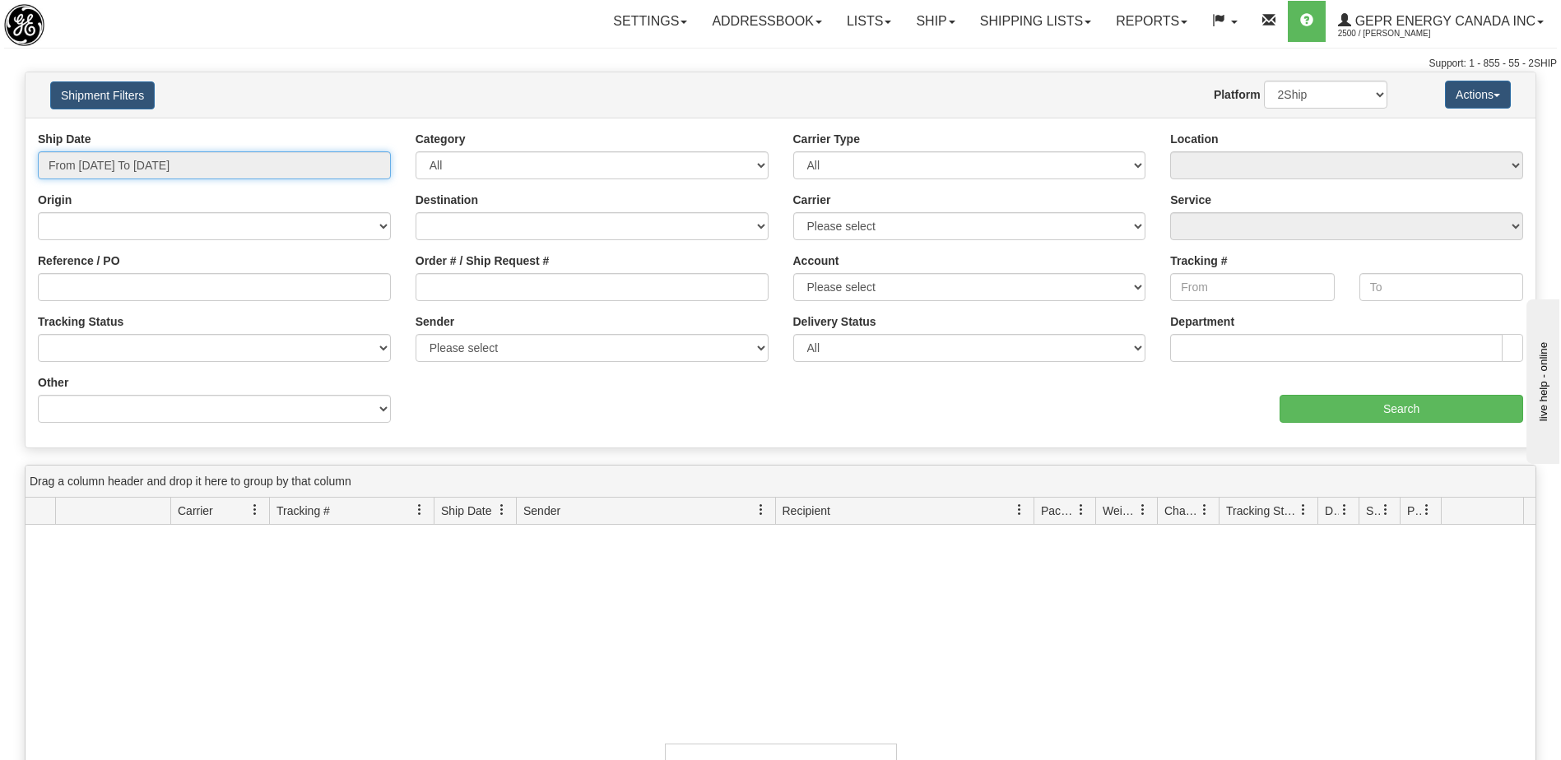
type input "[DATE]"
click at [221, 170] on input "From [DATE] To [DATE]" at bounding box center [214, 165] width 353 height 28
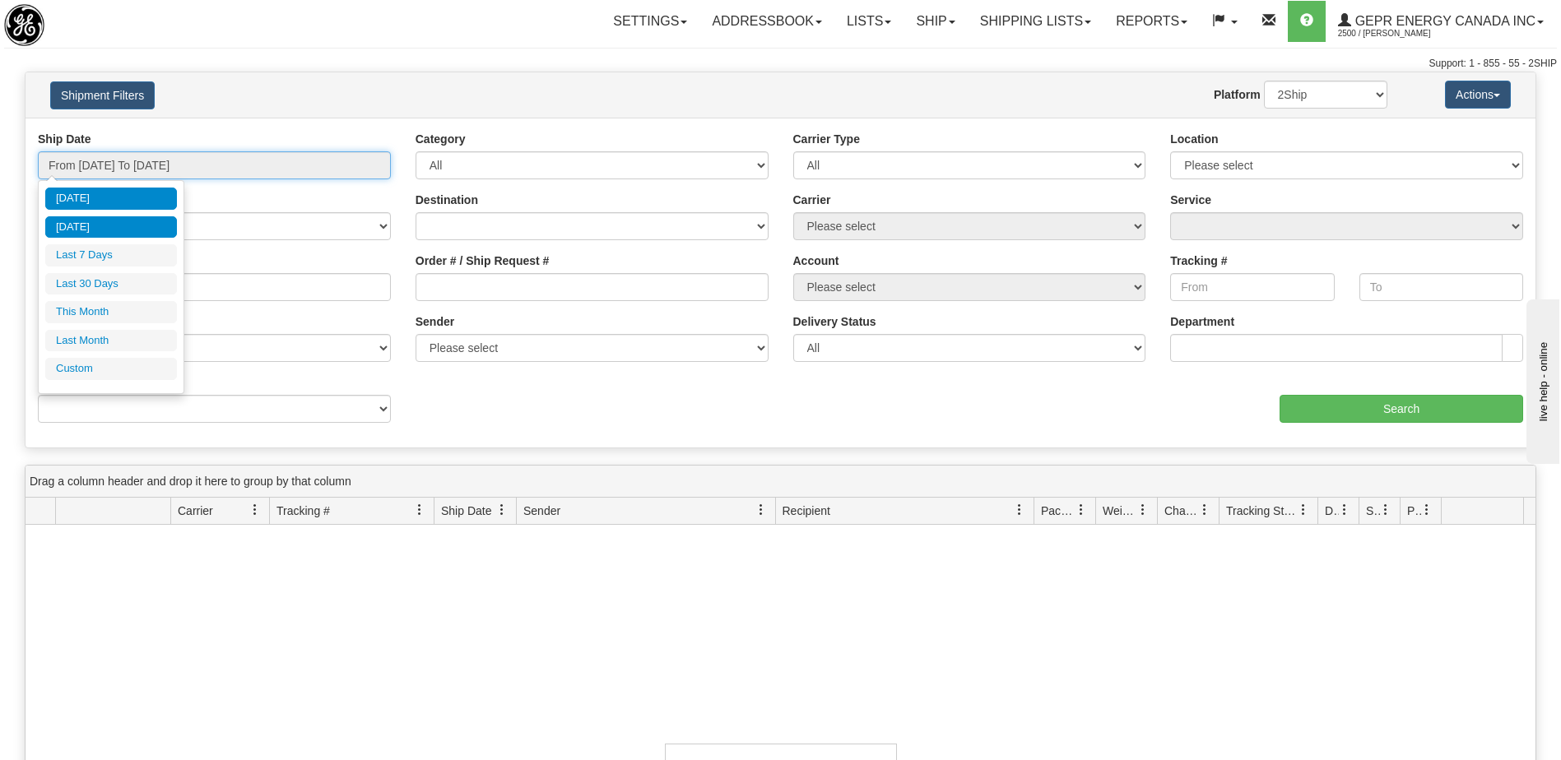
type input "[DATE]"
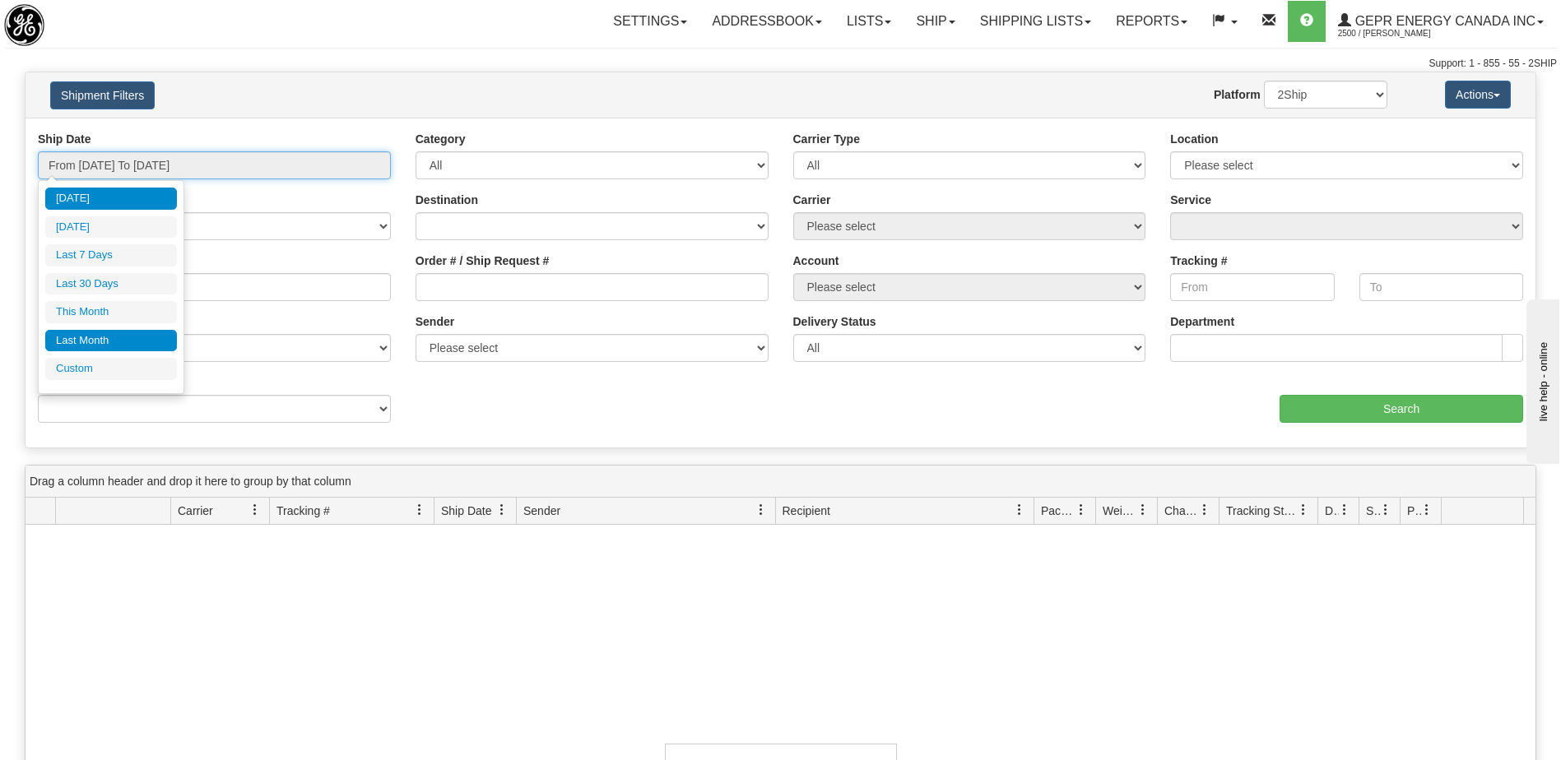
type input "[DATE]"
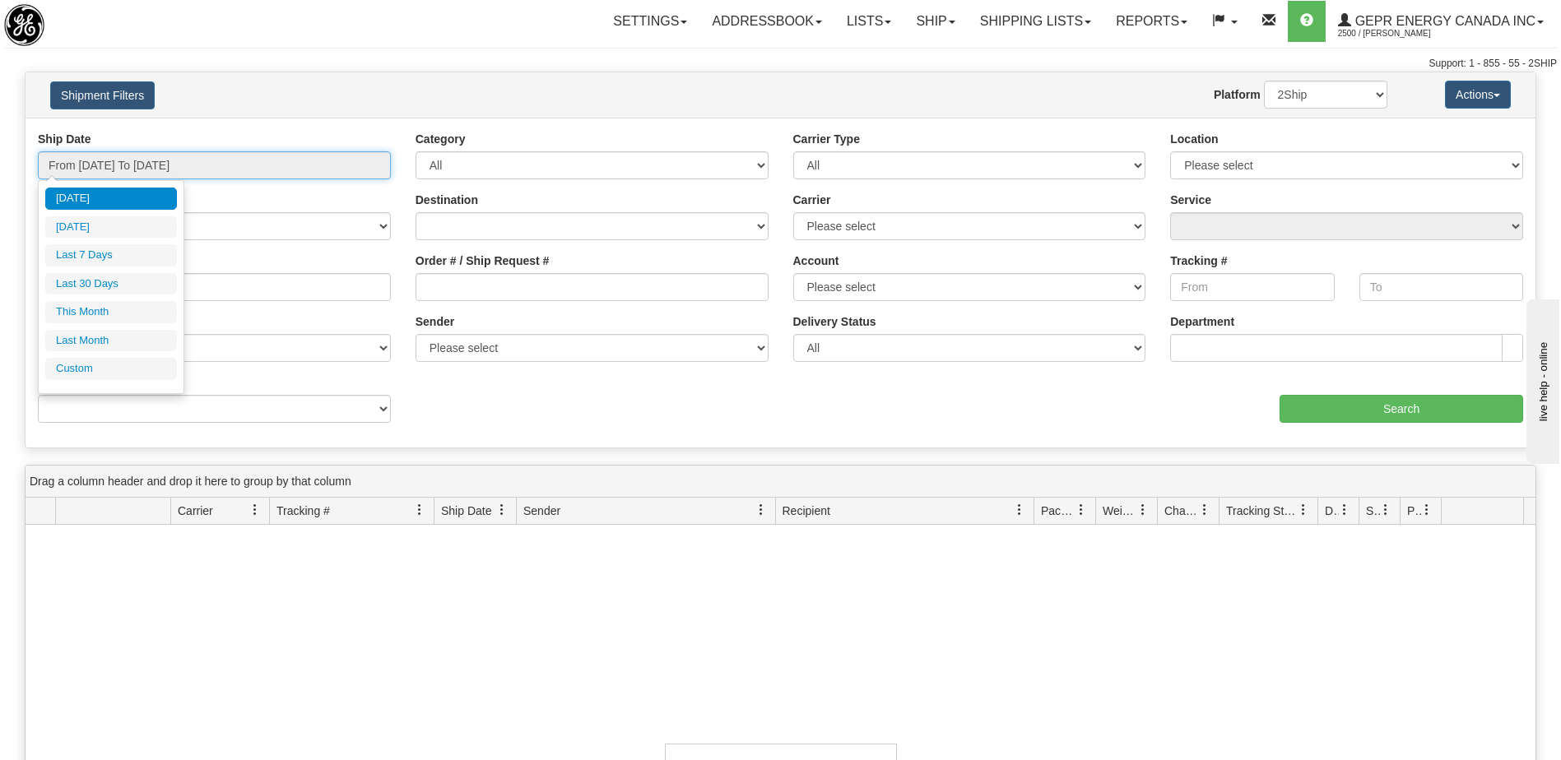
type input "[DATE]"
click at [101, 365] on li "Custom" at bounding box center [111, 369] width 132 height 22
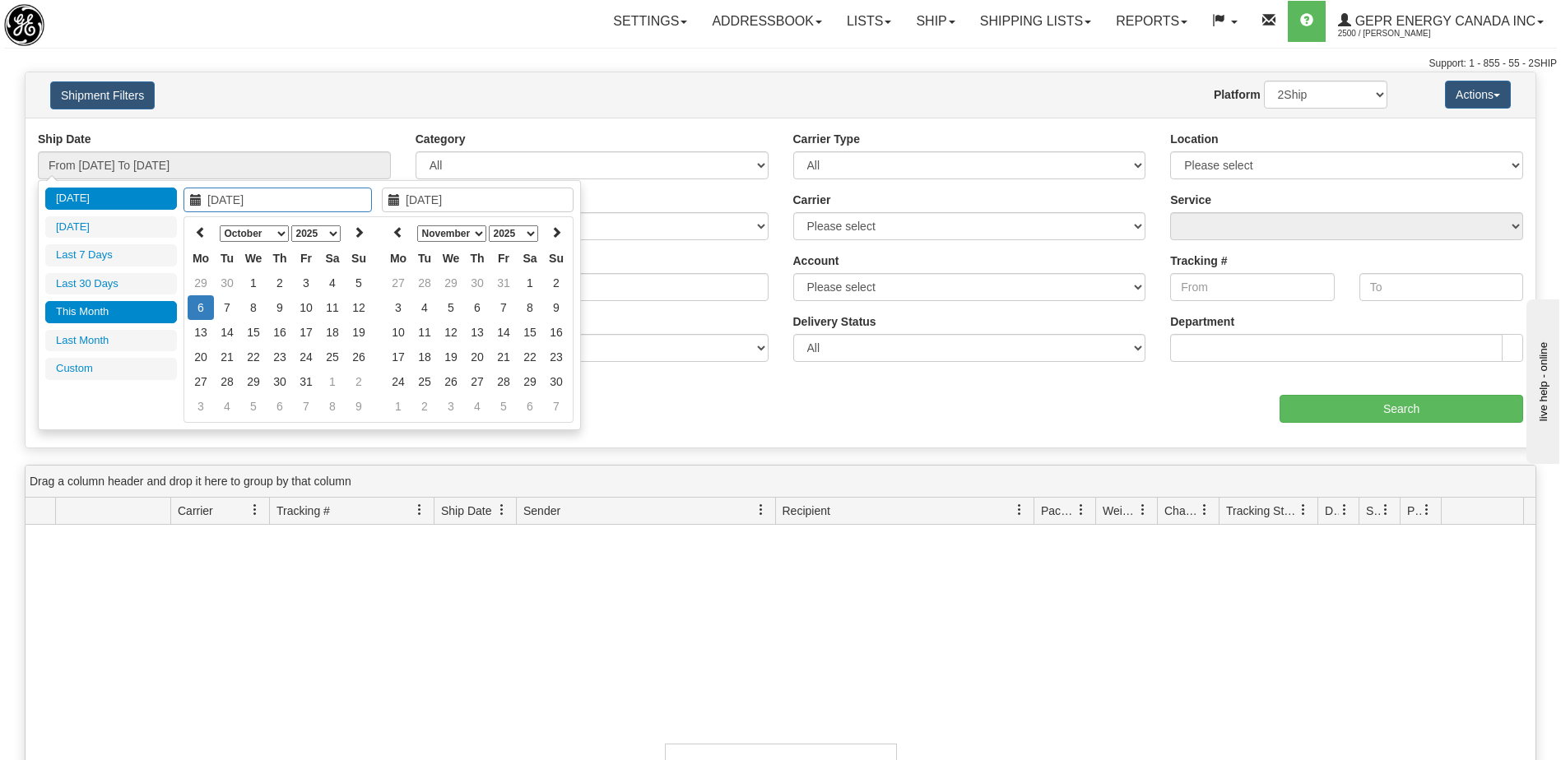
type input "[DATE]"
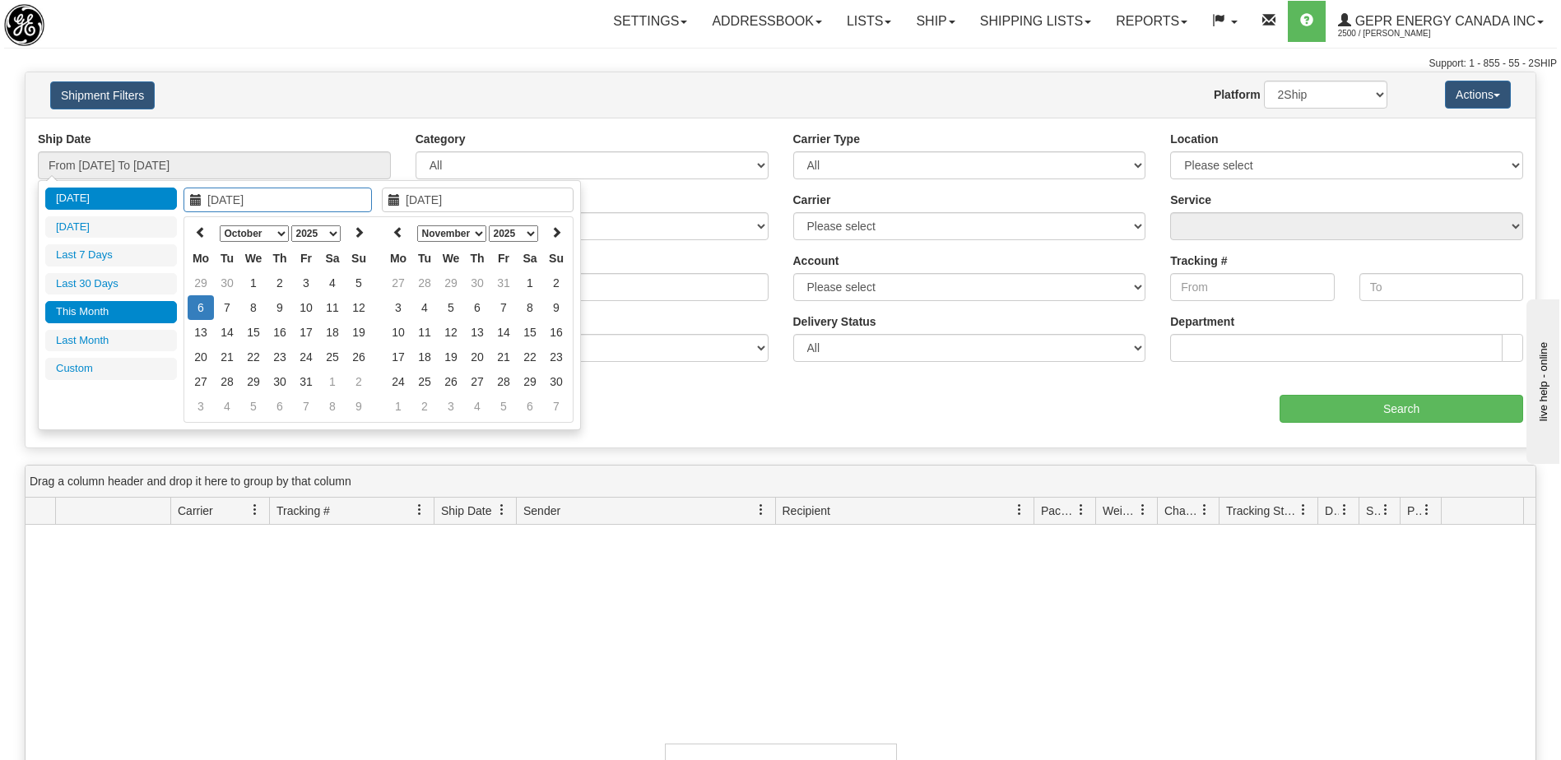
type input "[DATE]"
click at [197, 223] on th at bounding box center [201, 234] width 26 height 26
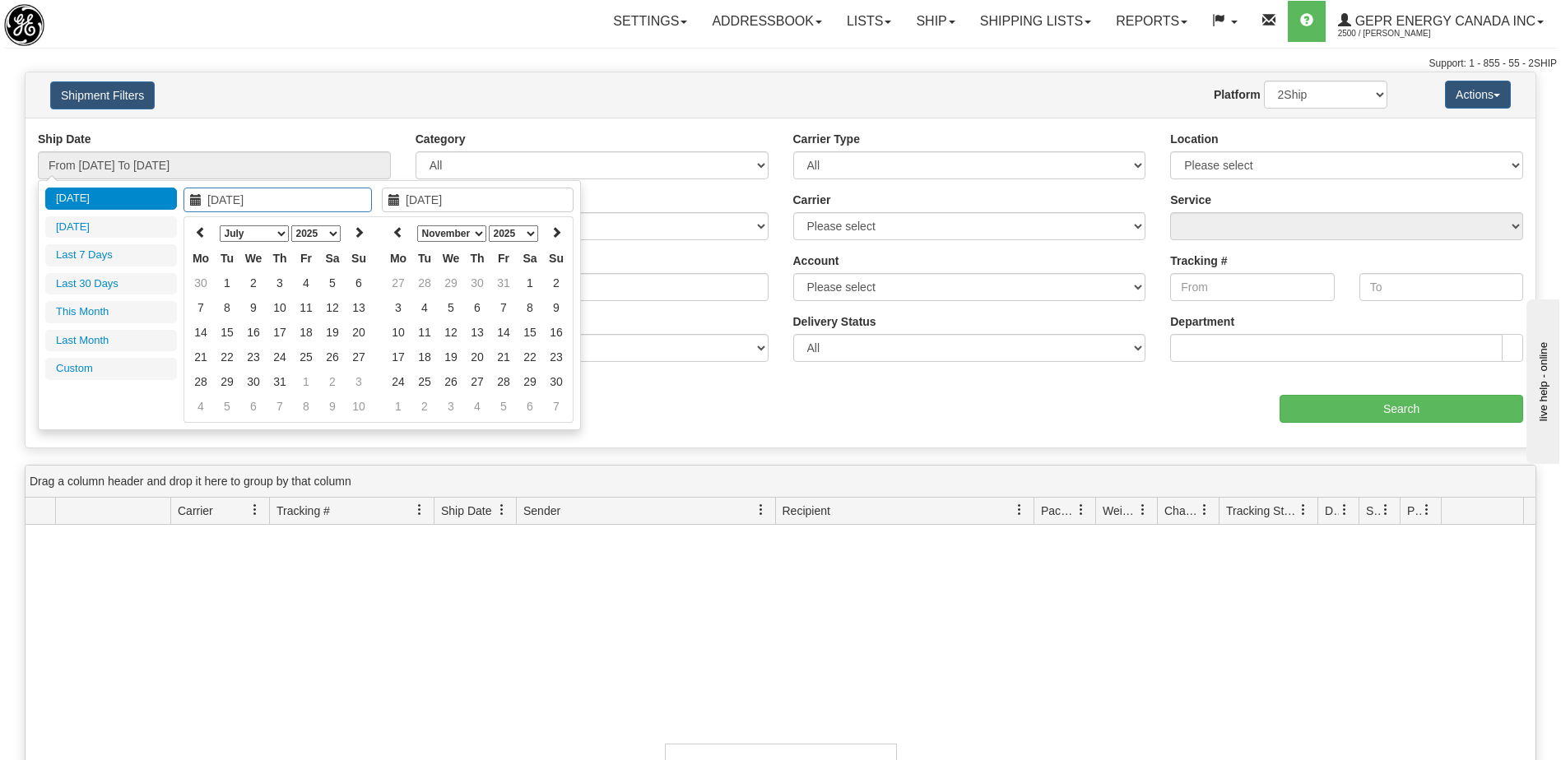
click at [197, 223] on th at bounding box center [201, 234] width 26 height 26
type input "[DATE]"
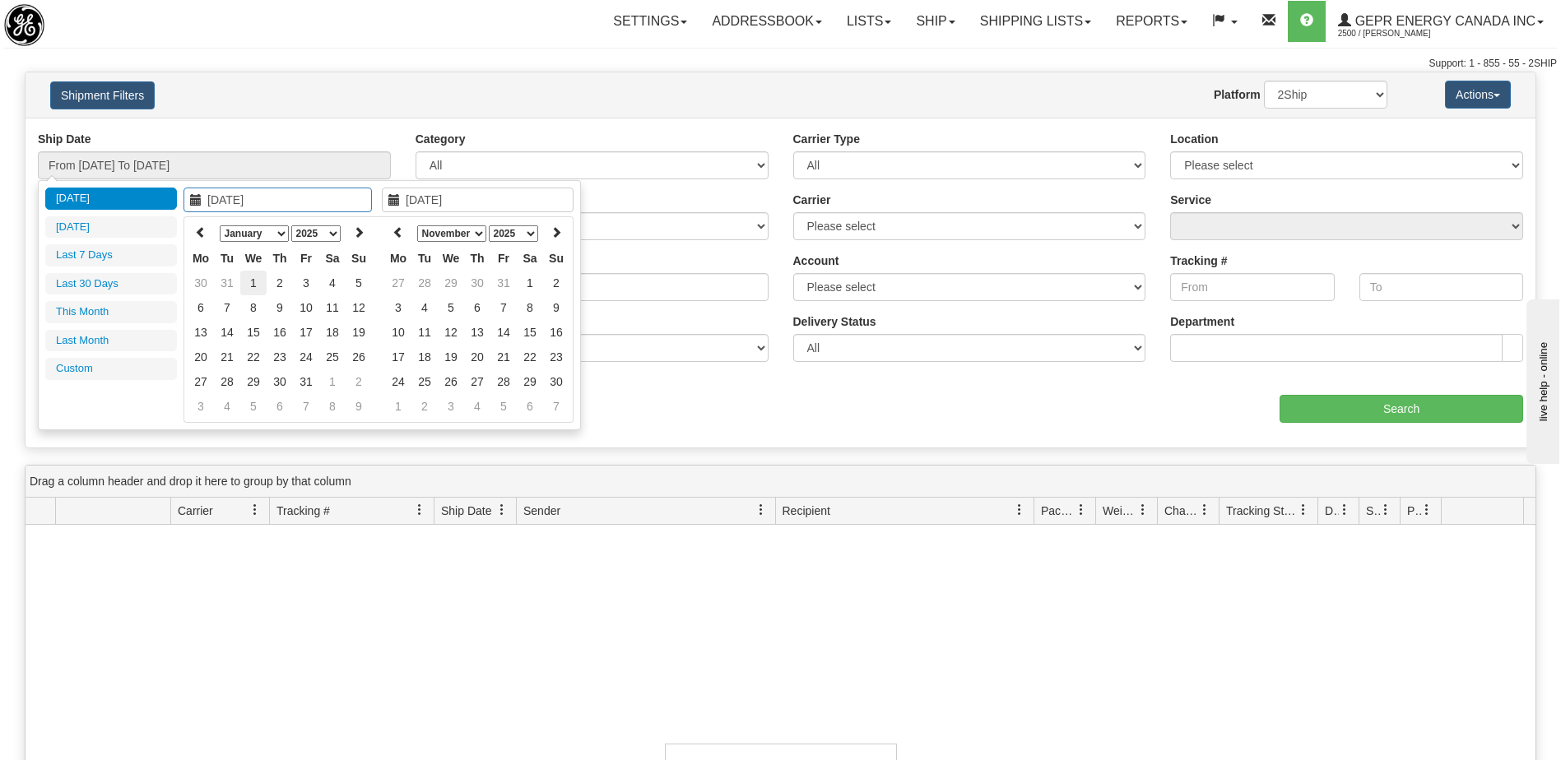
click at [245, 283] on td "1" at bounding box center [253, 283] width 26 height 25
click at [392, 235] on icon at bounding box center [398, 232] width 12 height 12
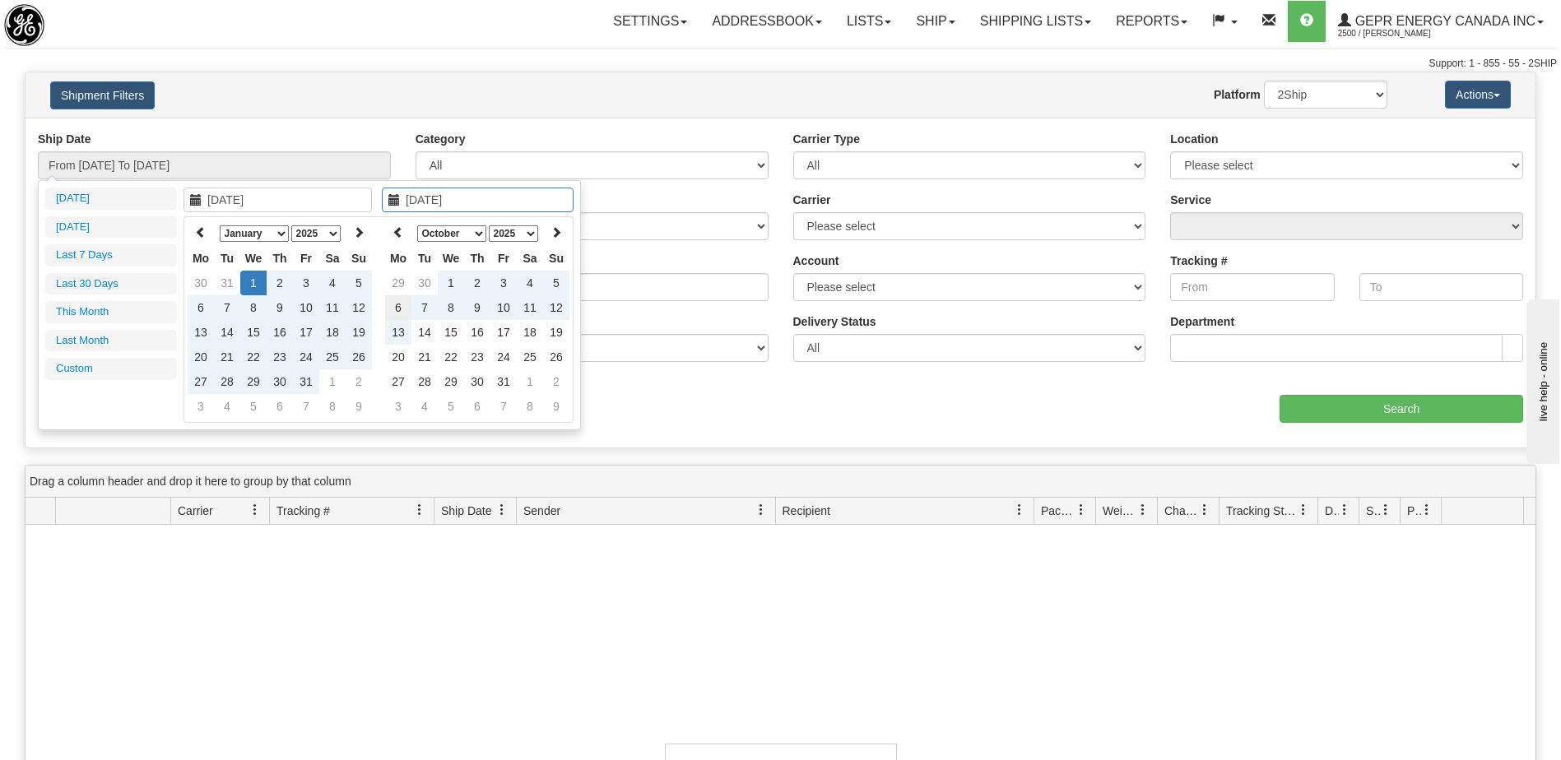
type input "[DATE]"
click at [398, 308] on td "6" at bounding box center [398, 307] width 26 height 25
type input "From [DATE] To [DATE]"
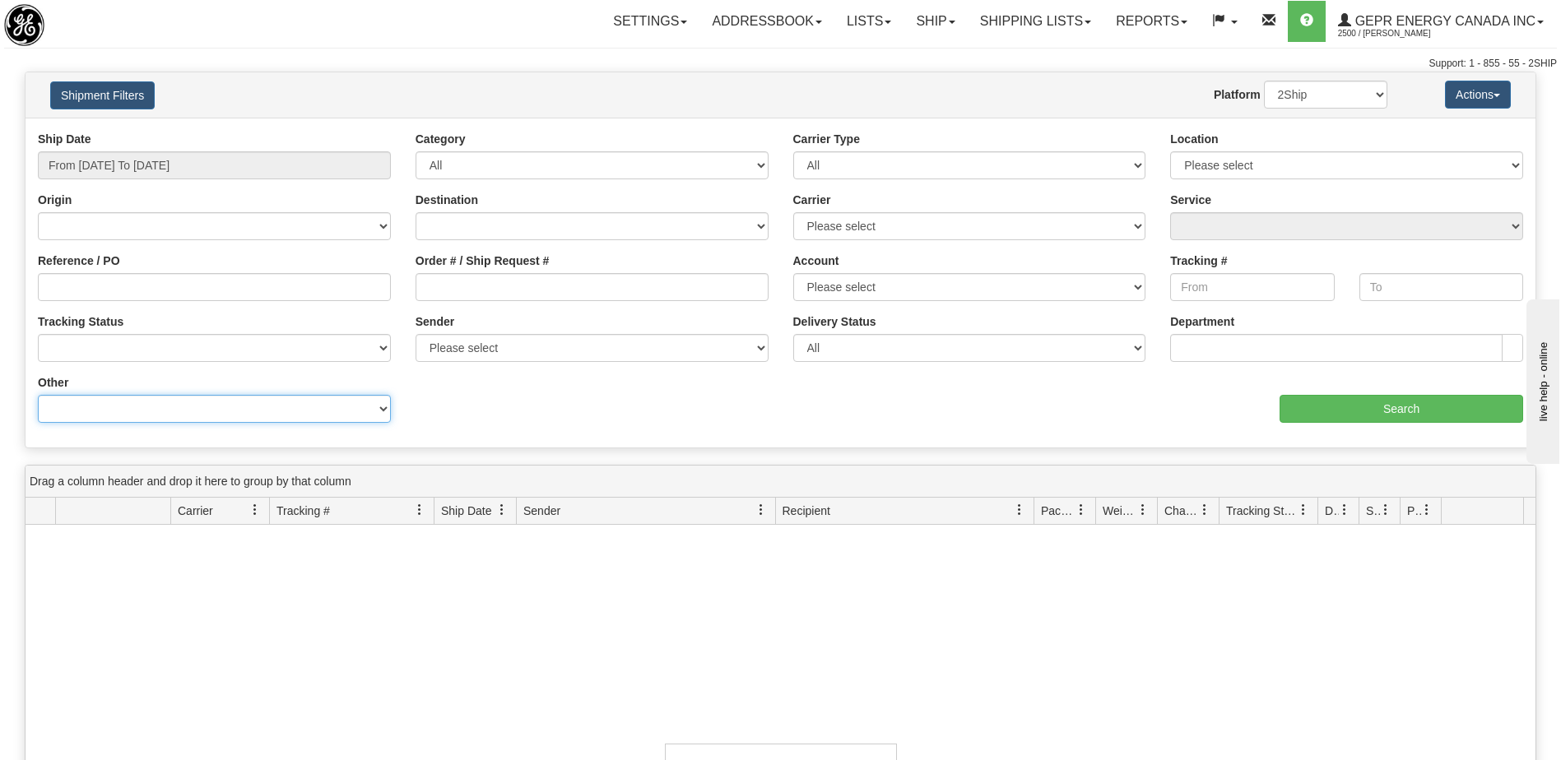
click at [247, 410] on select "Billing Account # Billing Type BOL # (LTL) Commodity Or Documents Consolidation…" at bounding box center [214, 409] width 353 height 28
select select "Recipient_ZIP"
click at [38, 395] on select "Billing Account # Billing Type BOL # (LTL) Commodity Or Documents Consolidation…" at bounding box center [214, 409] width 353 height 28
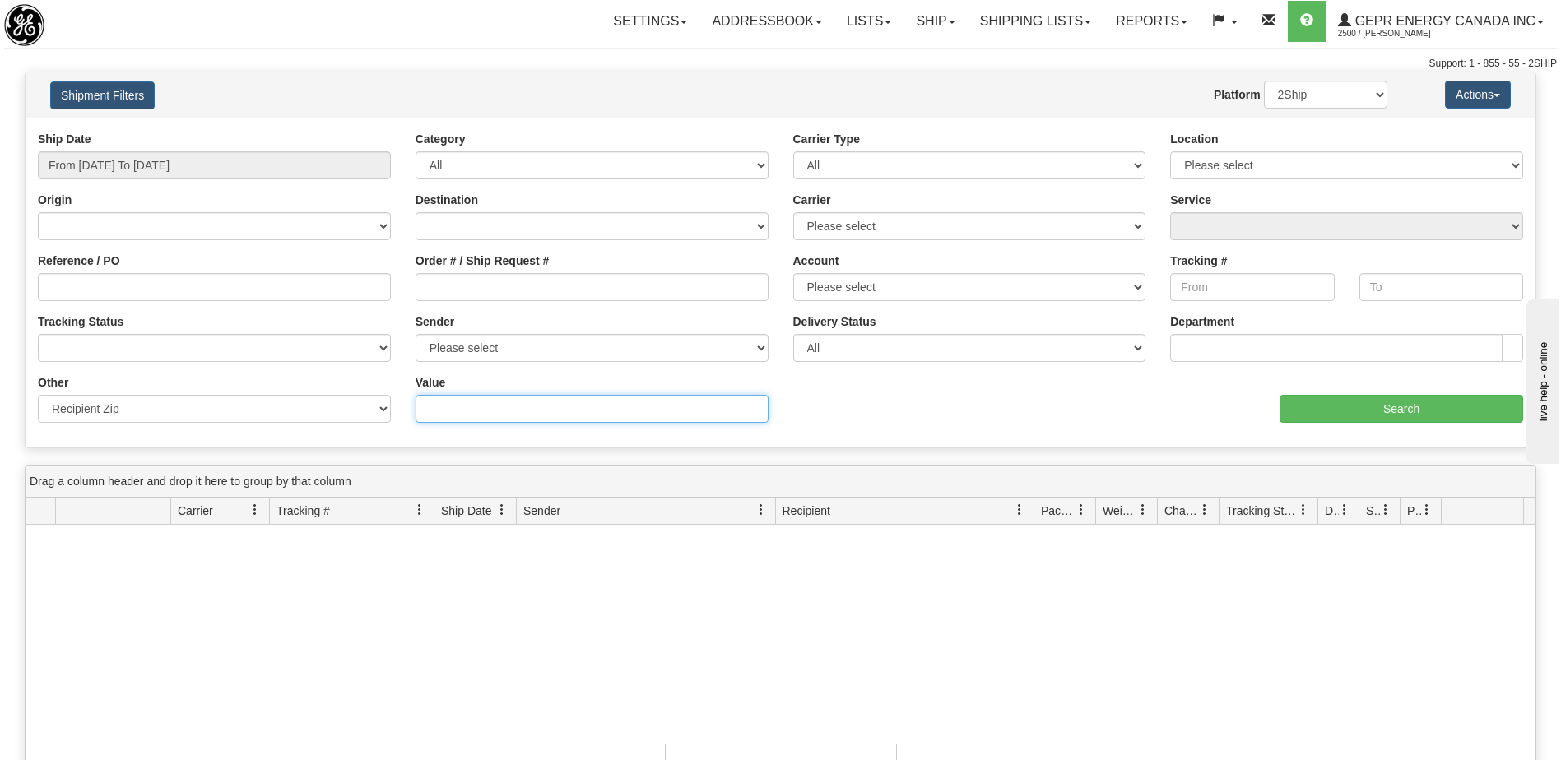
click at [444, 405] on input "Value" at bounding box center [592, 409] width 353 height 28
type input "L5N 8M6"
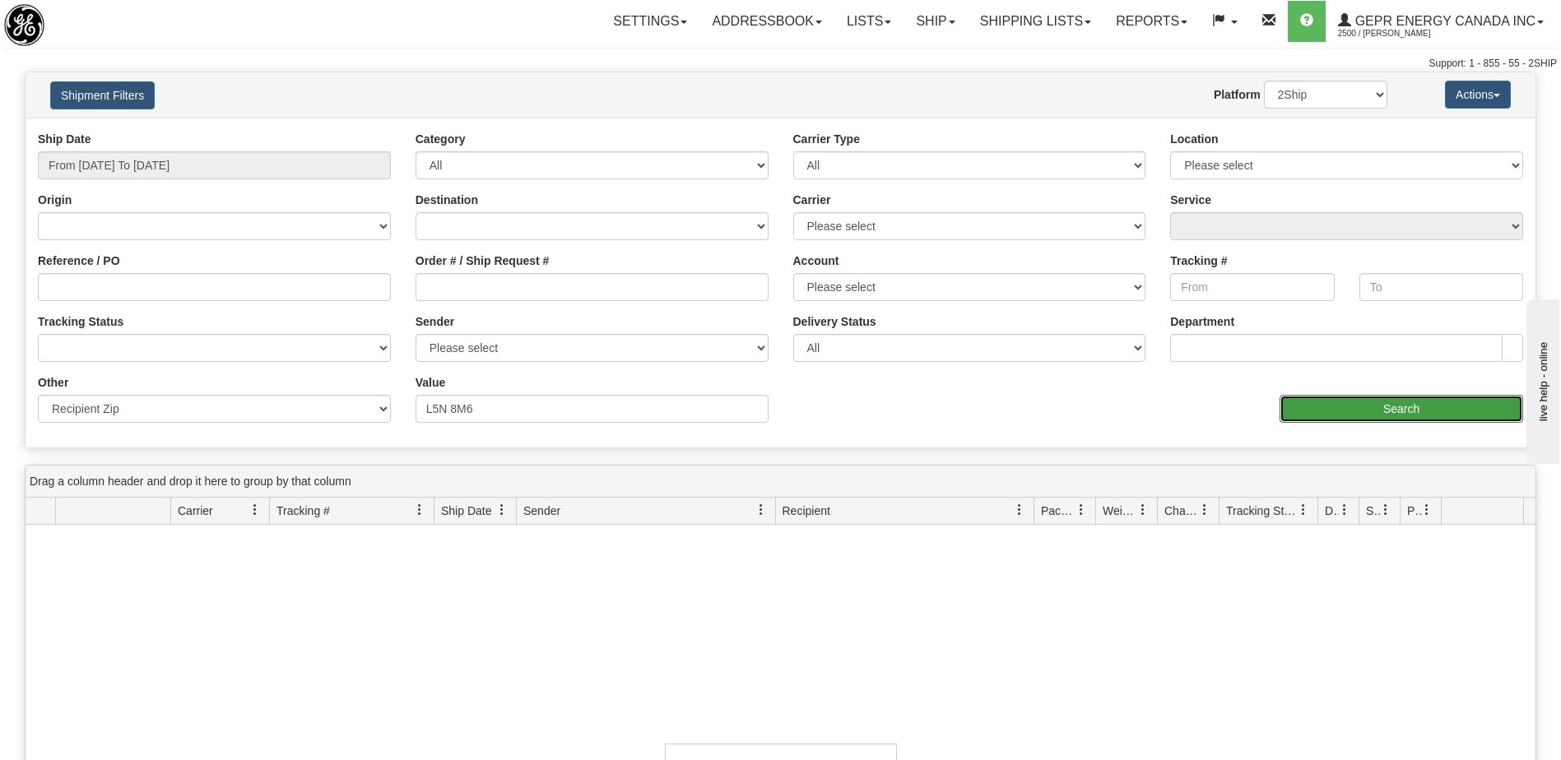
click at [1405, 412] on input "Search" at bounding box center [1402, 409] width 244 height 28
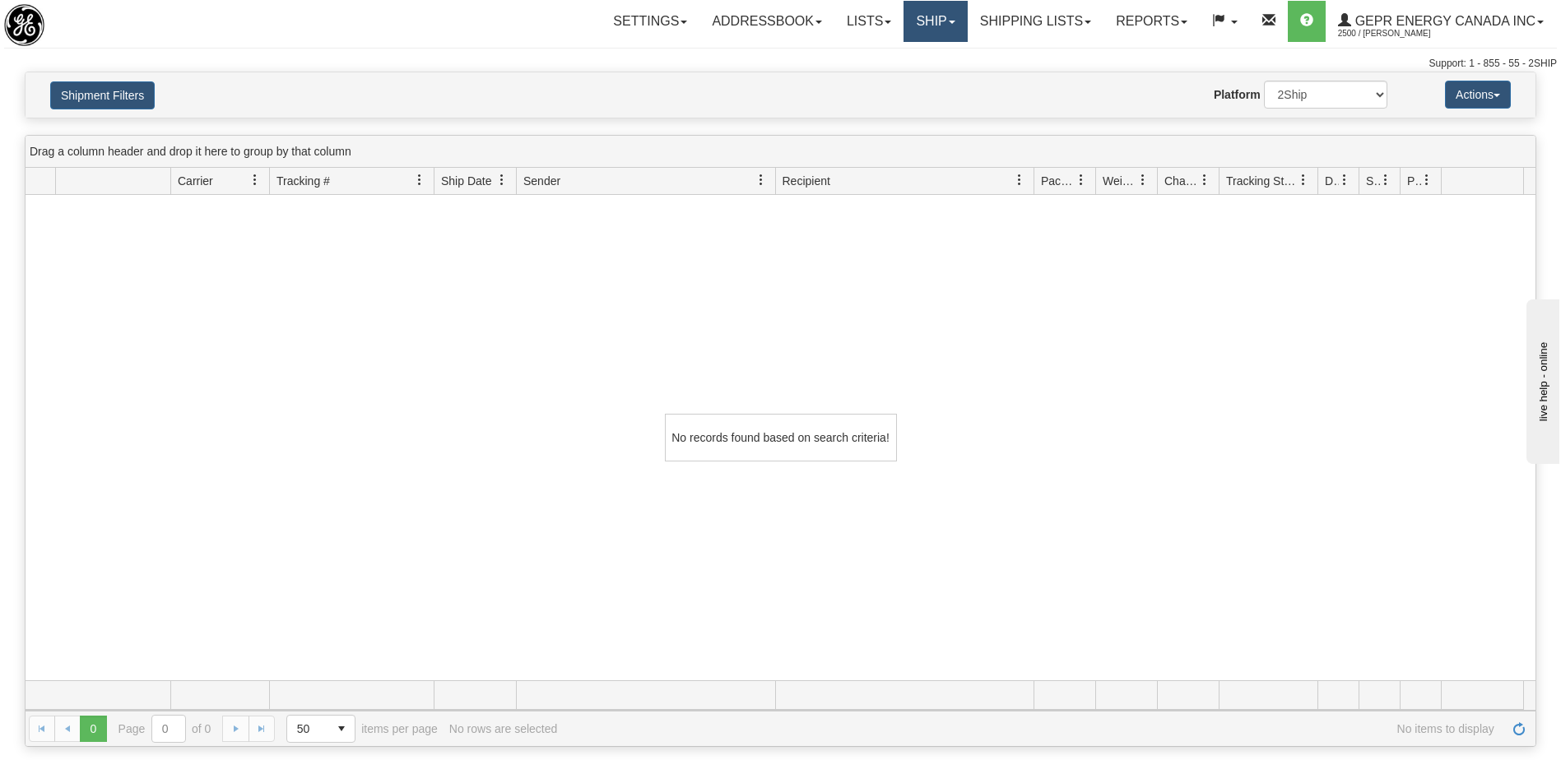
click at [931, 25] on link "Ship" at bounding box center [934, 21] width 63 height 41
click at [880, 53] on span "Ship Screen" at bounding box center [865, 57] width 63 height 13
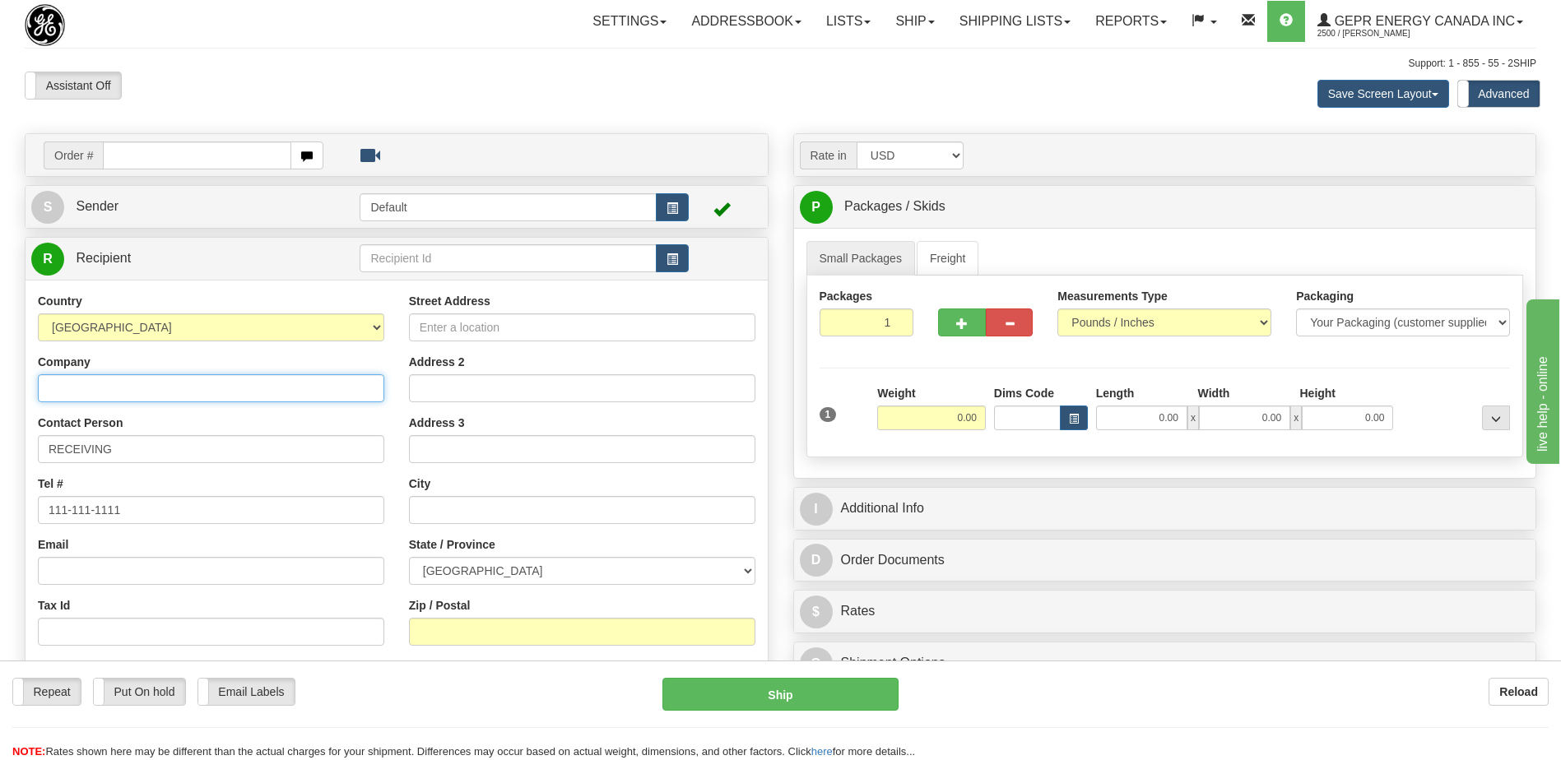
click at [113, 385] on input "Company" at bounding box center [211, 388] width 346 height 28
type input "ZEBRA SERVICE CENTER"
click at [463, 326] on input "Street Address" at bounding box center [582, 328] width 346 height 28
type input "c"
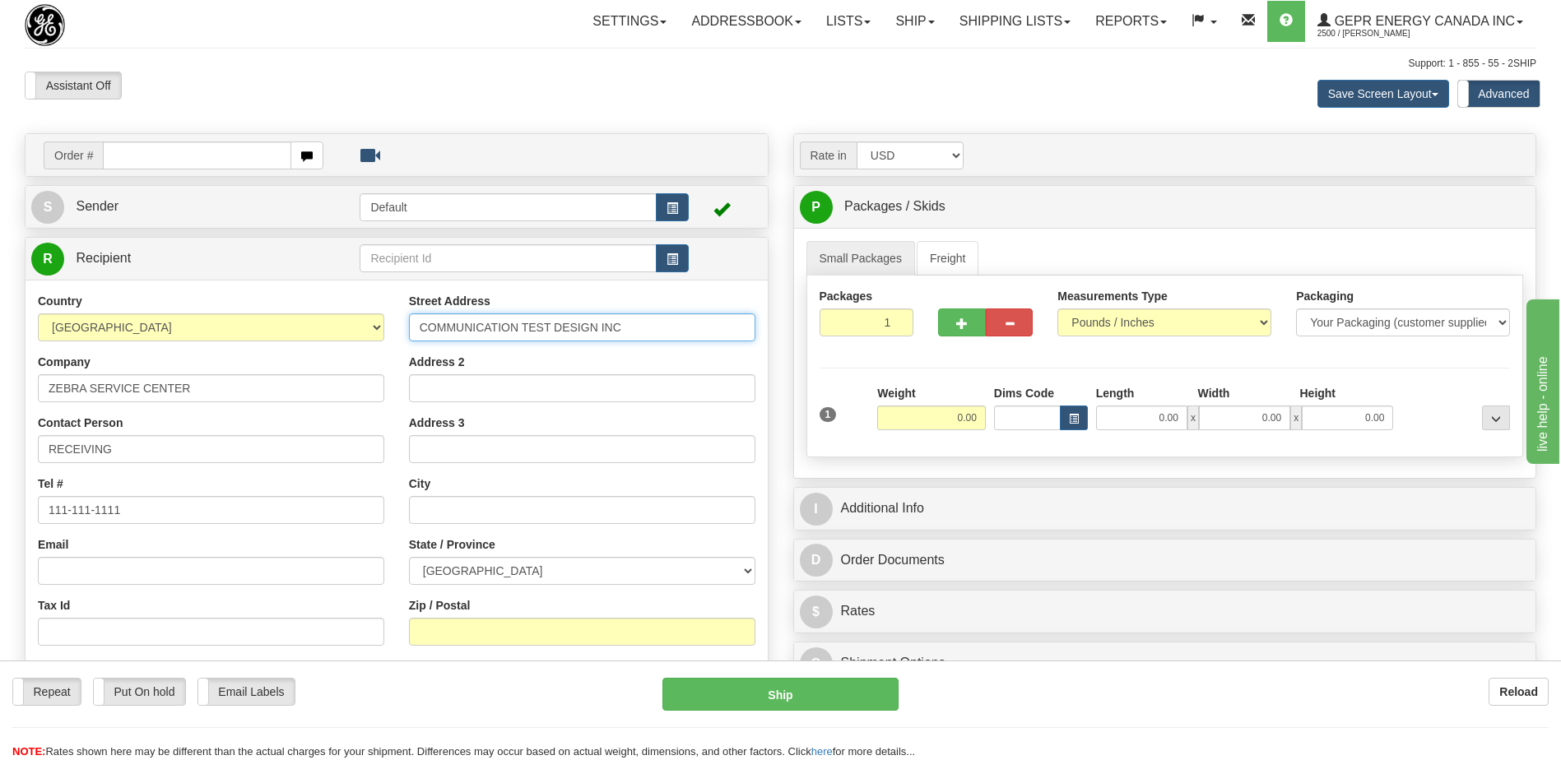
type input "COMMUNICATION TEST DESIGN INC"
click at [525, 394] on input "Address 2" at bounding box center [582, 388] width 346 height 28
drag, startPoint x: 588, startPoint y: 388, endPoint x: 443, endPoint y: 397, distance: 145.9
click at [443, 397] on input "2480 mEADOWVALE bLVD" at bounding box center [582, 388] width 346 height 28
type input "2480 MEADOWVALE BLVD"
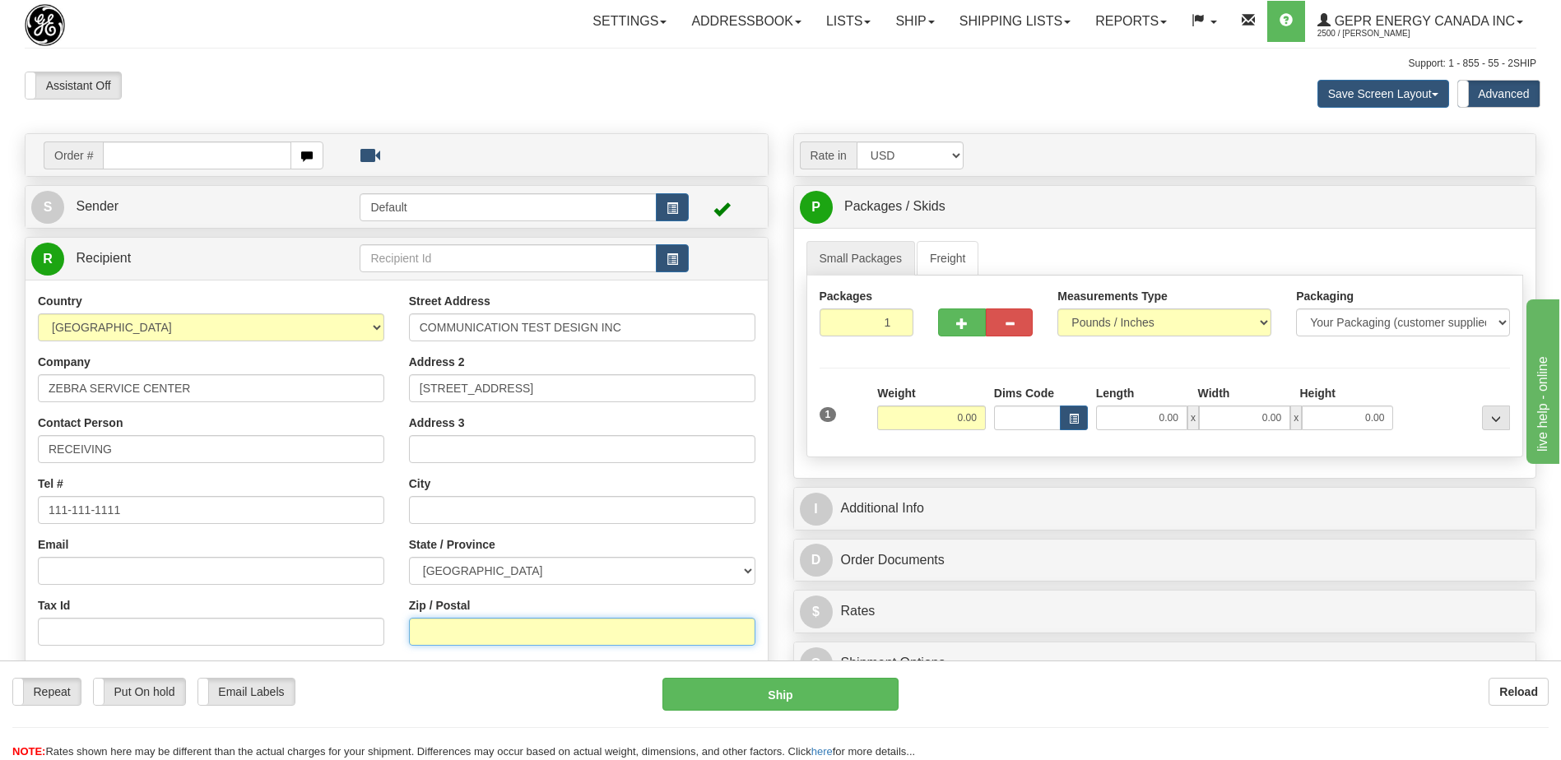
click at [468, 631] on input "Zip / Postal" at bounding box center [582, 632] width 346 height 28
type input "L5N 8M6"
click at [596, 83] on div "Assistant On Assistant Off Do a return Do a return" at bounding box center [332, 86] width 640 height 28
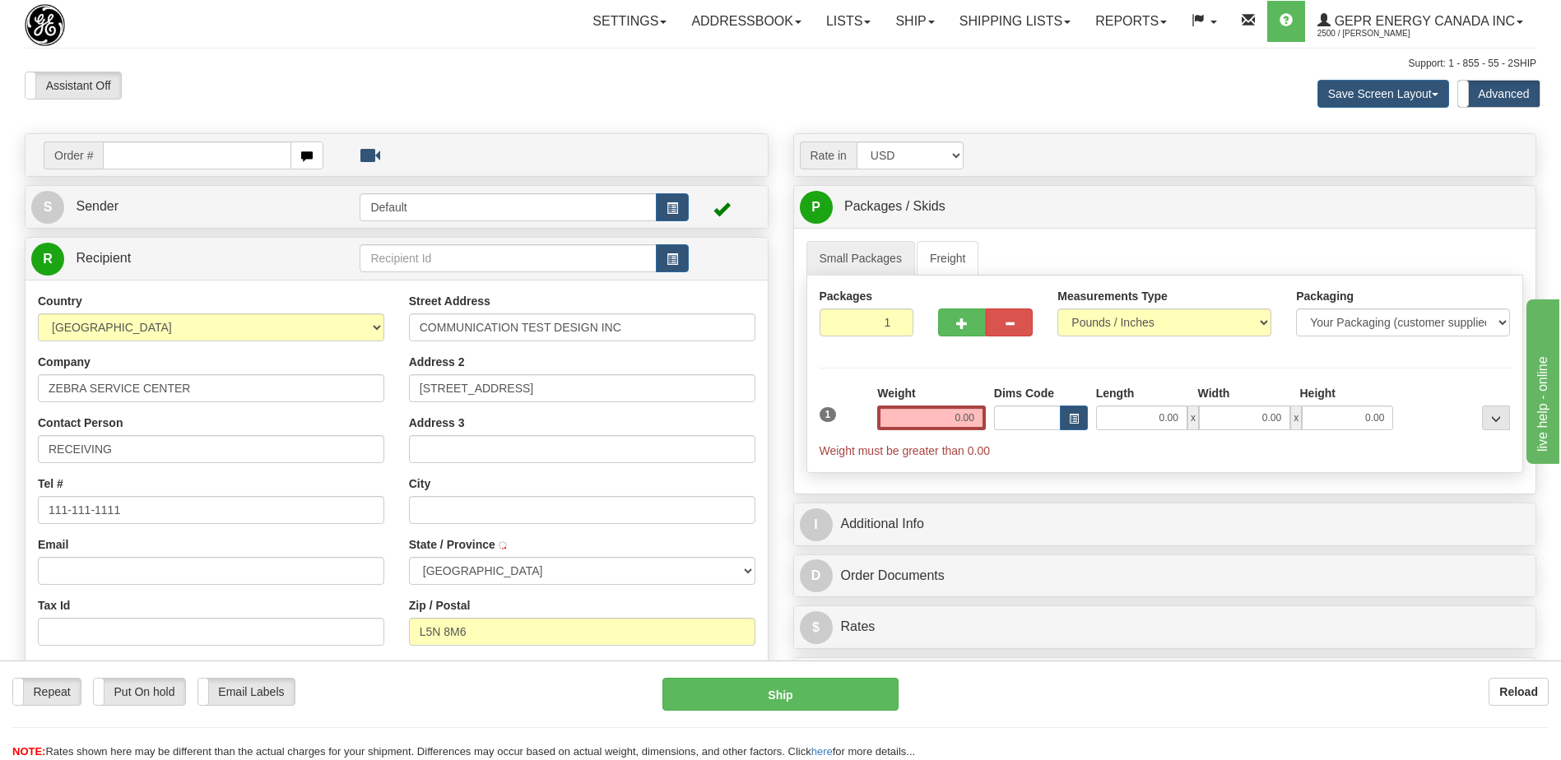
type input "[GEOGRAPHIC_DATA]"
select select "ON"
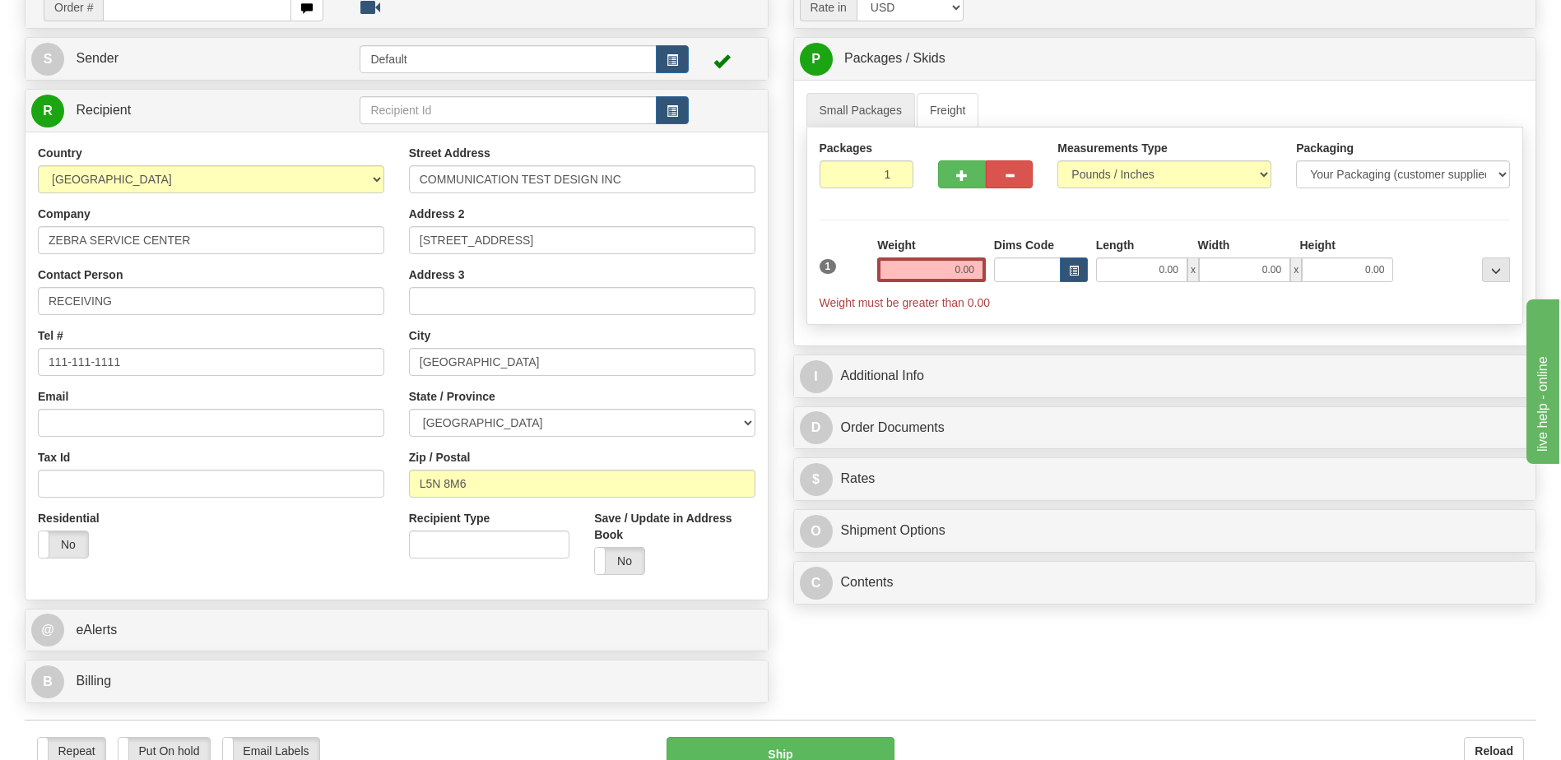
scroll to position [329, 0]
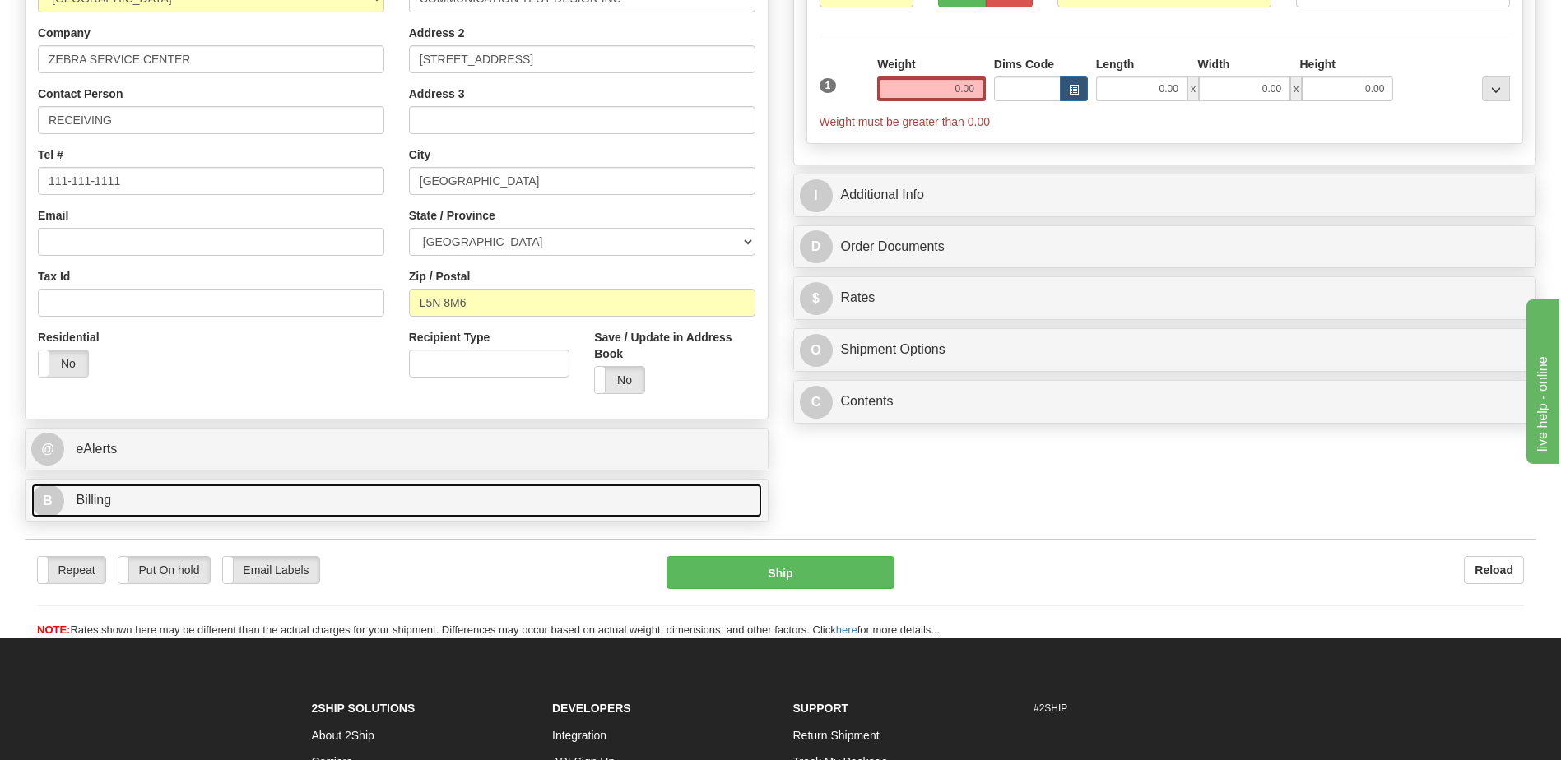
click at [341, 495] on link "B Billing" at bounding box center [396, 501] width 731 height 34
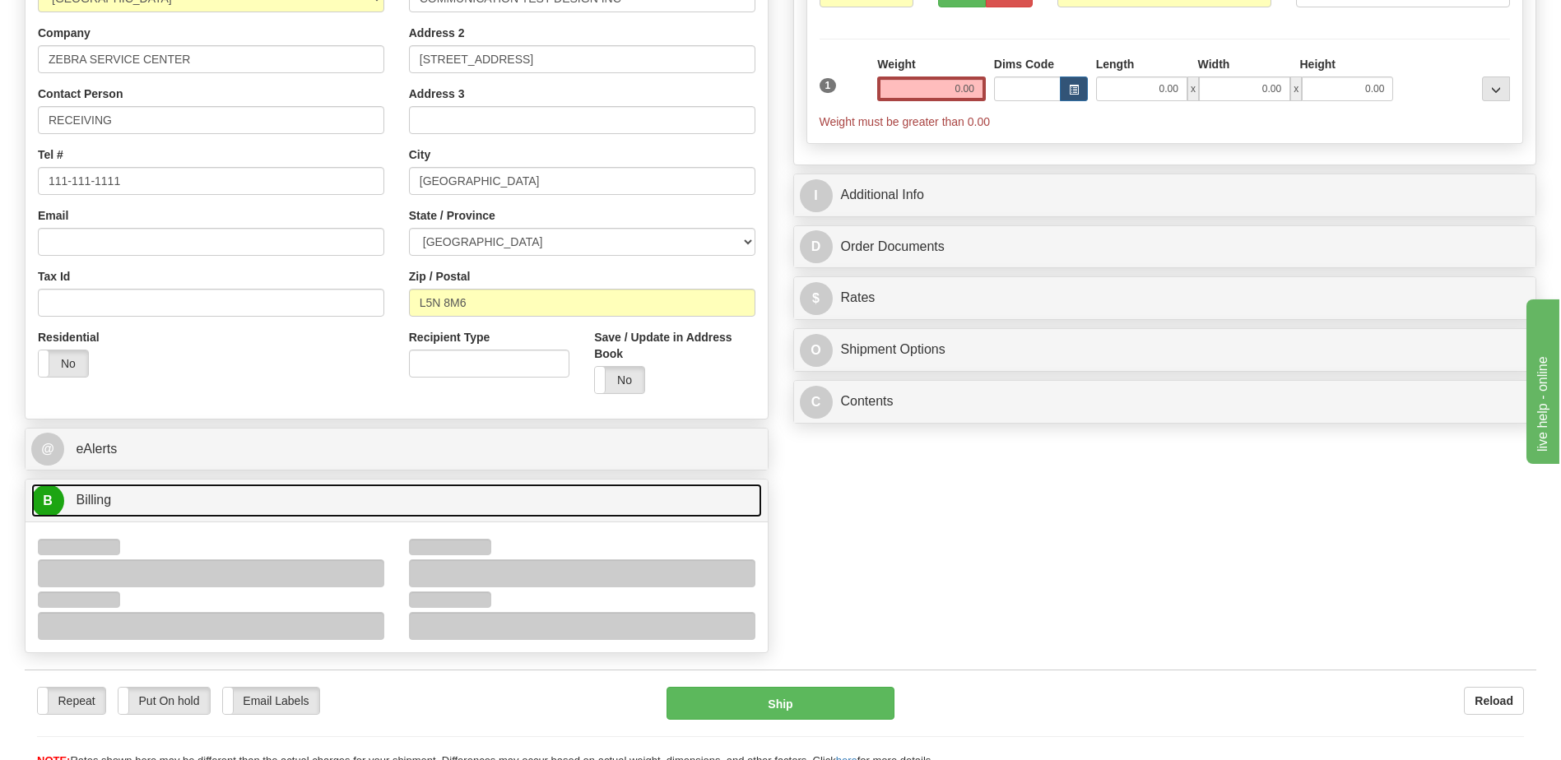
click at [341, 495] on link "B Billing" at bounding box center [396, 501] width 731 height 34
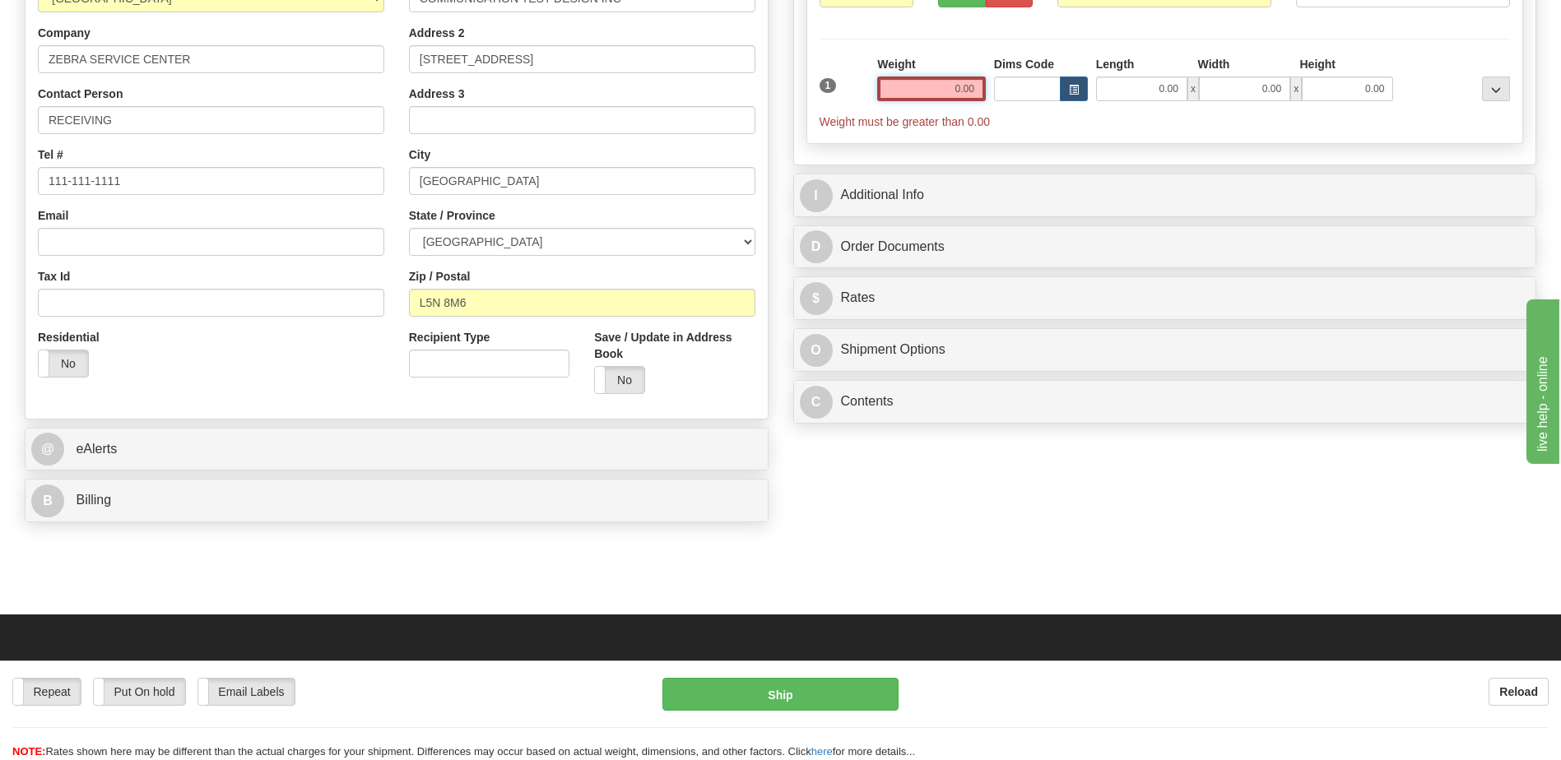
click at [947, 91] on input "0.00" at bounding box center [931, 89] width 109 height 25
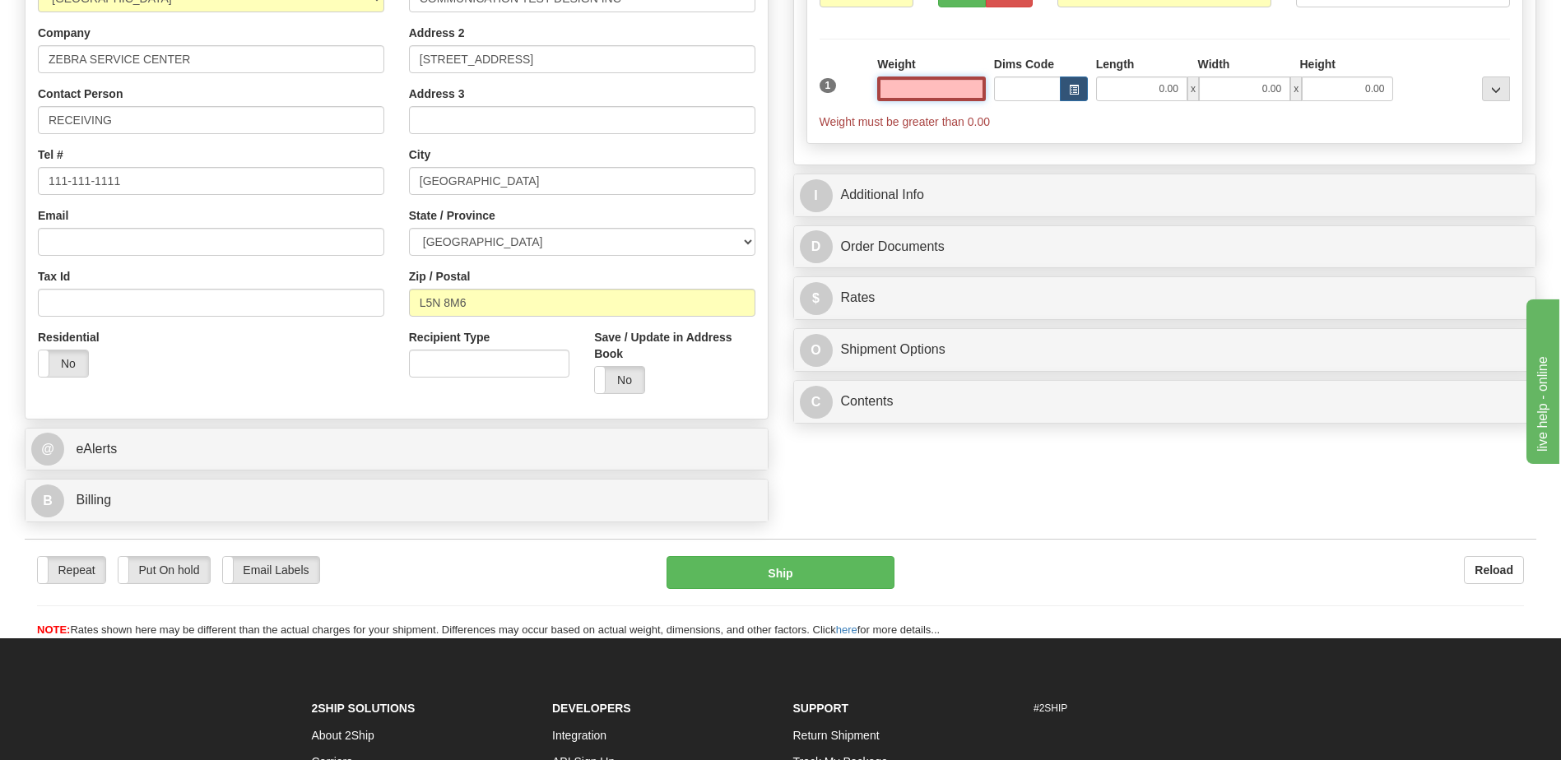
click at [947, 91] on input "text" at bounding box center [931, 89] width 109 height 25
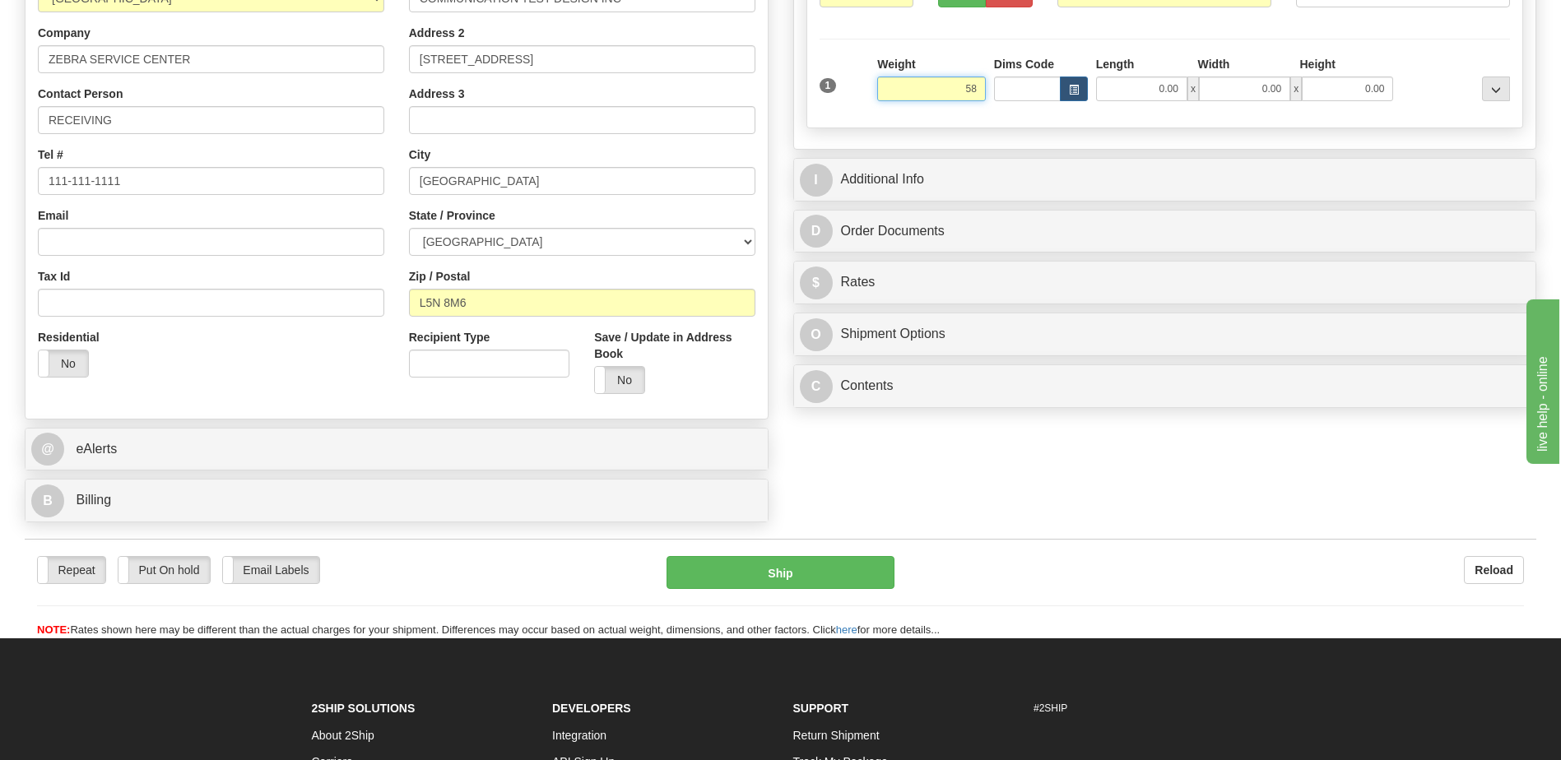
type input "5"
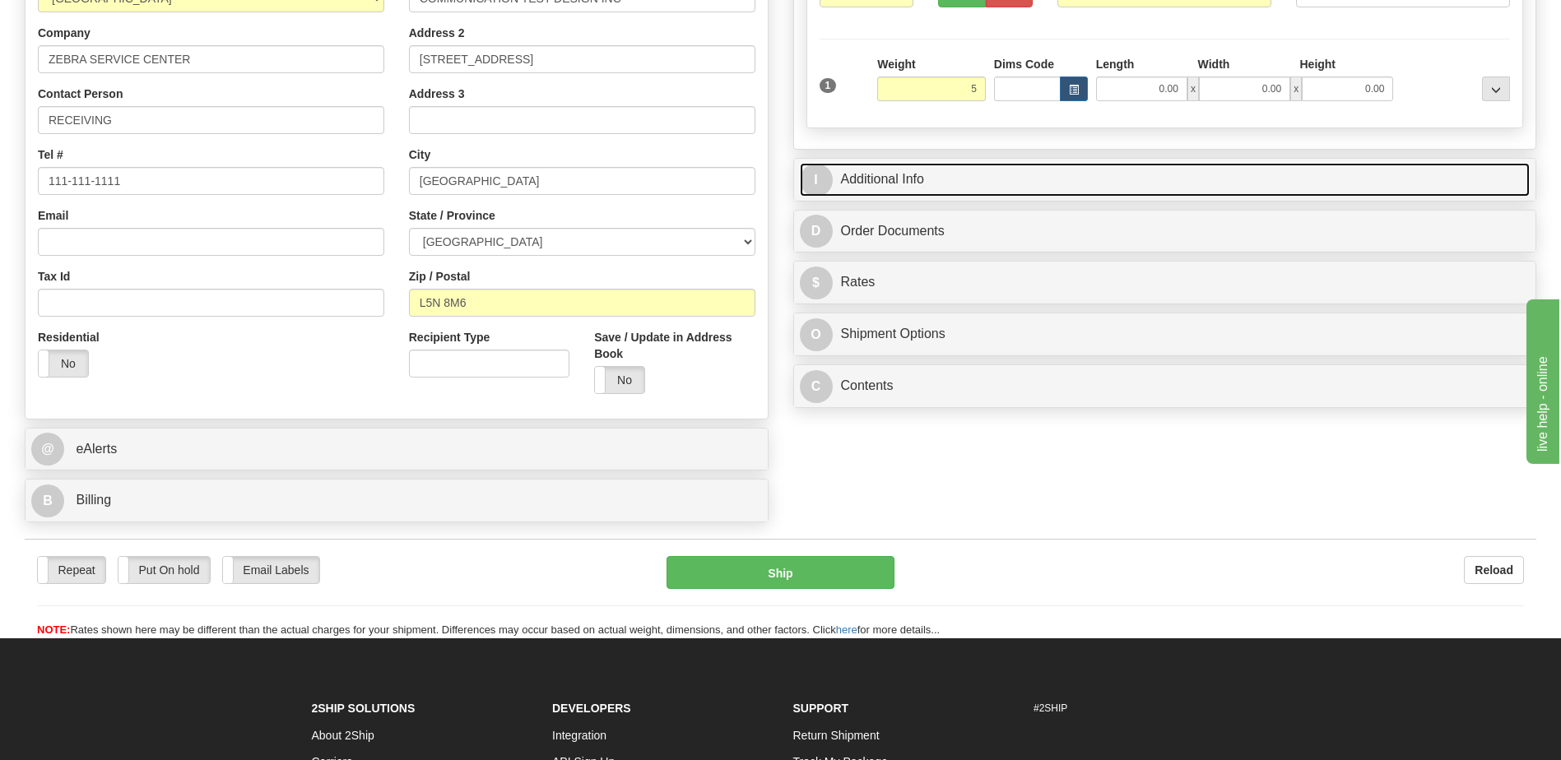
type input "5.00"
click at [1125, 178] on link "I Additional Info" at bounding box center [1165, 180] width 731 height 34
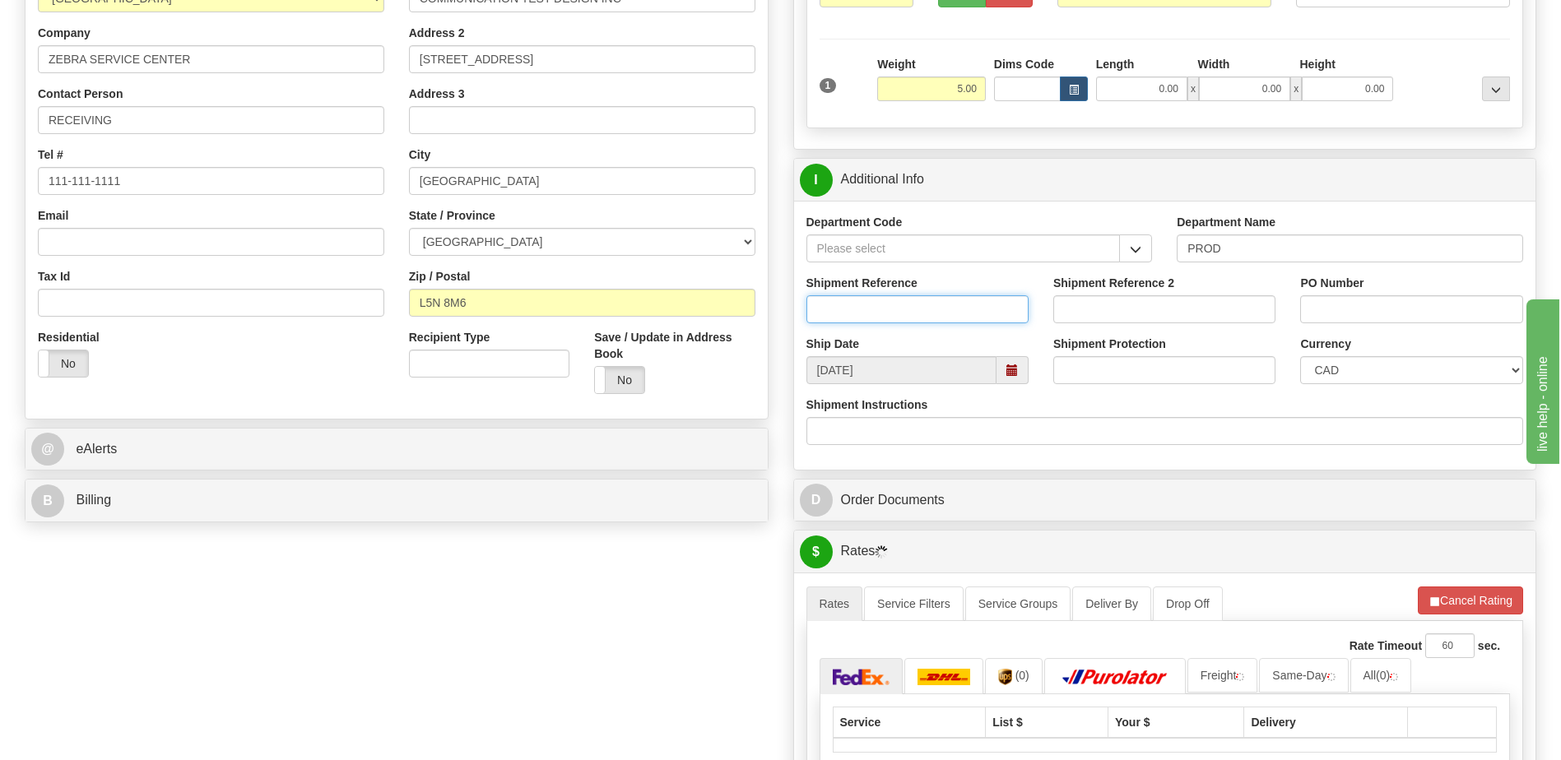
click at [879, 311] on input "Shipment Reference" at bounding box center [917, 309] width 222 height 28
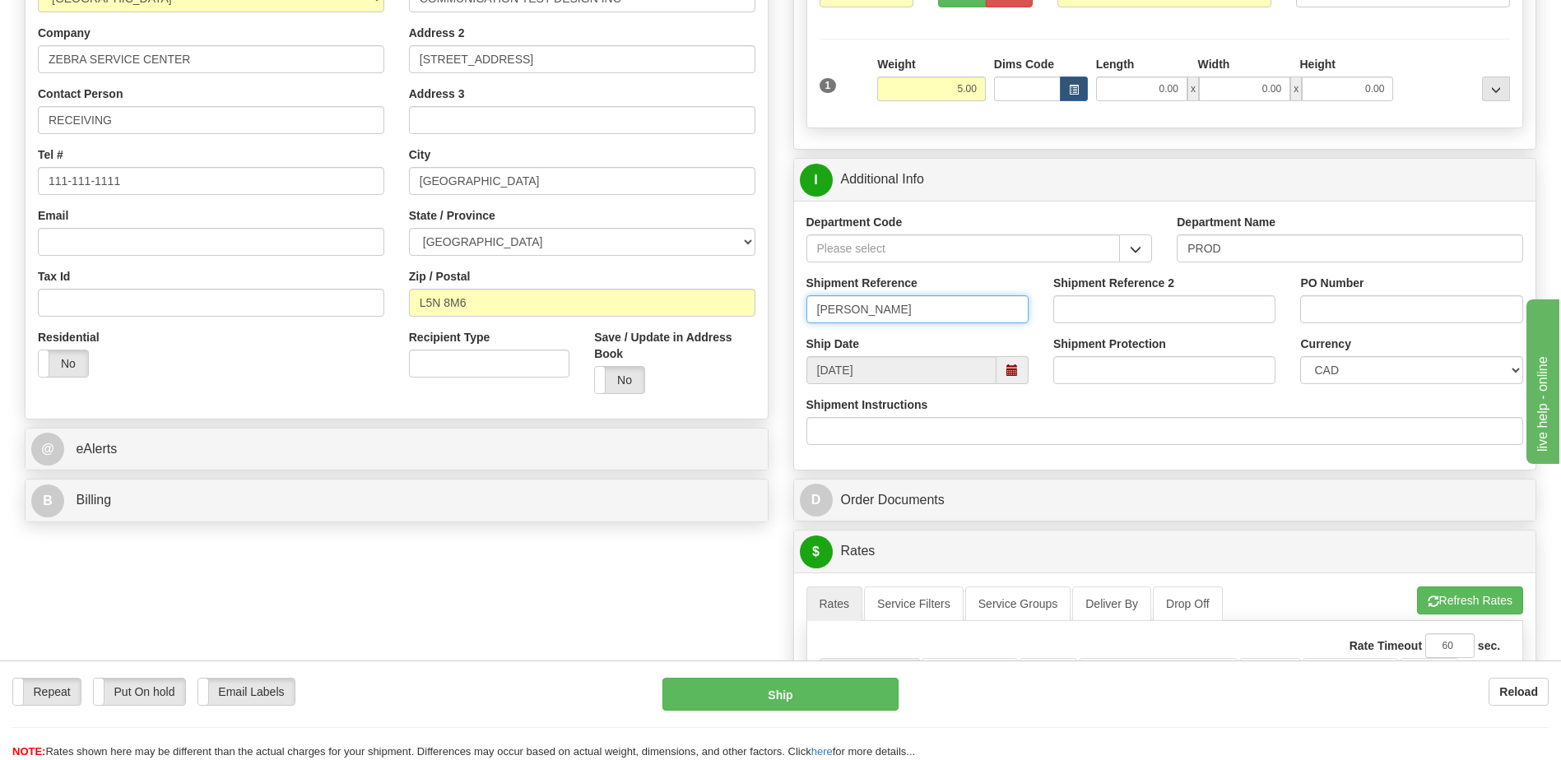
type input "[PERSON_NAME]"
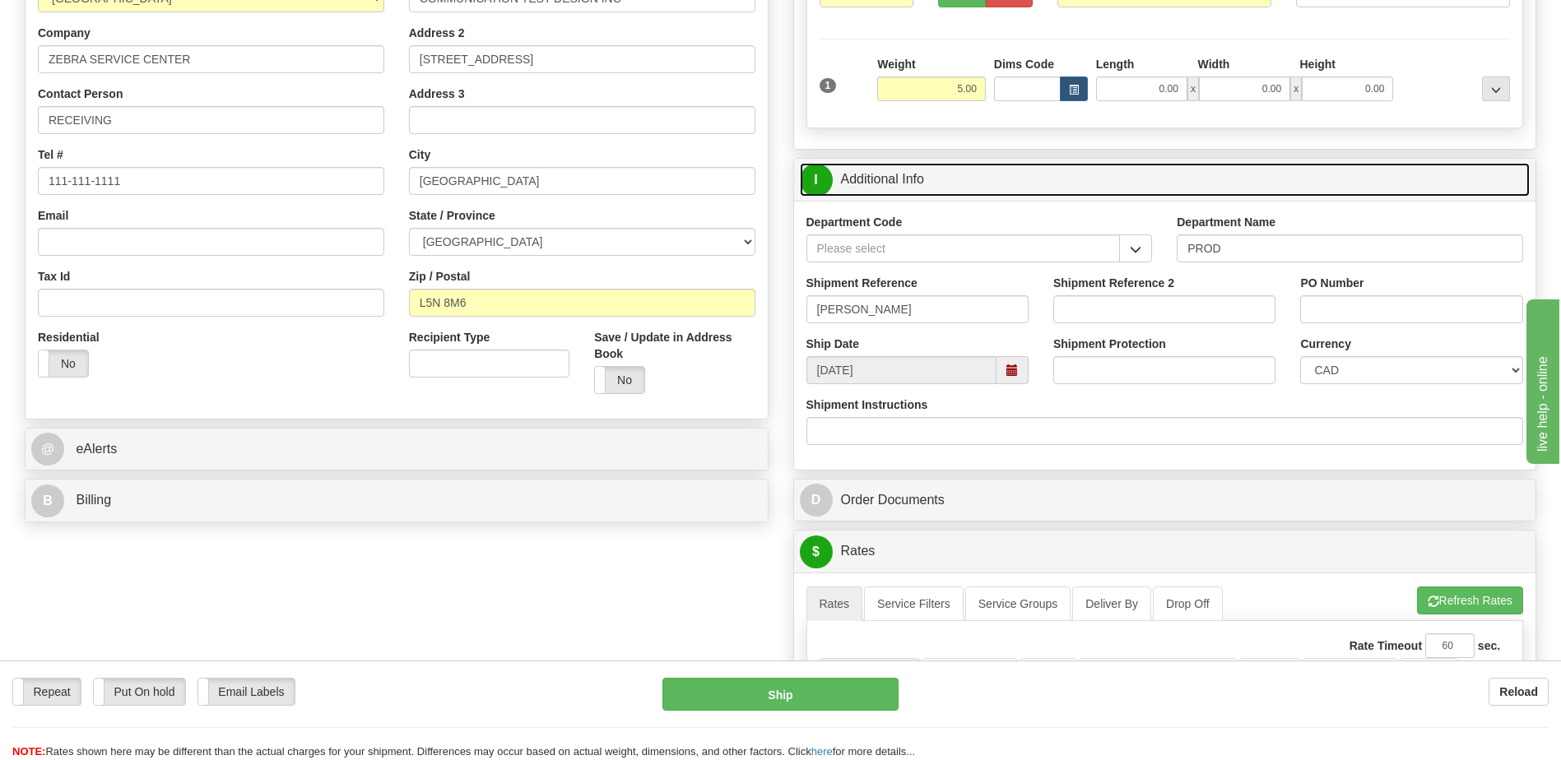
click at [931, 188] on link "I Additional Info" at bounding box center [1165, 180] width 731 height 34
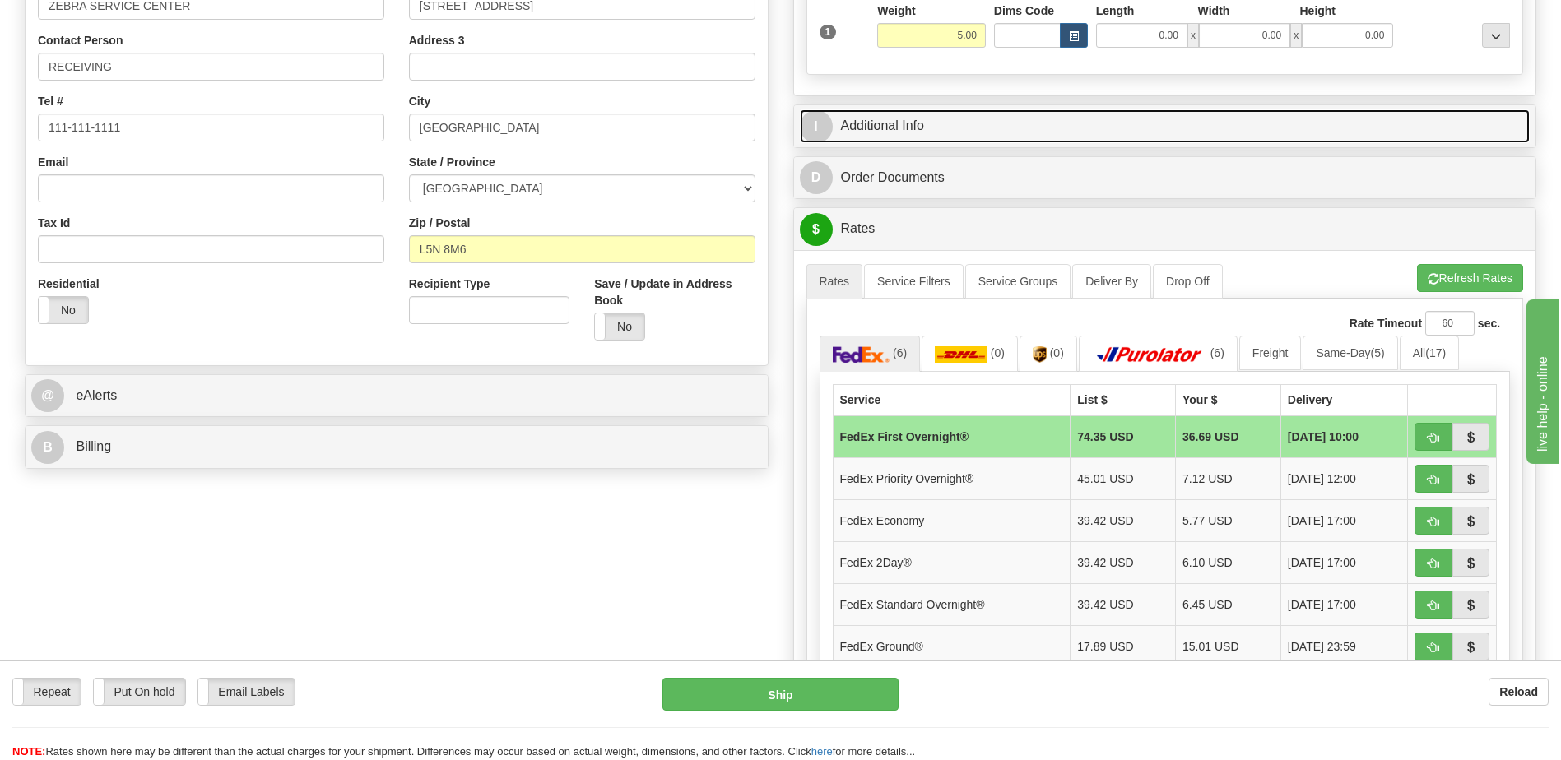
scroll to position [411, 0]
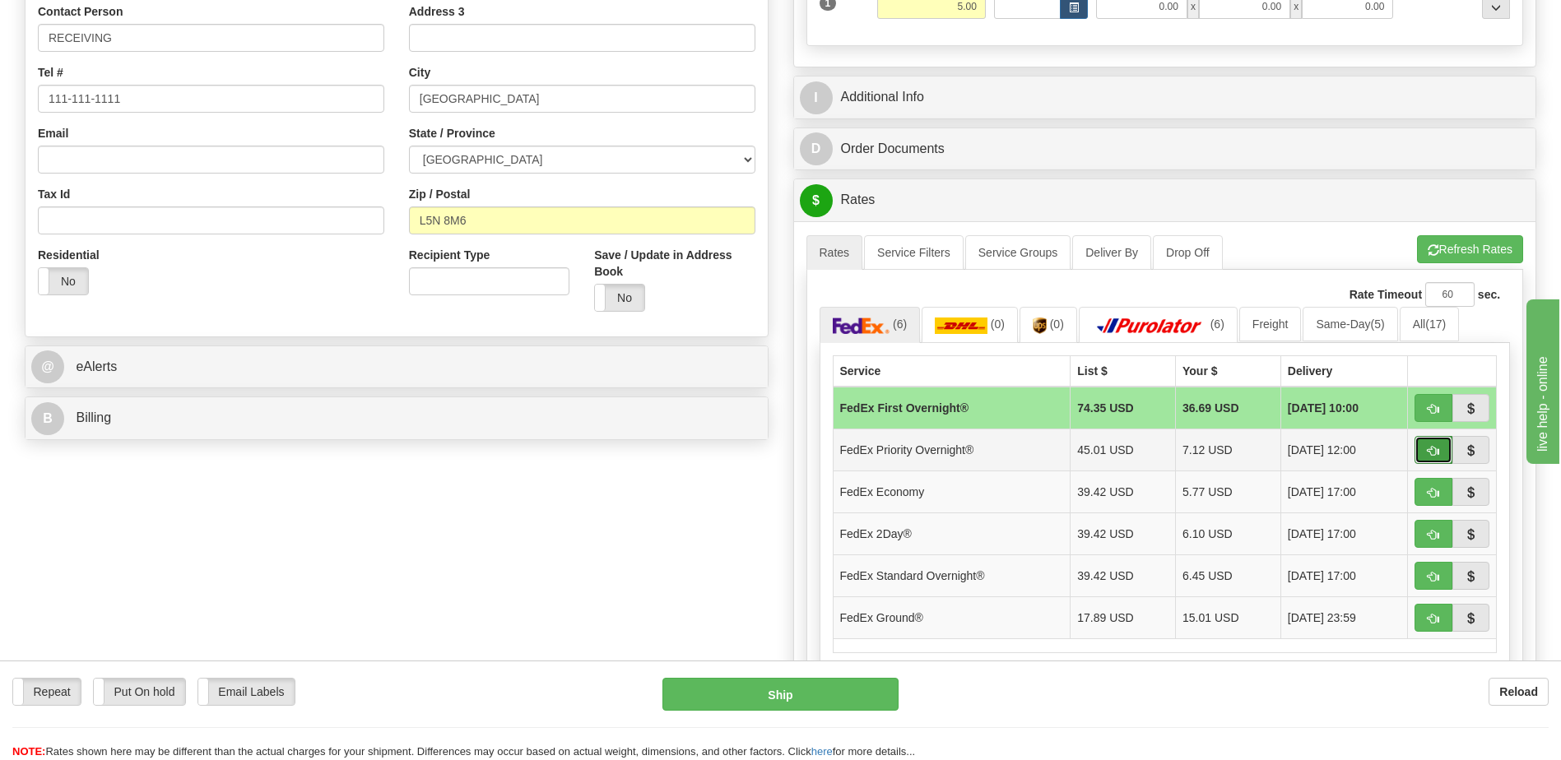
click at [1420, 451] on button "button" at bounding box center [1433, 450] width 38 height 28
type input "01"
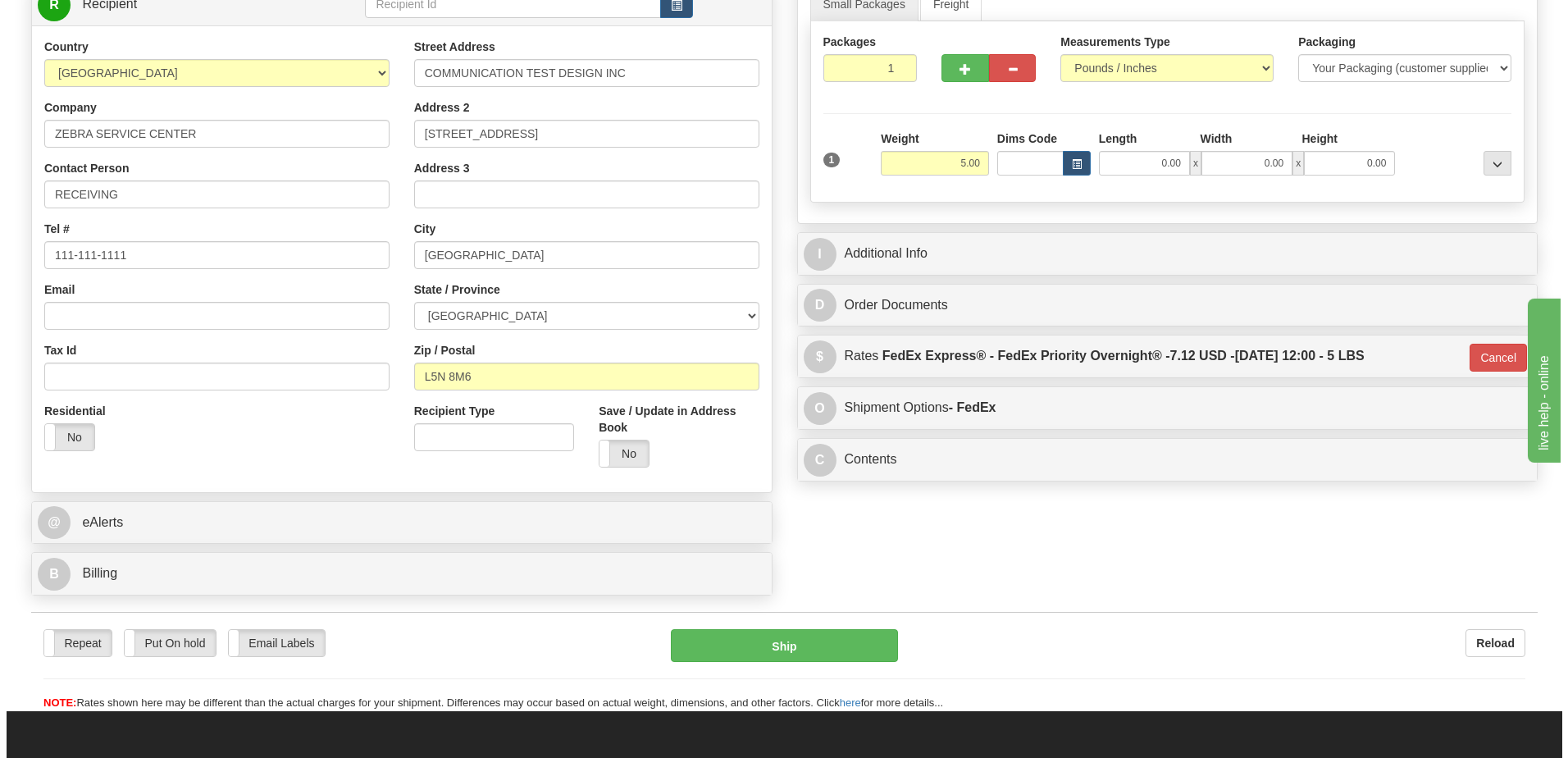
scroll to position [246, 0]
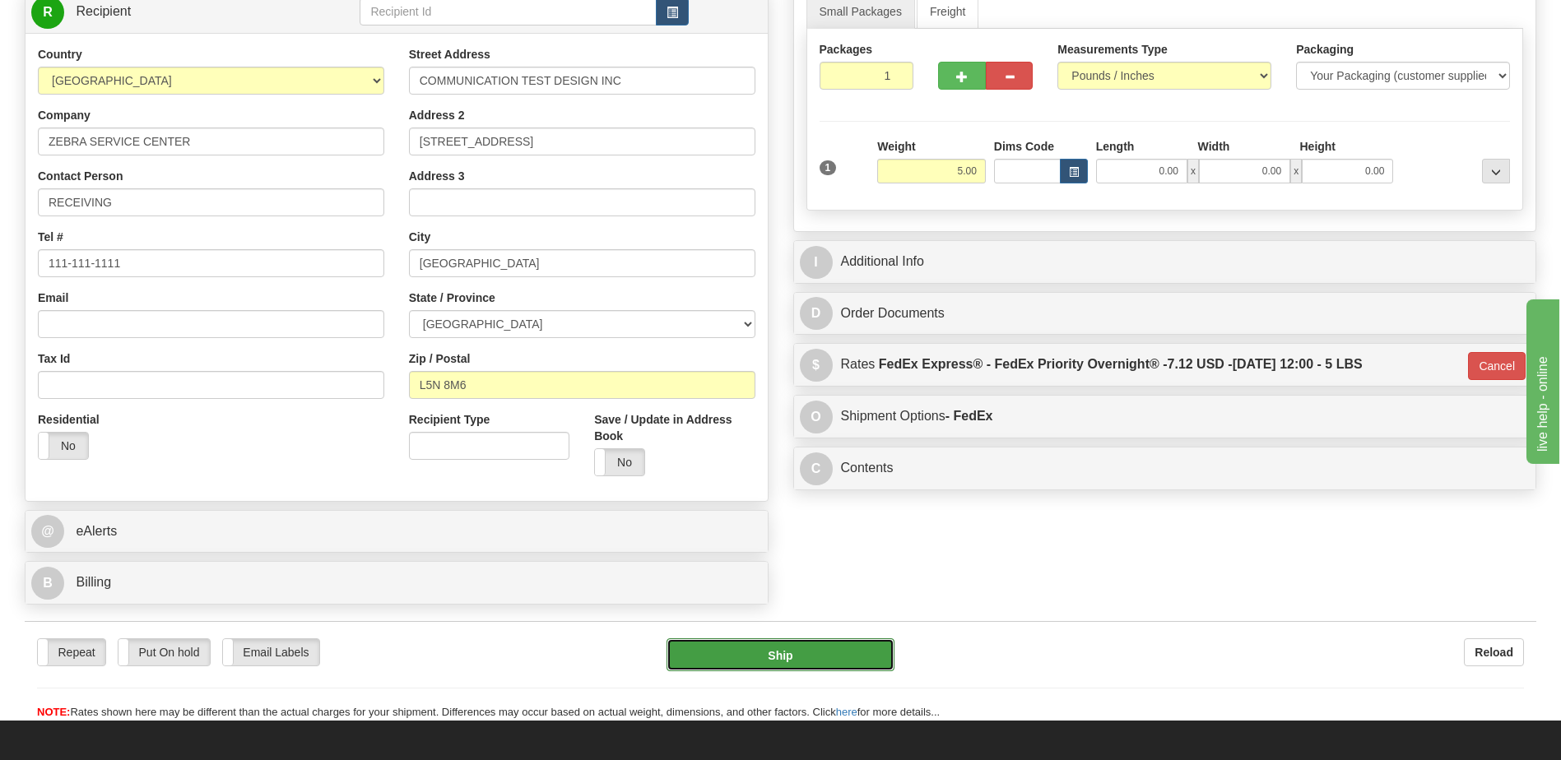
click at [773, 655] on button "Ship" at bounding box center [780, 655] width 227 height 33
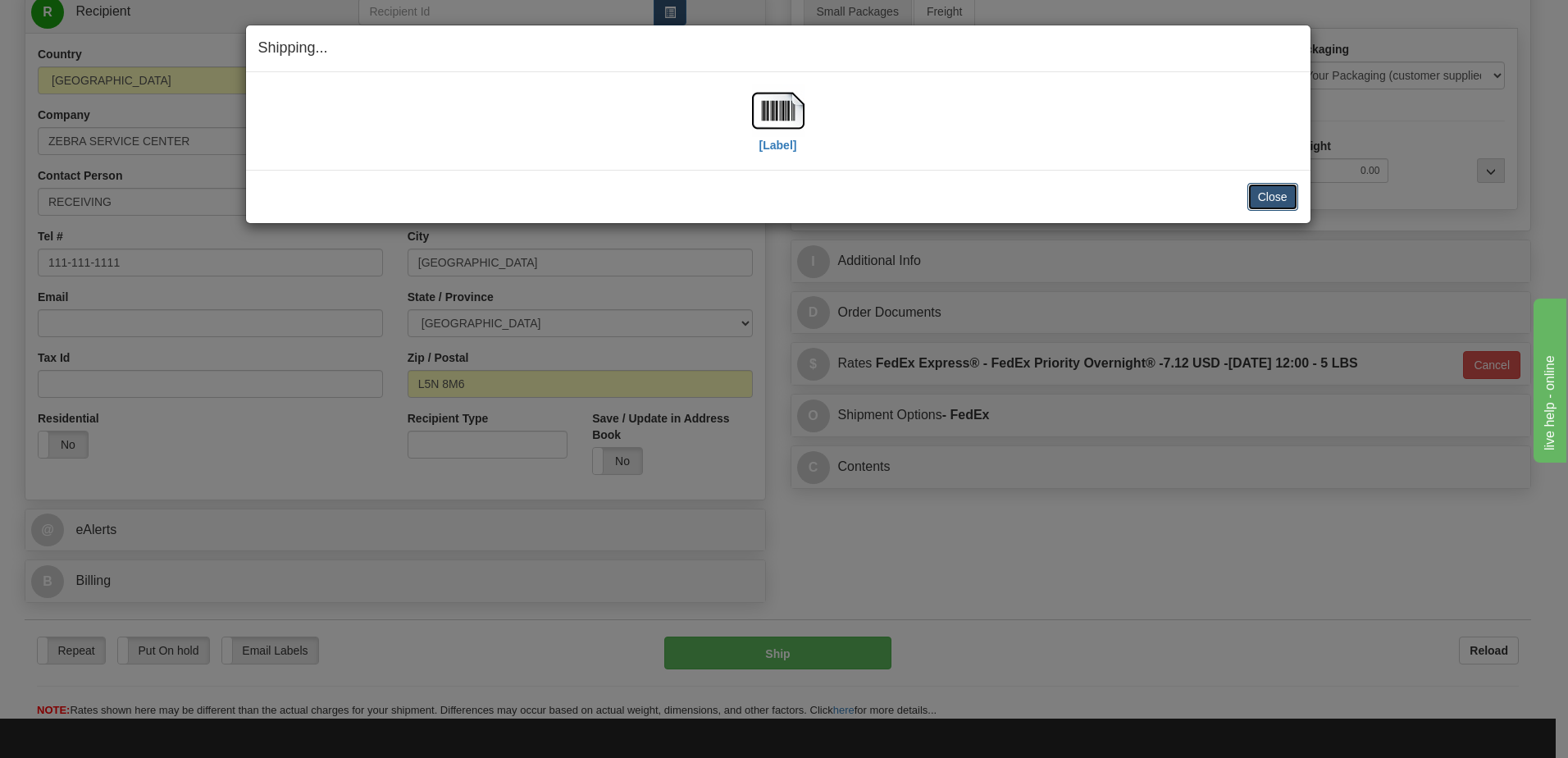
click at [1280, 199] on button "Close" at bounding box center [1273, 196] width 51 height 28
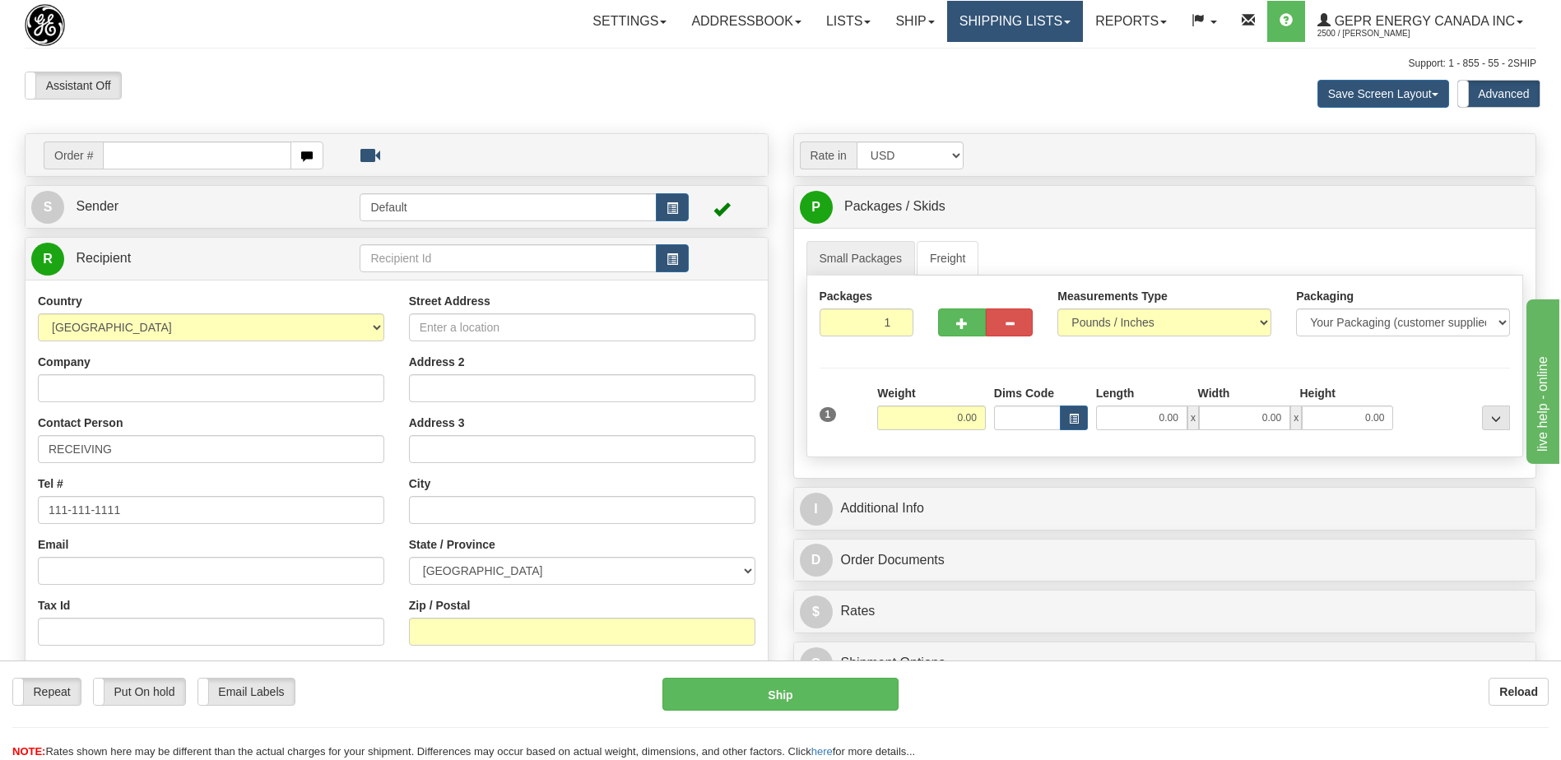
click at [994, 21] on link "Shipping lists" at bounding box center [1015, 21] width 136 height 41
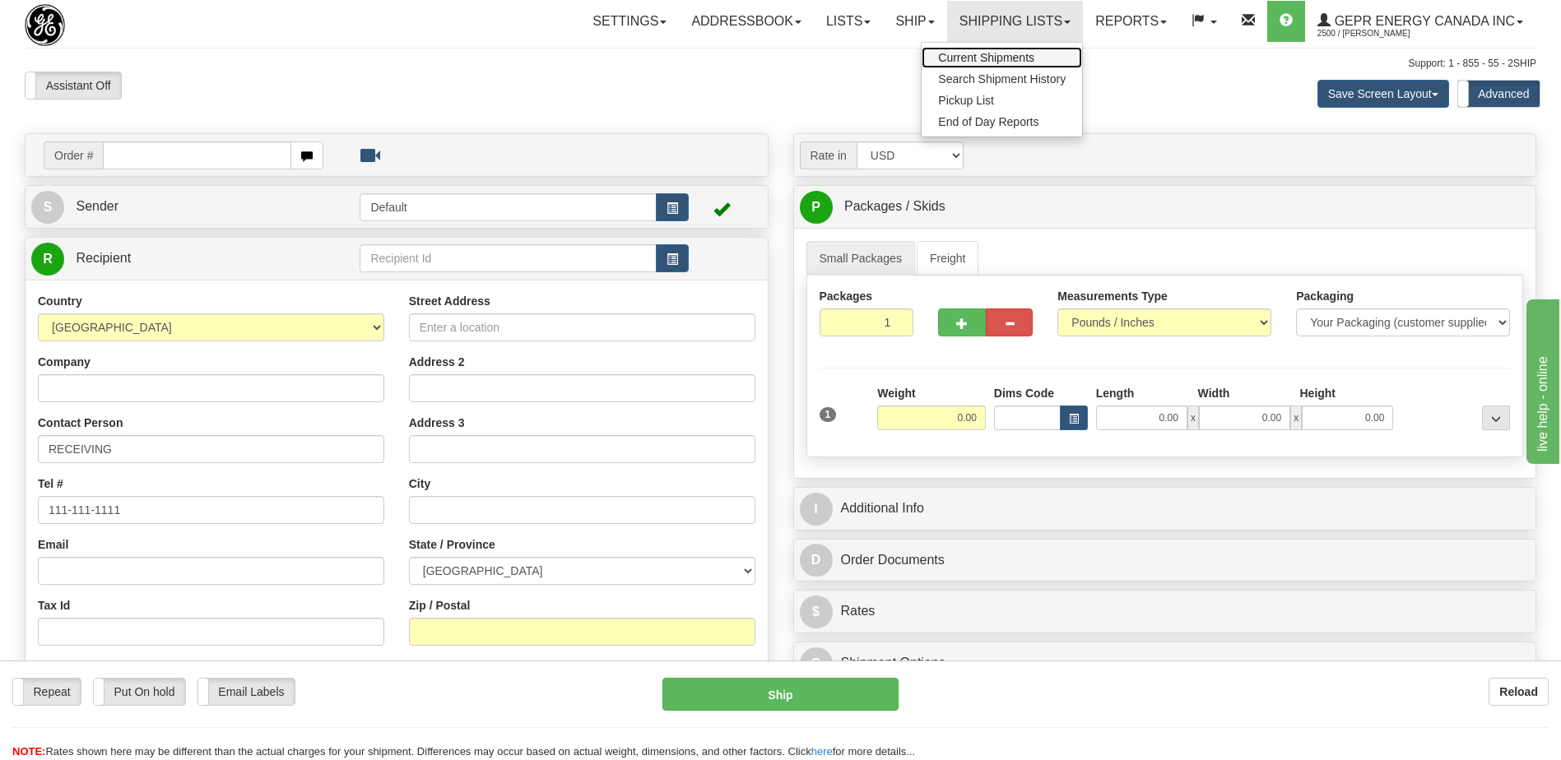
click at [975, 55] on span "Current Shipments" at bounding box center [986, 57] width 96 height 13
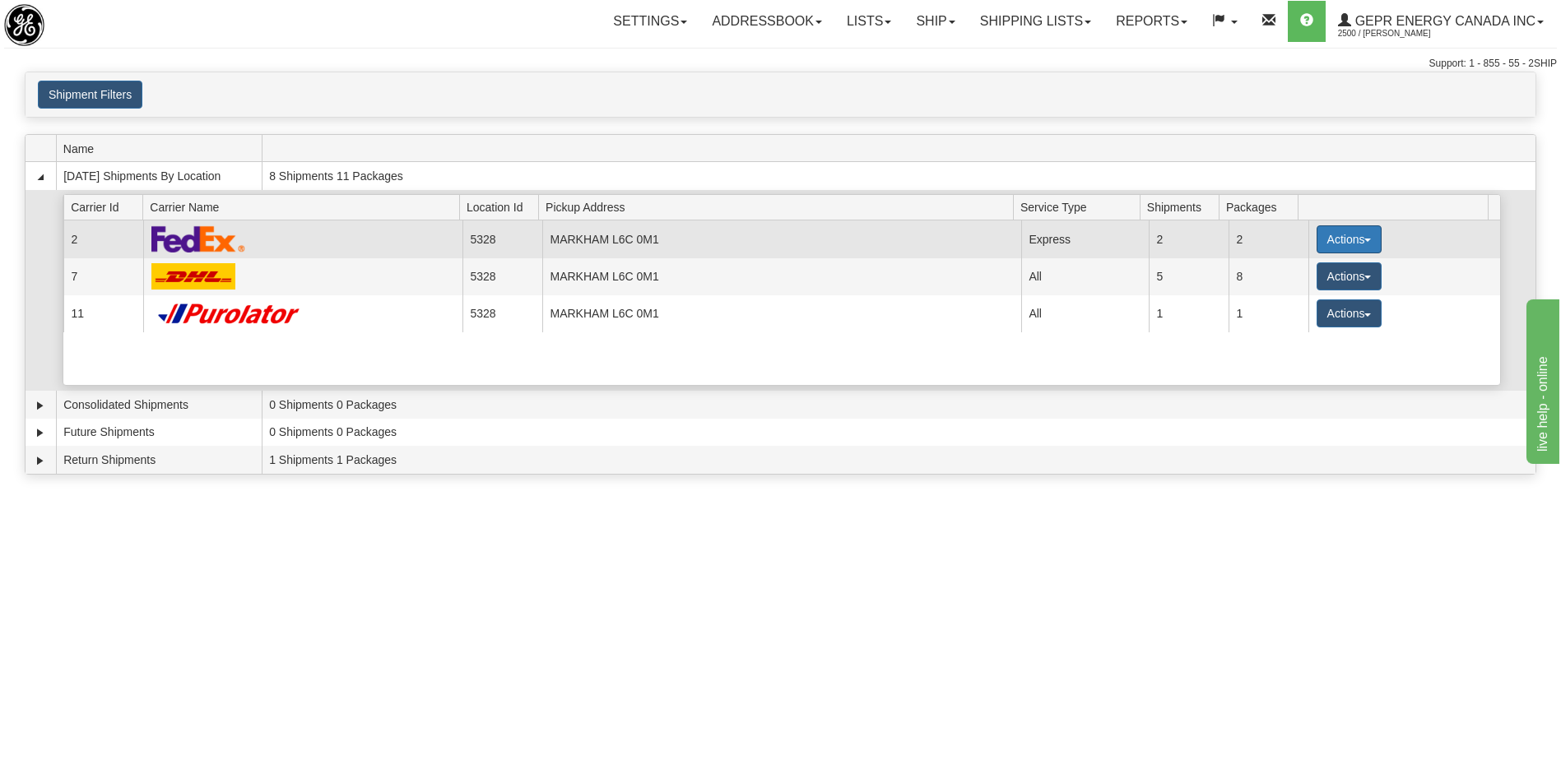
click at [1342, 253] on button "Actions" at bounding box center [1350, 239] width 66 height 28
click at [1290, 266] on span "Details" at bounding box center [1288, 270] width 44 height 12
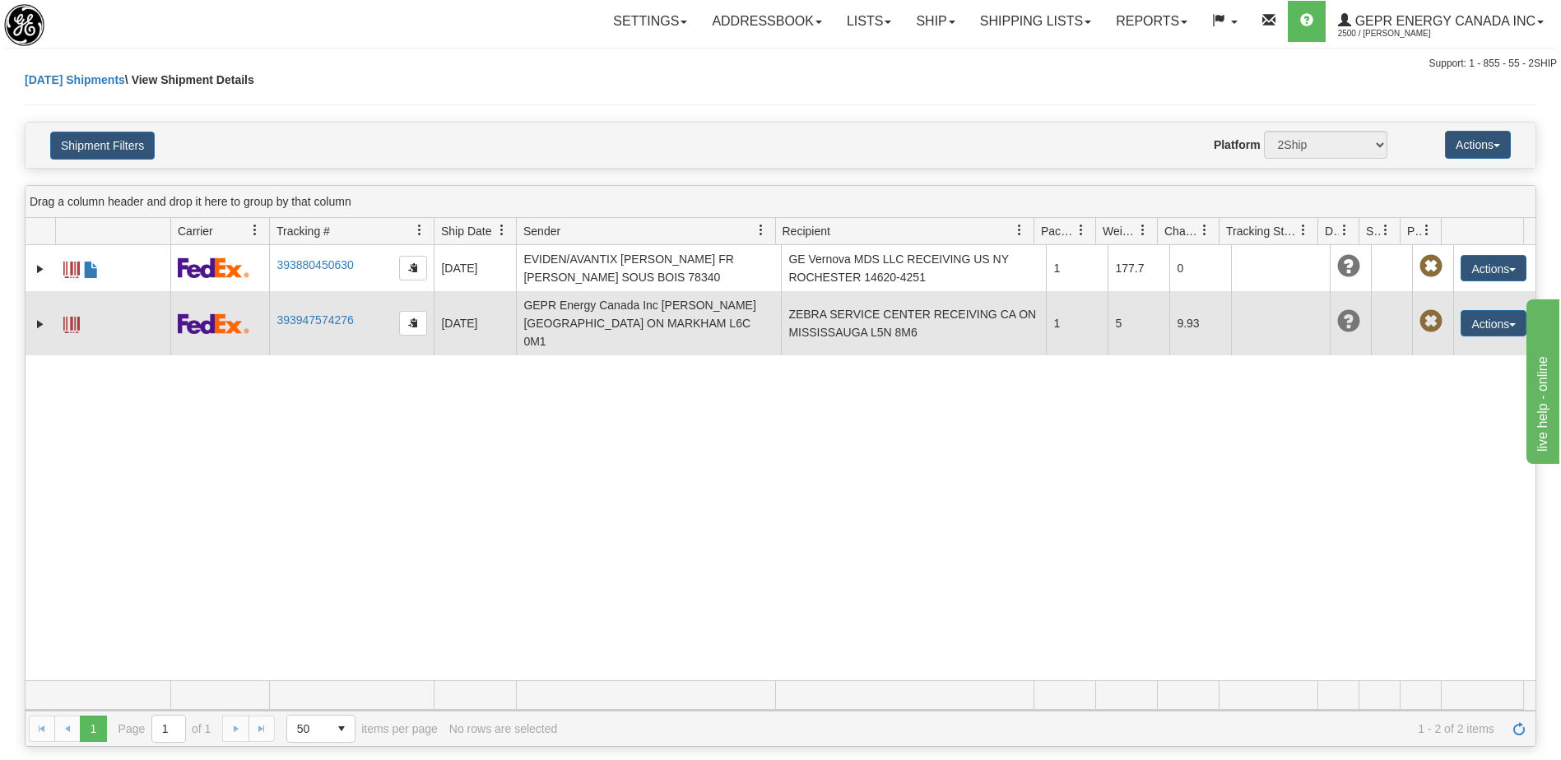
click at [709, 323] on td "GEPR Energy Canada Inc [PERSON_NAME] [GEOGRAPHIC_DATA] ON MARKHAM L6C 0M1" at bounding box center [648, 323] width 265 height 64
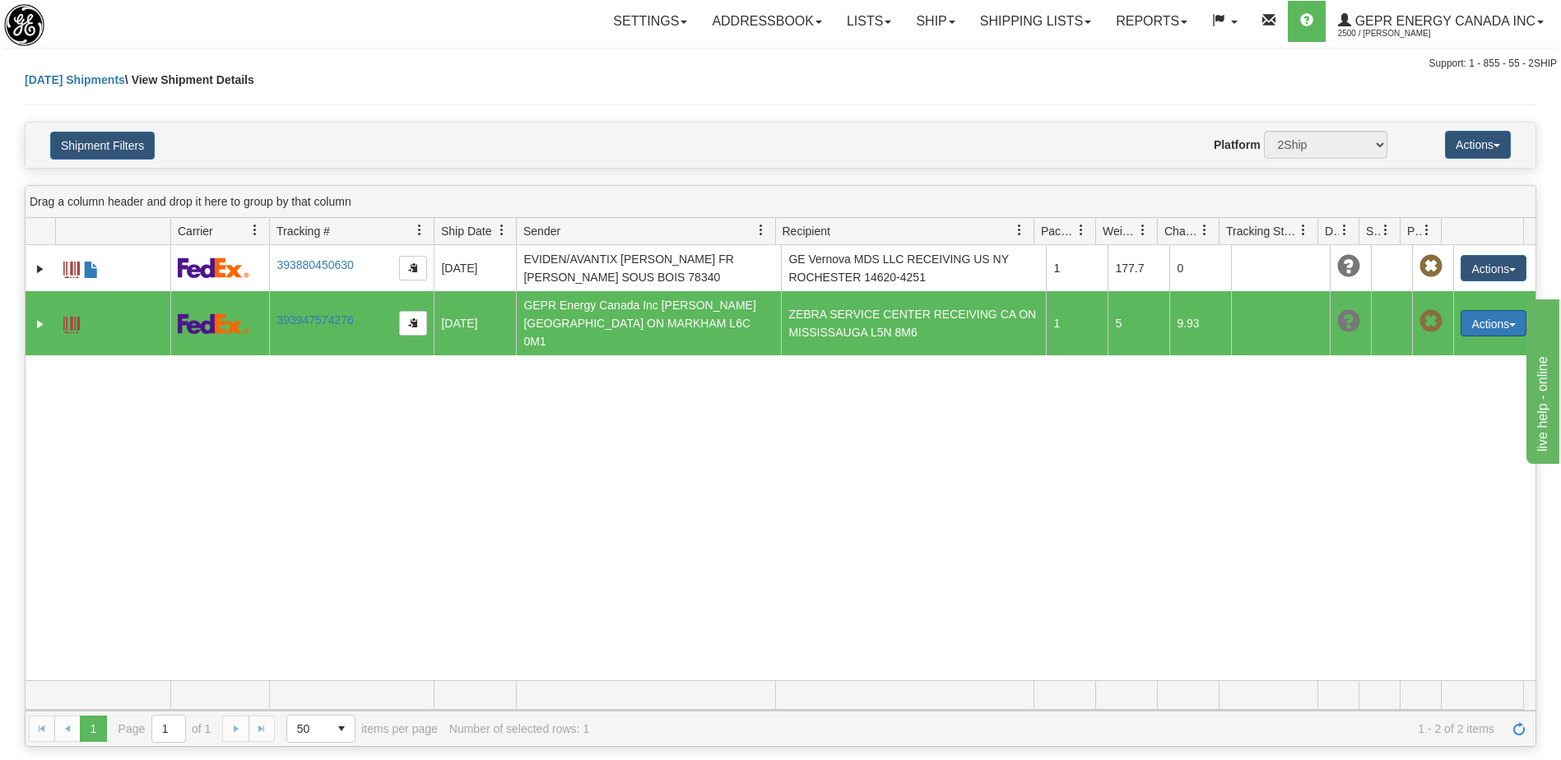
click at [1492, 318] on button "Actions" at bounding box center [1494, 323] width 66 height 26
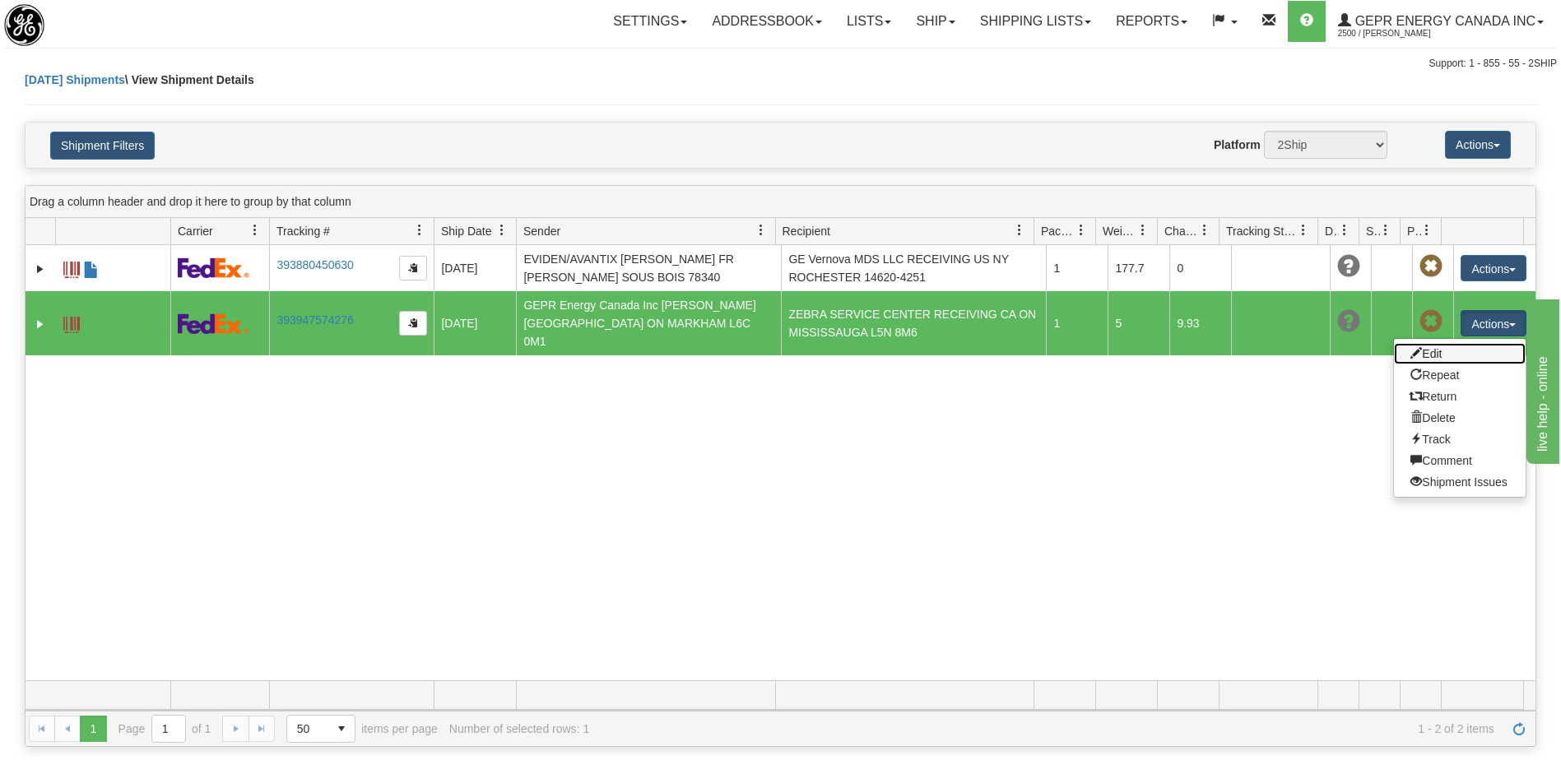
click at [1430, 345] on link "Edit" at bounding box center [1460, 353] width 132 height 21
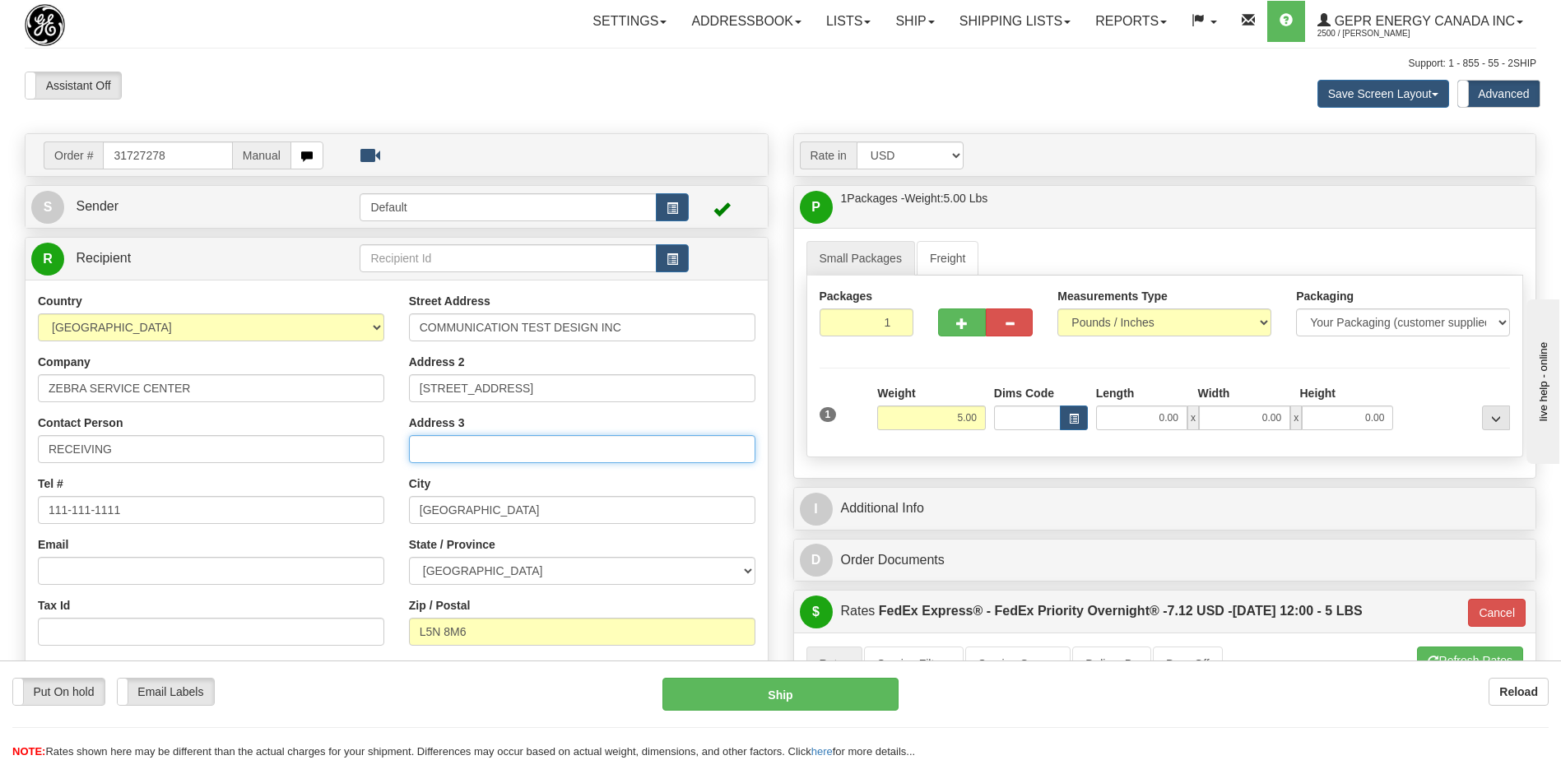
click at [471, 458] on input "Address 3" at bounding box center [582, 449] width 346 height 28
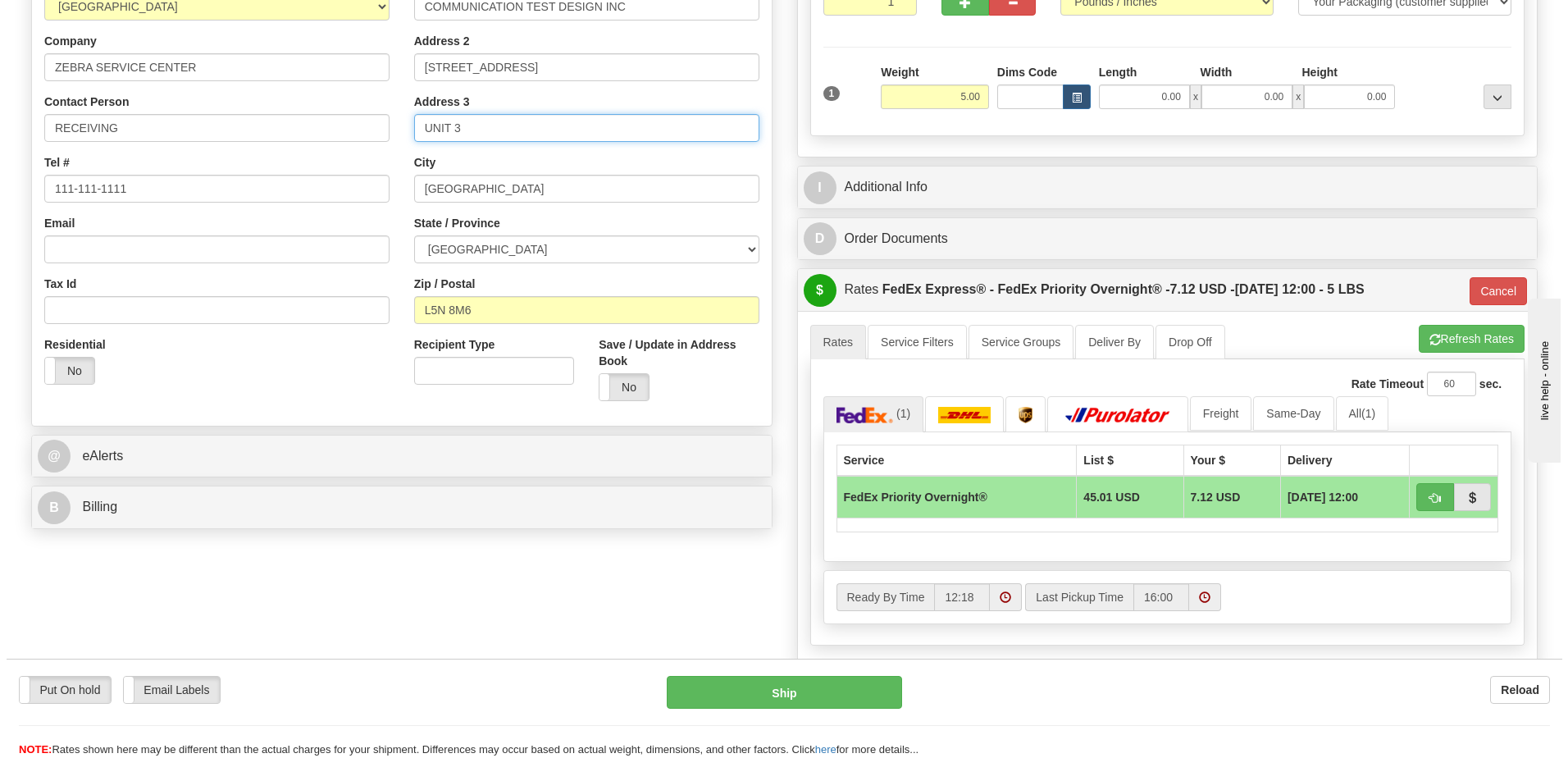
scroll to position [328, 0]
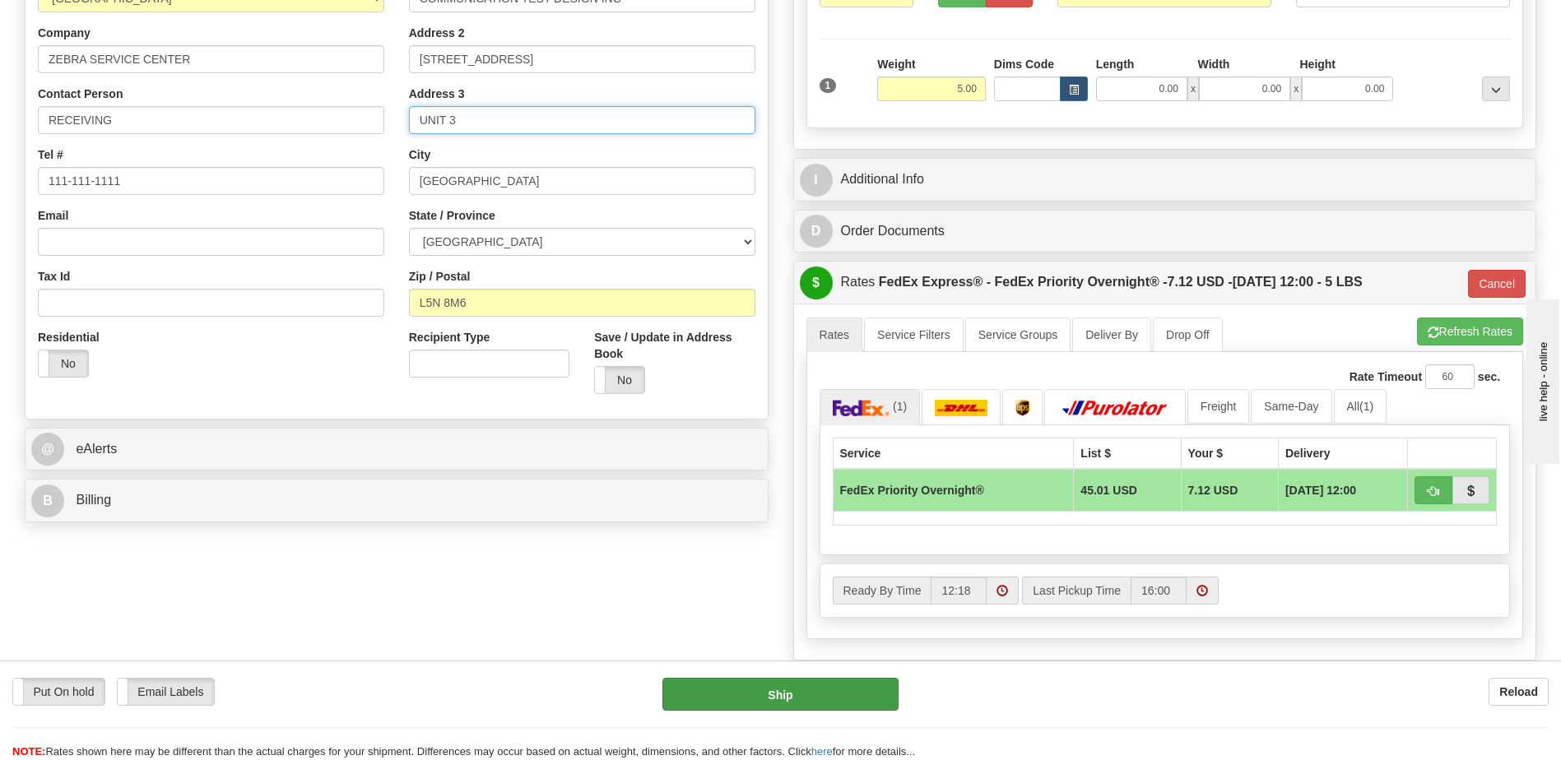
type input "UNIT 3"
click at [832, 690] on button "Ship" at bounding box center [779, 694] width 235 height 33
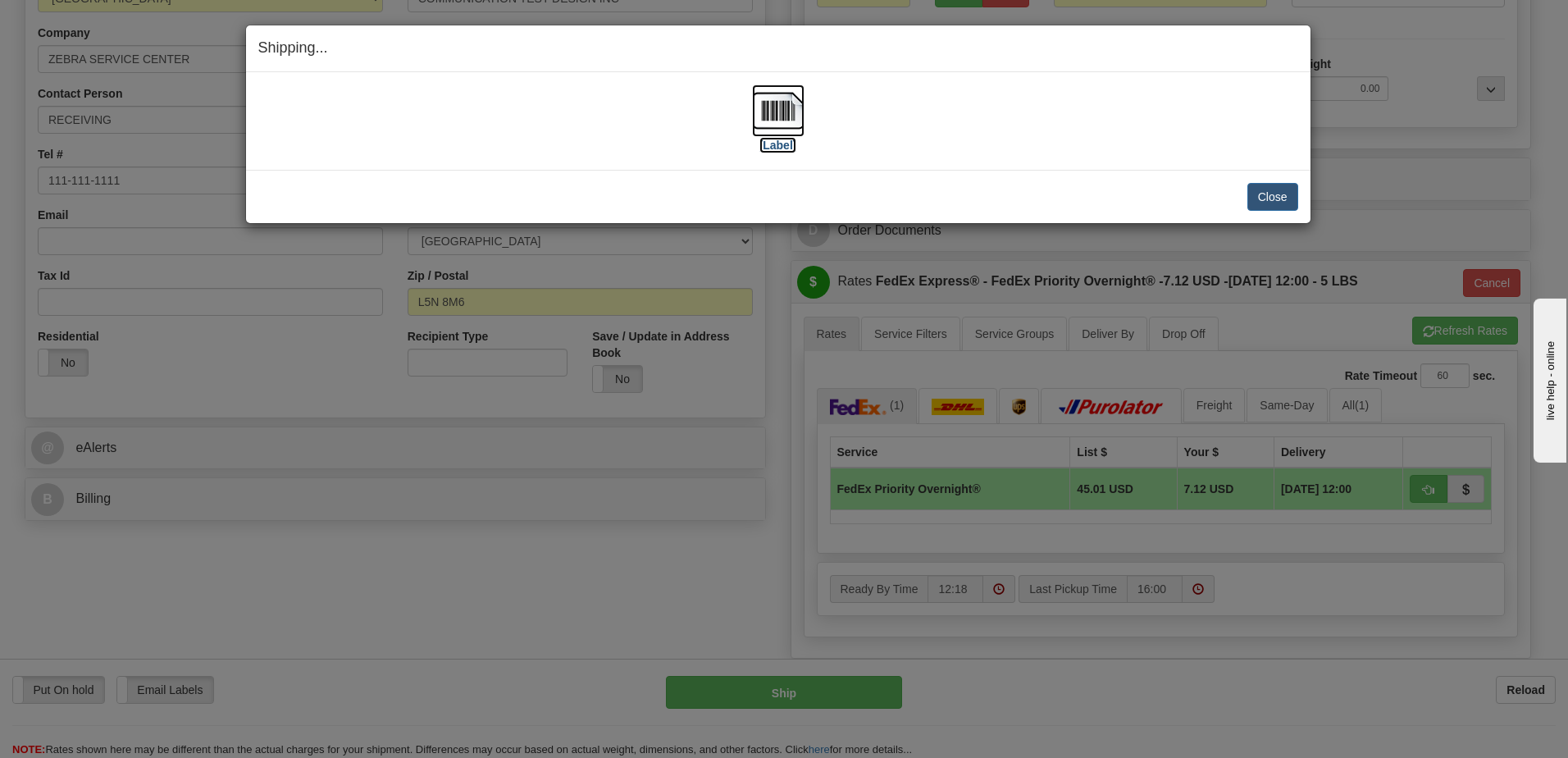
click at [759, 106] on img at bounding box center [779, 111] width 53 height 53
